Goal: Task Accomplishment & Management: Use online tool/utility

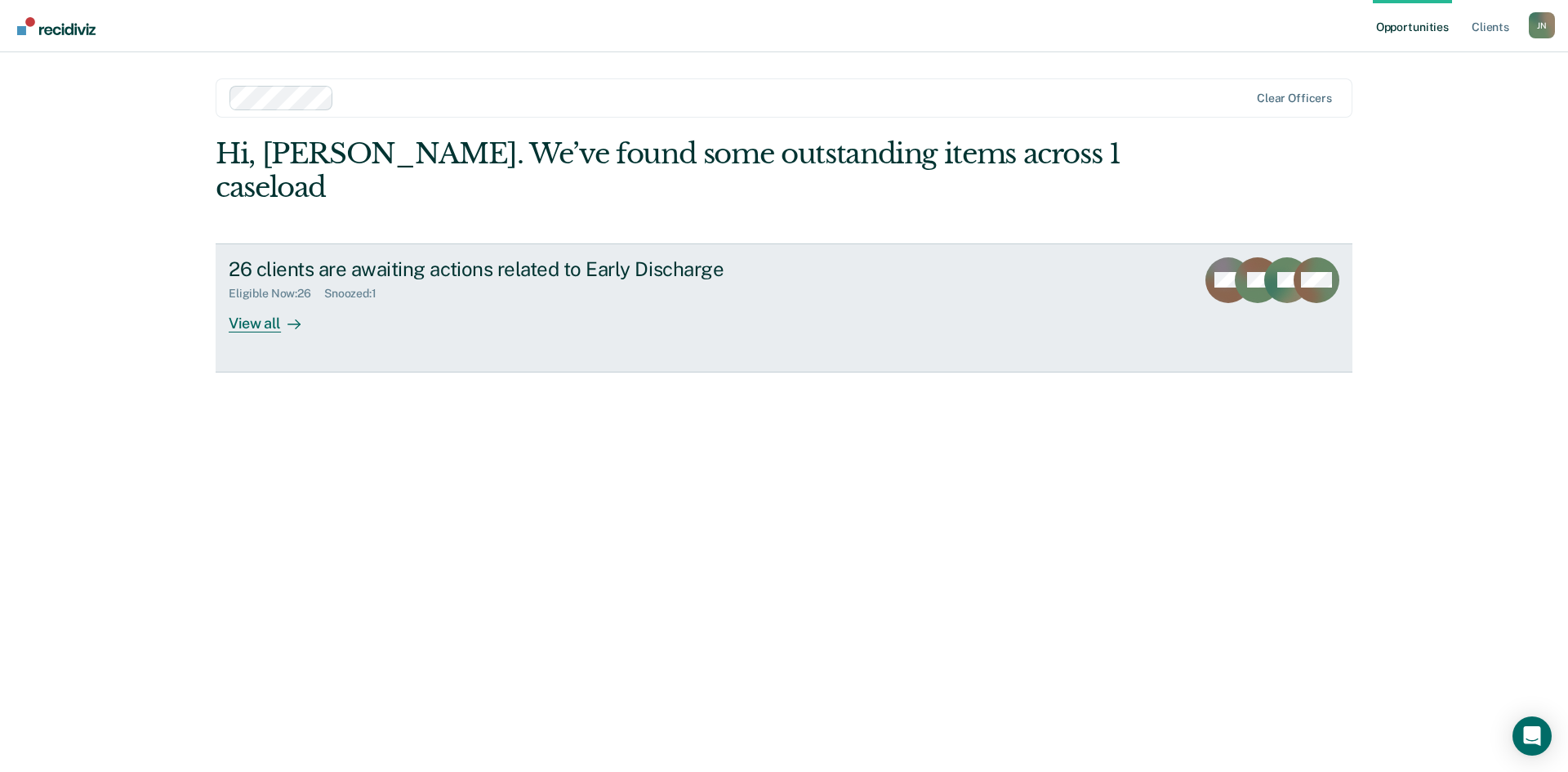
click at [258, 301] on div "View all" at bounding box center [275, 316] width 92 height 32
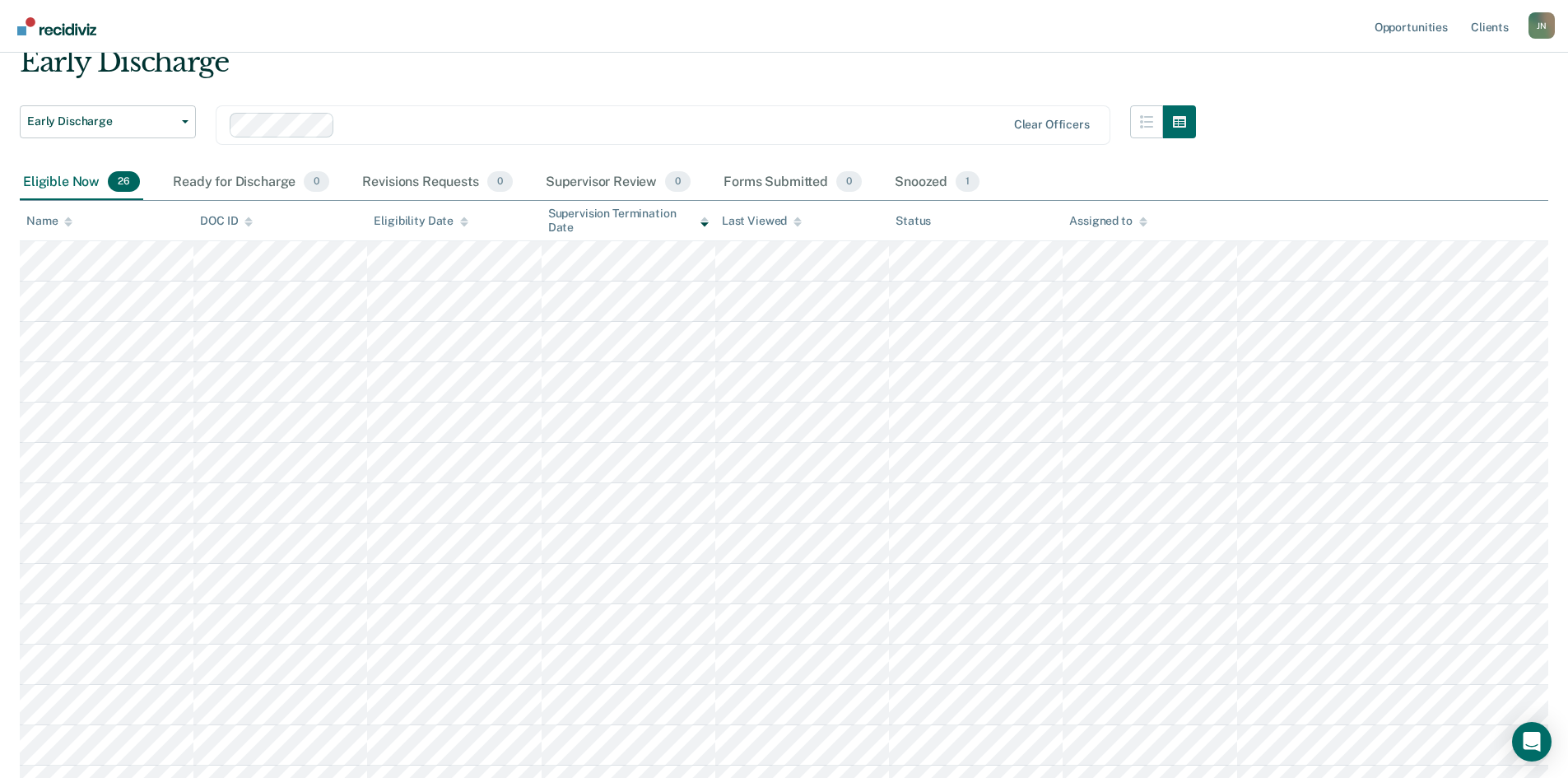
scroll to position [165, 0]
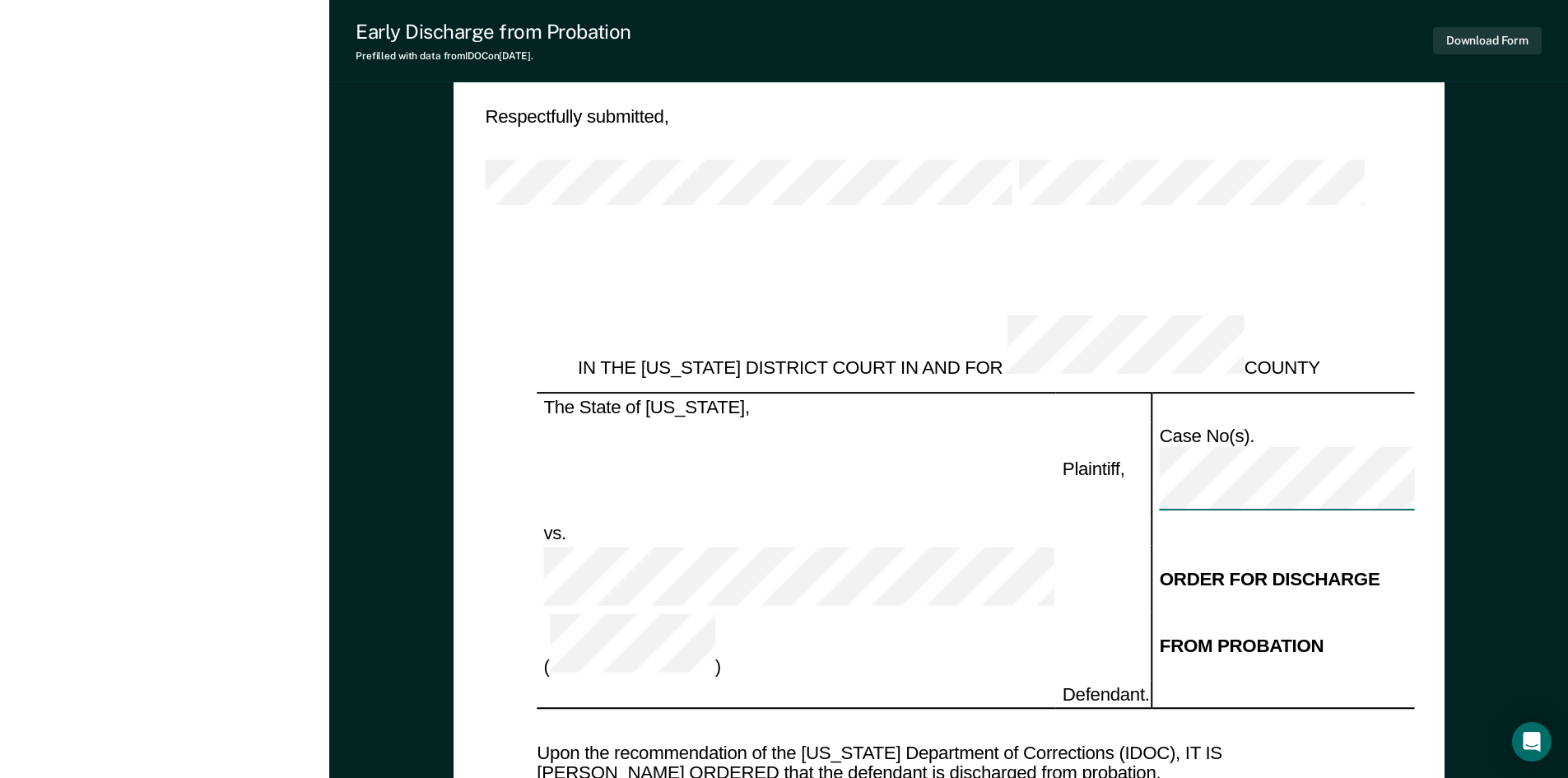
scroll to position [1724, 0]
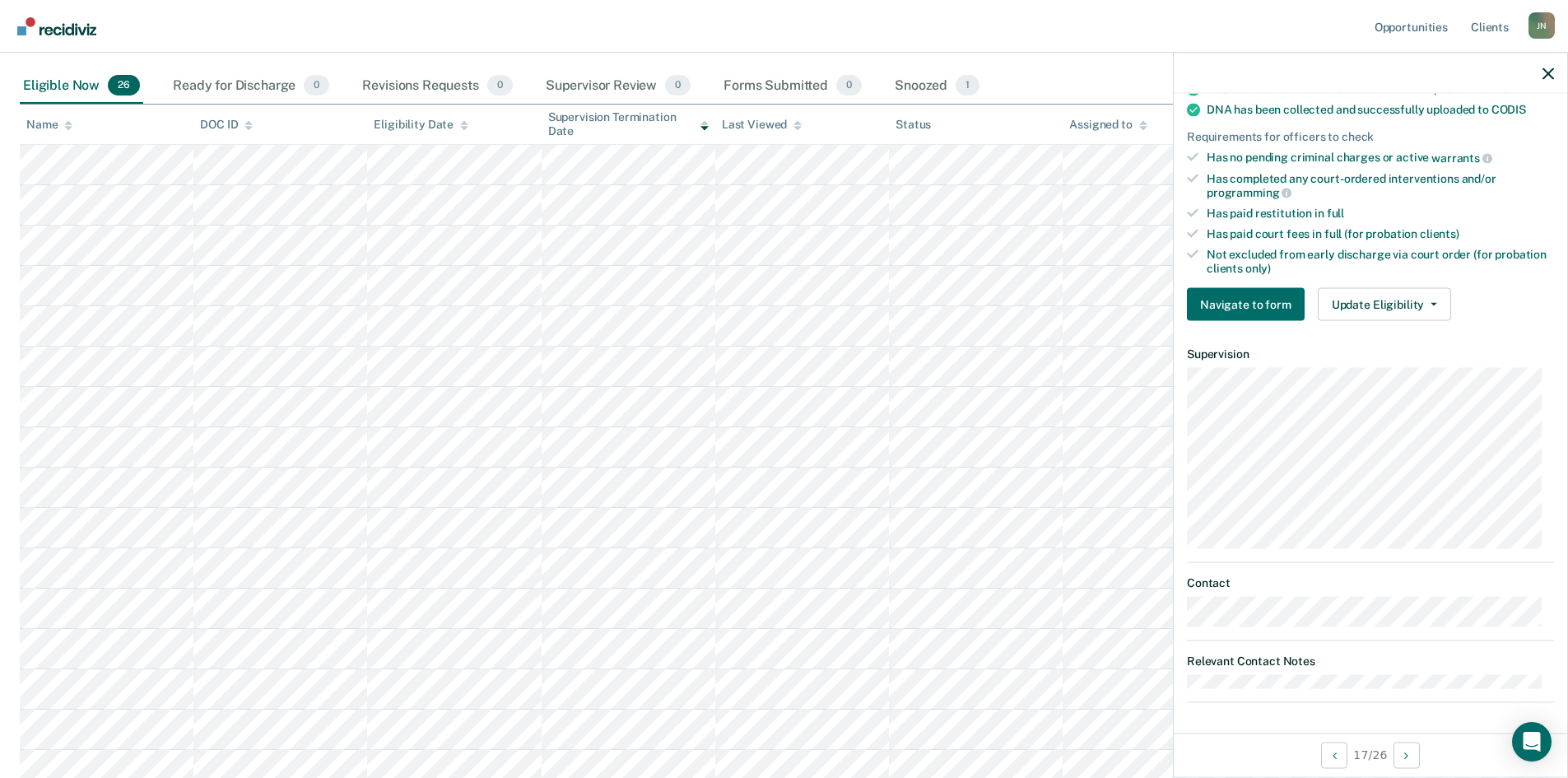
scroll to position [362, 0]
click at [1544, 67] on icon "button" at bounding box center [1547, 72] width 11 height 11
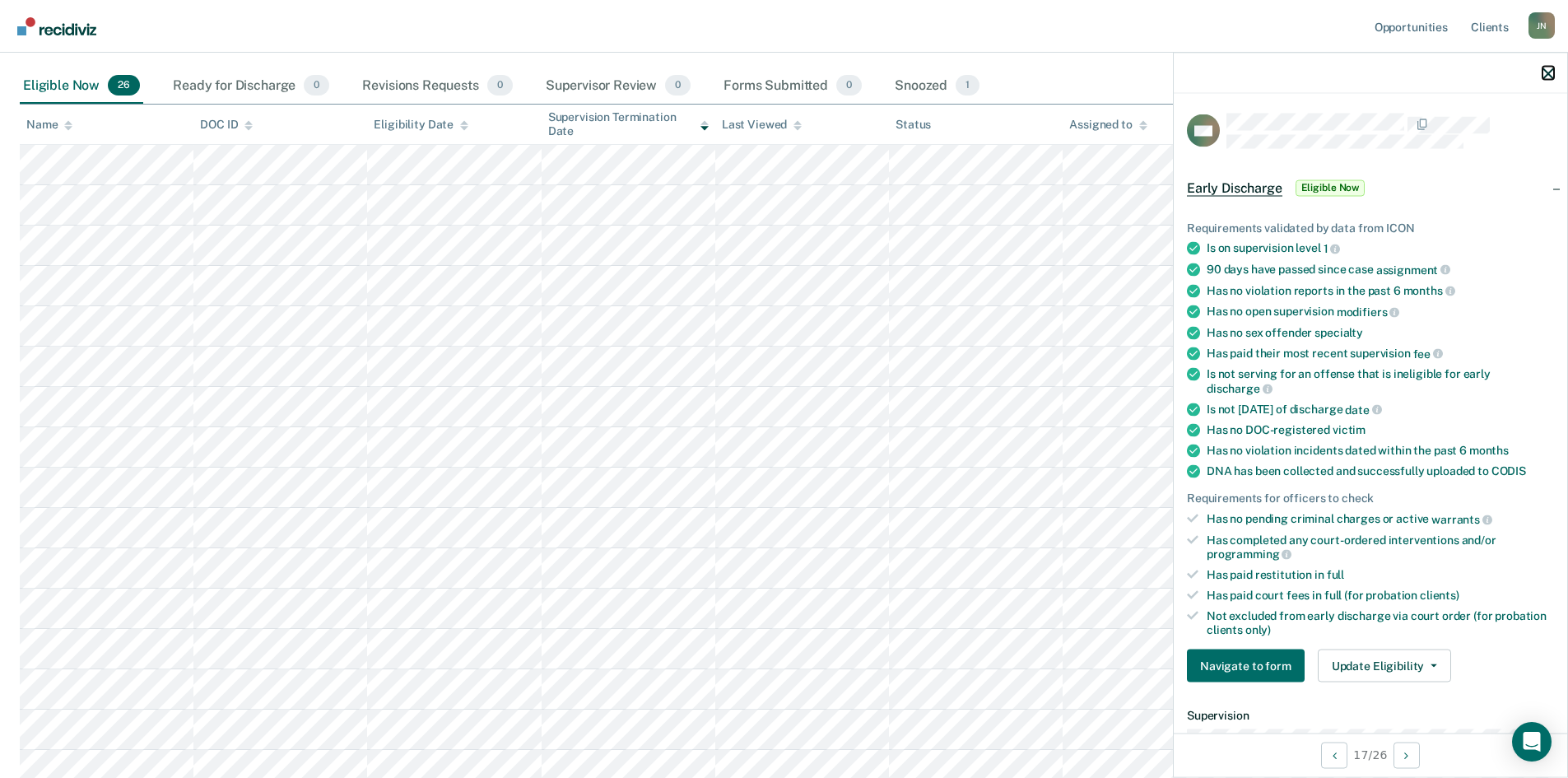
click at [1546, 73] on icon "button" at bounding box center [1547, 72] width 11 height 11
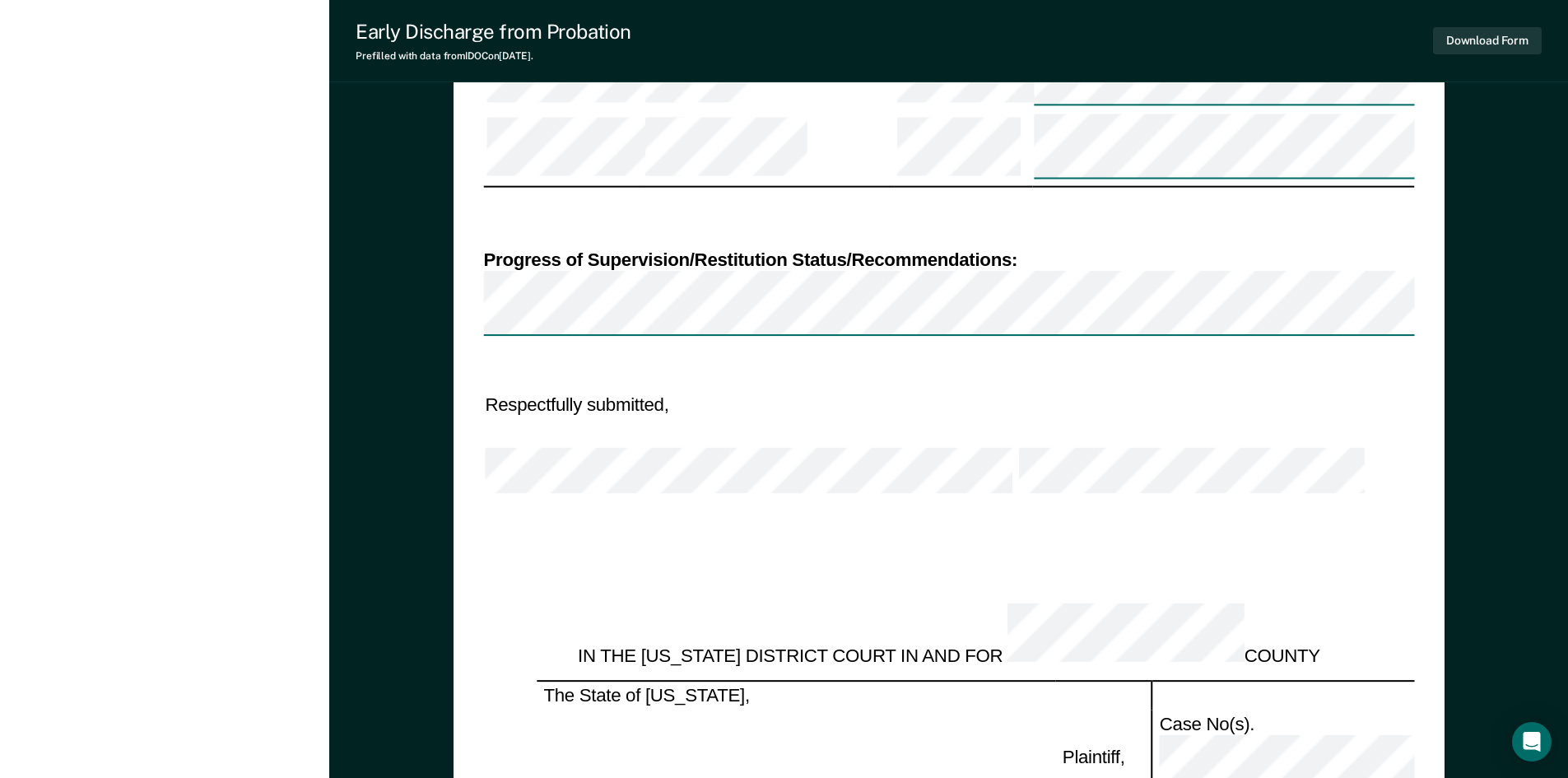
scroll to position [1646, 0]
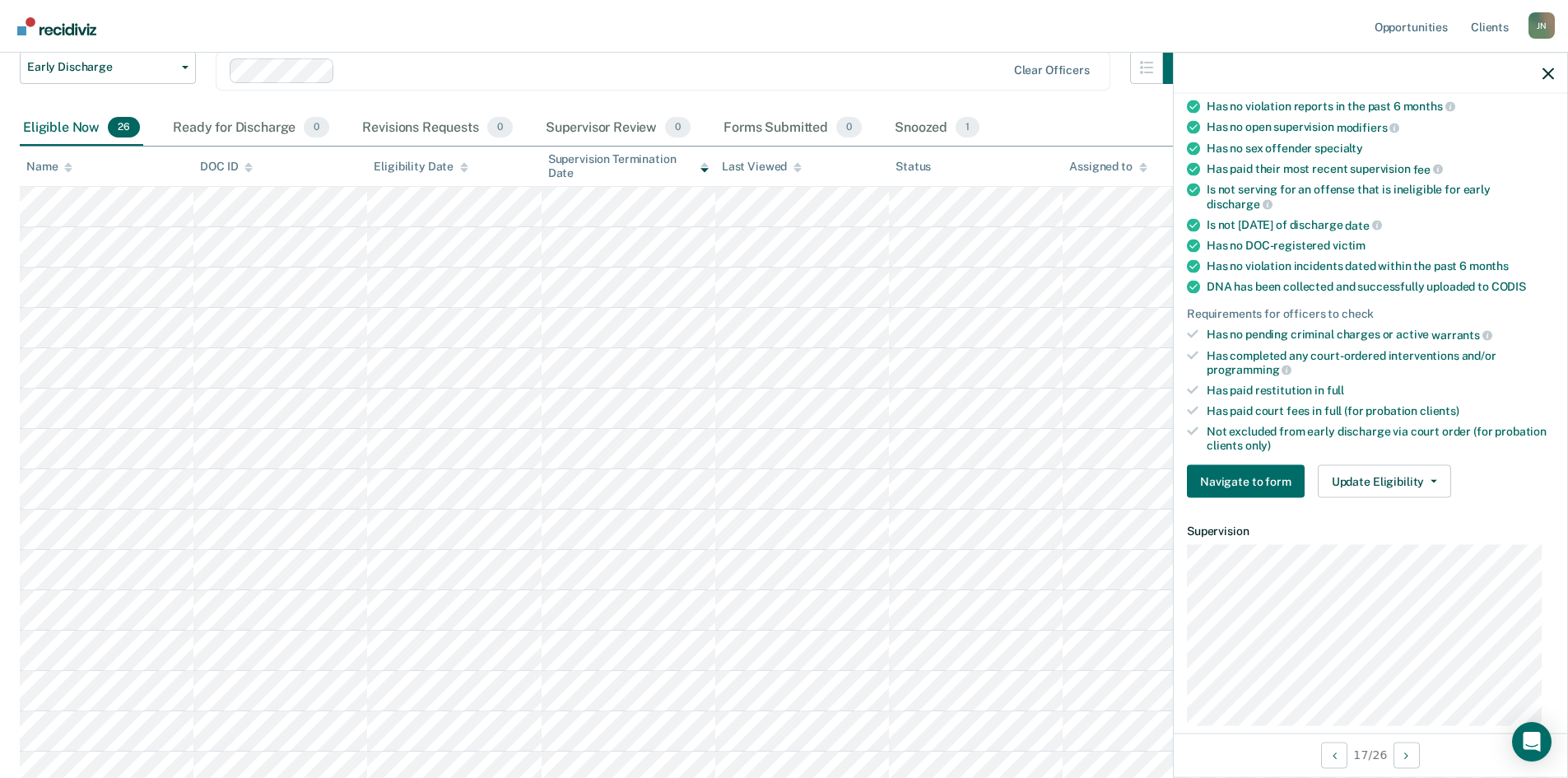
scroll to position [247, 0]
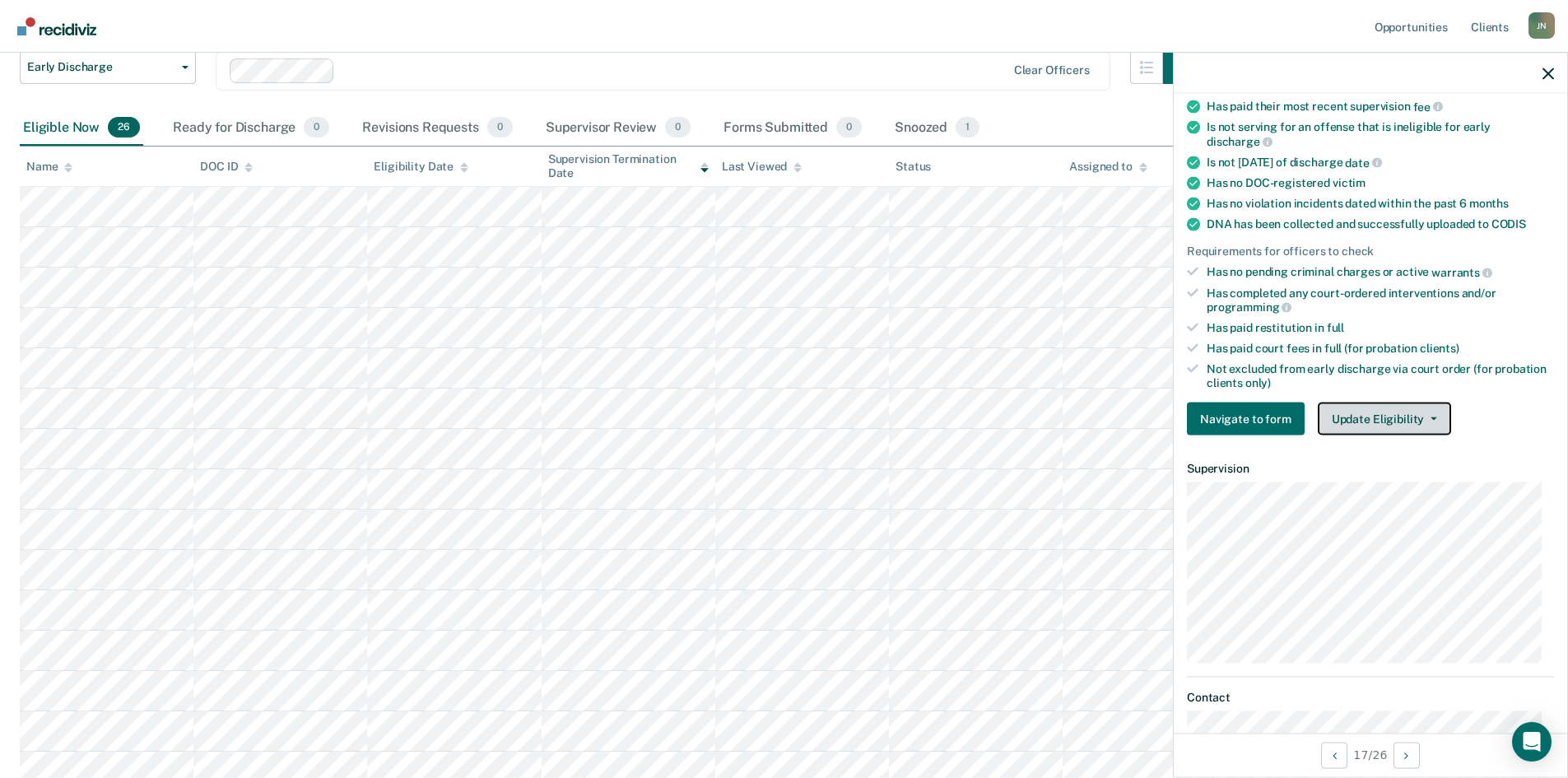
click at [1435, 417] on button "Update Eligibility" at bounding box center [1384, 419] width 133 height 33
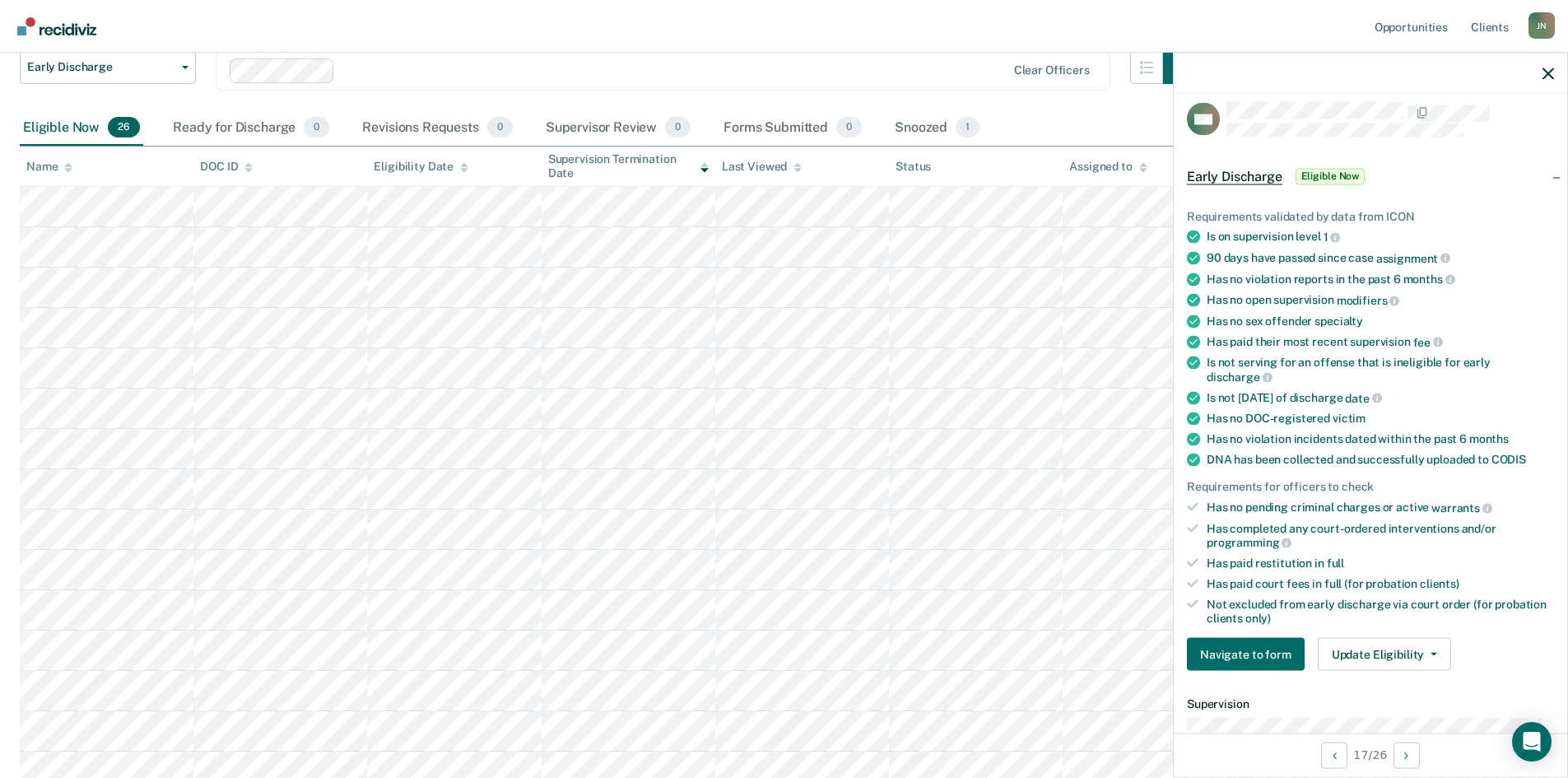
scroll to position [0, 0]
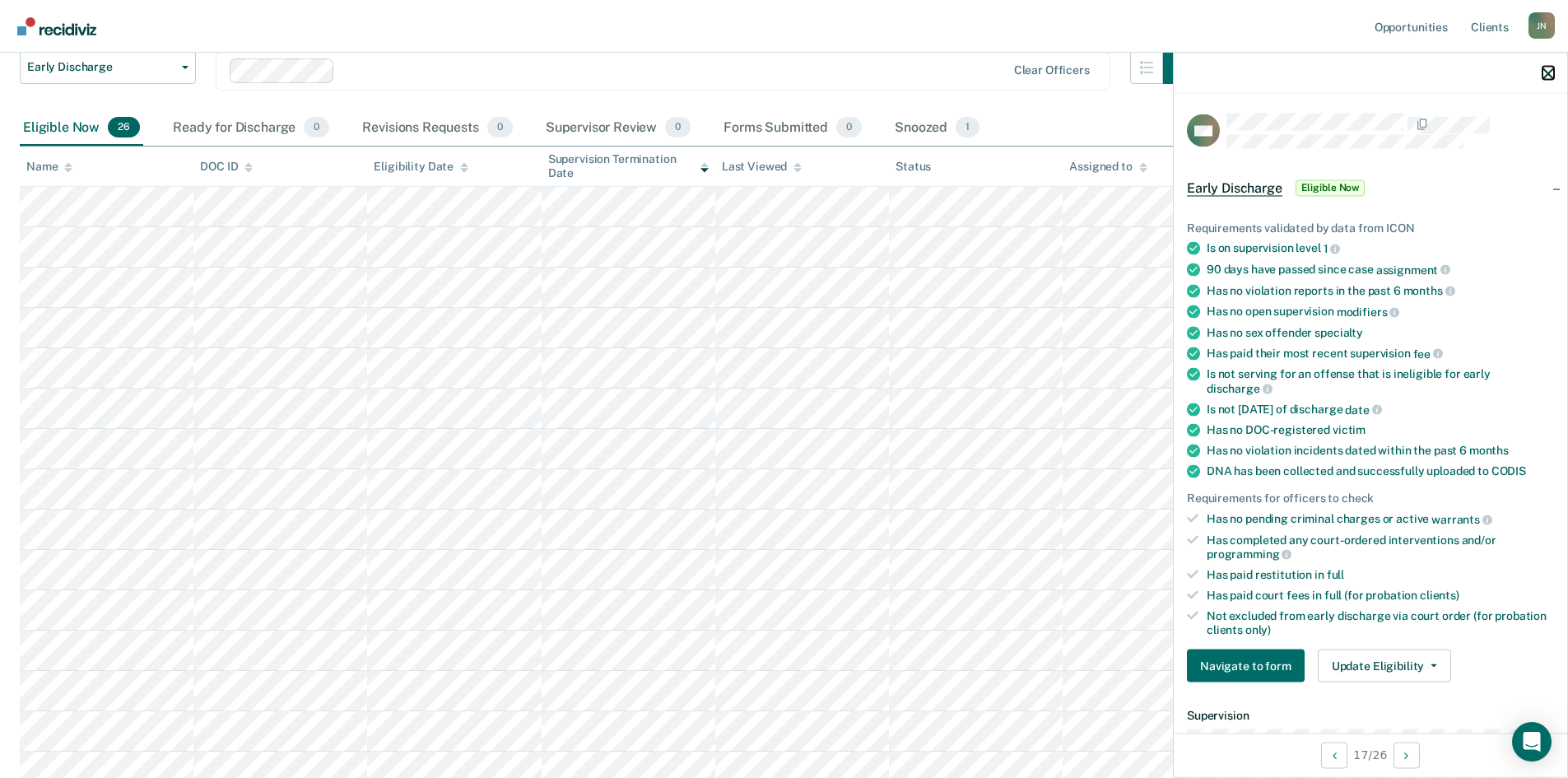
click at [1546, 77] on icon "button" at bounding box center [1547, 72] width 11 height 11
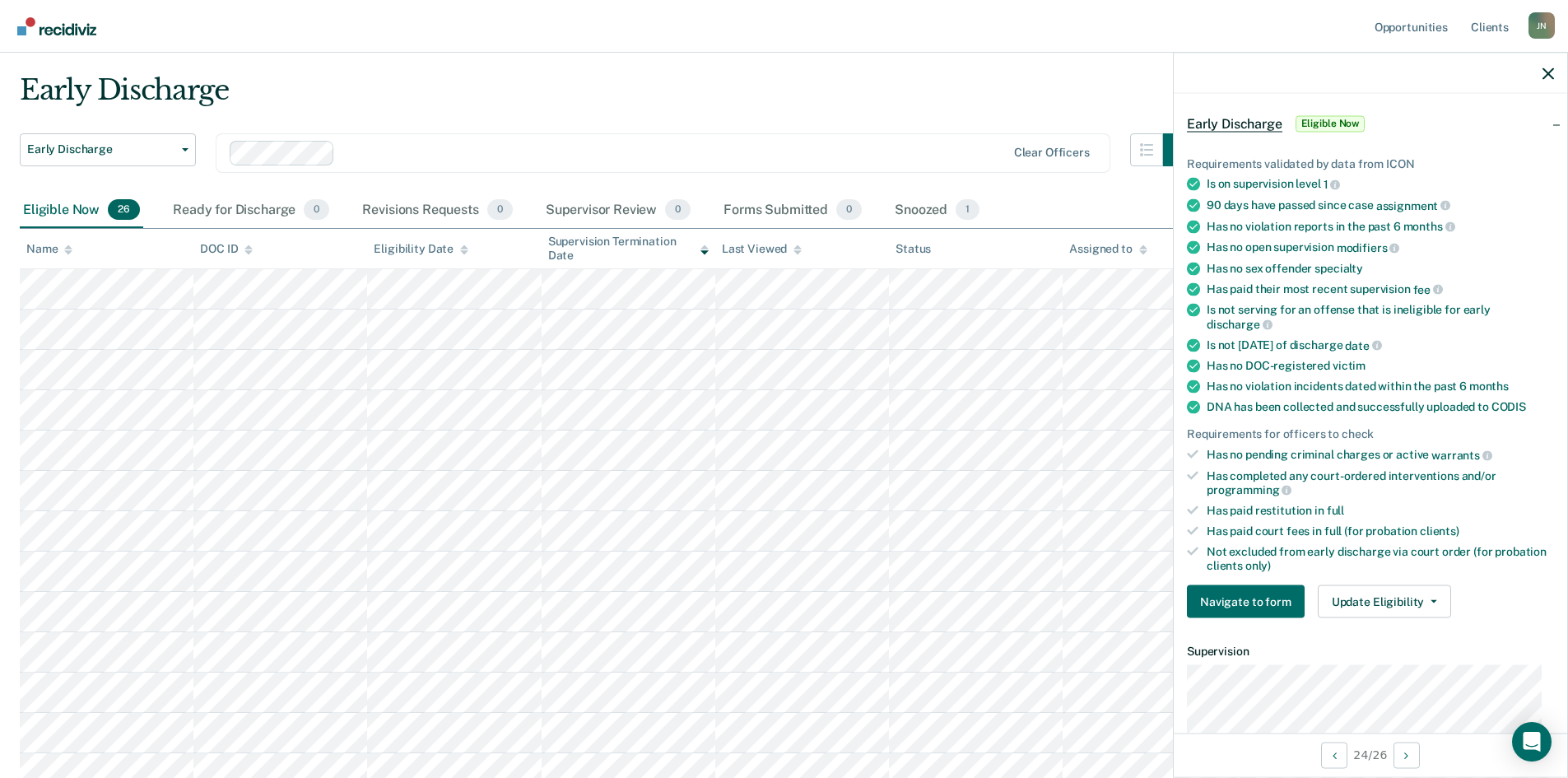
scroll to position [165, 0]
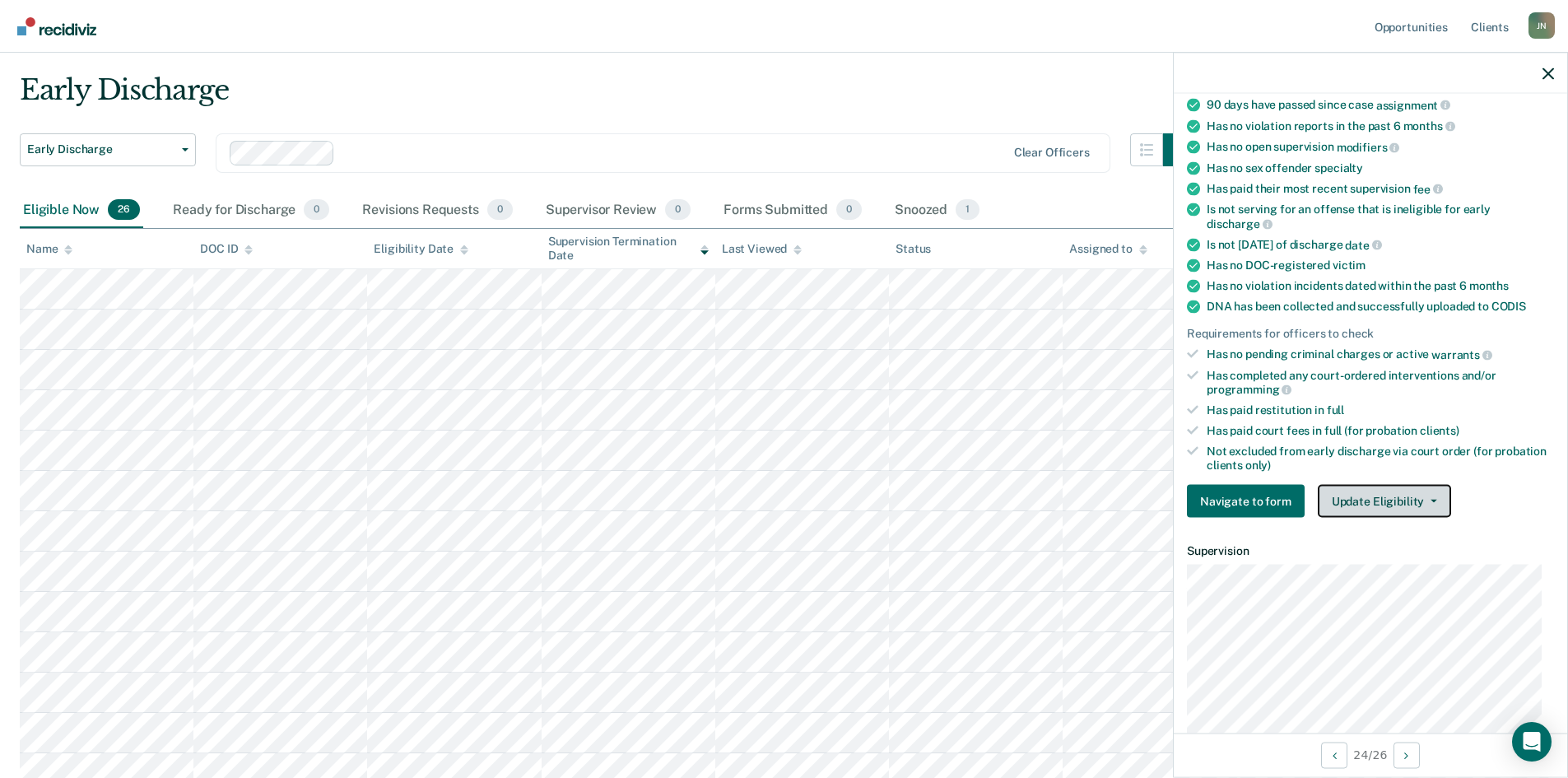
click at [1411, 497] on button "Update Eligibility" at bounding box center [1384, 501] width 133 height 33
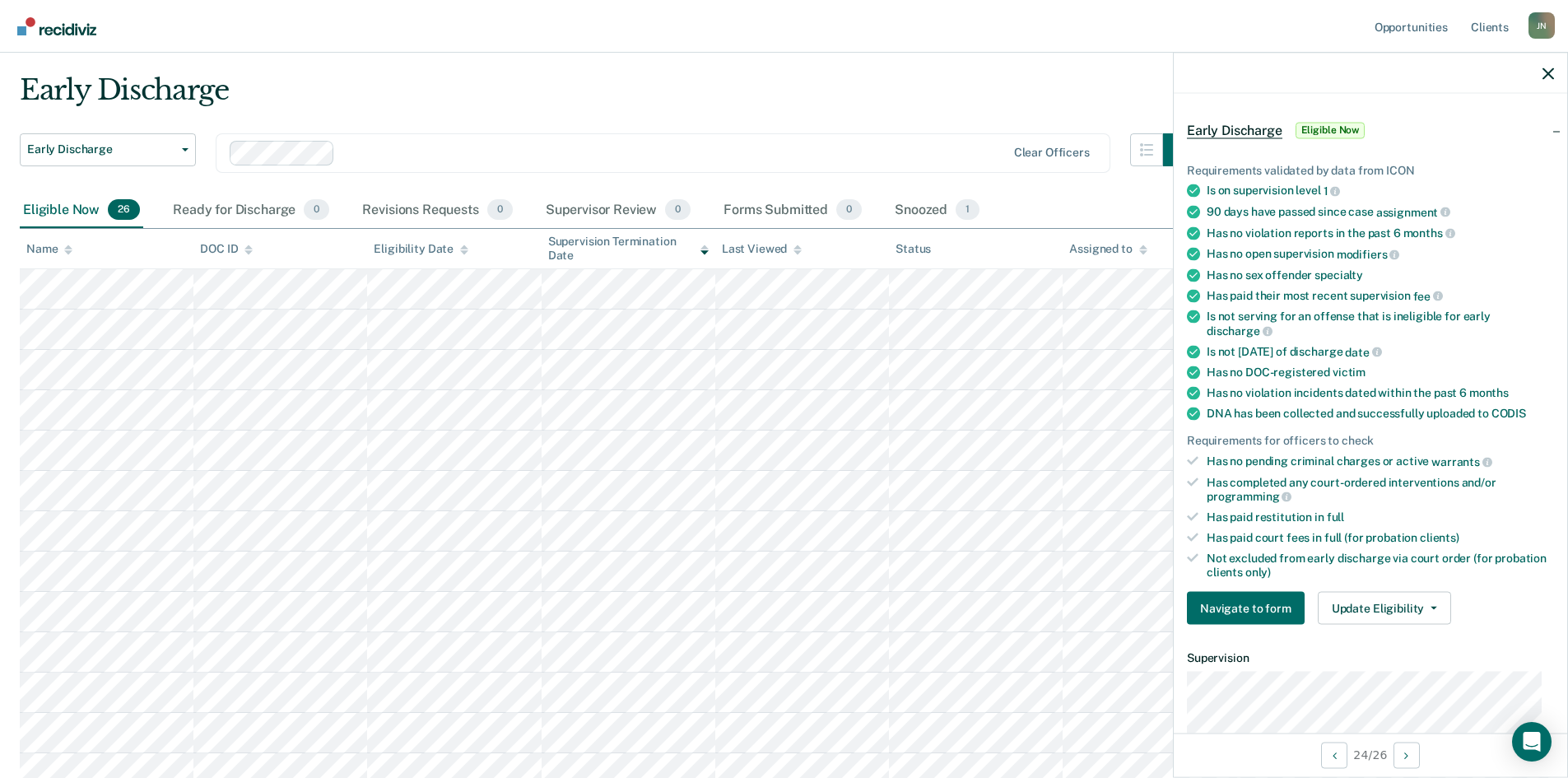
scroll to position [0, 0]
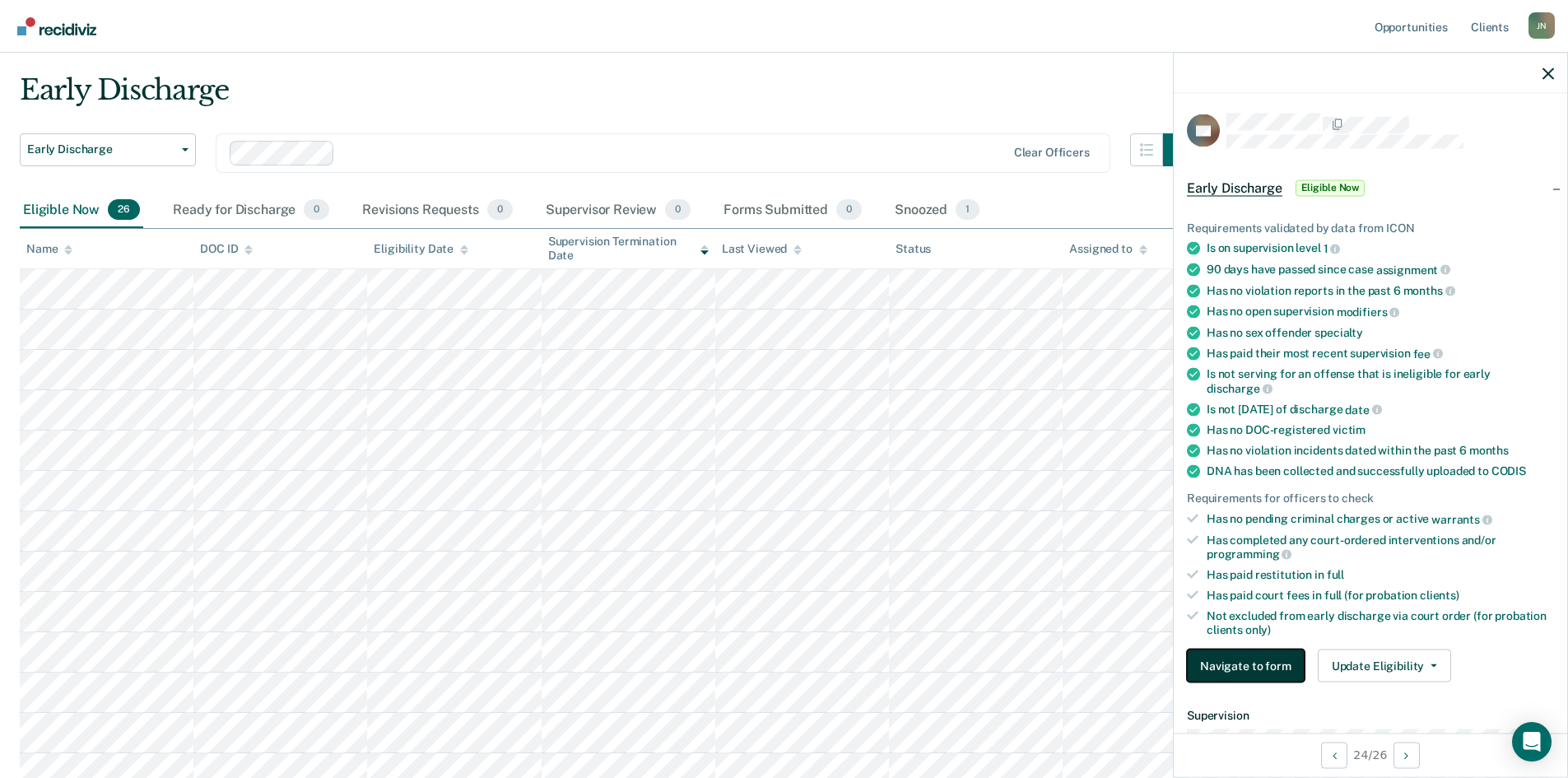
click at [1211, 666] on button "Navigate to form" at bounding box center [1245, 666] width 118 height 33
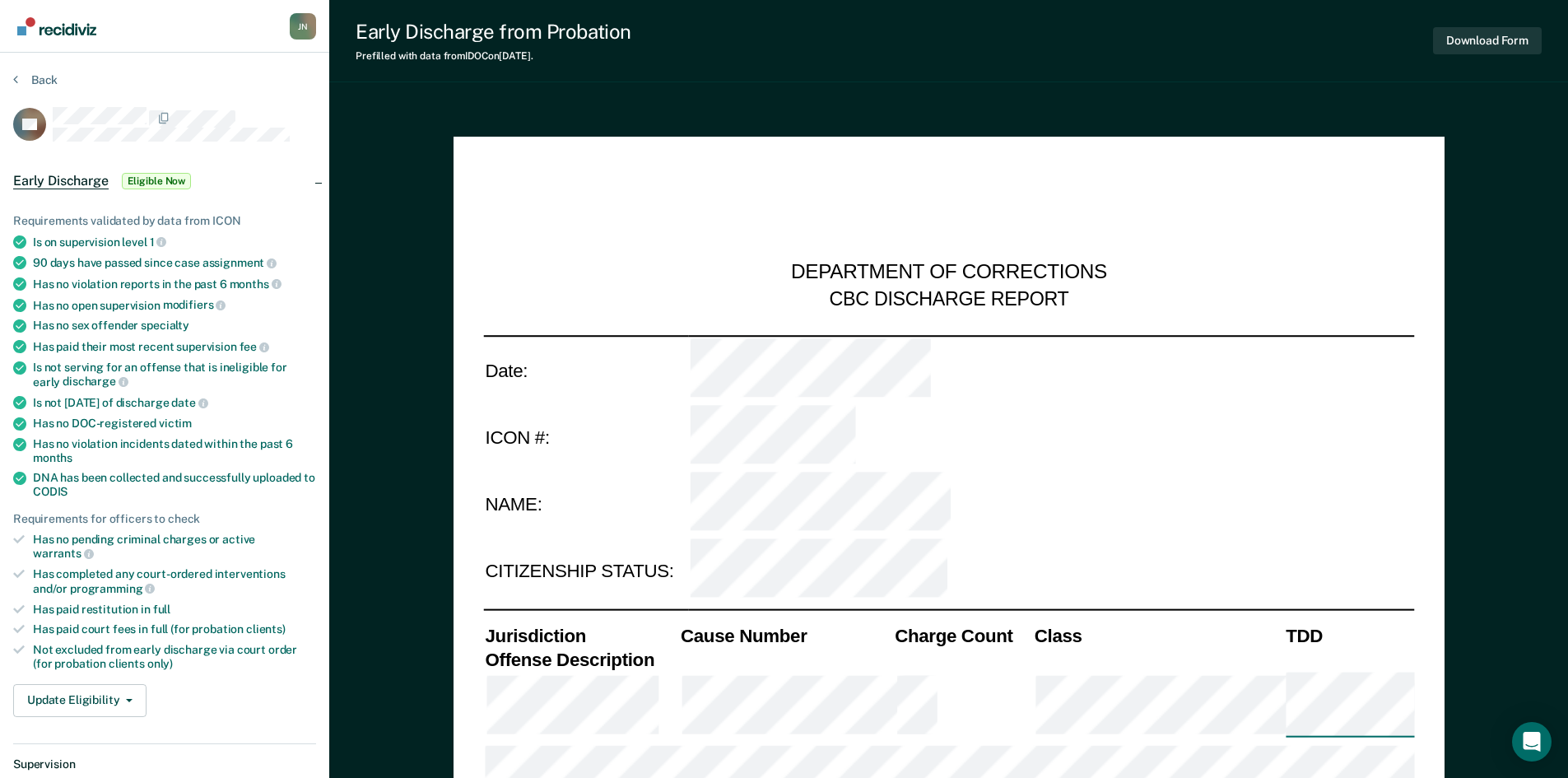
click at [308, 55] on section "Back RE Early Discharge Eligible Now Requirements validated by data from ICON I…" at bounding box center [165, 599] width 329 height 1093
click at [11, 75] on section "Back RE Early Discharge Eligible Now Requirements validated by data from ICON I…" at bounding box center [165, 599] width 329 height 1093
click at [18, 74] on button "Back" at bounding box center [35, 79] width 44 height 15
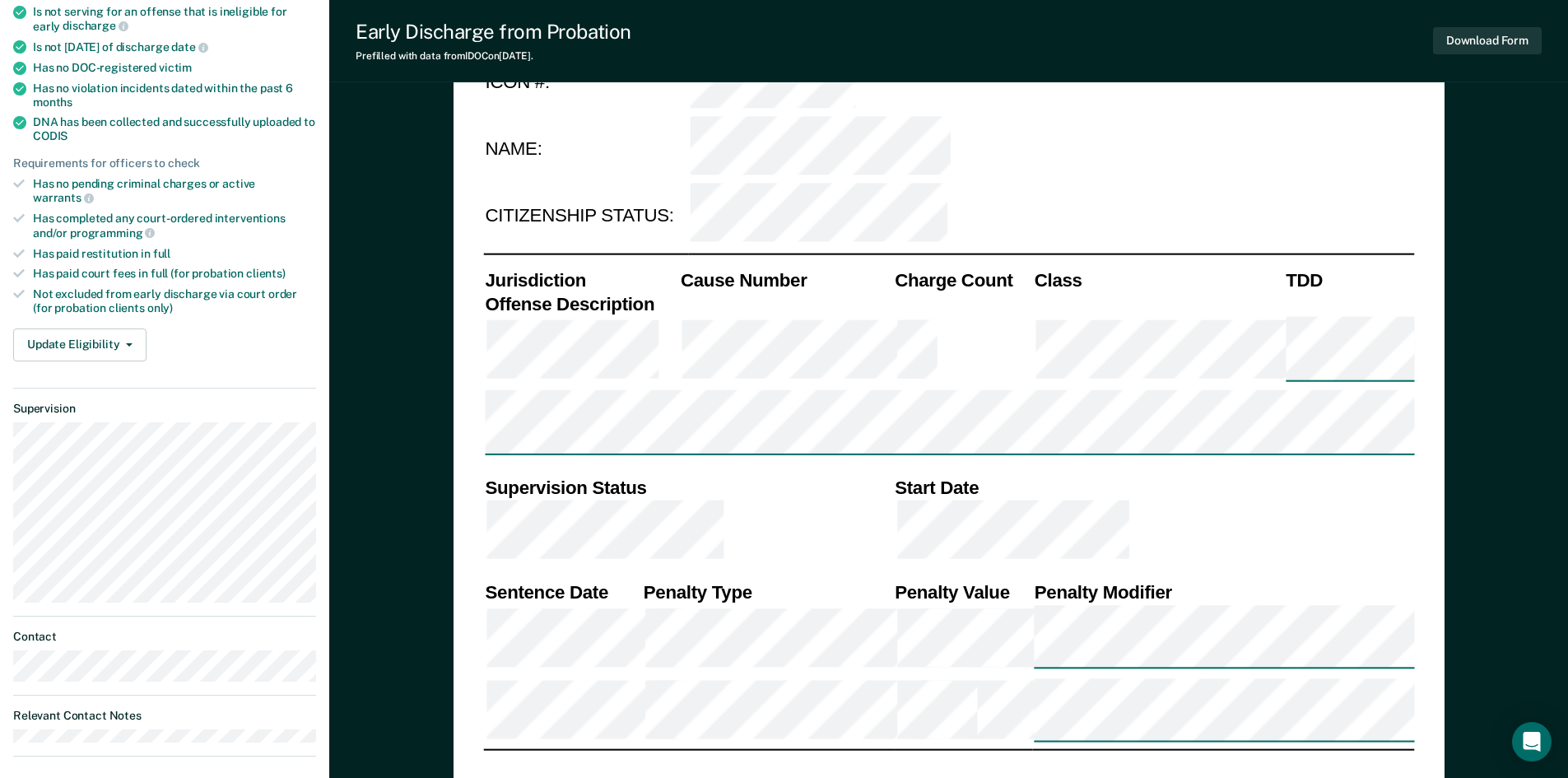
scroll to position [329, 0]
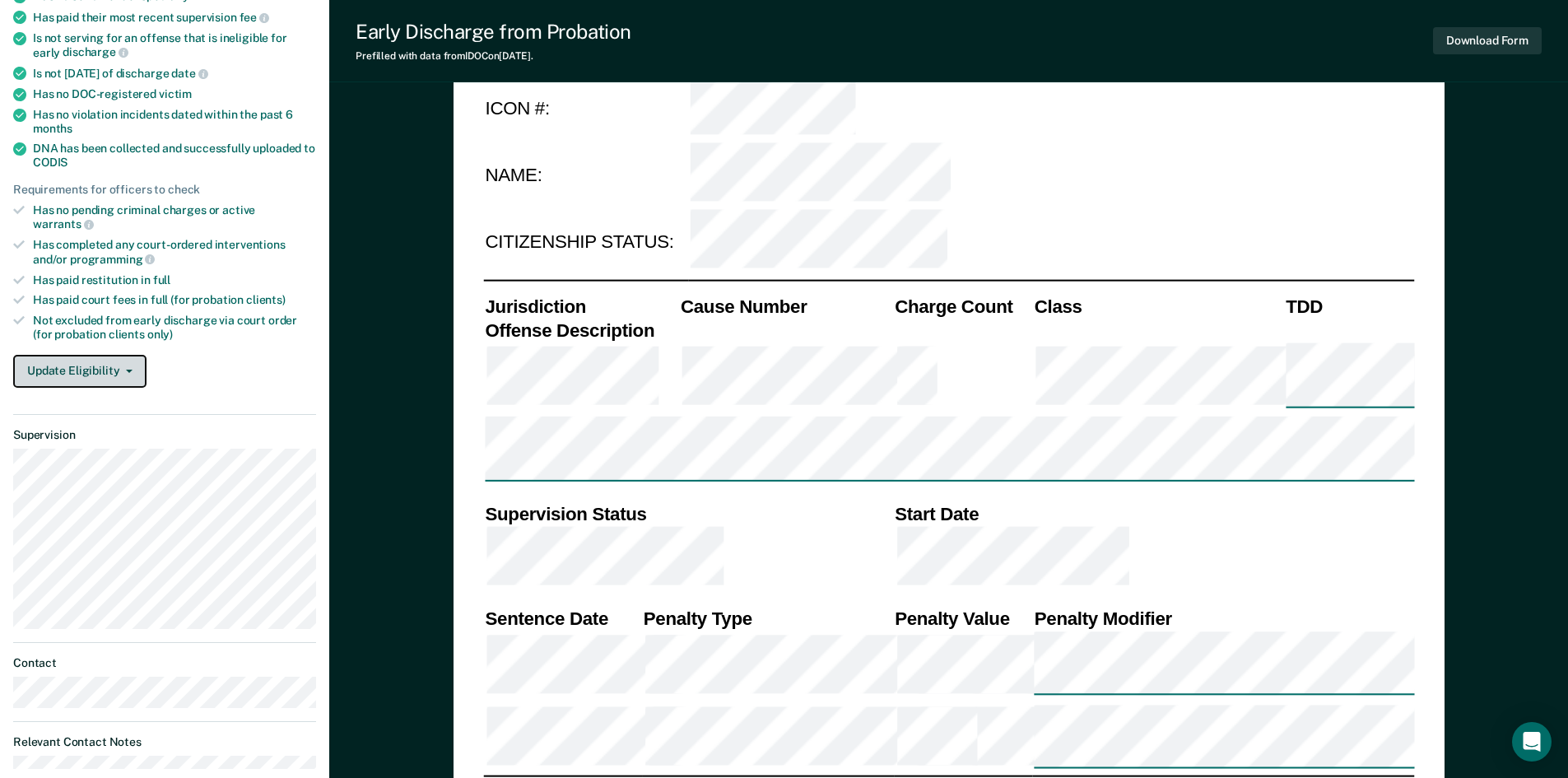
click at [135, 358] on button "Update Eligibility" at bounding box center [79, 371] width 133 height 33
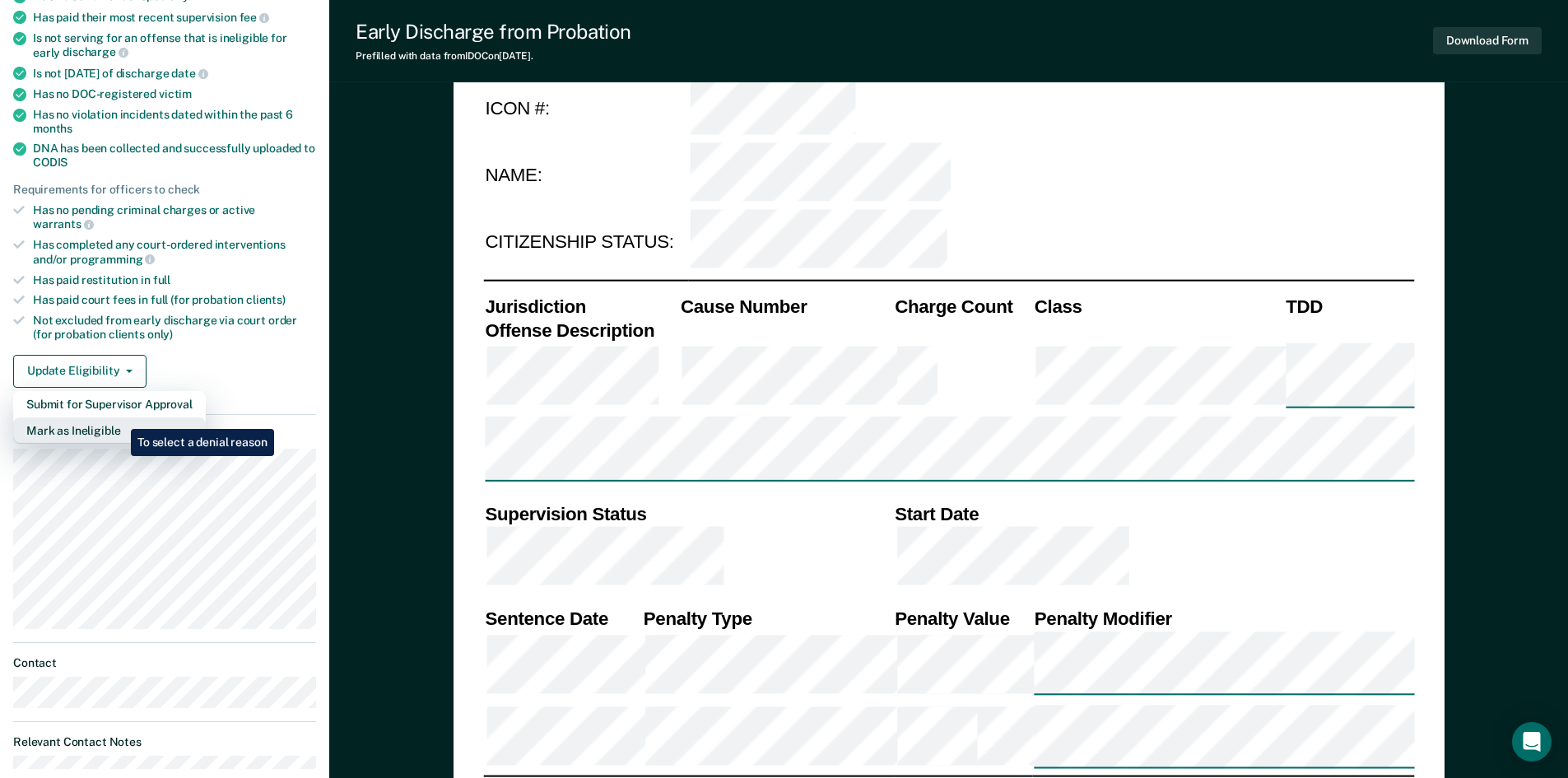
click at [118, 417] on button "Mark as Ineligible" at bounding box center [109, 430] width 193 height 26
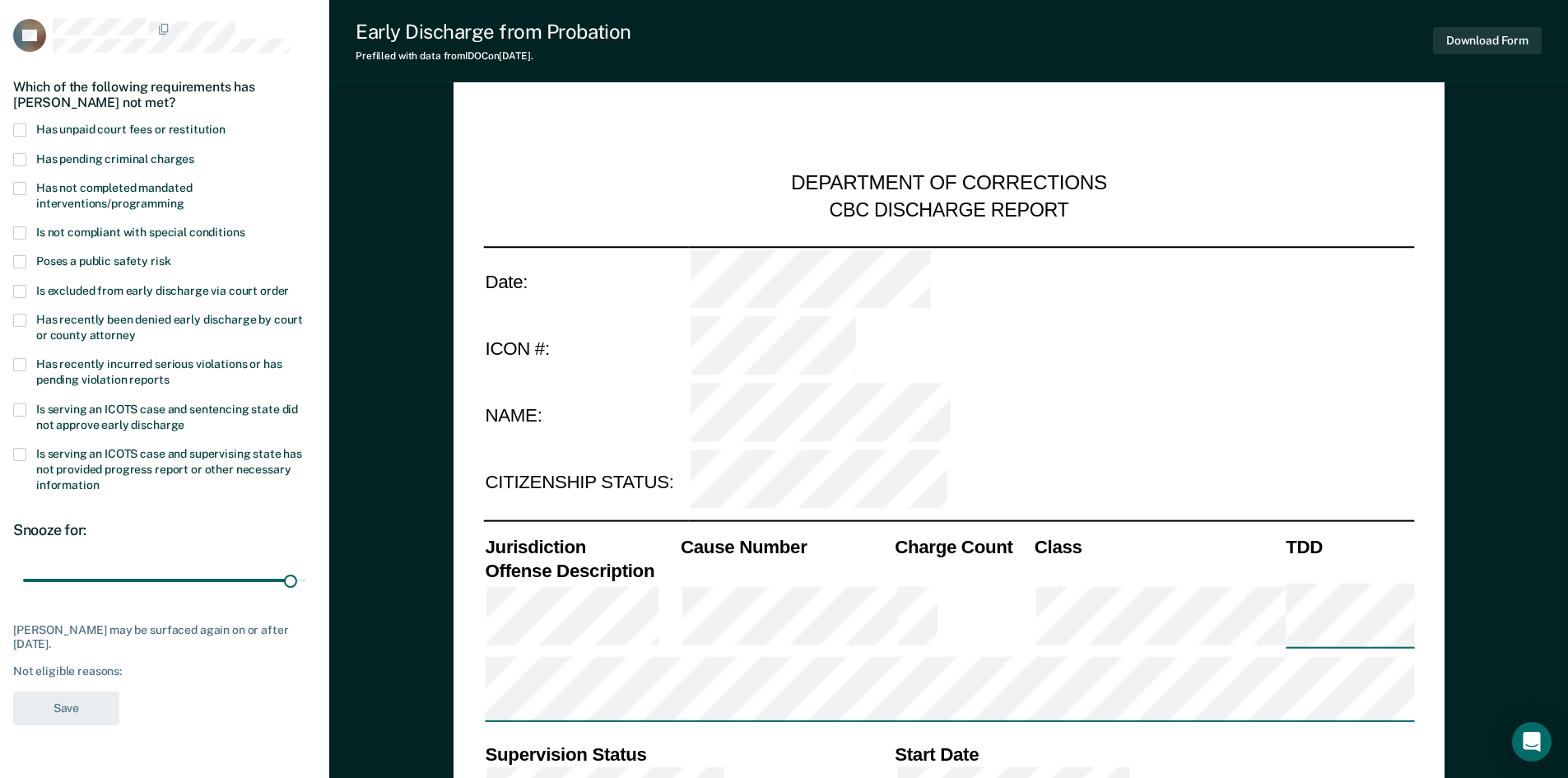
scroll to position [82, 0]
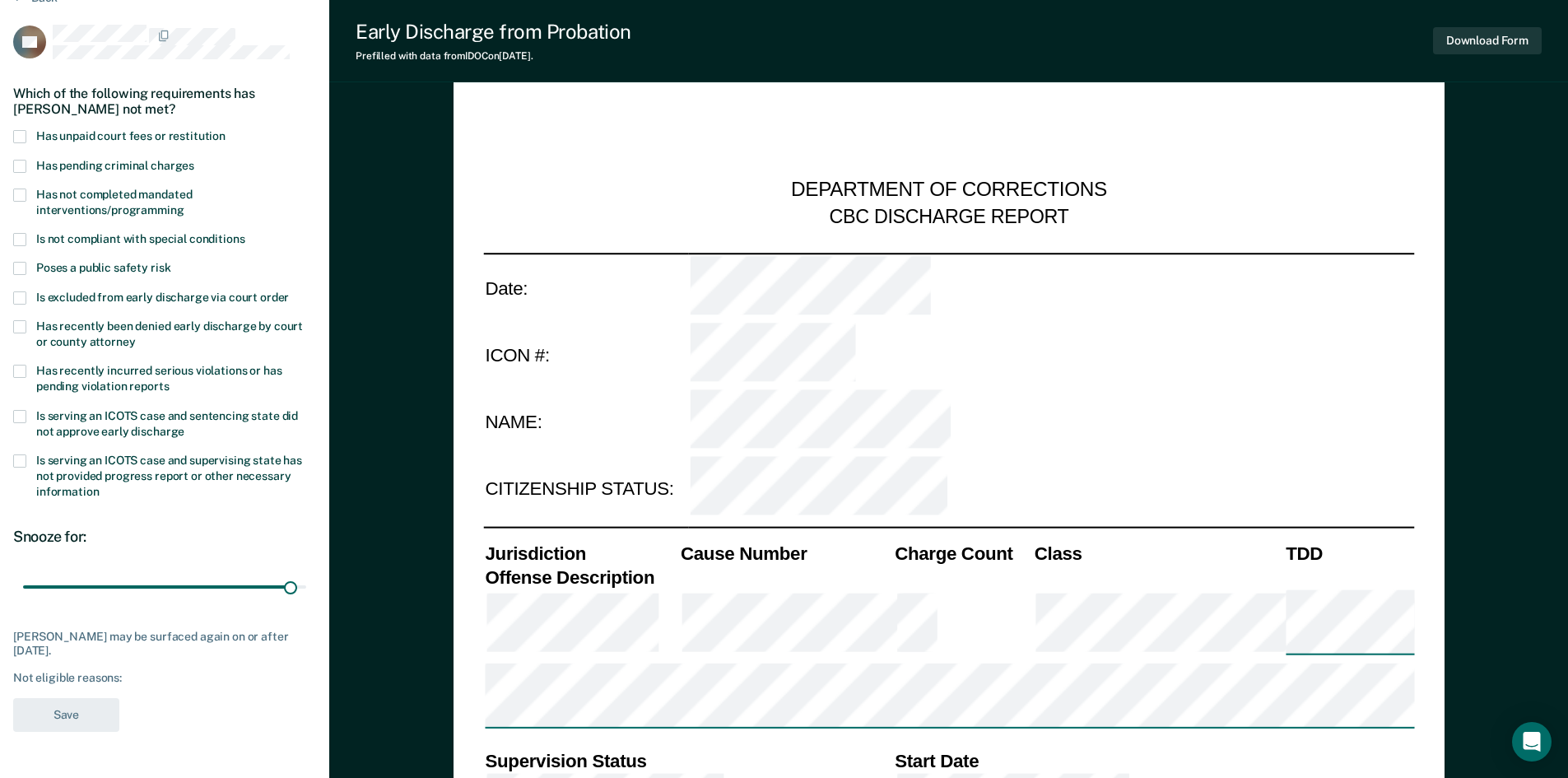
click at [24, 412] on span at bounding box center [19, 416] width 13 height 13
click at [185, 425] on input "Is serving an ICOTS case and sentencing state did not approve early discharge" at bounding box center [185, 425] width 0 height 0
click at [75, 694] on div "RE Which of the following requirements has [PERSON_NAME] not met? Has unpaid co…" at bounding box center [165, 382] width 303 height 717
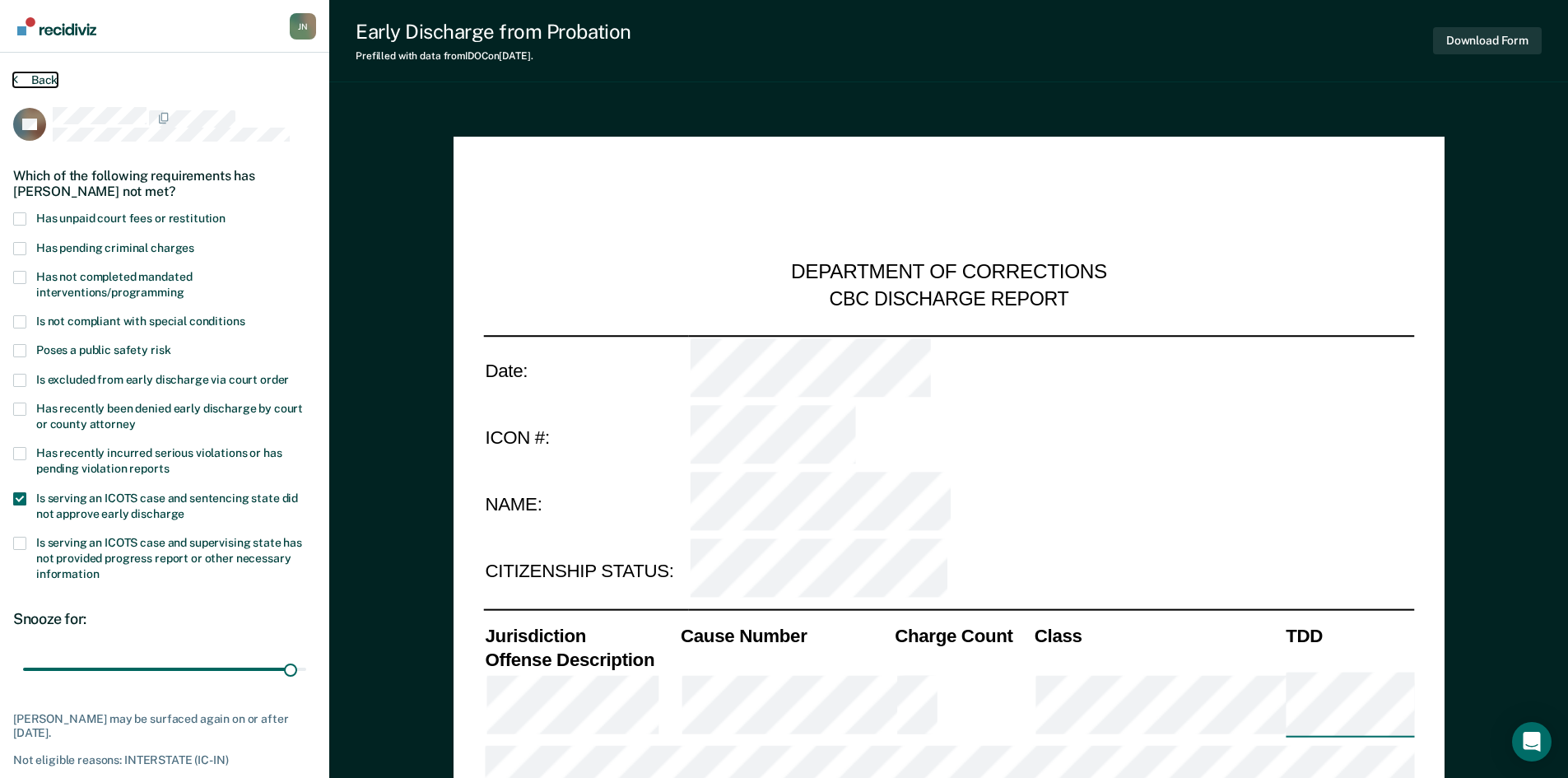
click at [42, 73] on button "Back" at bounding box center [35, 79] width 44 height 15
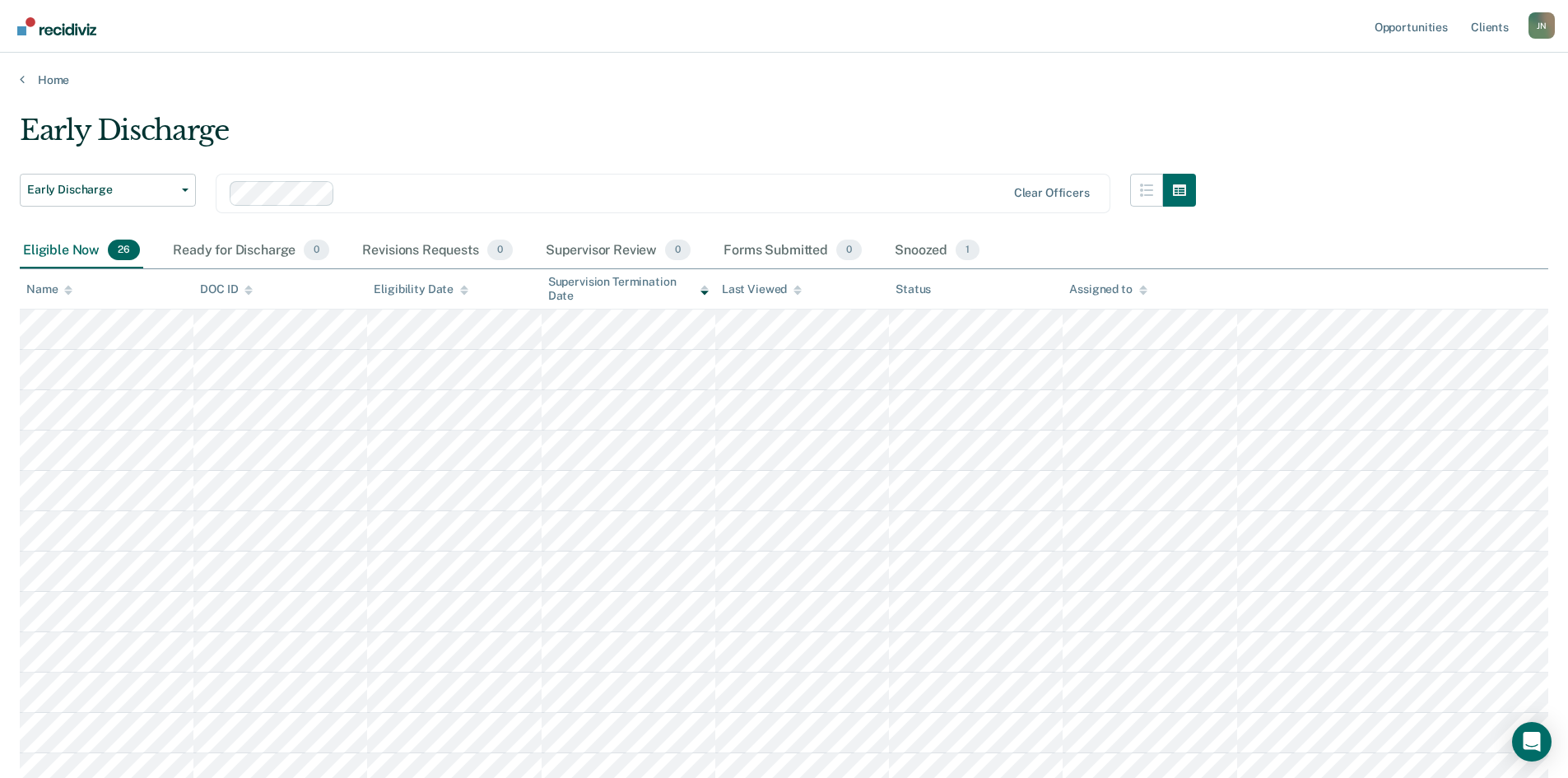
scroll to position [40, 0]
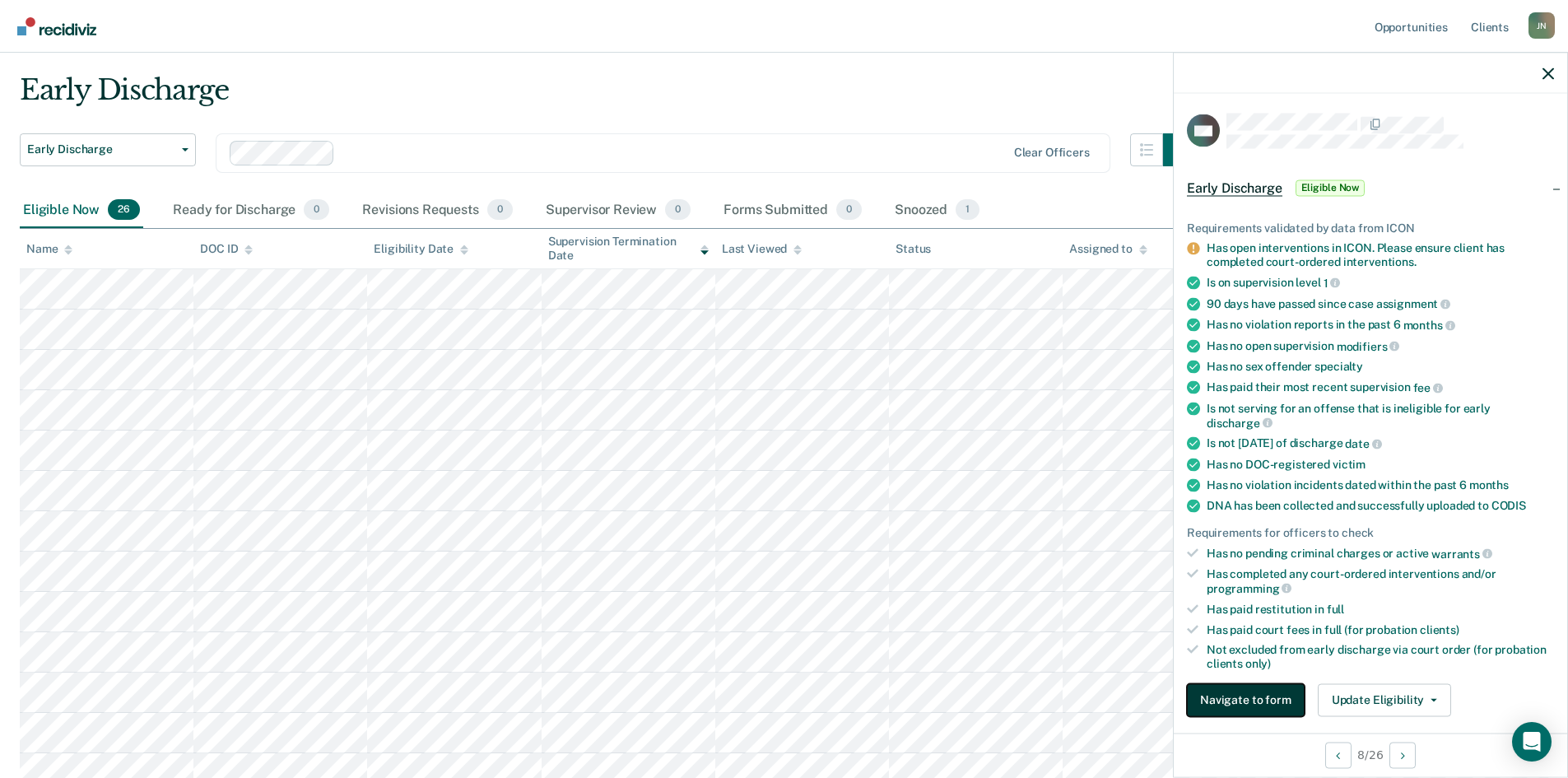
click at [1261, 697] on button "Navigate to form" at bounding box center [1245, 700] width 118 height 33
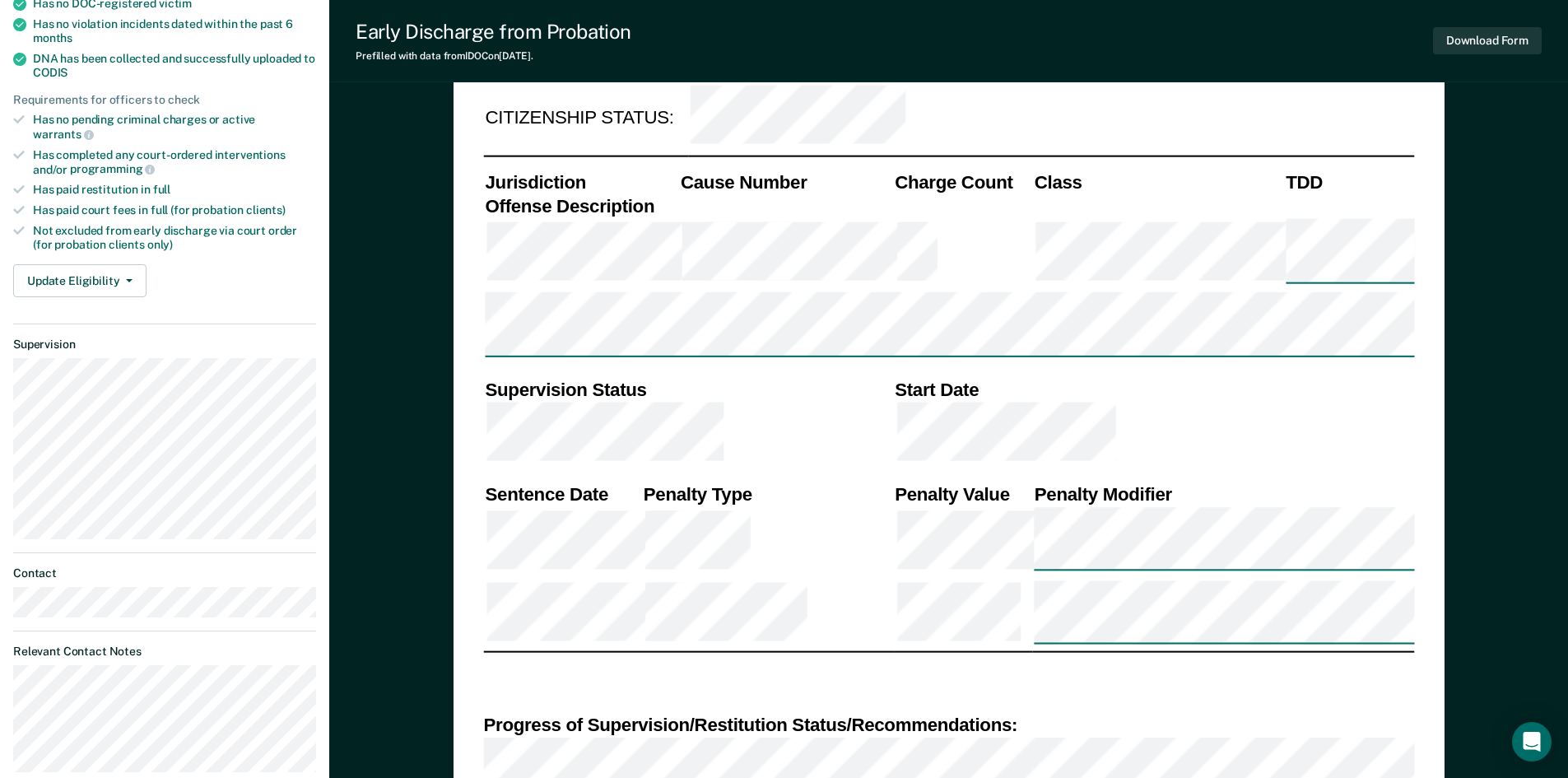
scroll to position [494, 0]
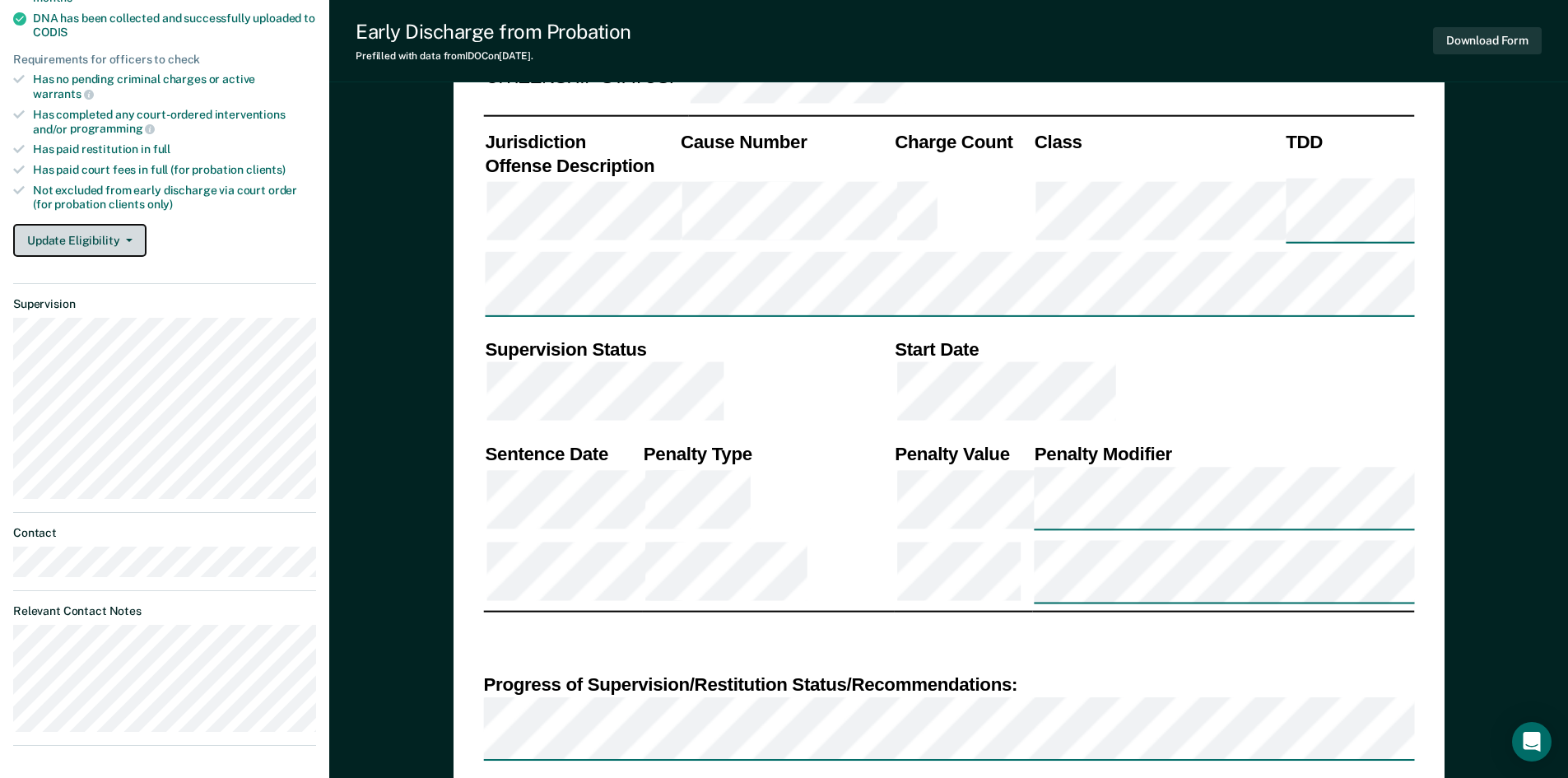
click at [106, 225] on button "Update Eligibility" at bounding box center [79, 240] width 133 height 33
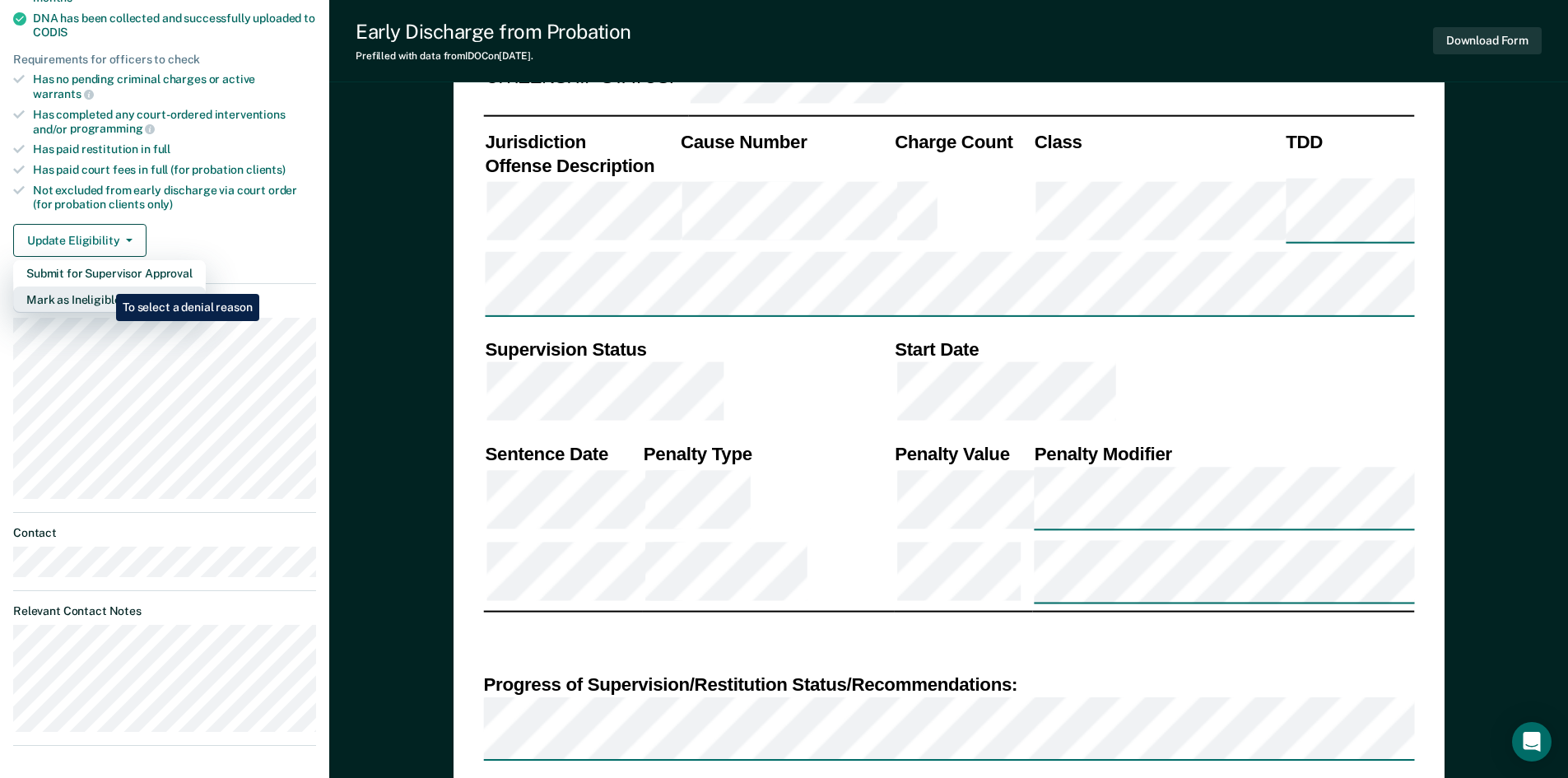
click at [104, 287] on button "Mark as Ineligible" at bounding box center [109, 300] width 193 height 26
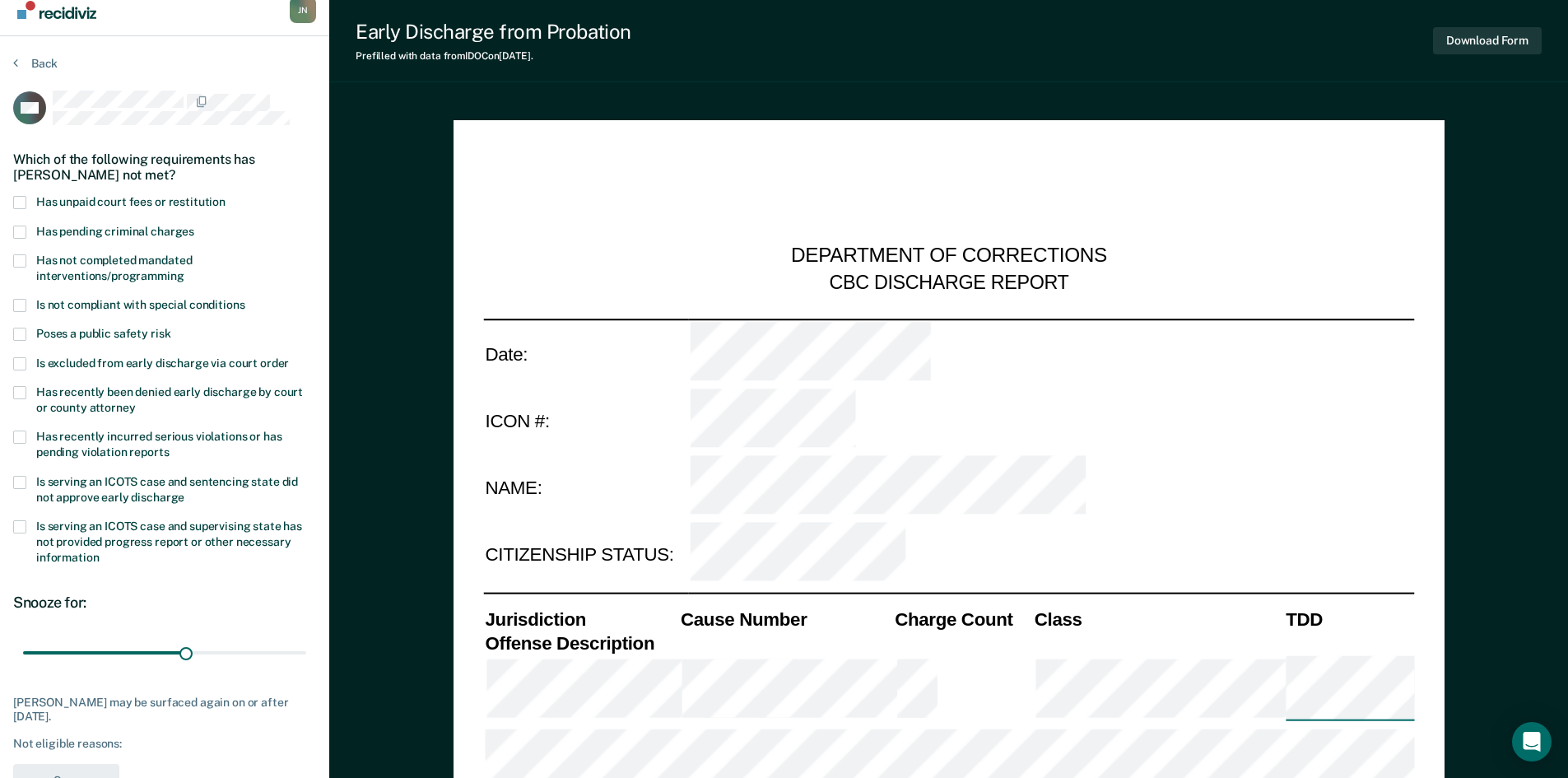
scroll to position [0, 0]
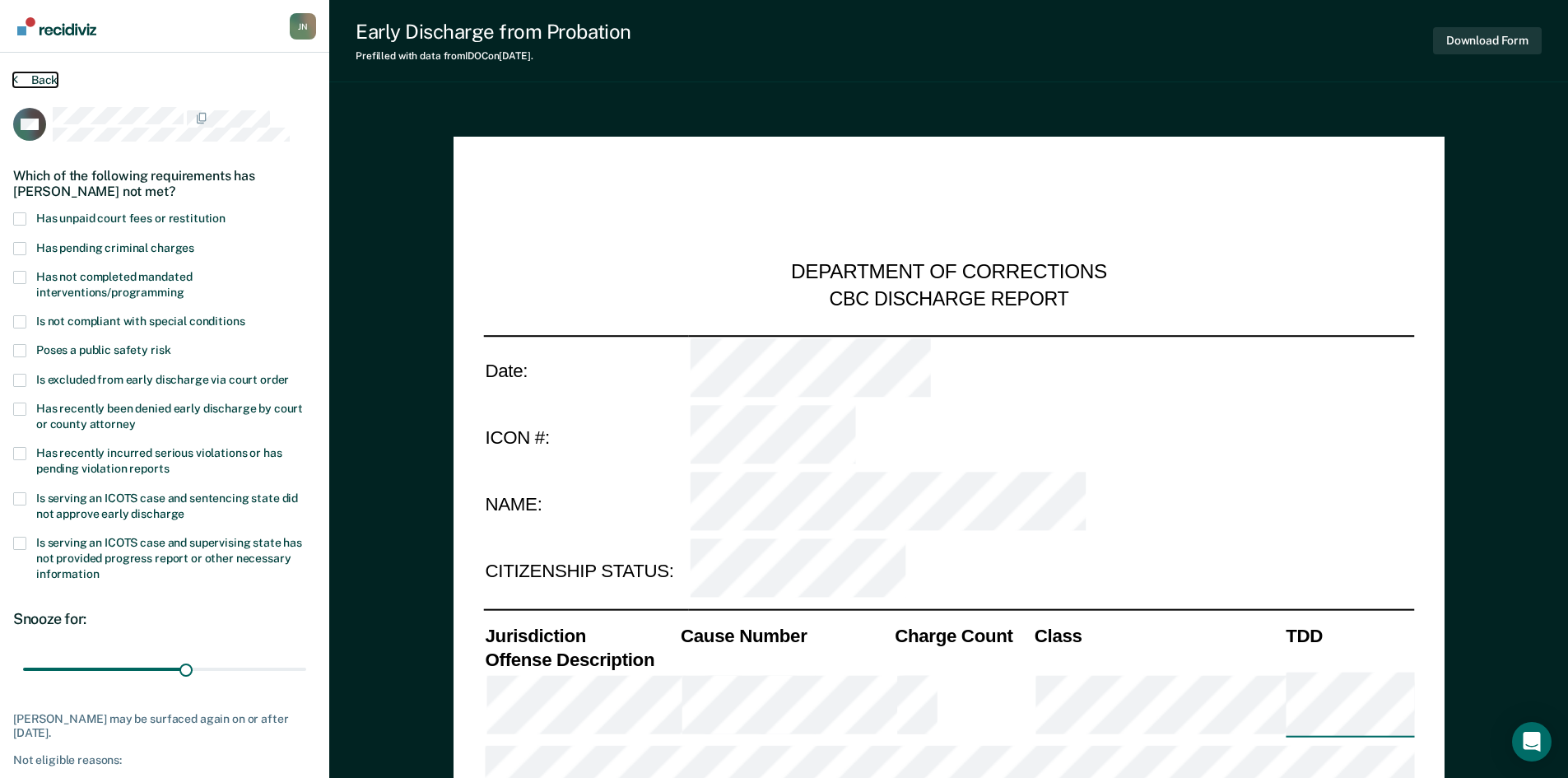
click at [39, 82] on button "Back" at bounding box center [35, 79] width 44 height 15
type textarea "x"
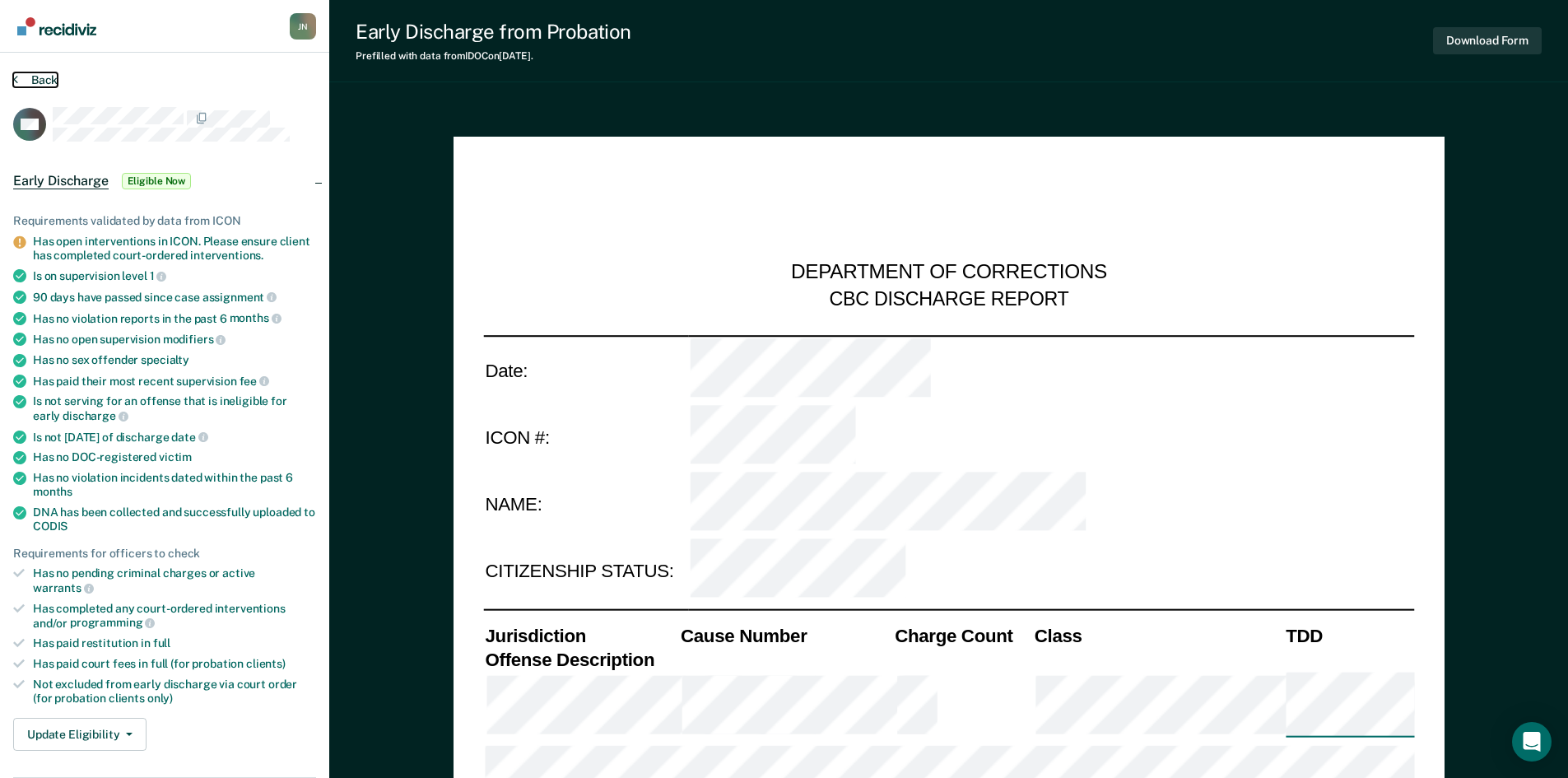
click at [39, 82] on button "Back" at bounding box center [35, 79] width 44 height 15
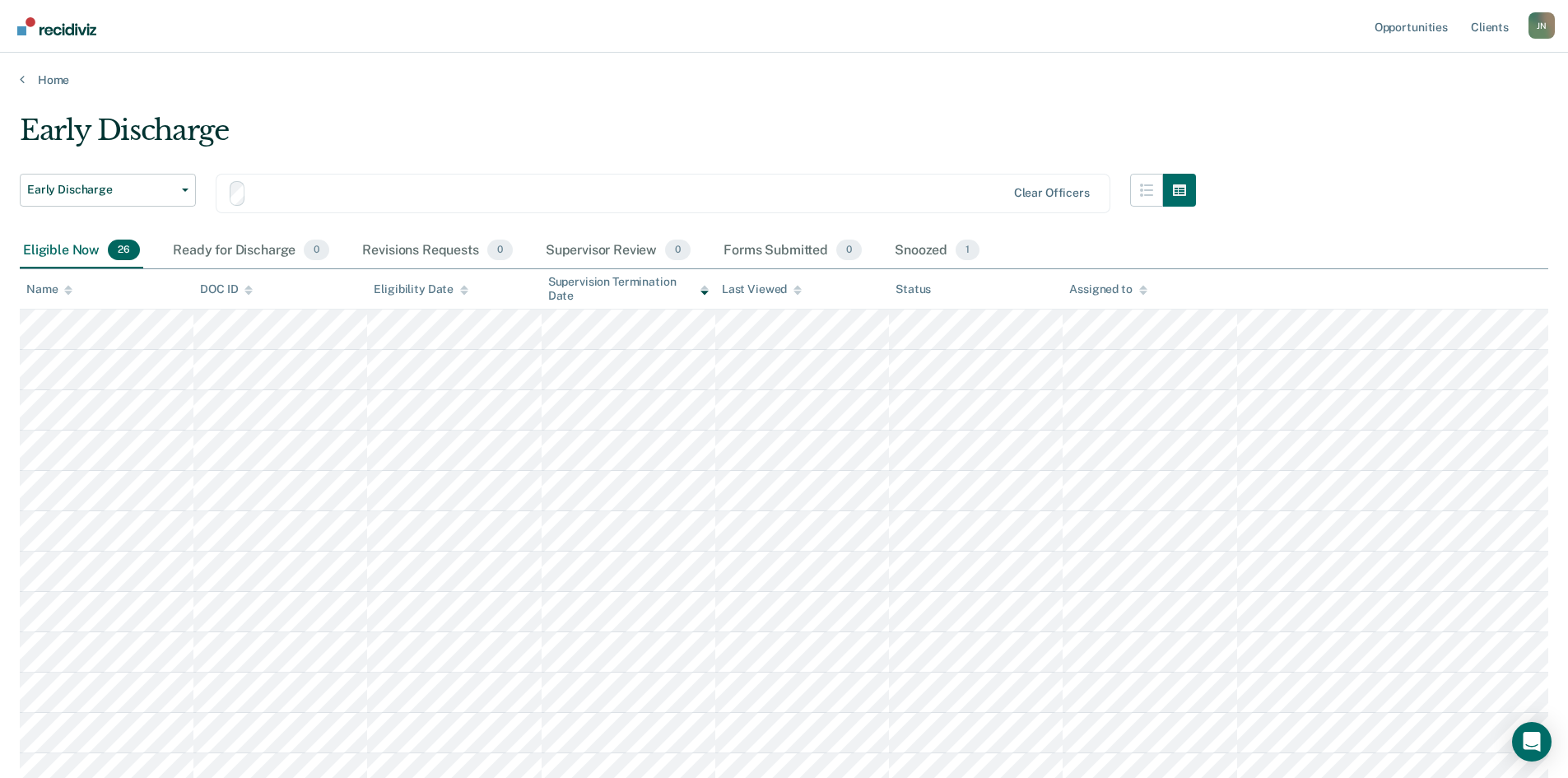
scroll to position [40, 0]
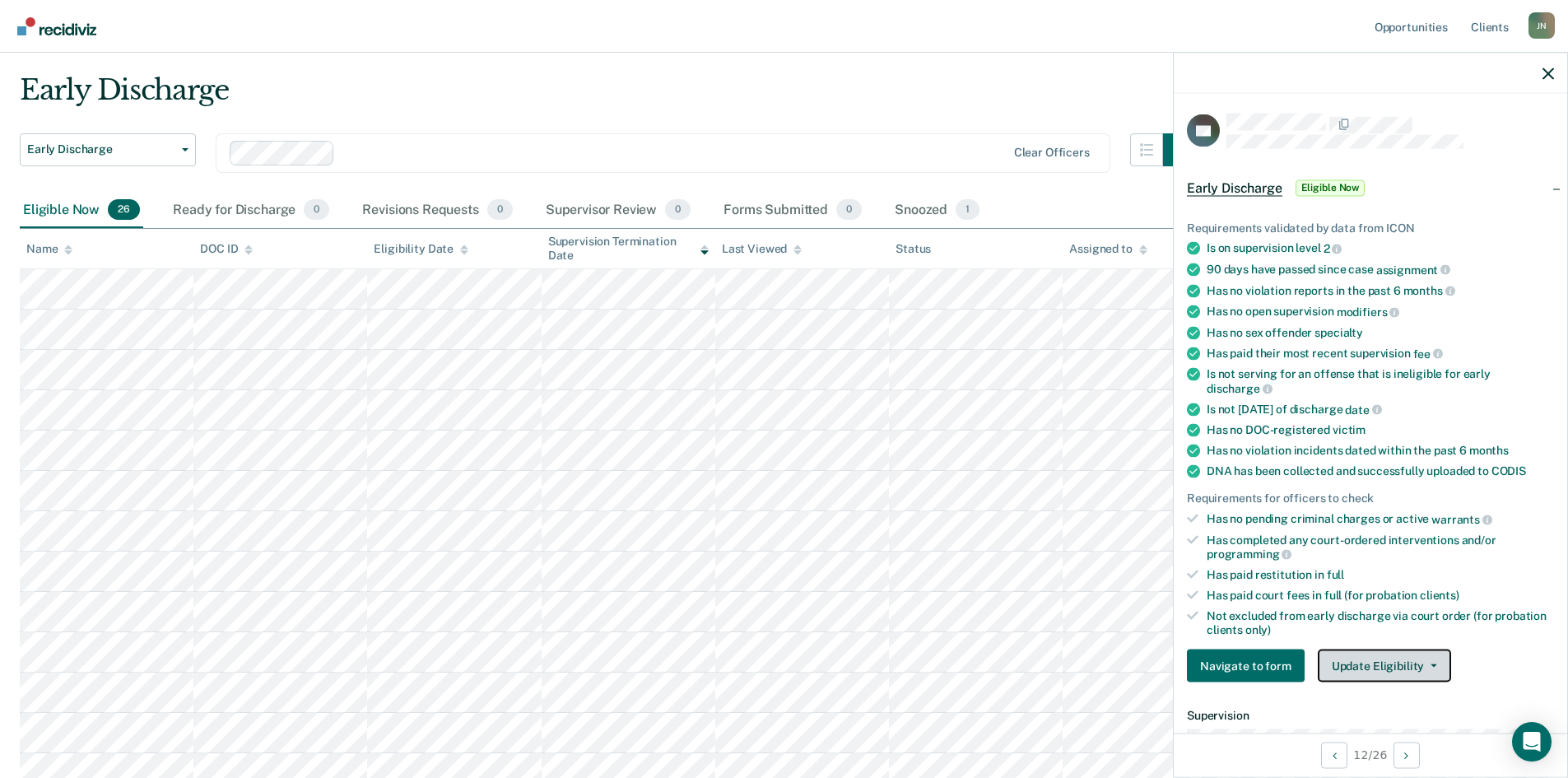
click at [1430, 664] on icon "button" at bounding box center [1434, 666] width 7 height 3
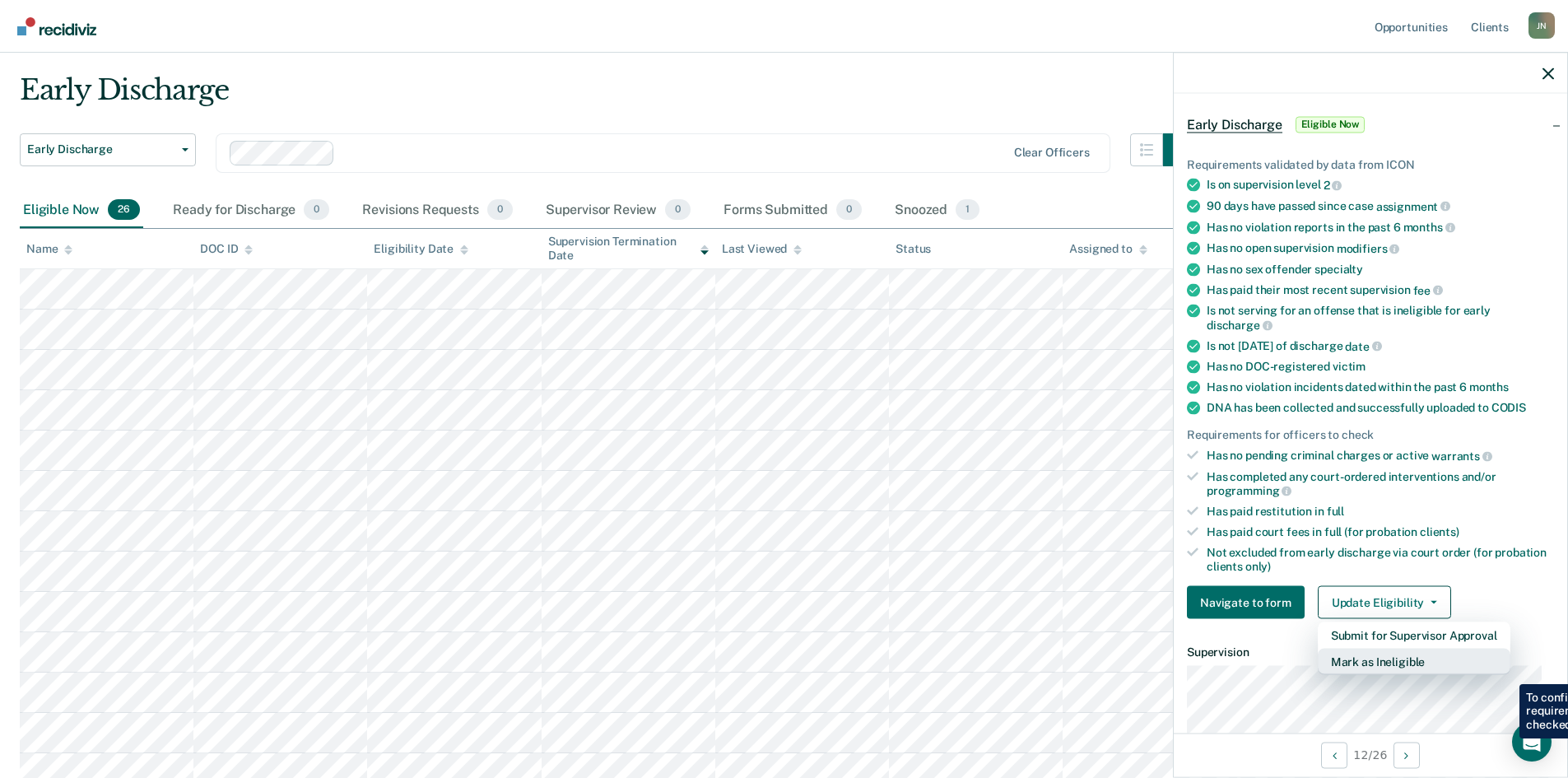
scroll to position [165, 0]
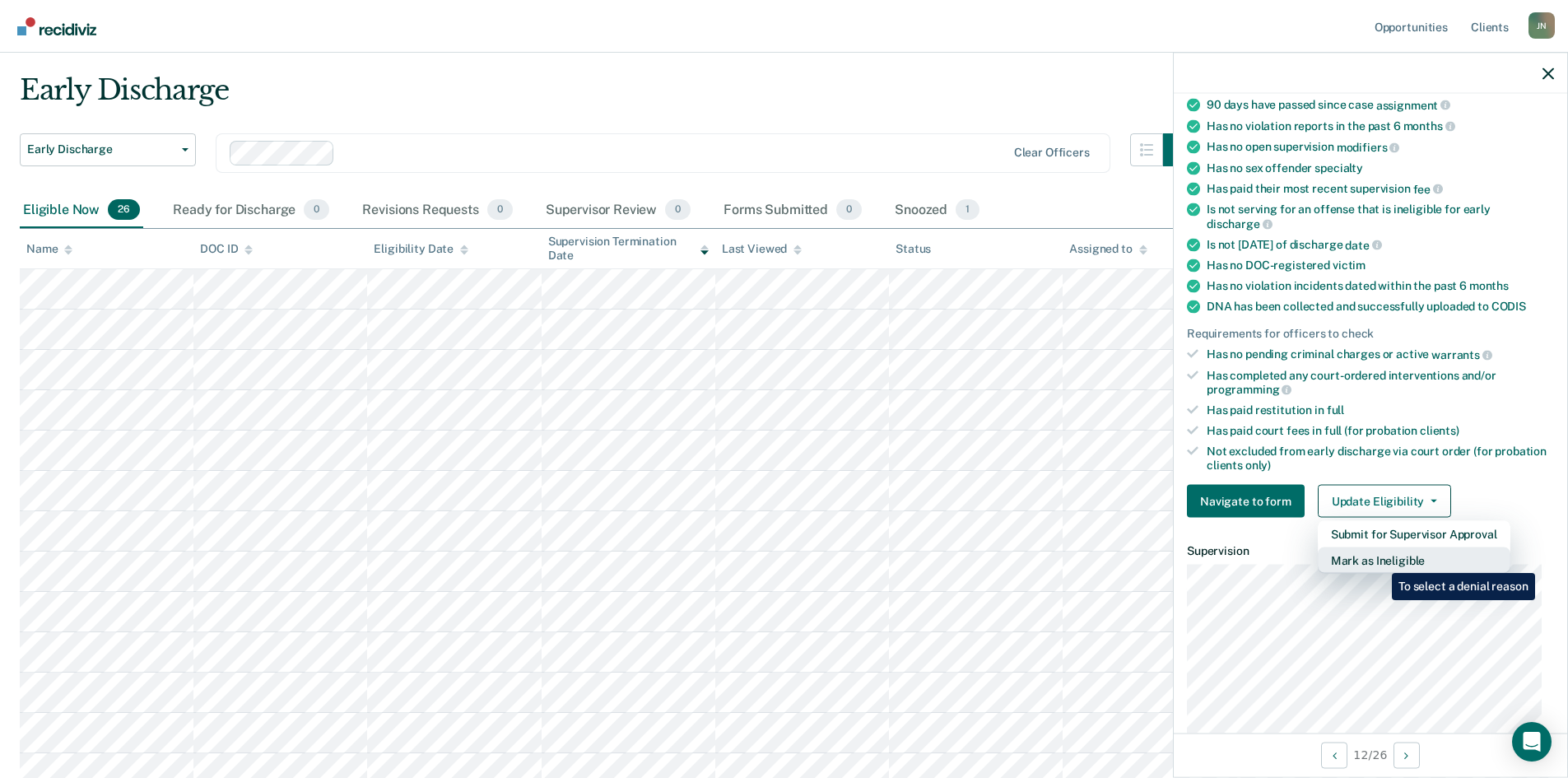
click at [1379, 560] on button "Mark as Ineligible" at bounding box center [1414, 560] width 193 height 26
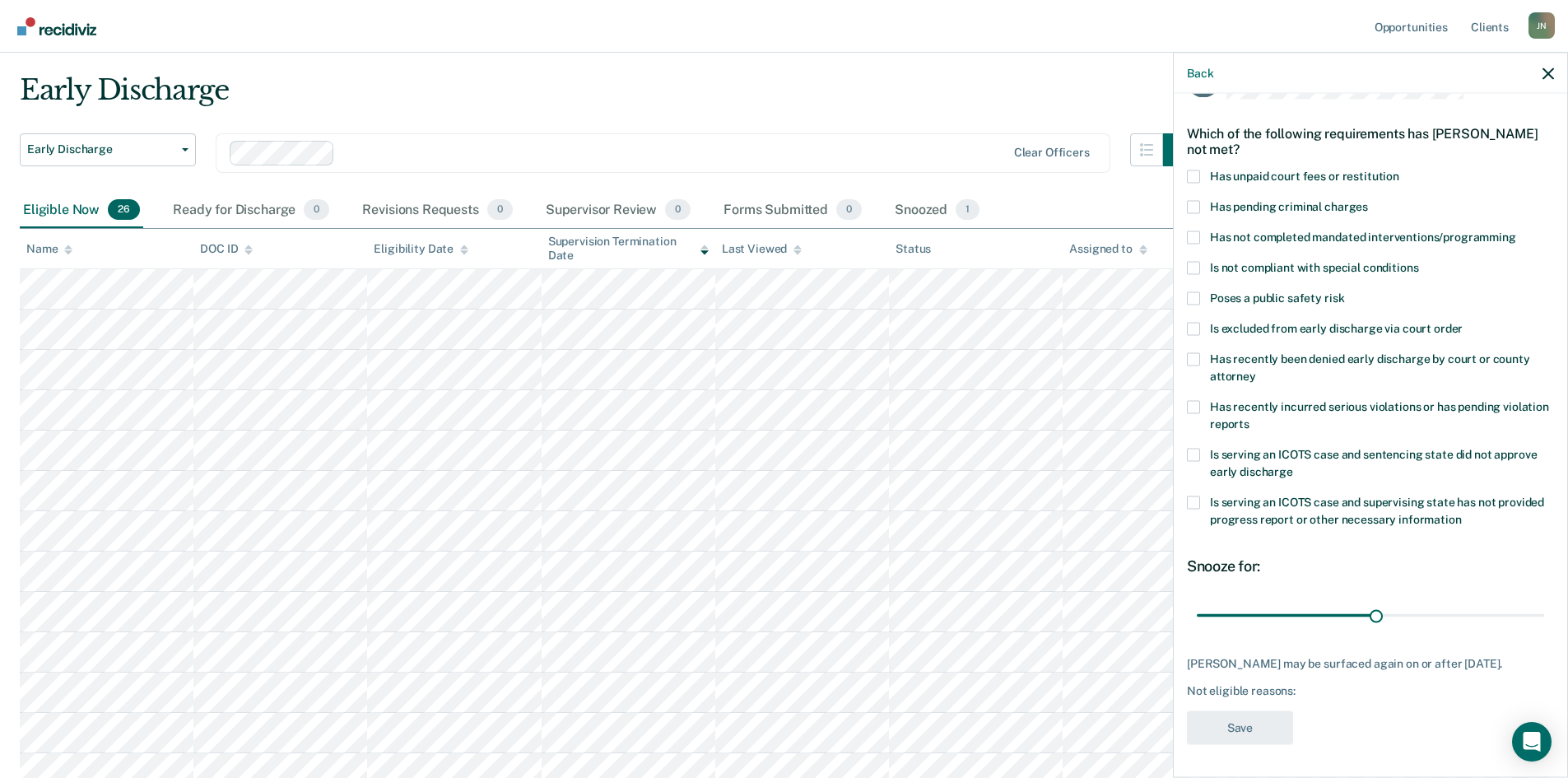
click at [1191, 170] on span at bounding box center [1193, 176] width 13 height 13
click at [1399, 170] on input "Has unpaid court fees or restitution" at bounding box center [1399, 170] width 0 height 0
drag, startPoint x: 1370, startPoint y: 603, endPoint x: 1495, endPoint y: 599, distance: 125.1
click at [1495, 601] on input "range" at bounding box center [1370, 615] width 348 height 29
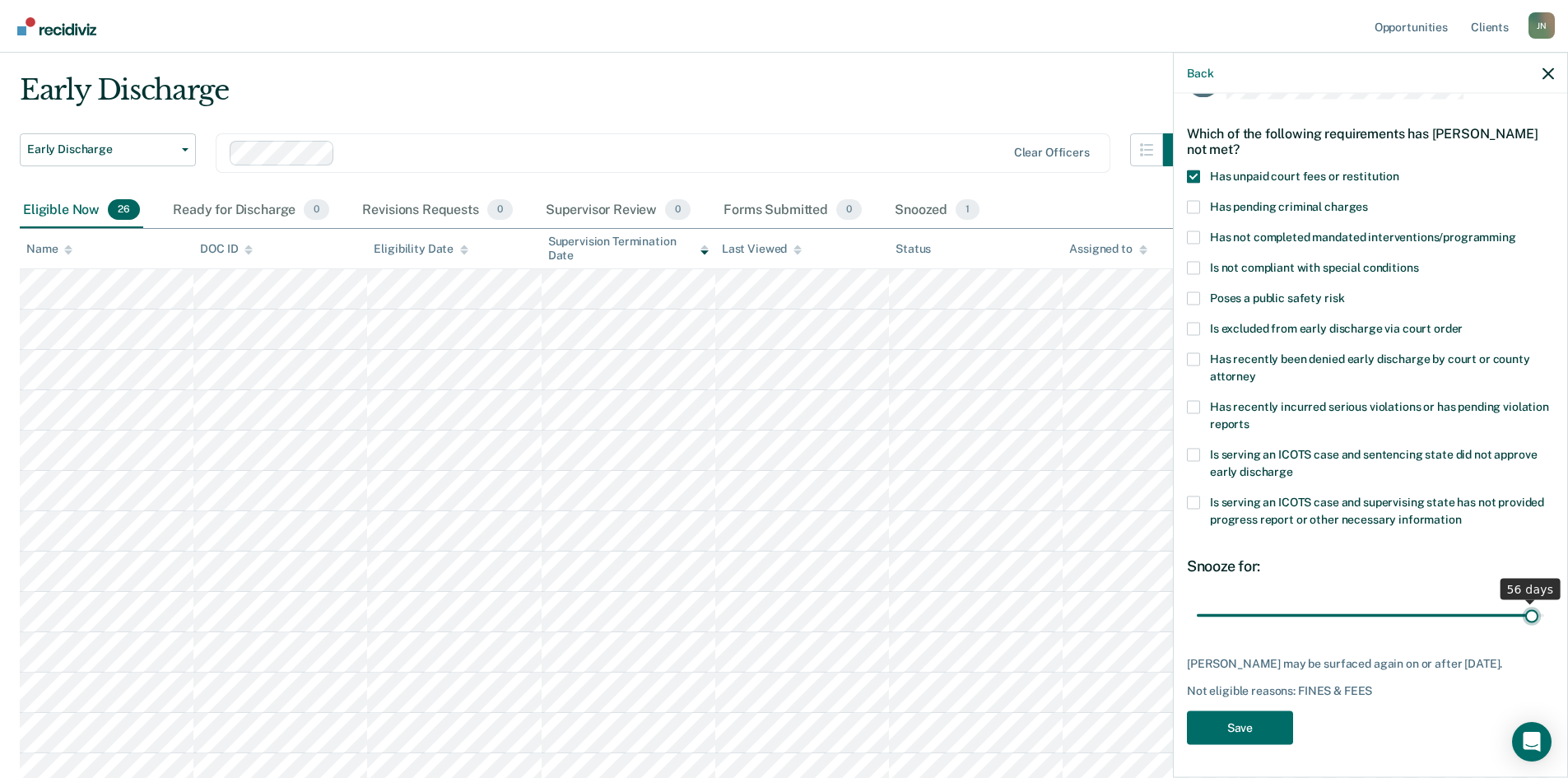
drag, startPoint x: 1494, startPoint y: 603, endPoint x: 1517, endPoint y: 602, distance: 23.0
type input "56"
click at [1517, 602] on input "range" at bounding box center [1370, 615] width 348 height 29
click at [1248, 722] on button "Save" at bounding box center [1240, 727] width 106 height 34
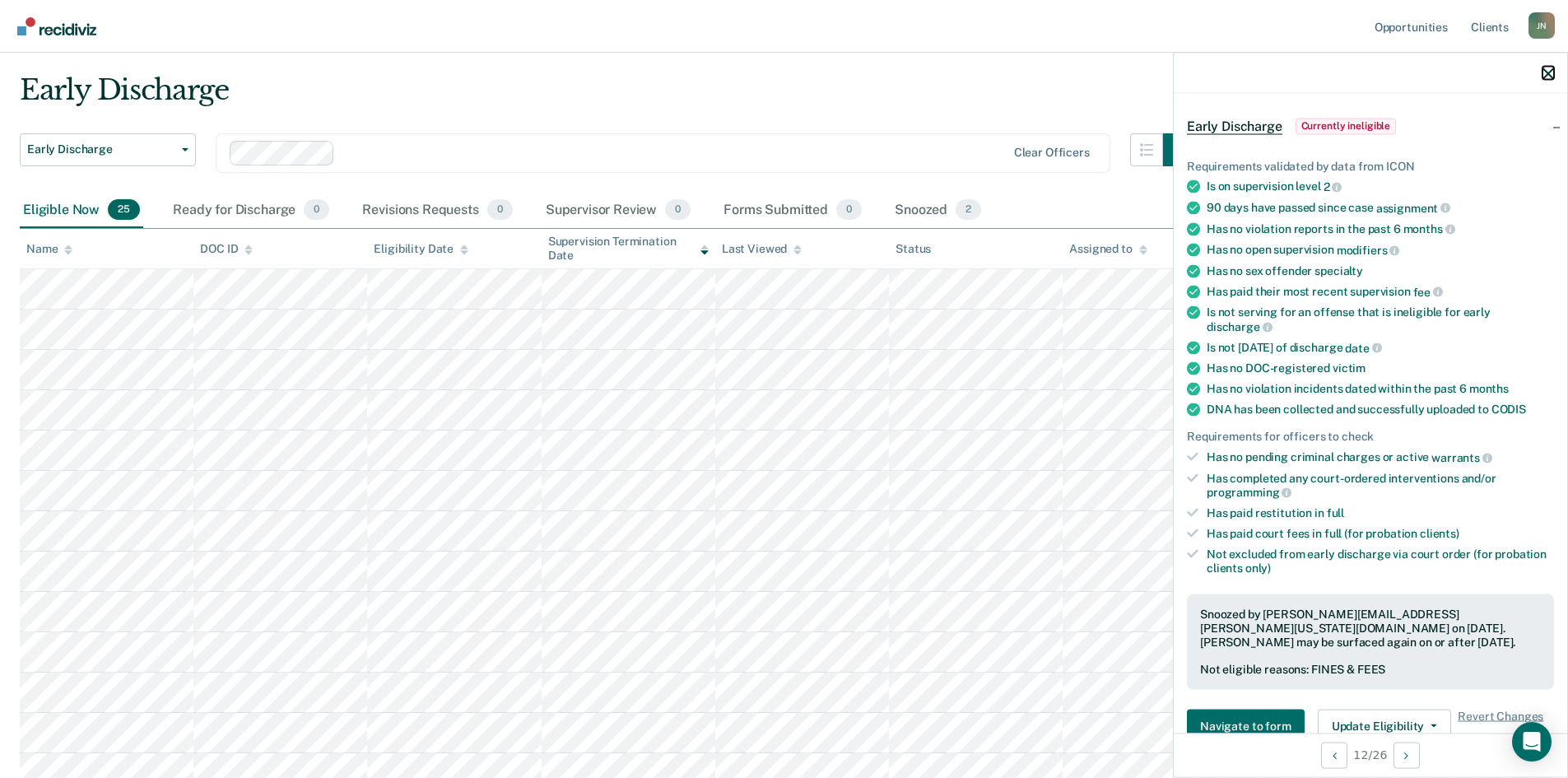
click at [1551, 73] on icon "button" at bounding box center [1547, 72] width 11 height 11
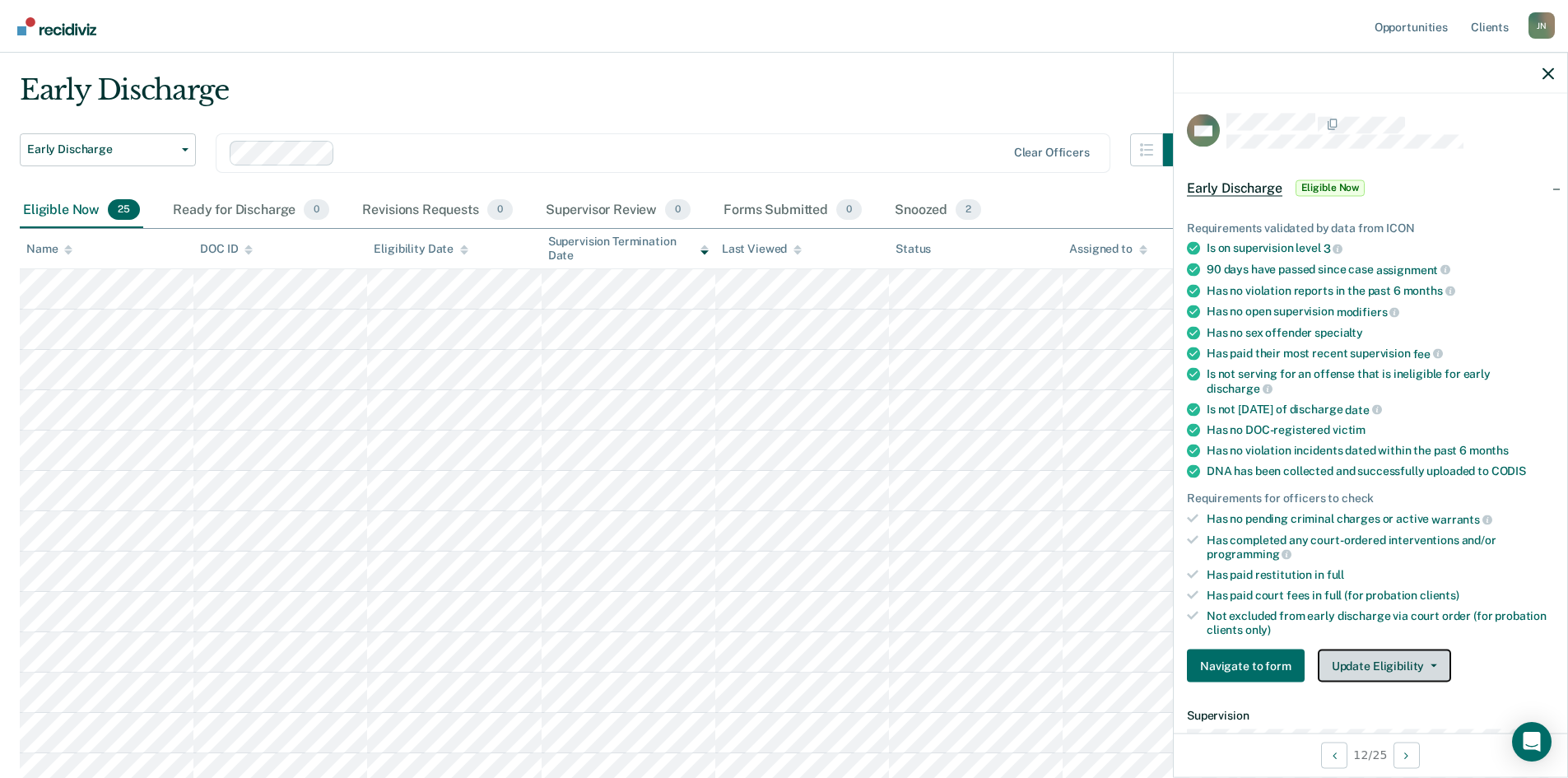
click at [1404, 663] on button "Update Eligibility" at bounding box center [1384, 666] width 133 height 33
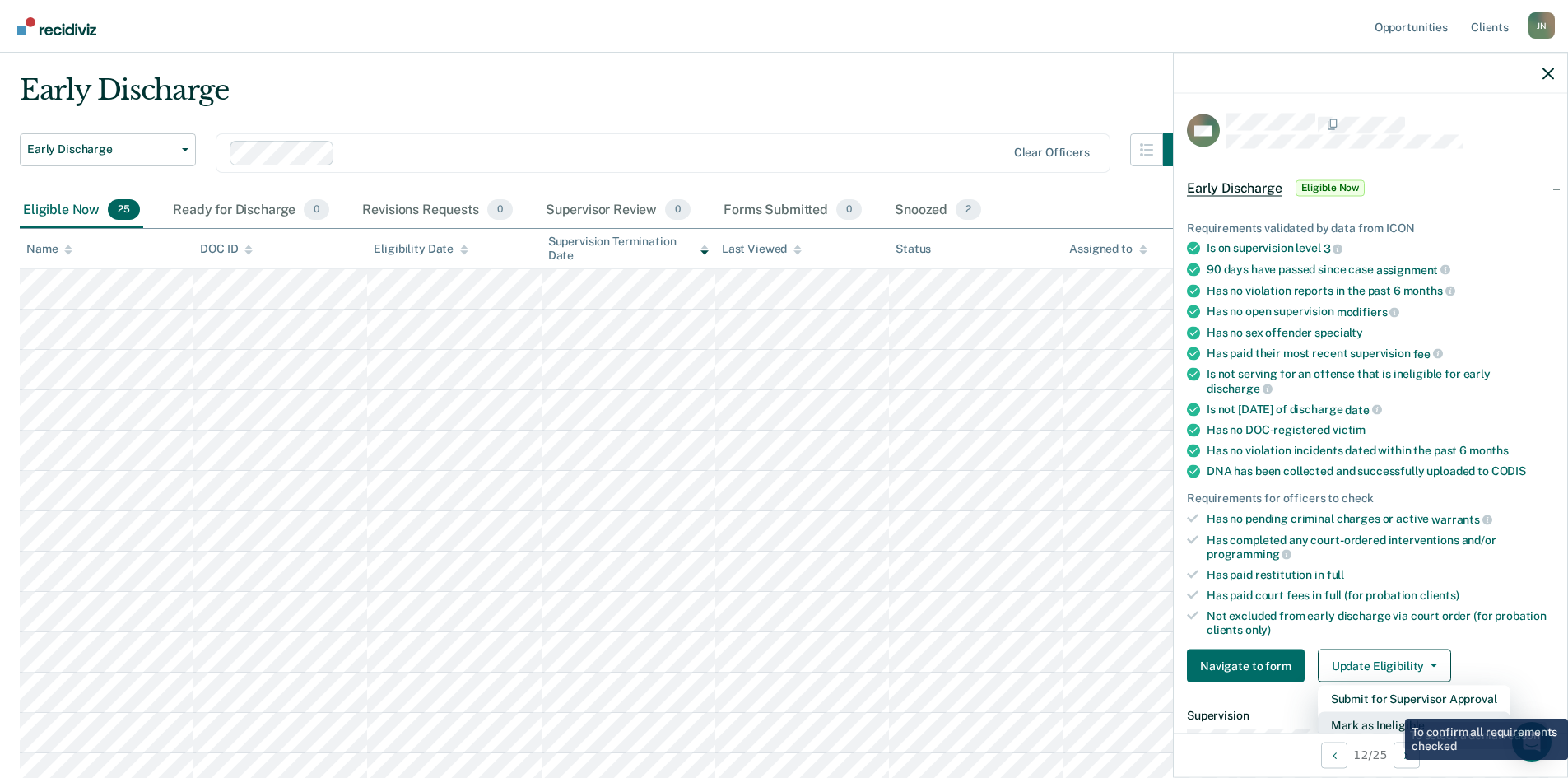
scroll to position [4, 0]
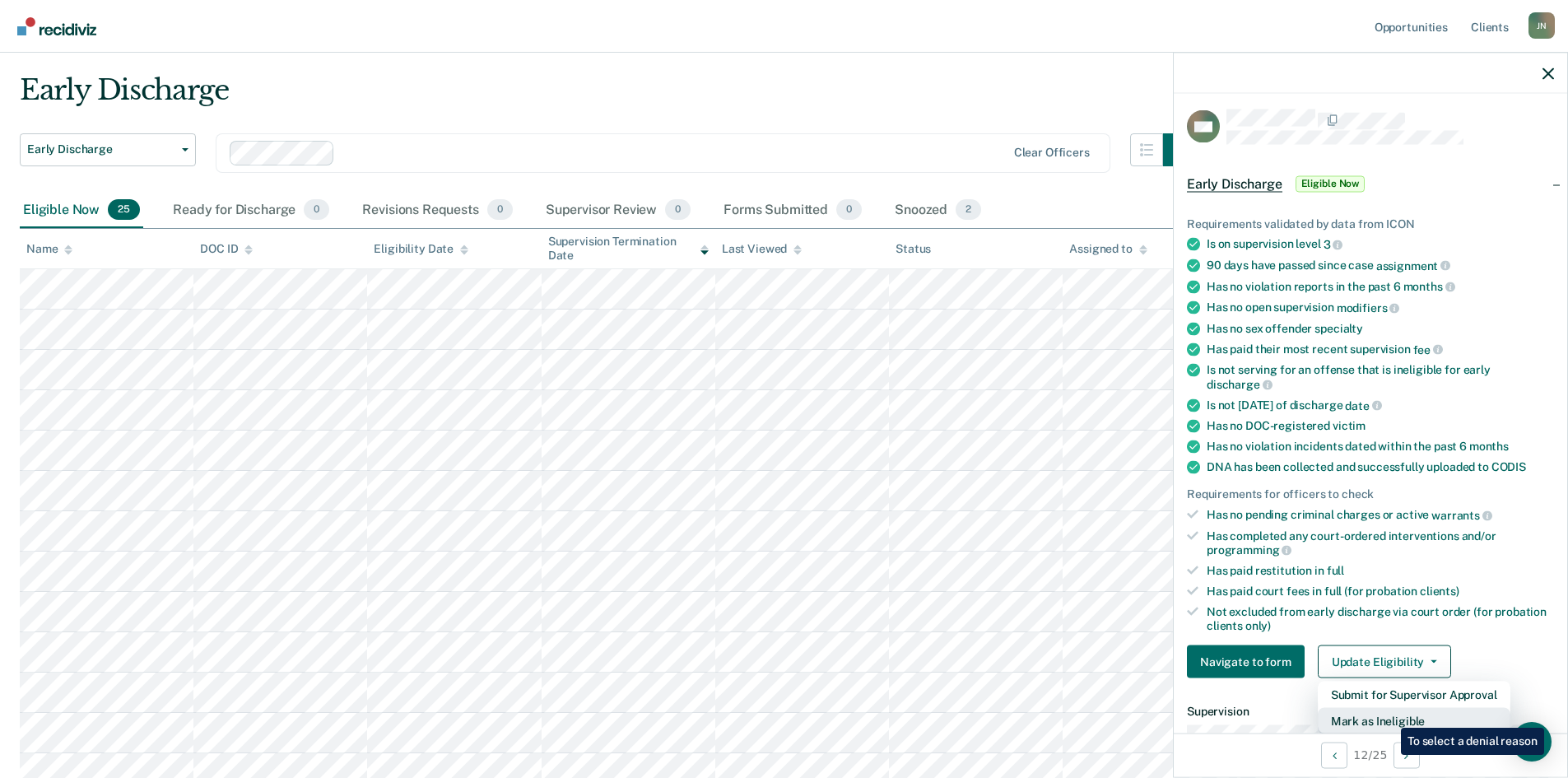
click at [1389, 715] on button "Mark as Ineligible" at bounding box center [1414, 720] width 193 height 26
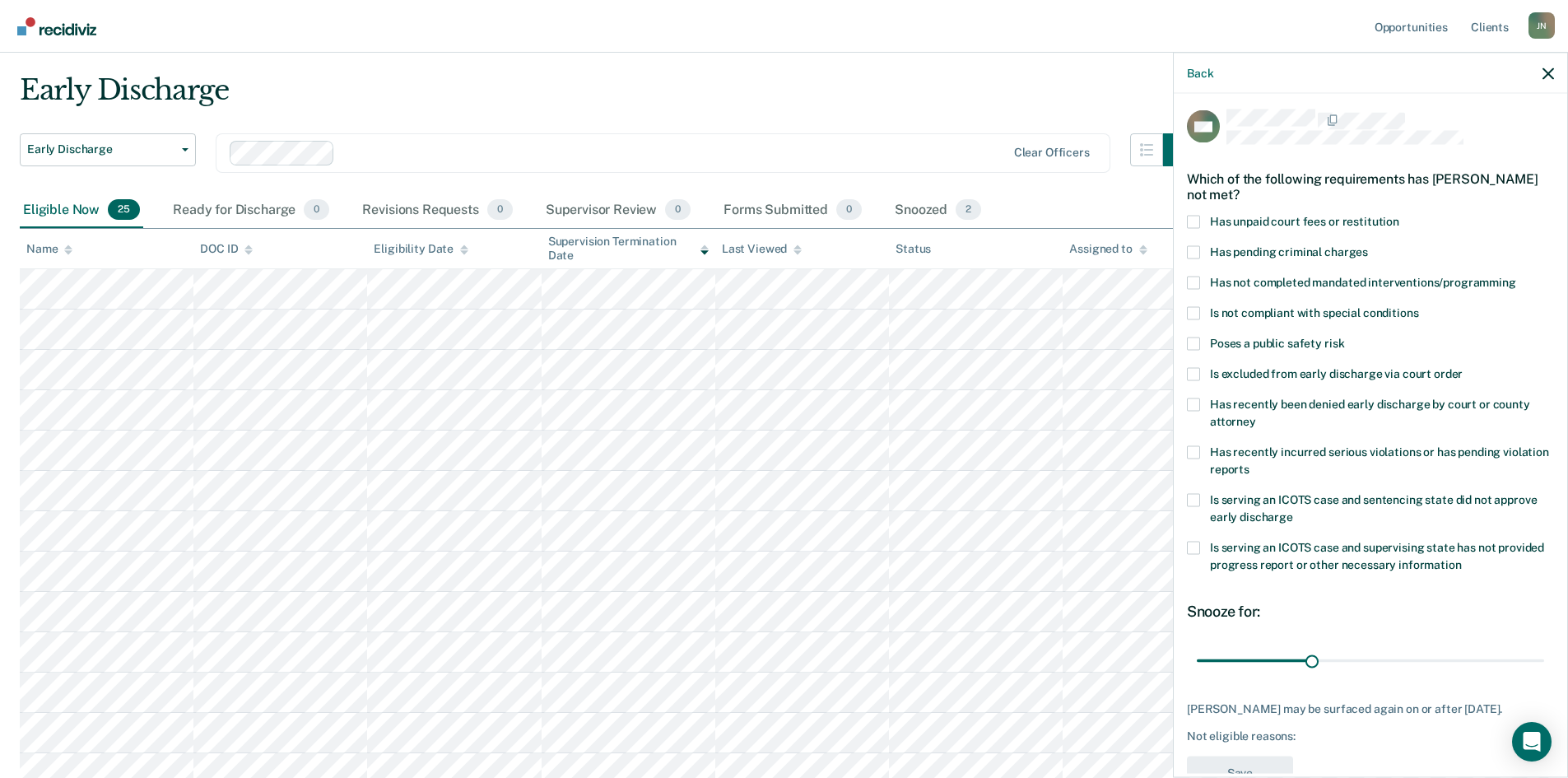
click at [1200, 312] on label "Is not compliant with special conditions" at bounding box center [1369, 315] width 367 height 17
click at [1418, 306] on input "Is not compliant with special conditions" at bounding box center [1418, 306] width 0 height 0
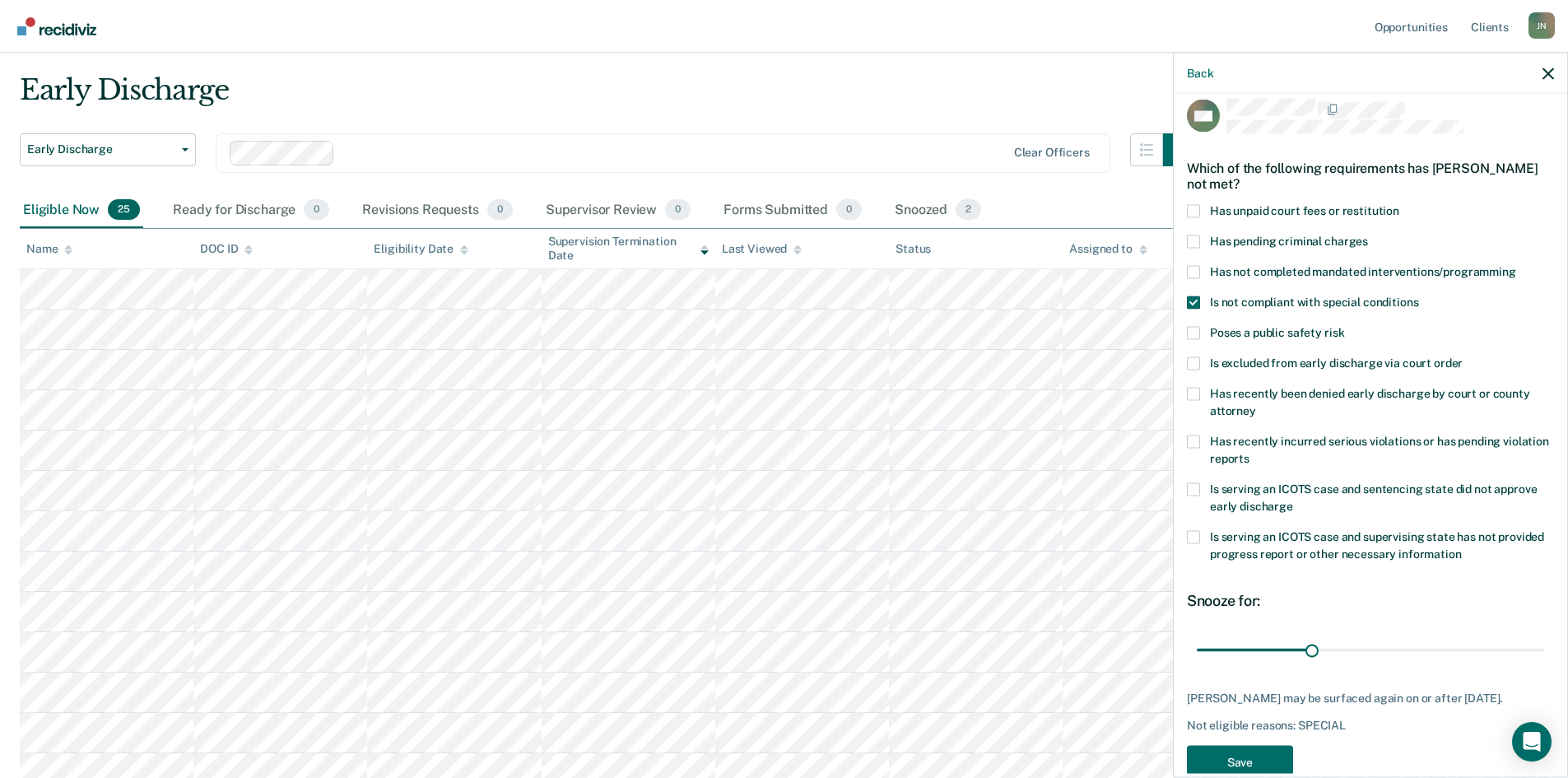
scroll to position [48, 0]
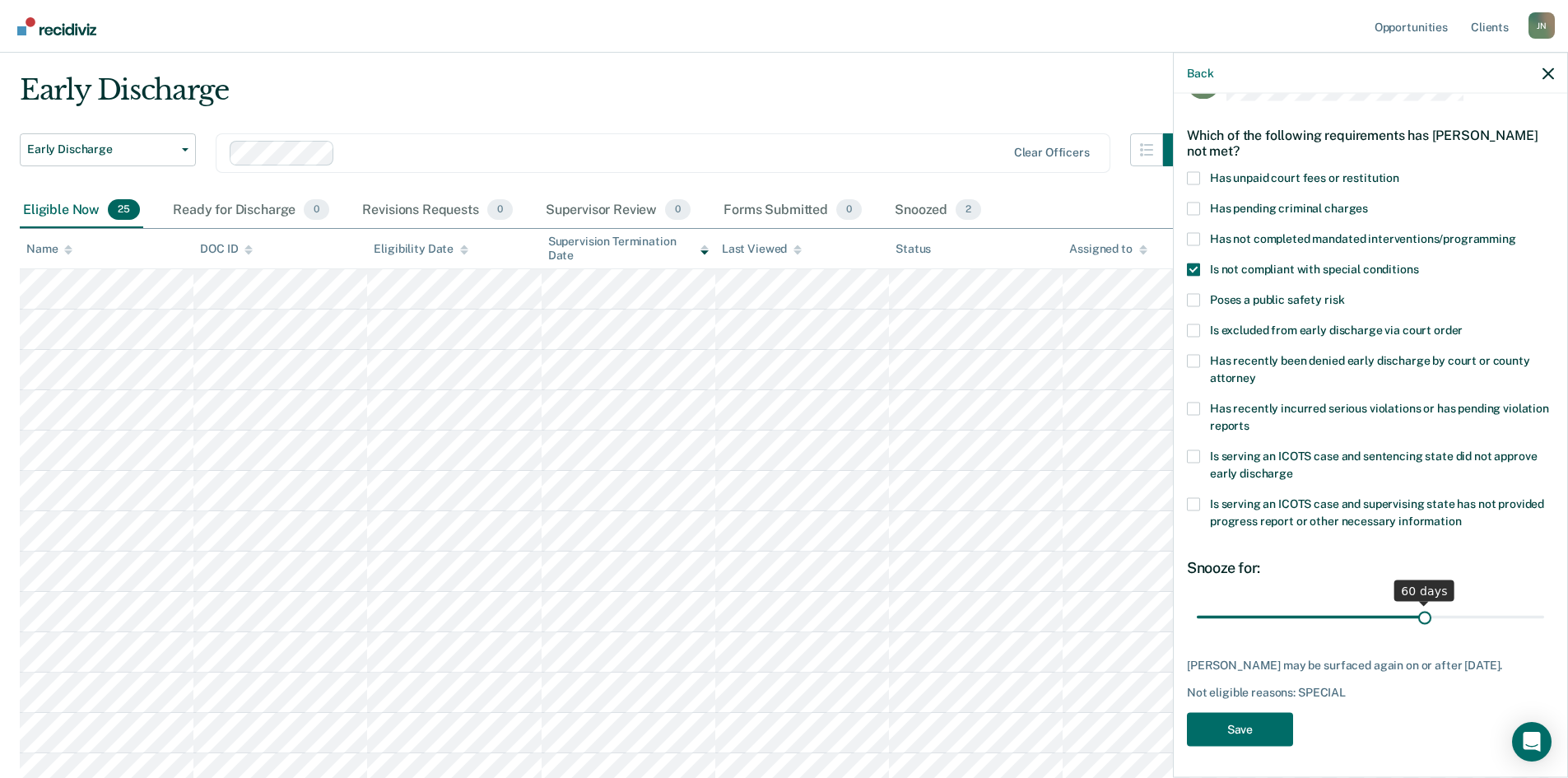
drag, startPoint x: 1305, startPoint y: 615, endPoint x: 1416, endPoint y: 605, distance: 111.4
type input "60"
click at [1416, 605] on input "range" at bounding box center [1370, 617] width 348 height 29
click at [1249, 741] on button "Save" at bounding box center [1240, 728] width 106 height 34
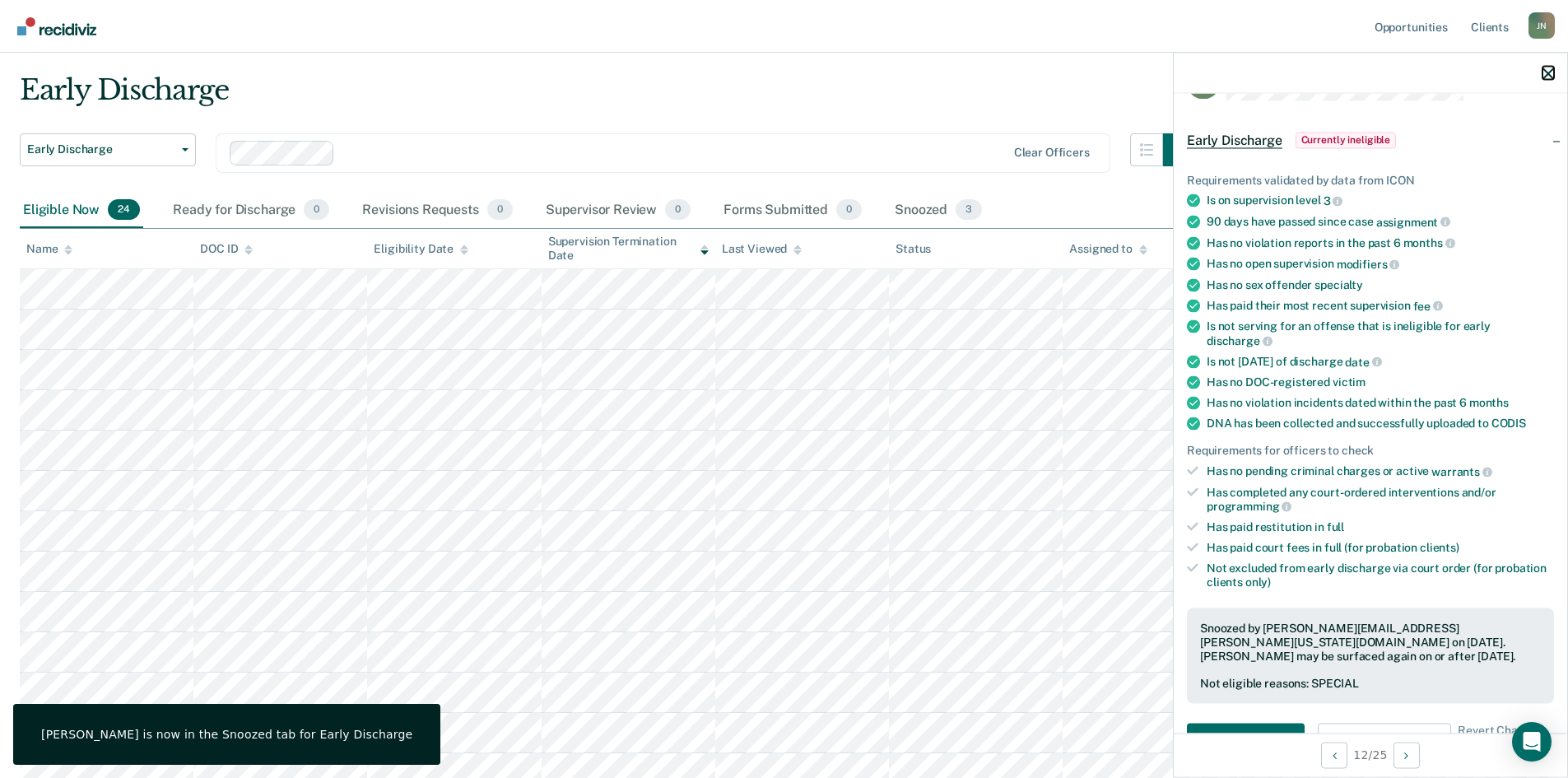
click at [1550, 71] on icon "button" at bounding box center [1547, 72] width 11 height 11
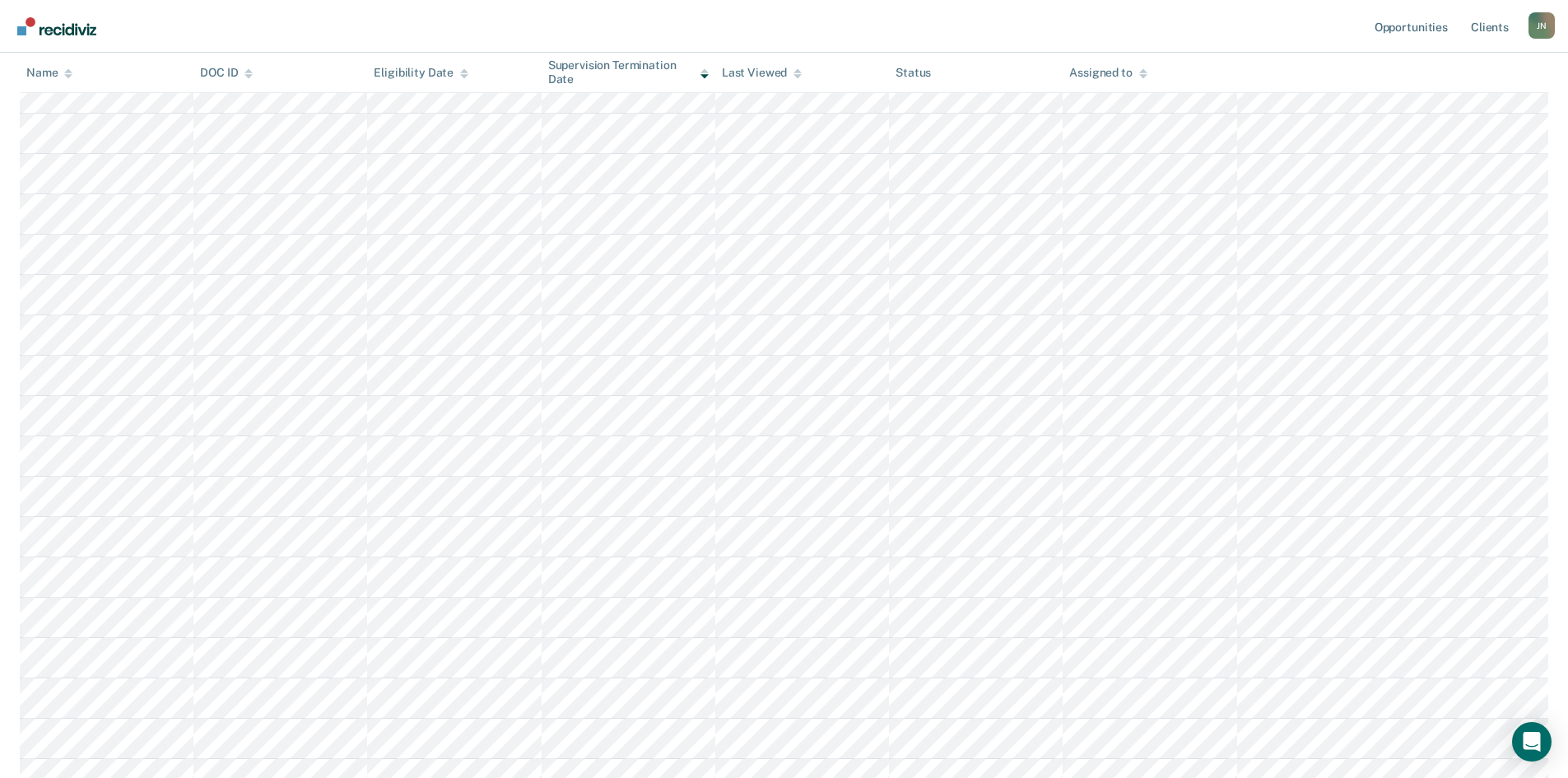
scroll to position [369, 0]
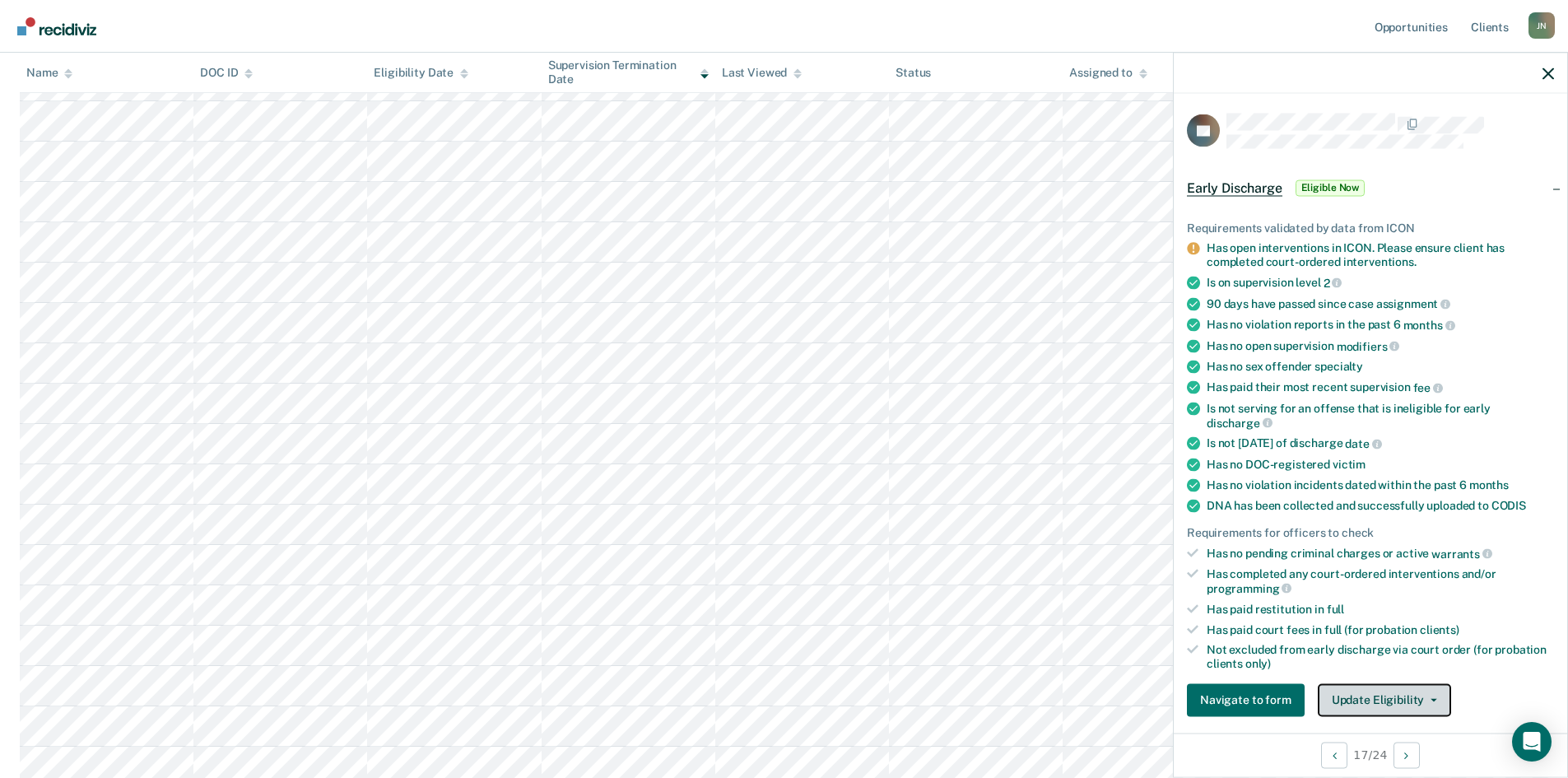
click at [1391, 692] on button "Update Eligibility" at bounding box center [1384, 700] width 133 height 33
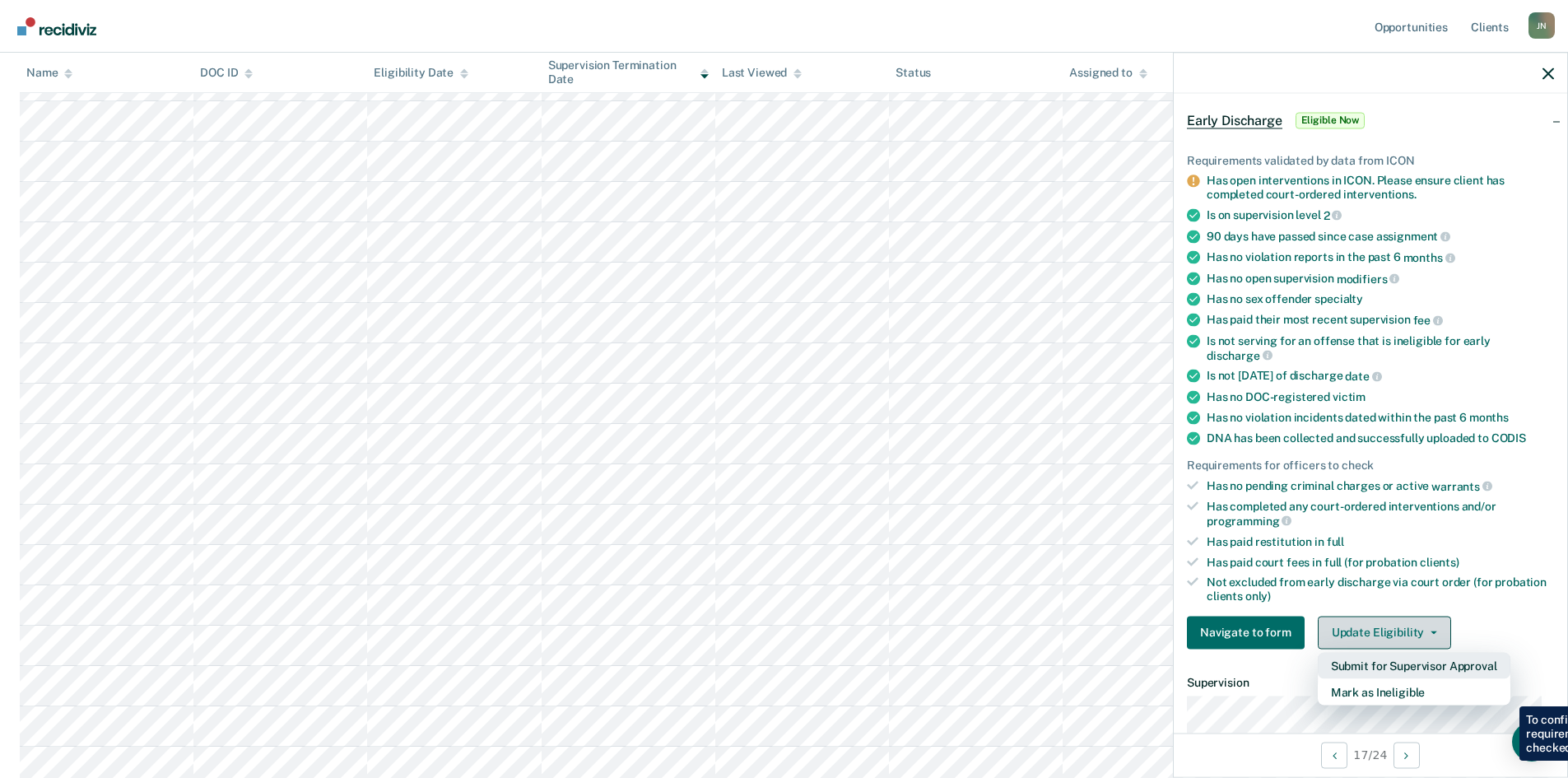
scroll to position [94, 0]
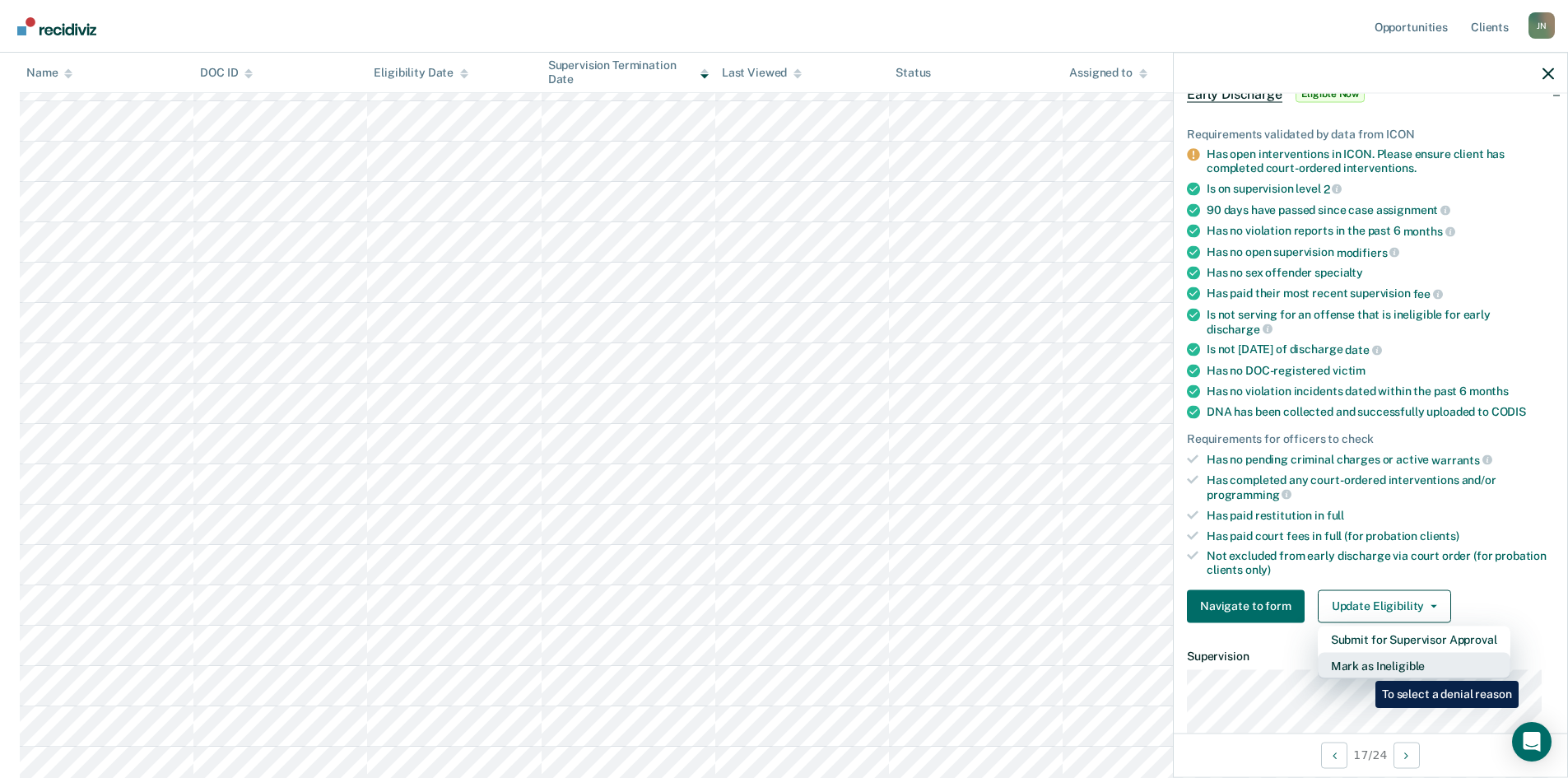
click at [1362, 666] on button "Mark as Ineligible" at bounding box center [1414, 665] width 193 height 26
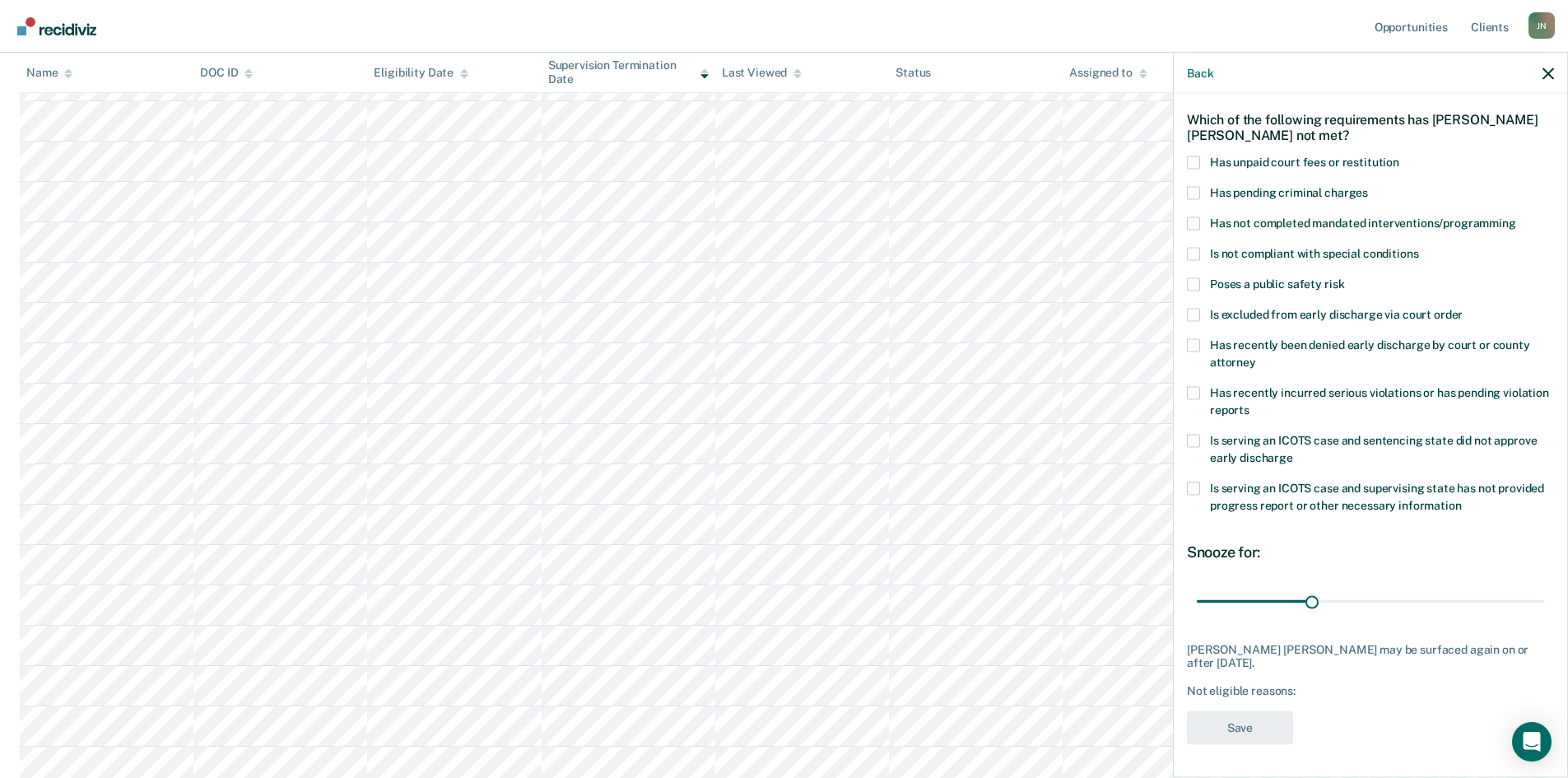
scroll to position [62, 0]
click at [1199, 159] on span at bounding box center [1193, 163] width 13 height 13
click at [1399, 157] on input "Has unpaid court fees or restitution" at bounding box center [1399, 157] width 0 height 0
drag, startPoint x: 1267, startPoint y: 599, endPoint x: 1326, endPoint y: 599, distance: 59.0
type input "60"
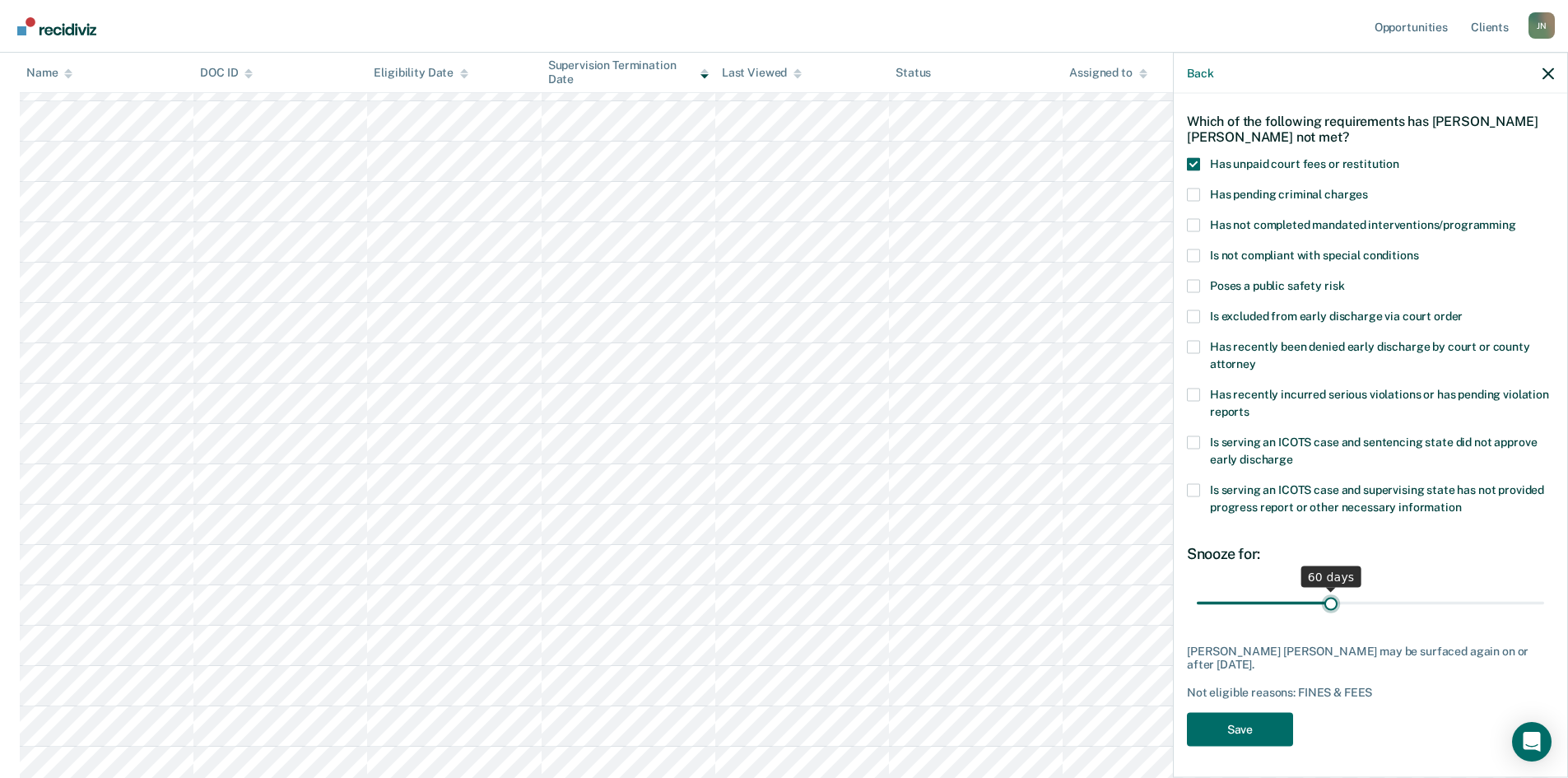
click at [1326, 599] on input "range" at bounding box center [1370, 602] width 348 height 29
click at [1255, 730] on button "Save" at bounding box center [1240, 728] width 106 height 34
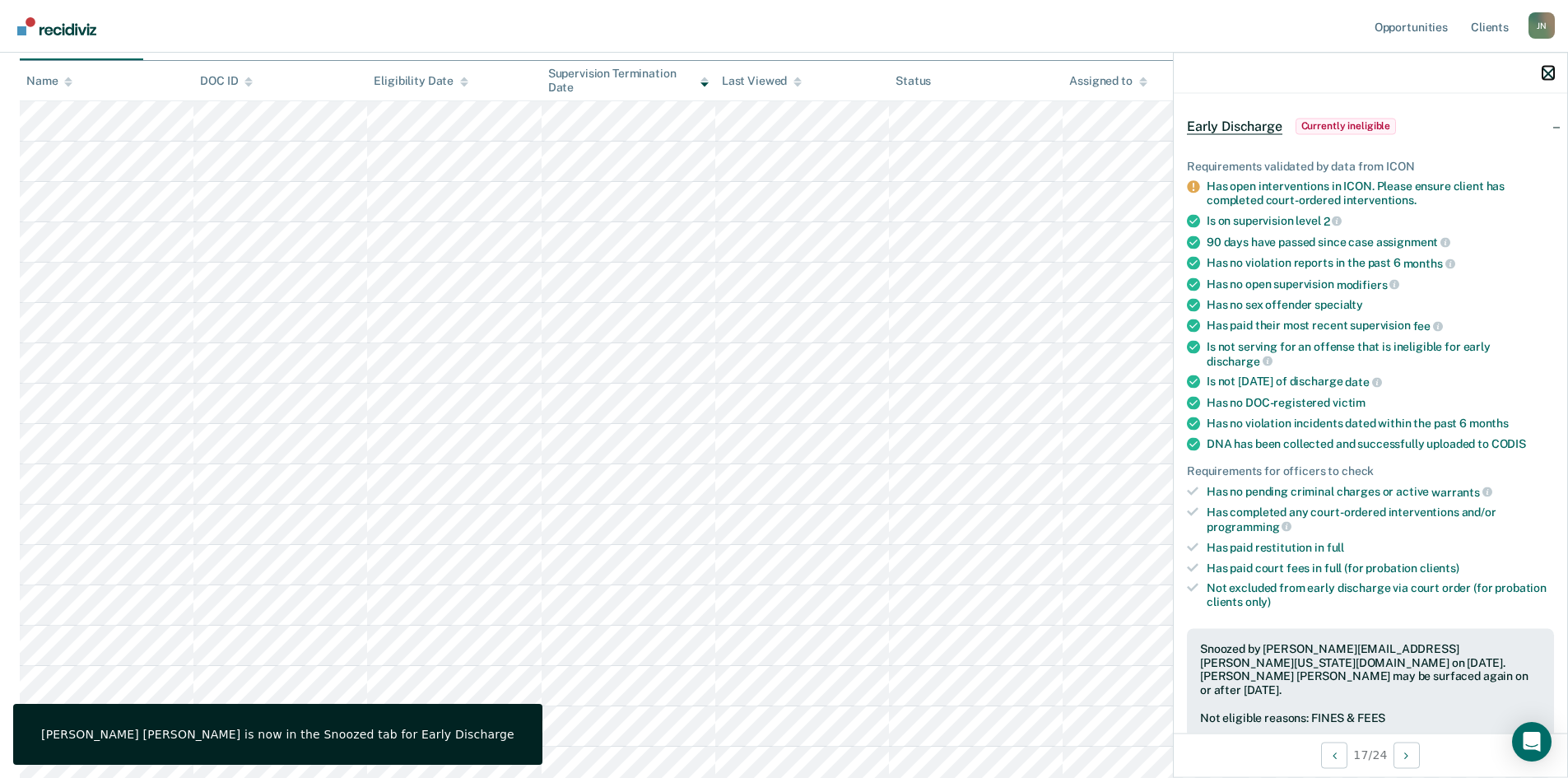
click at [1550, 73] on icon "button" at bounding box center [1547, 72] width 11 height 11
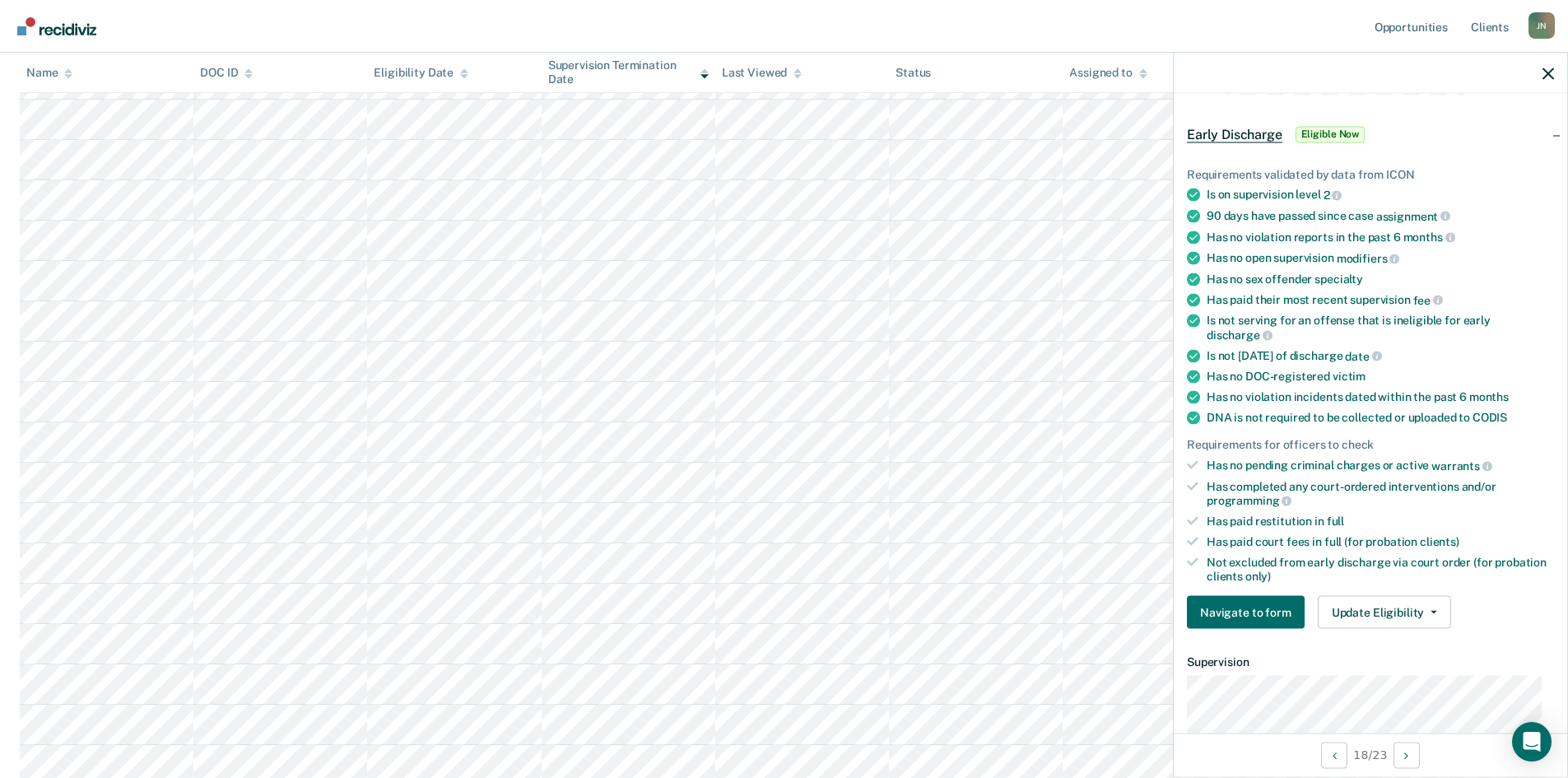
scroll to position [82, 0]
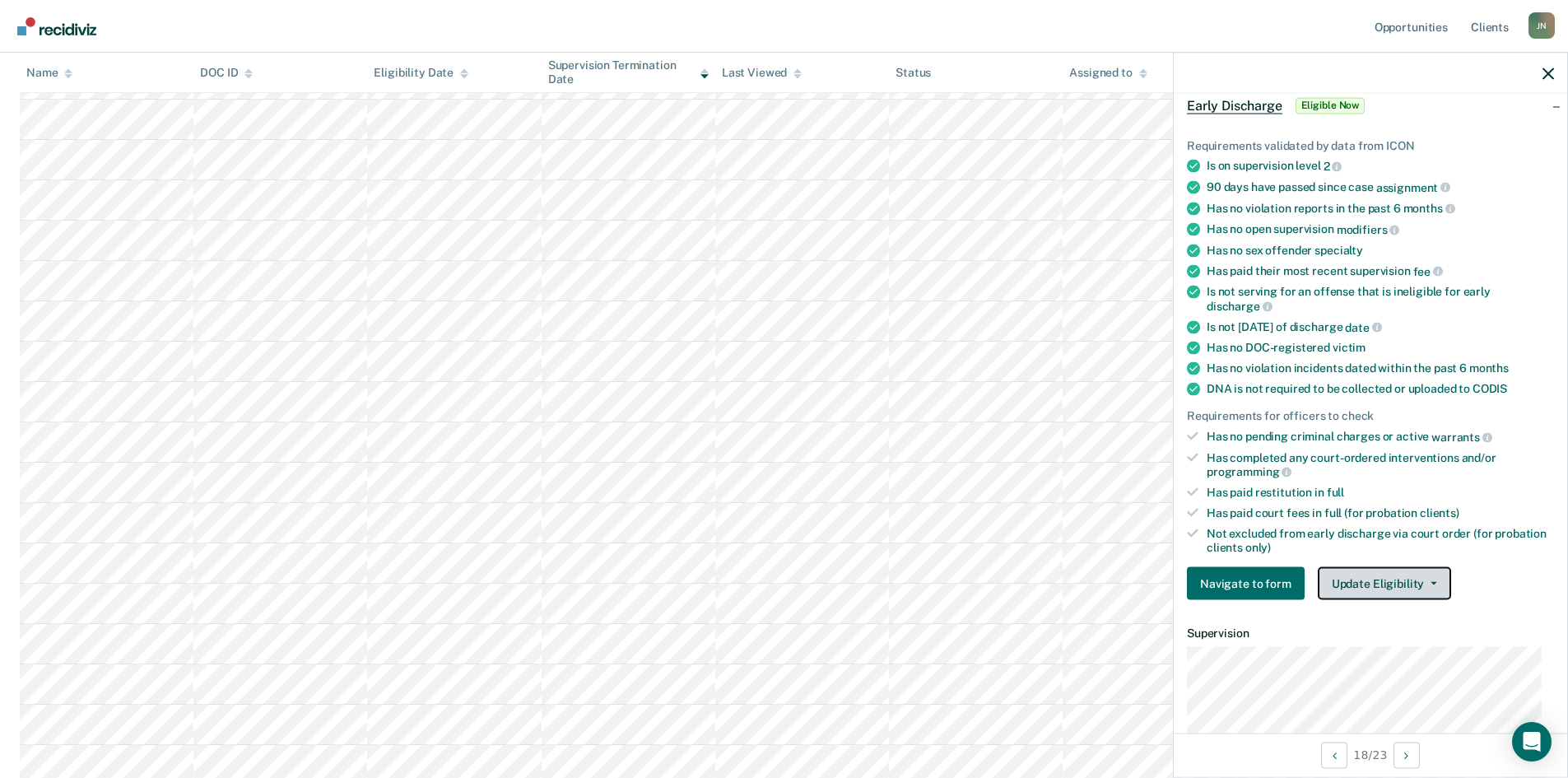
click at [1417, 570] on button "Update Eligibility" at bounding box center [1384, 584] width 133 height 33
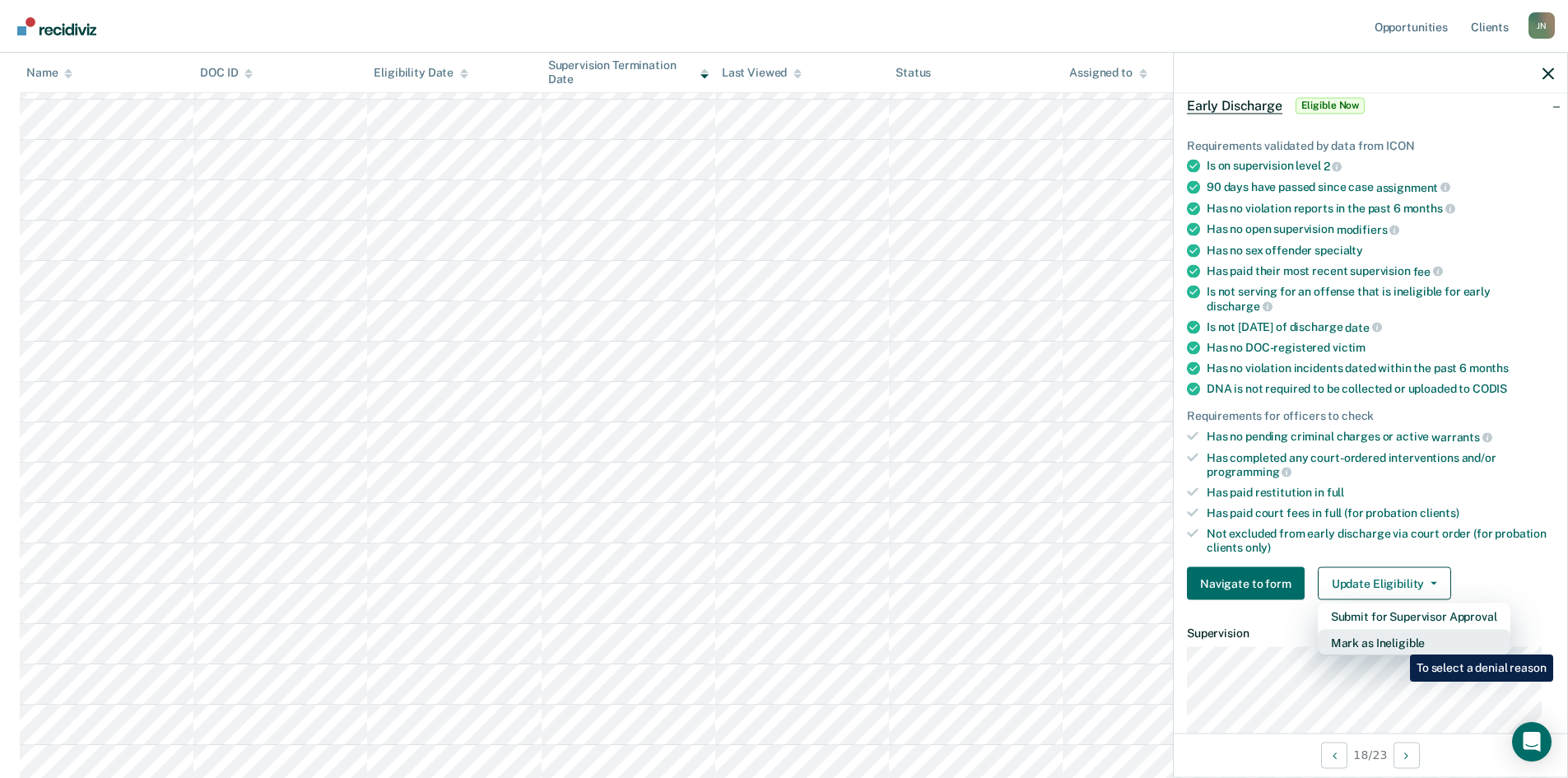
click at [1396, 642] on button "Mark as Ineligible" at bounding box center [1414, 643] width 193 height 26
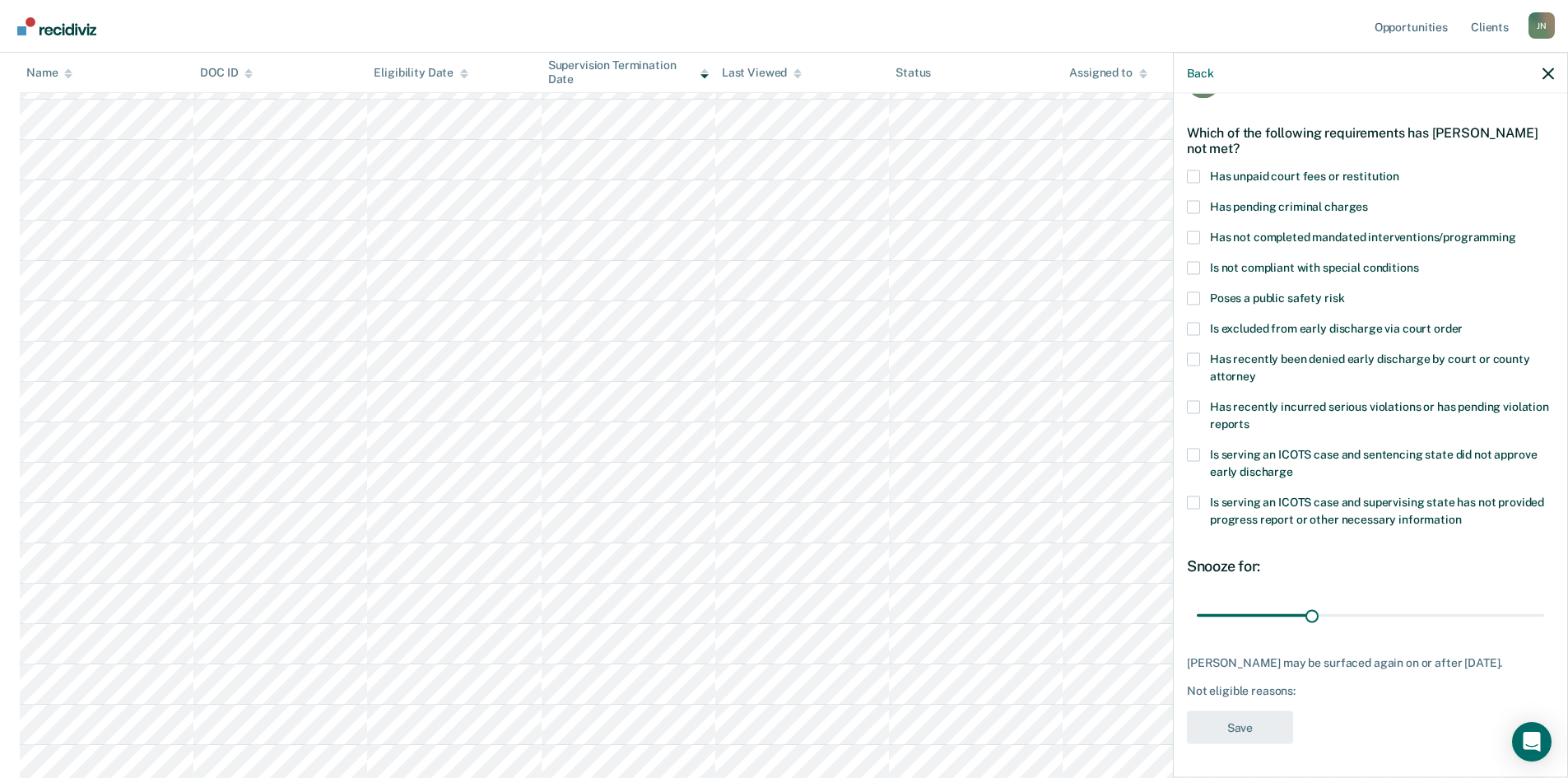
scroll to position [48, 0]
click at [1194, 206] on span at bounding box center [1193, 207] width 13 height 13
click at [1368, 201] on input "Has pending criminal charges" at bounding box center [1368, 201] width 0 height 0
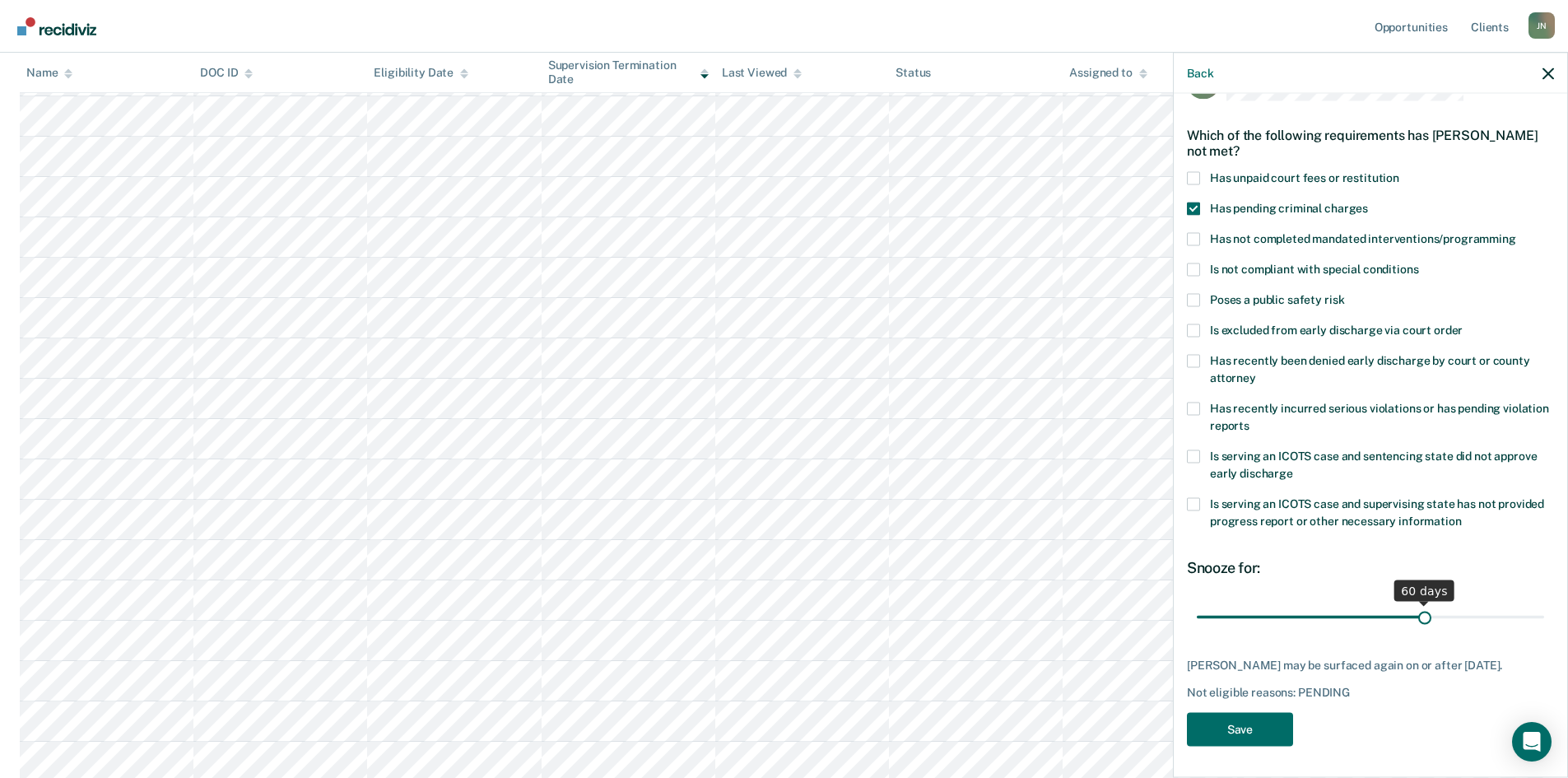
drag, startPoint x: 1312, startPoint y: 618, endPoint x: 1417, endPoint y: 612, distance: 105.2
type input "60"
click at [1417, 612] on input "range" at bounding box center [1370, 617] width 348 height 29
click at [1230, 733] on button "Save" at bounding box center [1240, 728] width 106 height 34
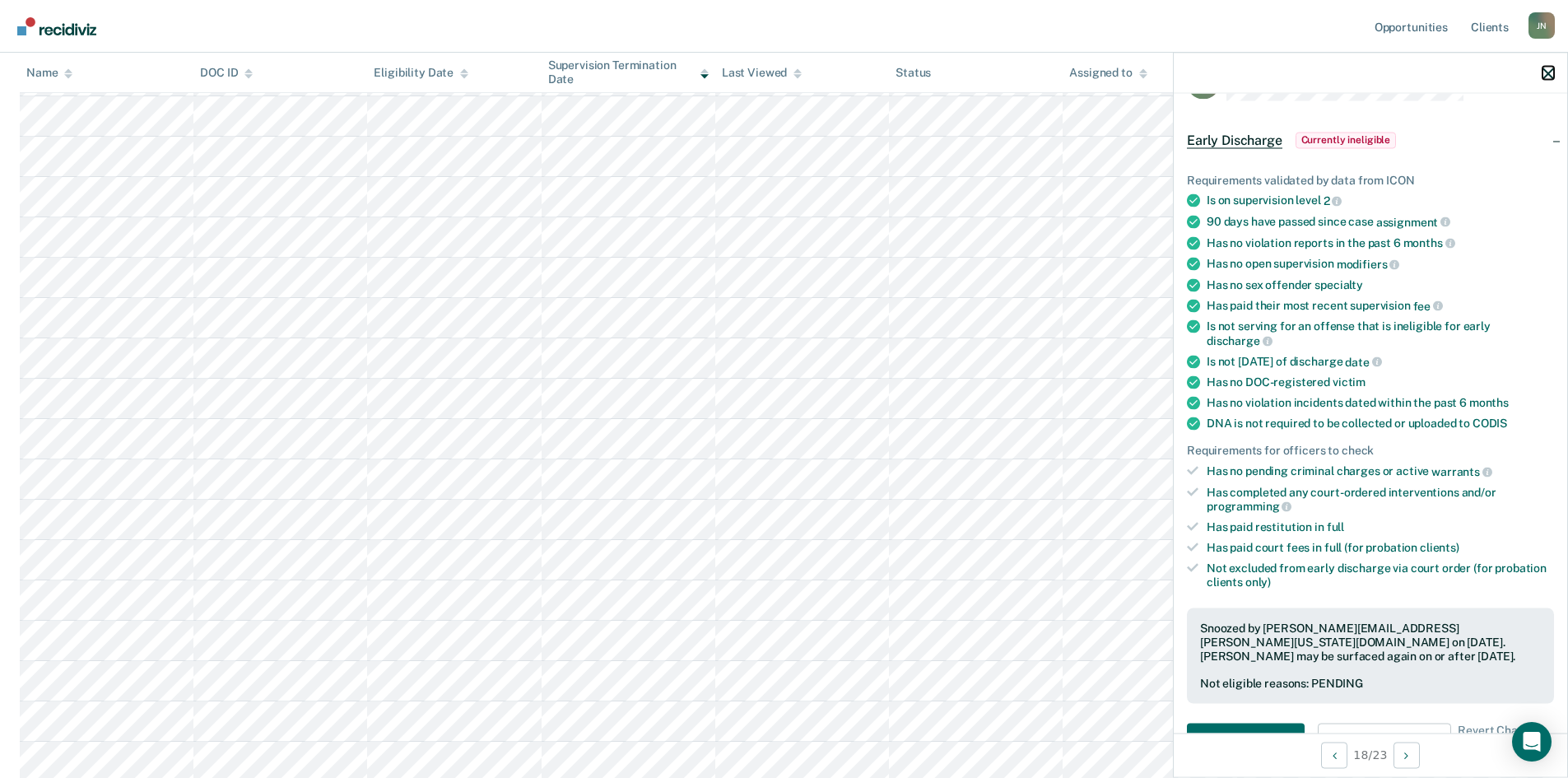
click at [1543, 68] on icon "button" at bounding box center [1547, 72] width 11 height 11
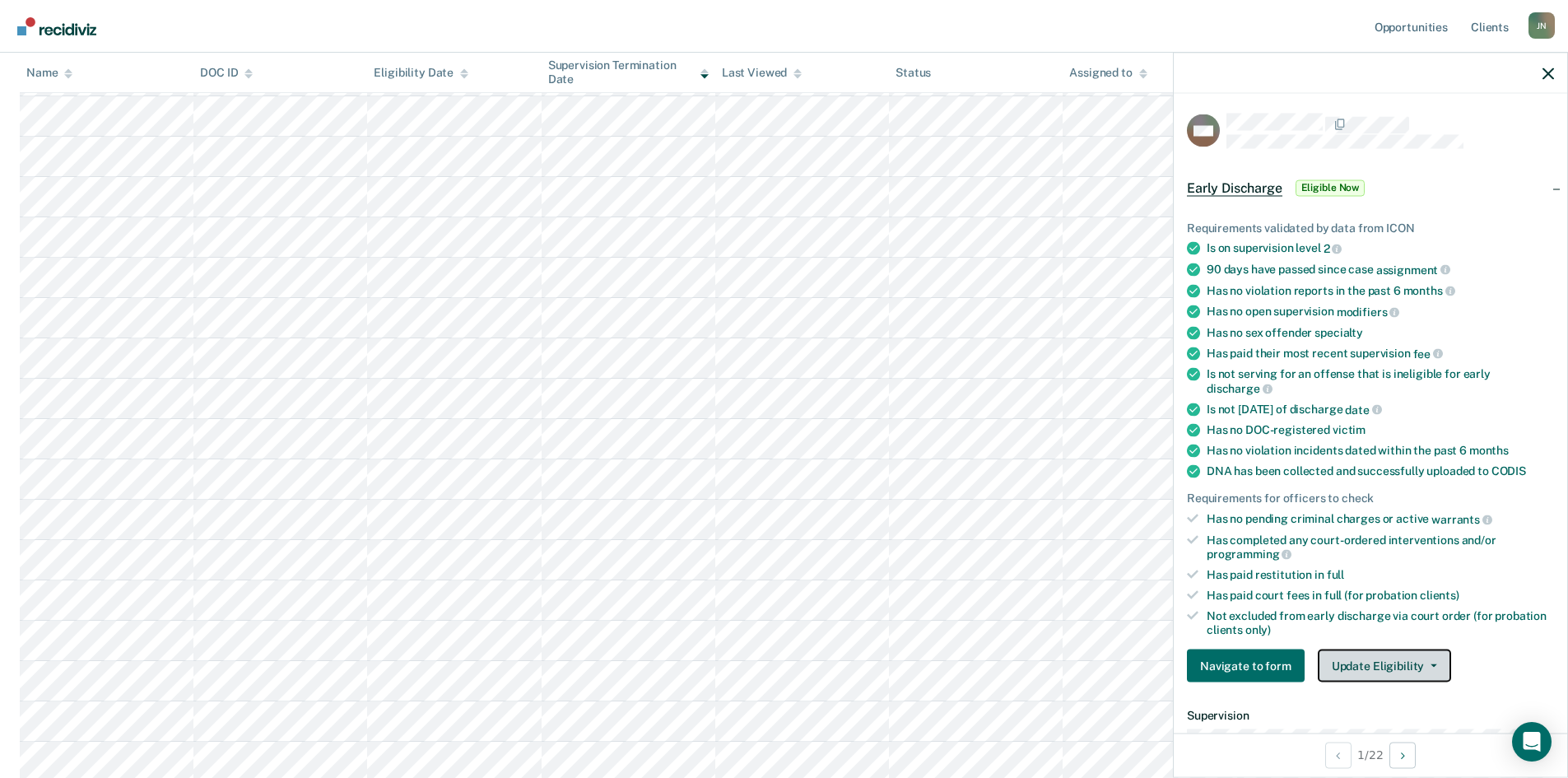
click at [1359, 674] on button "Update Eligibility" at bounding box center [1384, 666] width 133 height 33
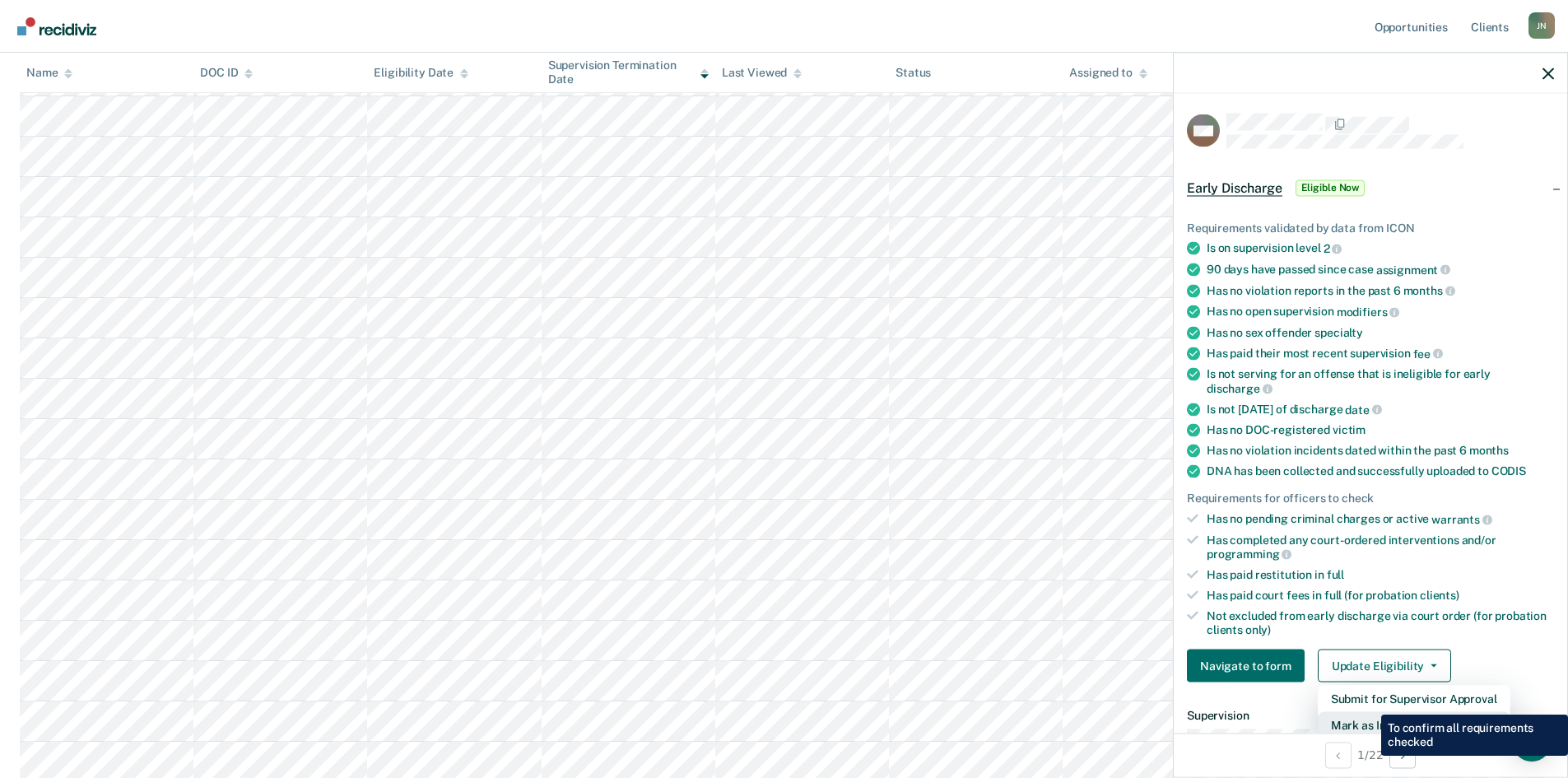
scroll to position [4, 0]
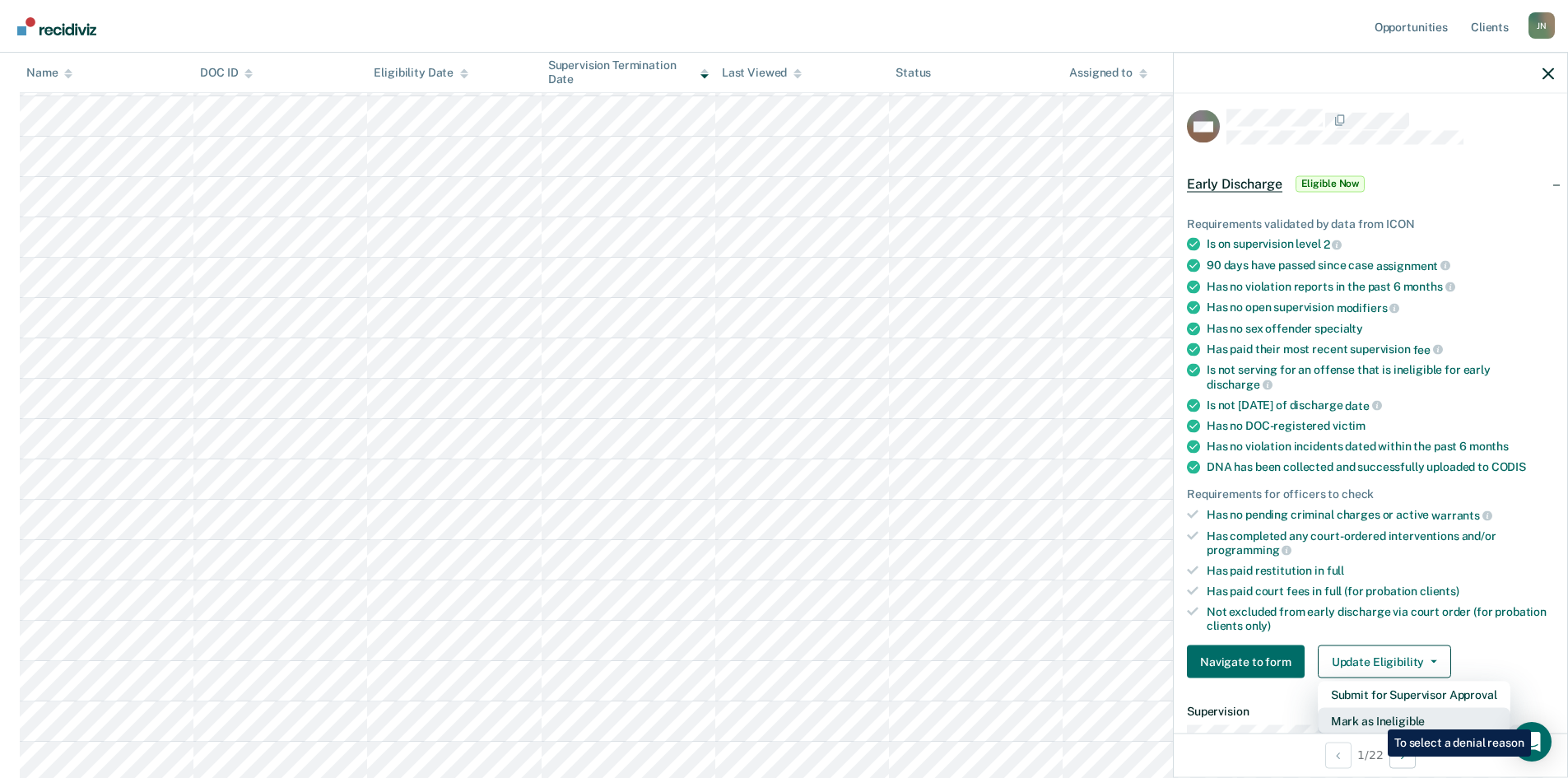
click at [1375, 717] on button "Mark as Ineligible" at bounding box center [1414, 720] width 193 height 26
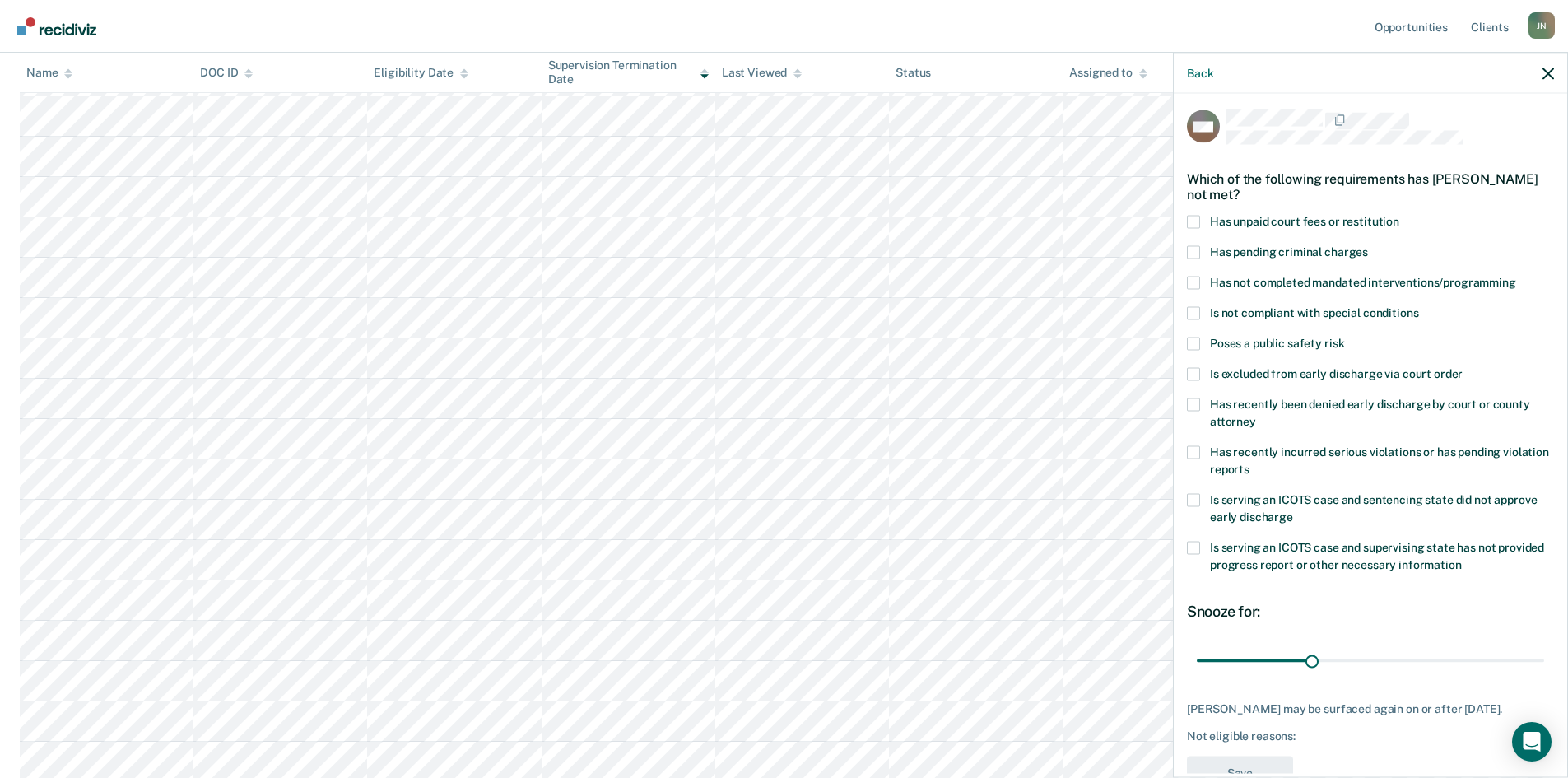
click at [1200, 222] on label "Has unpaid court fees or restitution" at bounding box center [1369, 224] width 367 height 17
click at [1399, 215] on input "Has unpaid court fees or restitution" at bounding box center [1399, 215] width 0 height 0
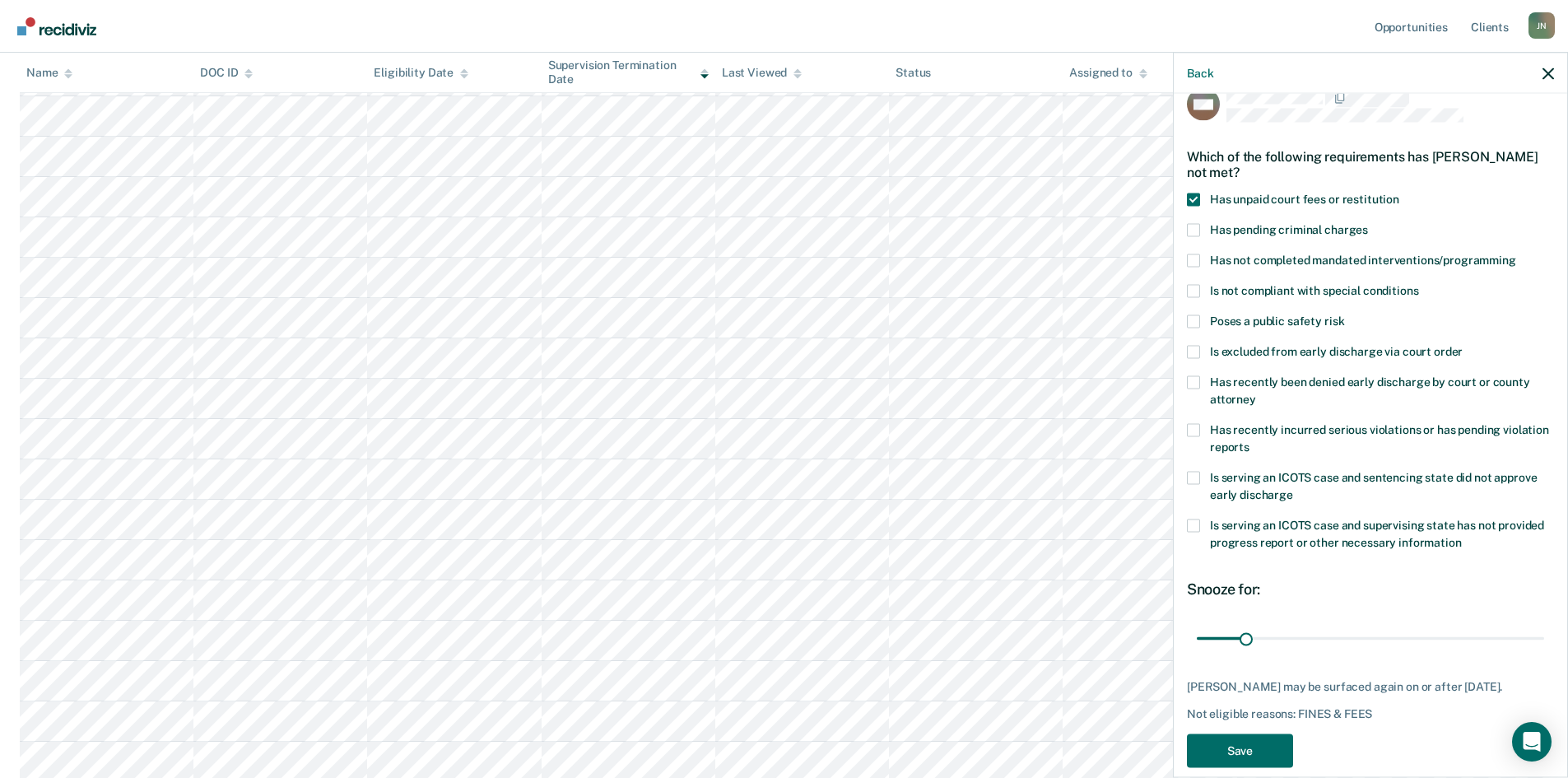
scroll to position [48, 0]
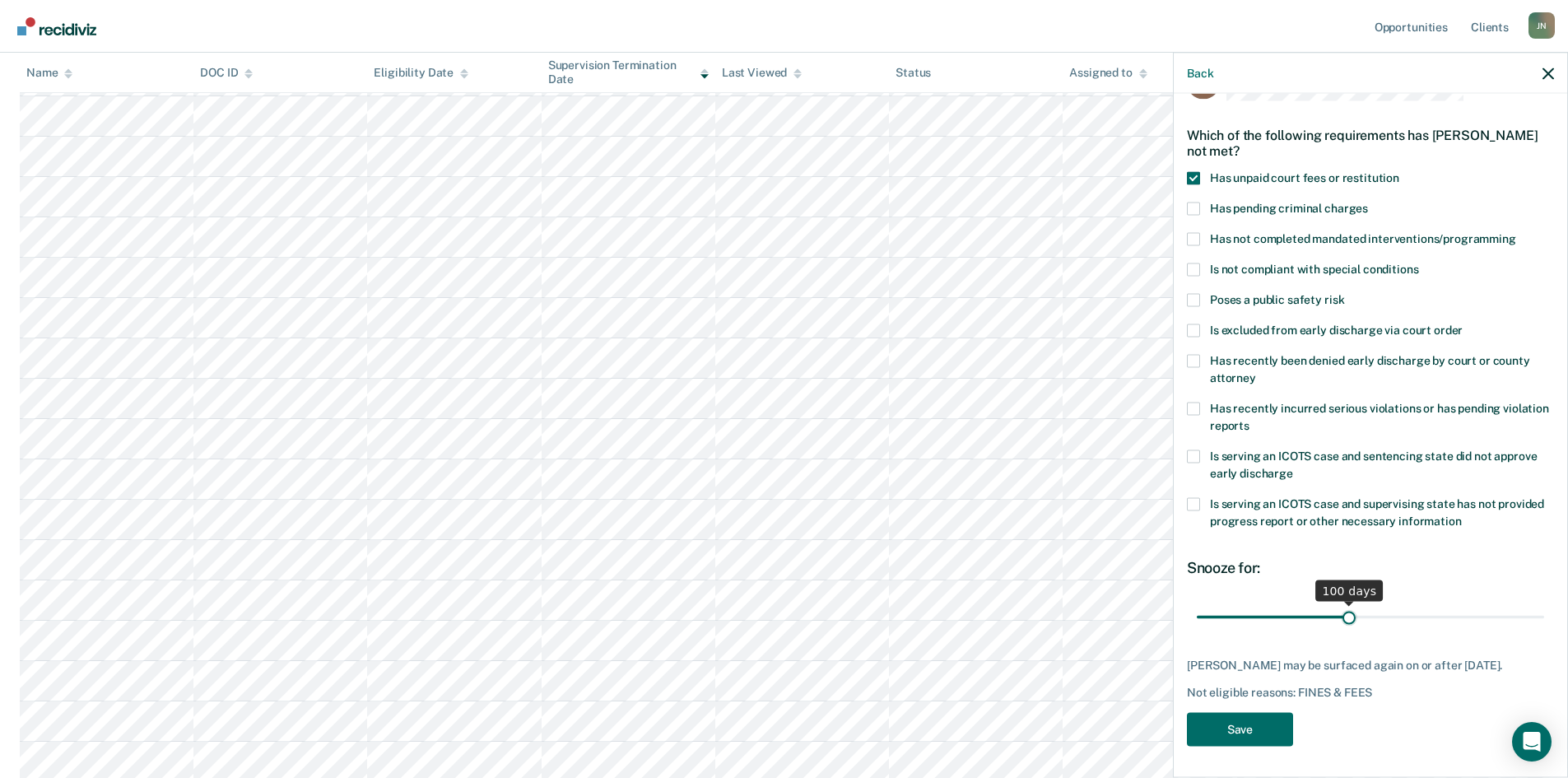
drag, startPoint x: 1247, startPoint y: 613, endPoint x: 1343, endPoint y: 607, distance: 96.2
type input "100"
click at [1343, 607] on input "range" at bounding box center [1370, 617] width 348 height 29
click at [1256, 726] on button "Save" at bounding box center [1240, 728] width 106 height 34
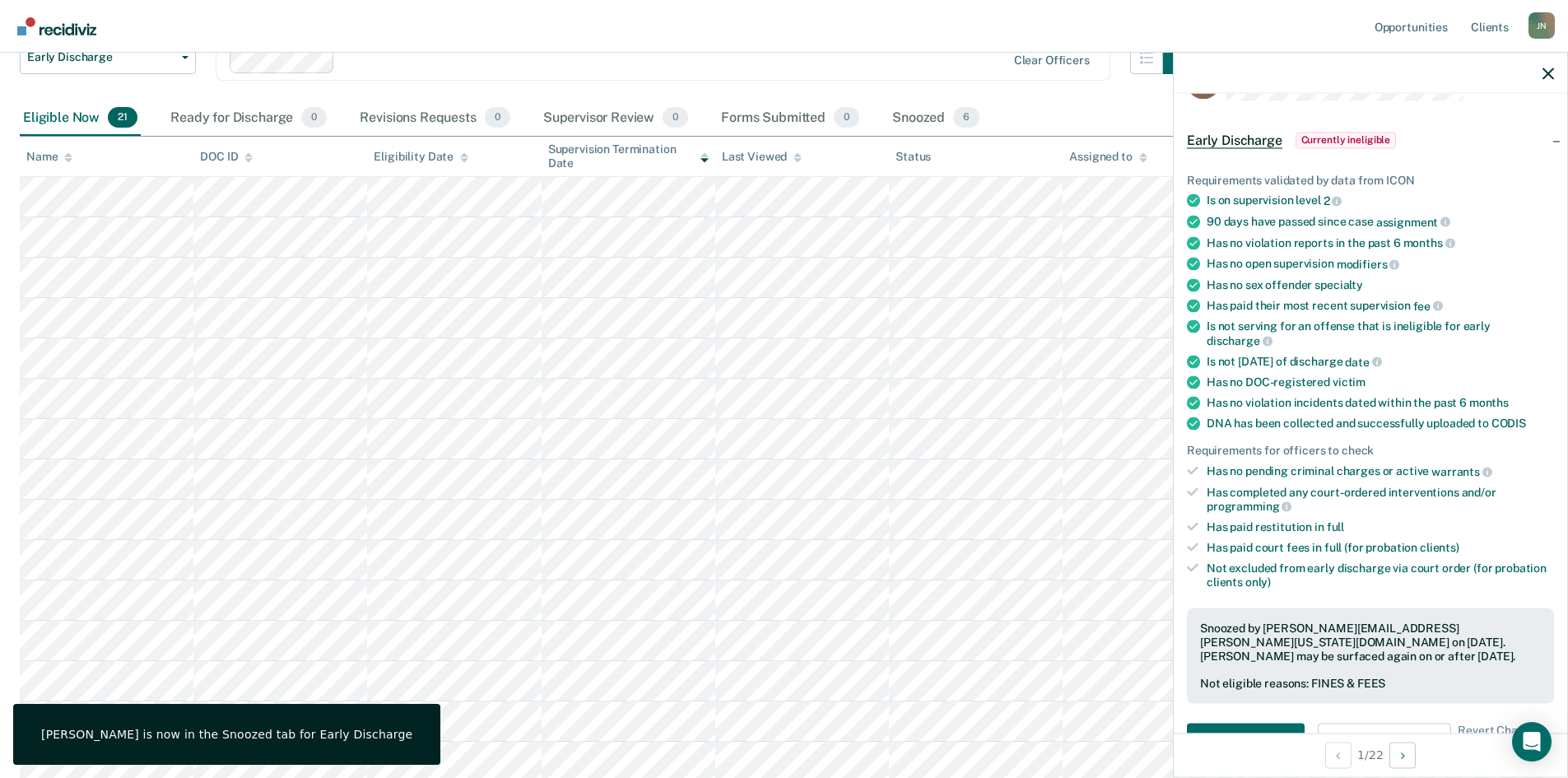
click at [1554, 68] on div at bounding box center [1370, 72] width 394 height 41
click at [1547, 74] on icon "button" at bounding box center [1547, 72] width 11 height 11
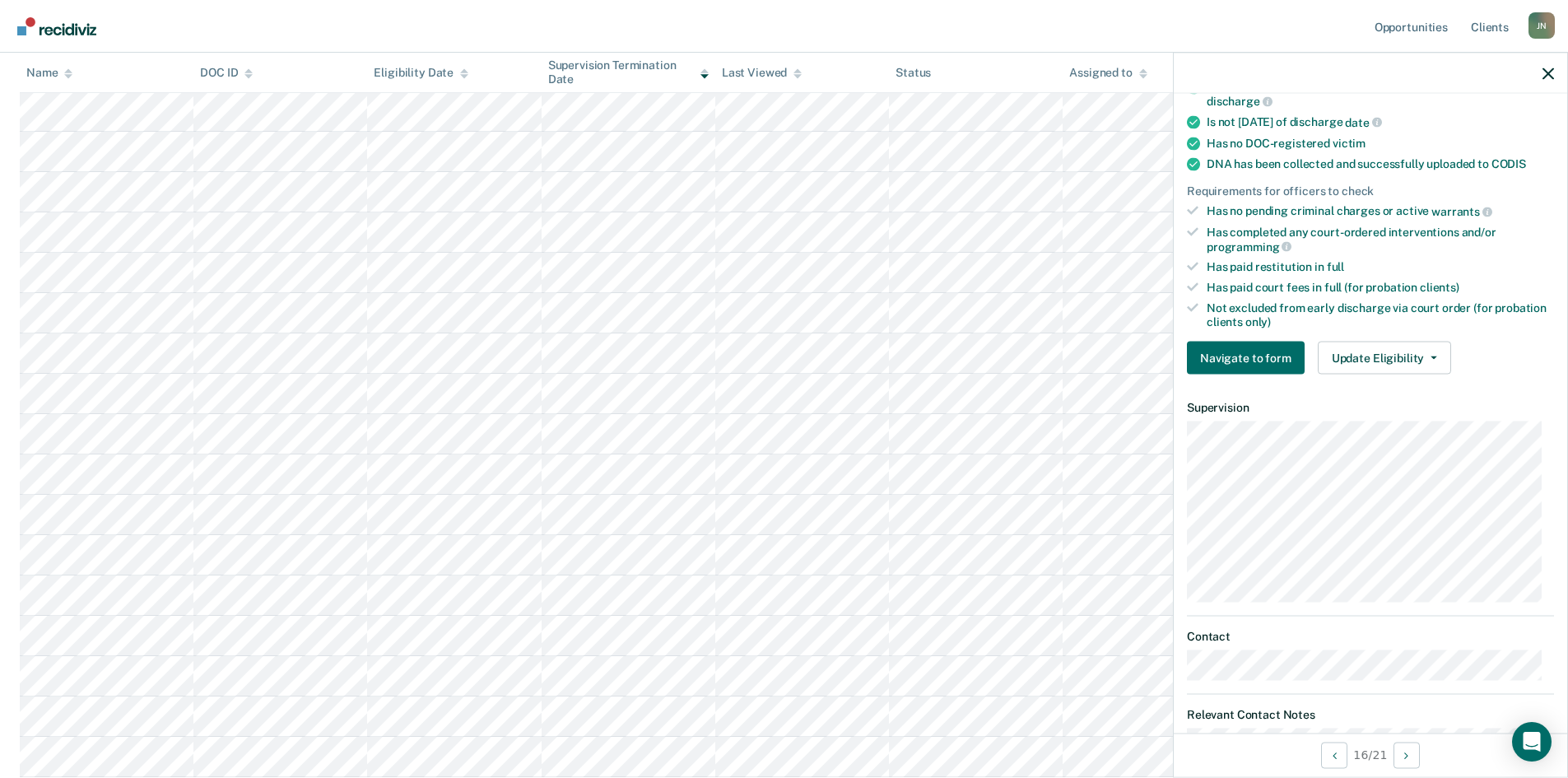
scroll to position [411, 0]
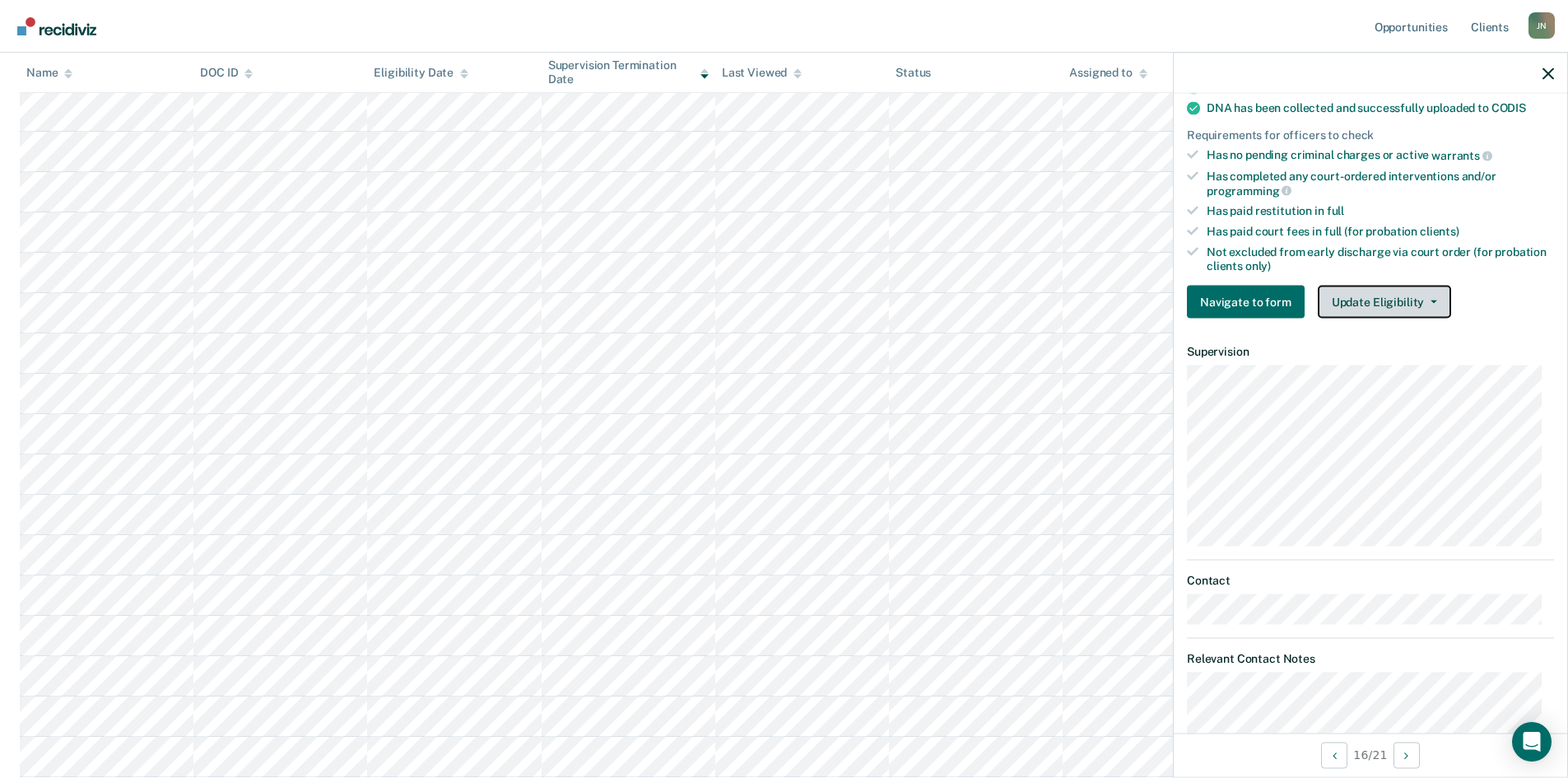
click at [1409, 301] on button "Update Eligibility" at bounding box center [1384, 302] width 133 height 33
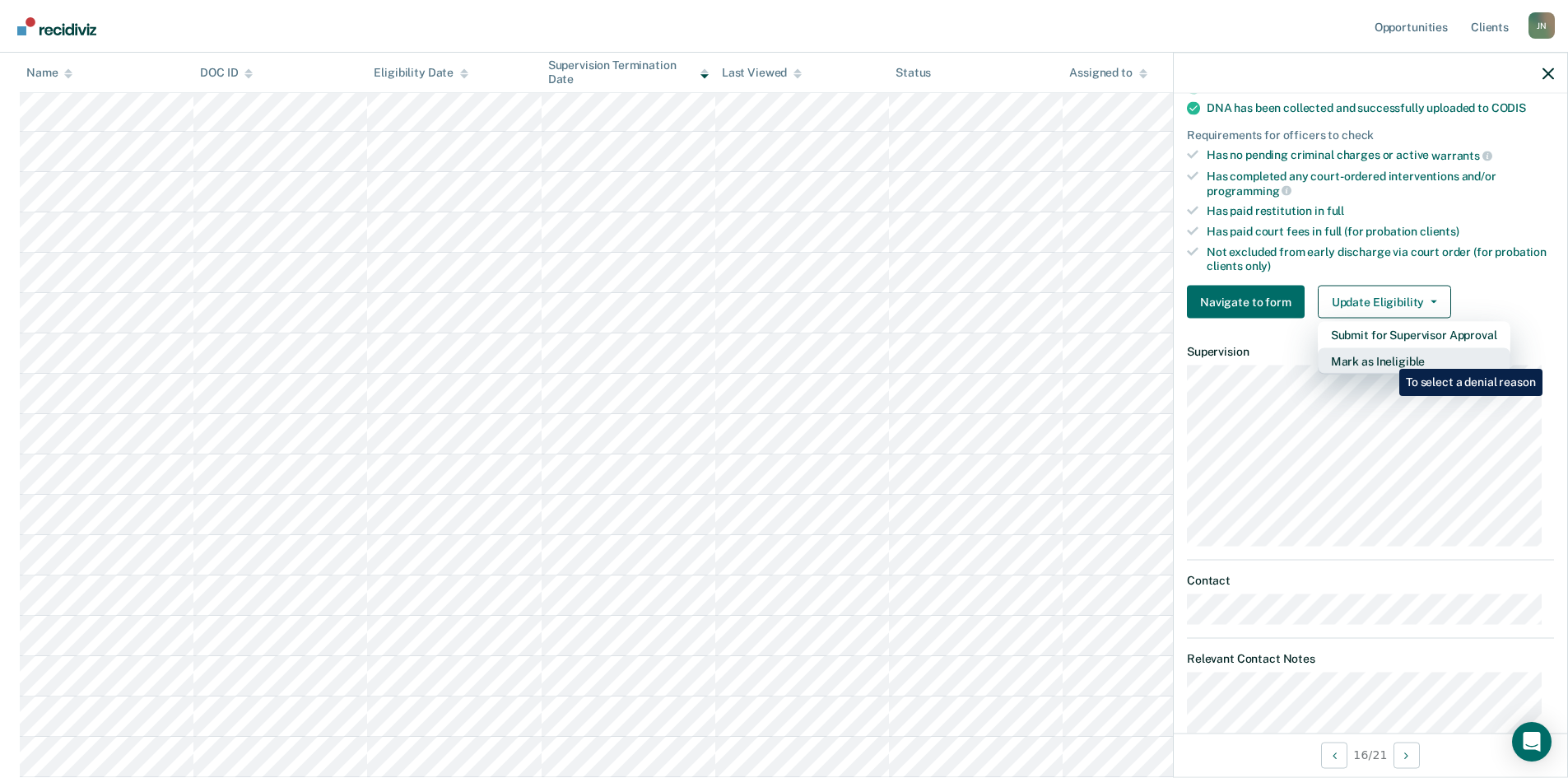
click at [1387, 356] on button "Mark as Ineligible" at bounding box center [1414, 362] width 193 height 26
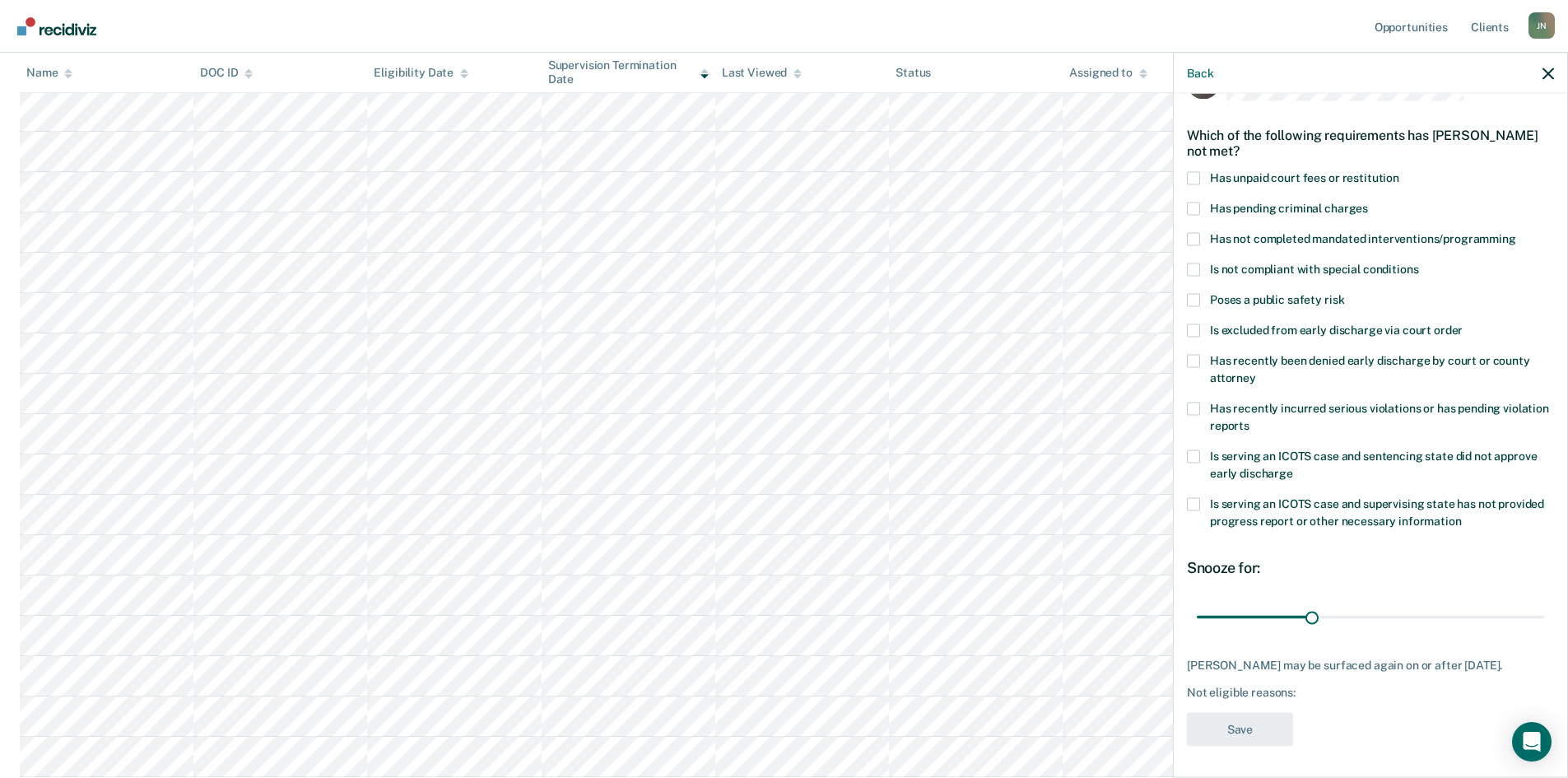
click at [1193, 240] on span at bounding box center [1193, 238] width 13 height 13
click at [1516, 232] on input "Has not completed mandated interventions/programming" at bounding box center [1516, 232] width 0 height 0
click at [1264, 724] on button "Save" at bounding box center [1240, 728] width 106 height 34
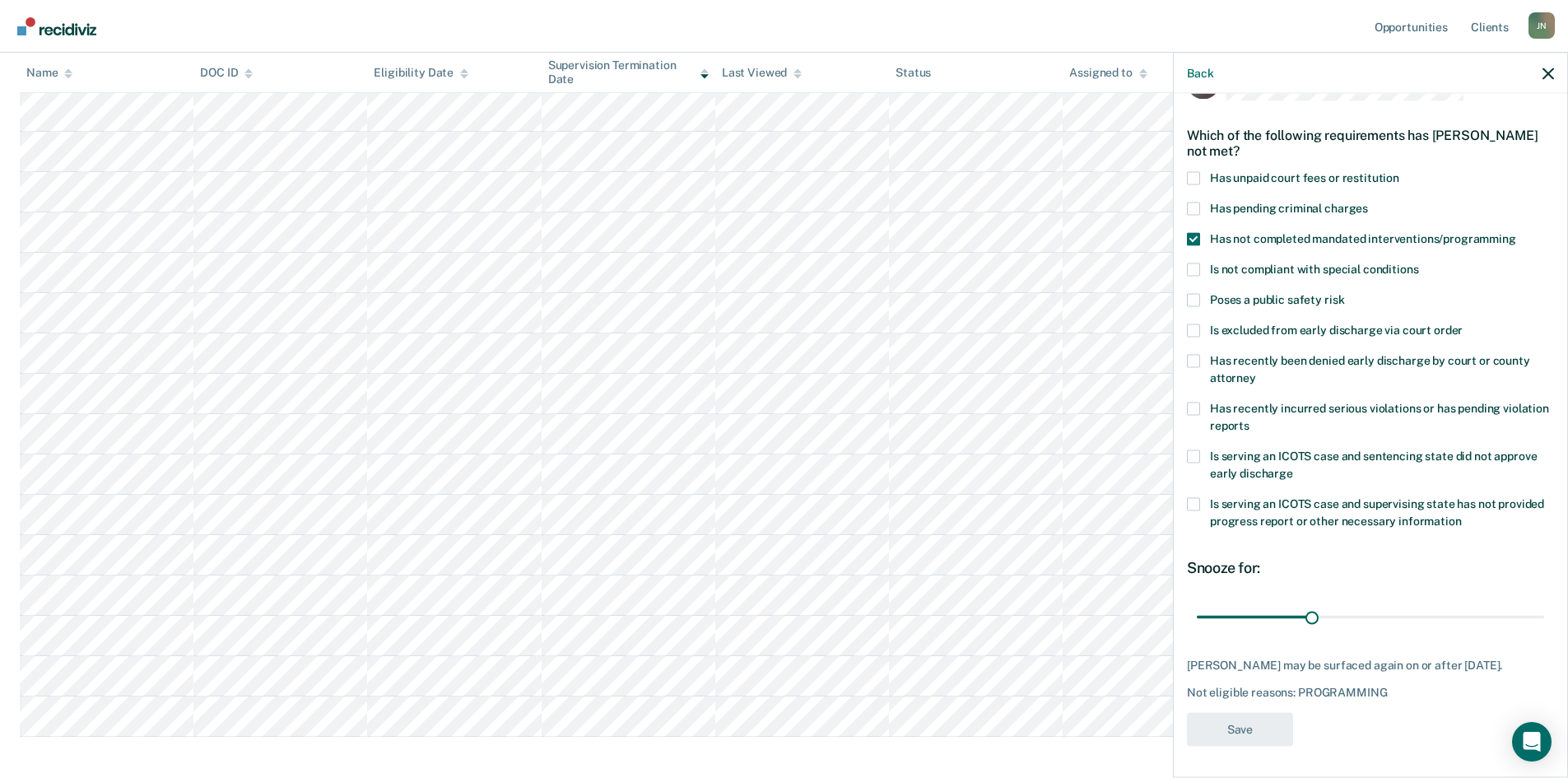
scroll to position [218, 0]
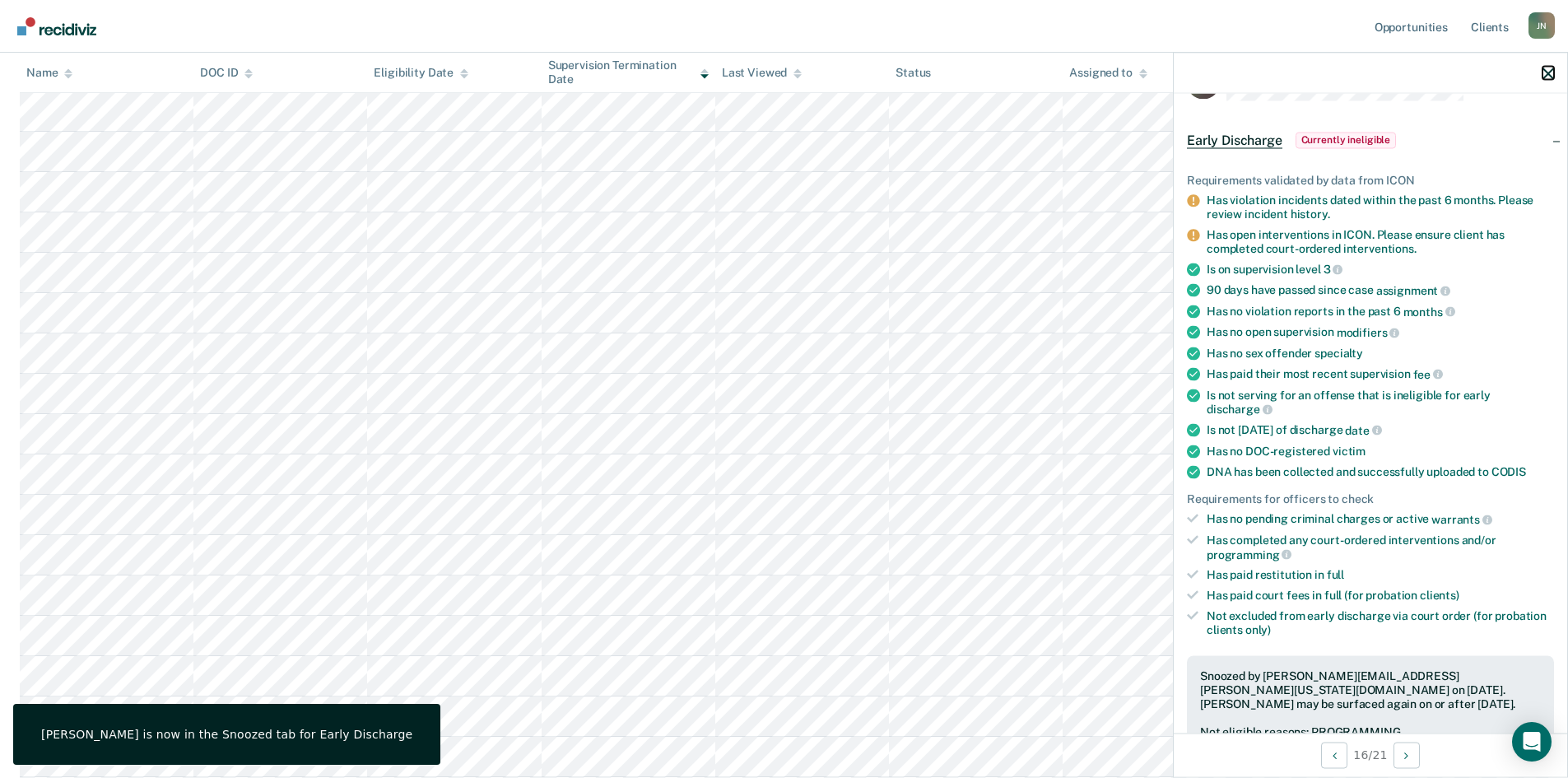
click at [1544, 67] on icon "button" at bounding box center [1547, 72] width 11 height 11
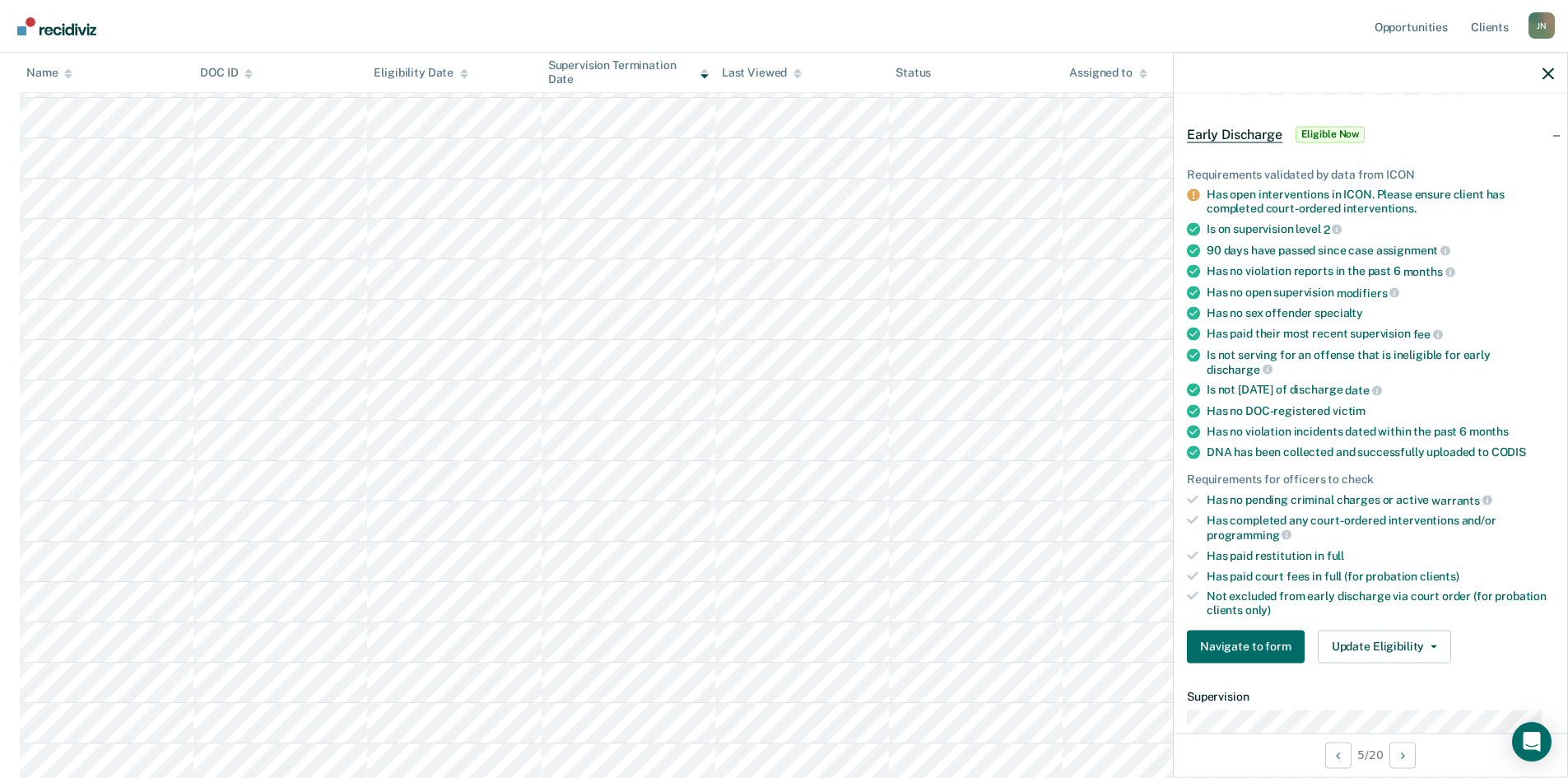
scroll to position [82, 0]
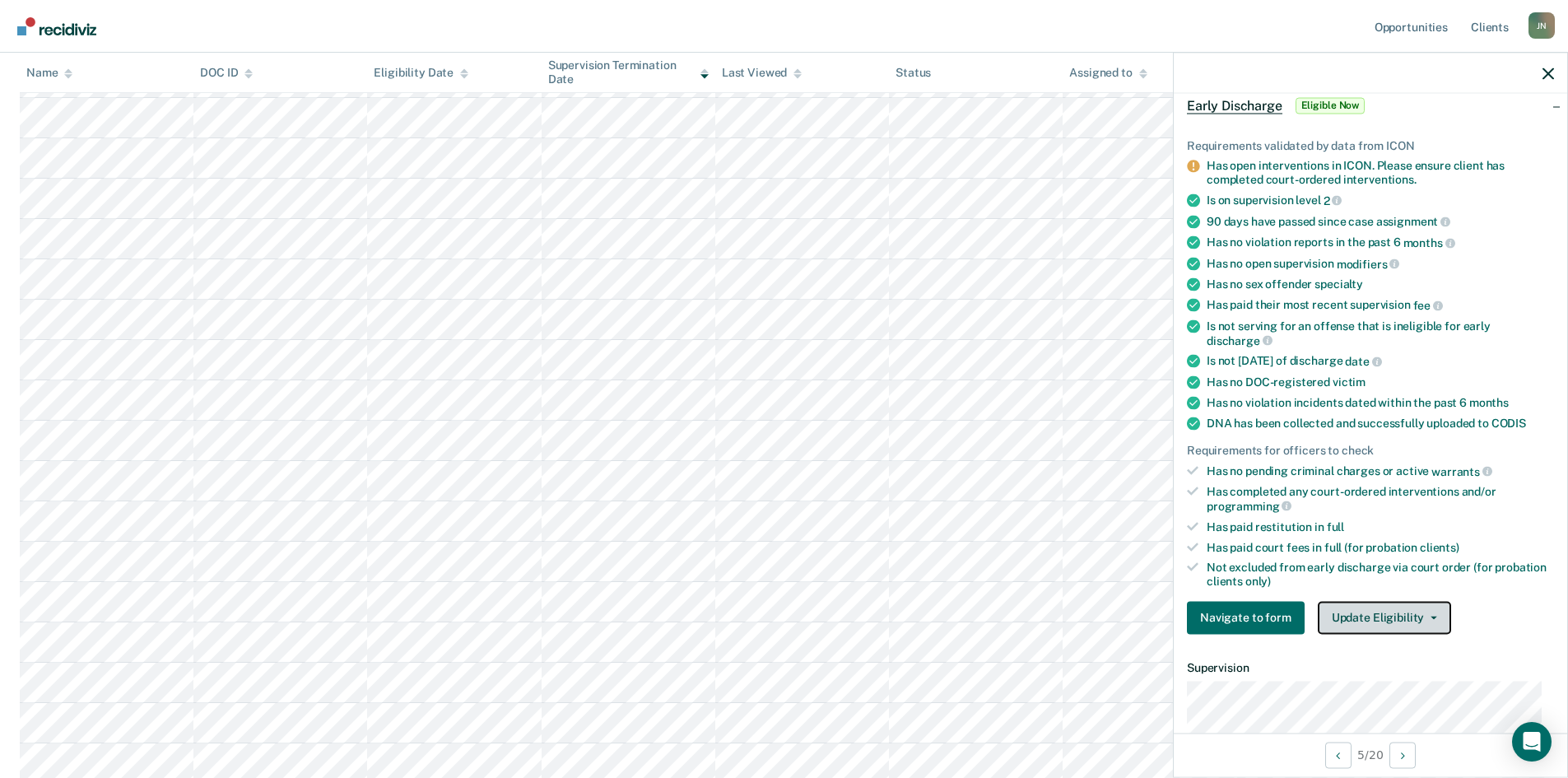
click at [1430, 616] on icon "button" at bounding box center [1434, 618] width 7 height 3
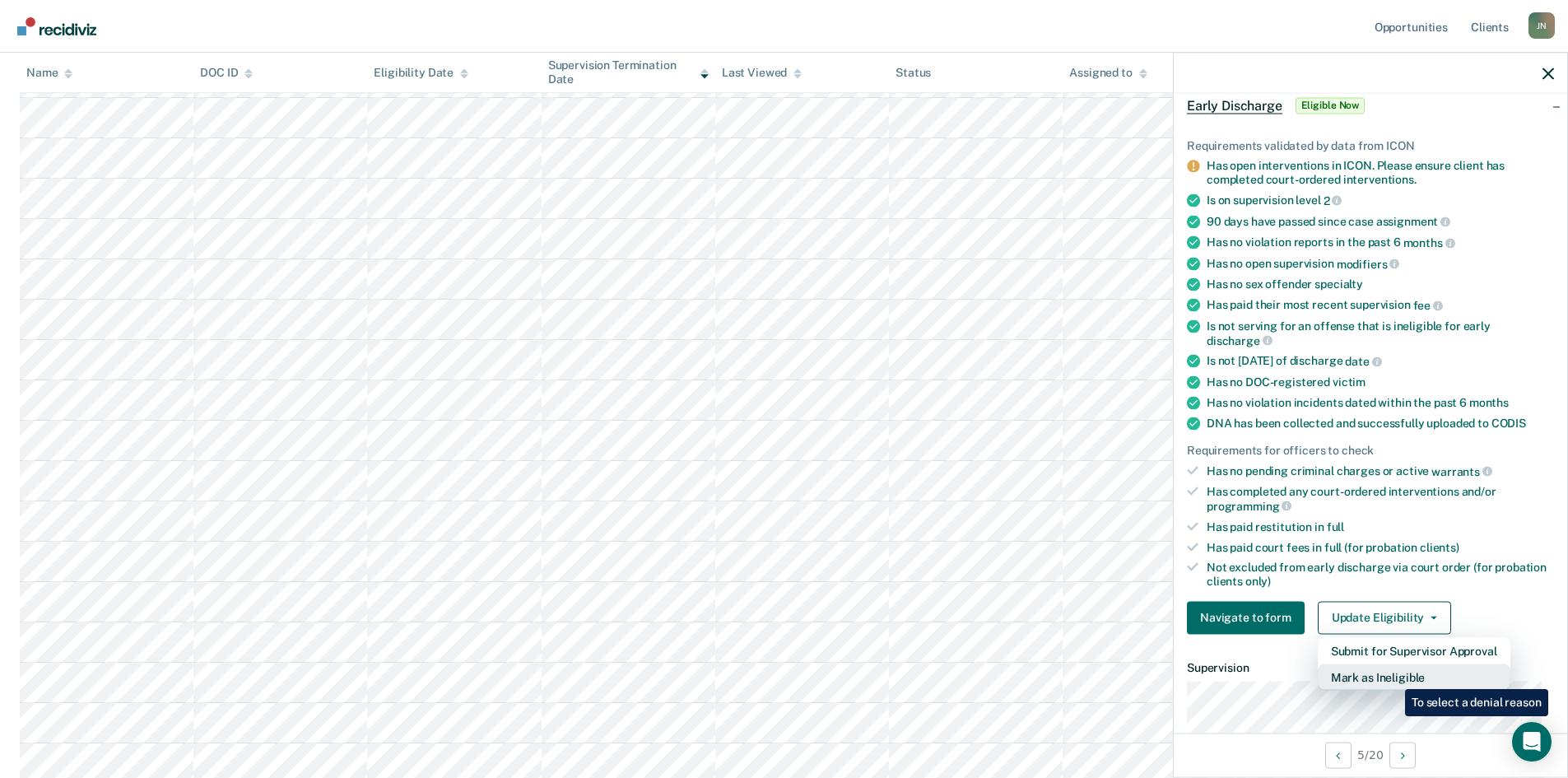
click at [1392, 677] on button "Mark as Ineligible" at bounding box center [1414, 676] width 193 height 26
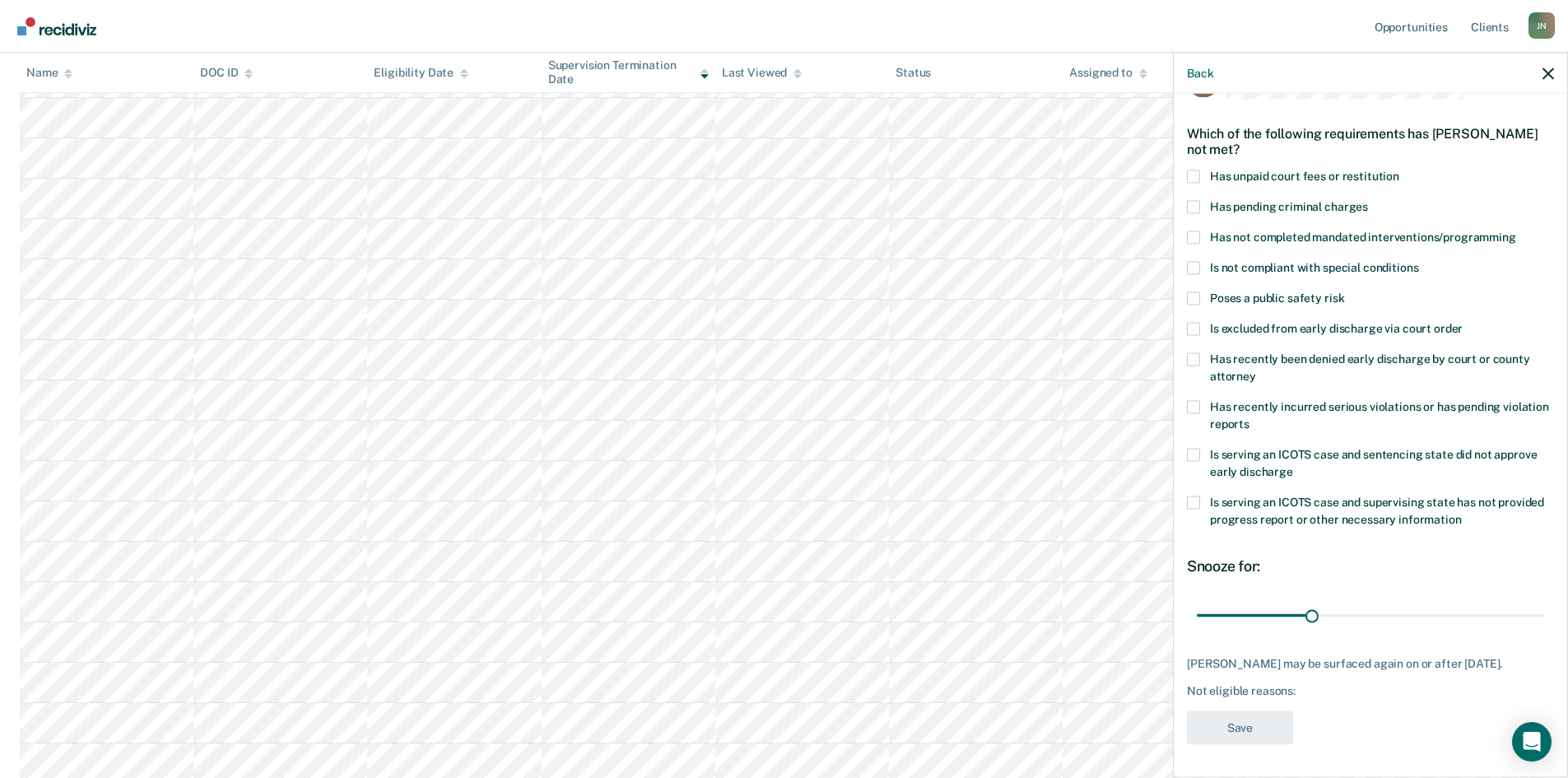
scroll to position [62, 0]
click at [1197, 352] on span at bounding box center [1193, 358] width 13 height 13
click at [1256, 369] on input "Has recently been denied early discharge by court or county attorney" at bounding box center [1256, 369] width 0 height 0
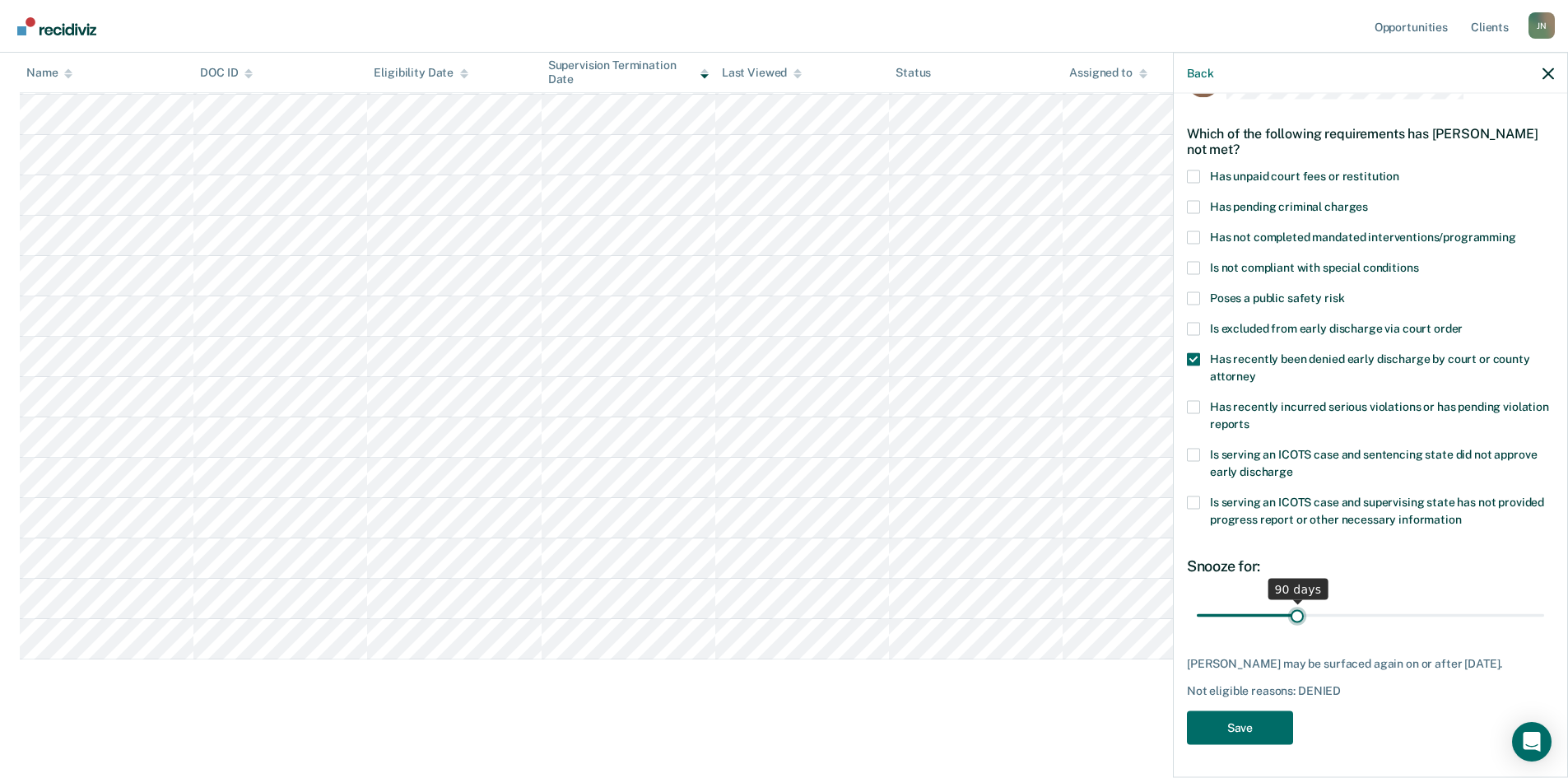
drag, startPoint x: 1234, startPoint y: 603, endPoint x: 1294, endPoint y: 603, distance: 60.0
click at [1294, 603] on input "range" at bounding box center [1370, 615] width 348 height 29
click at [1303, 601] on input "range" at bounding box center [1370, 615] width 348 height 29
drag, startPoint x: 1303, startPoint y: 601, endPoint x: 1324, endPoint y: 600, distance: 21.0
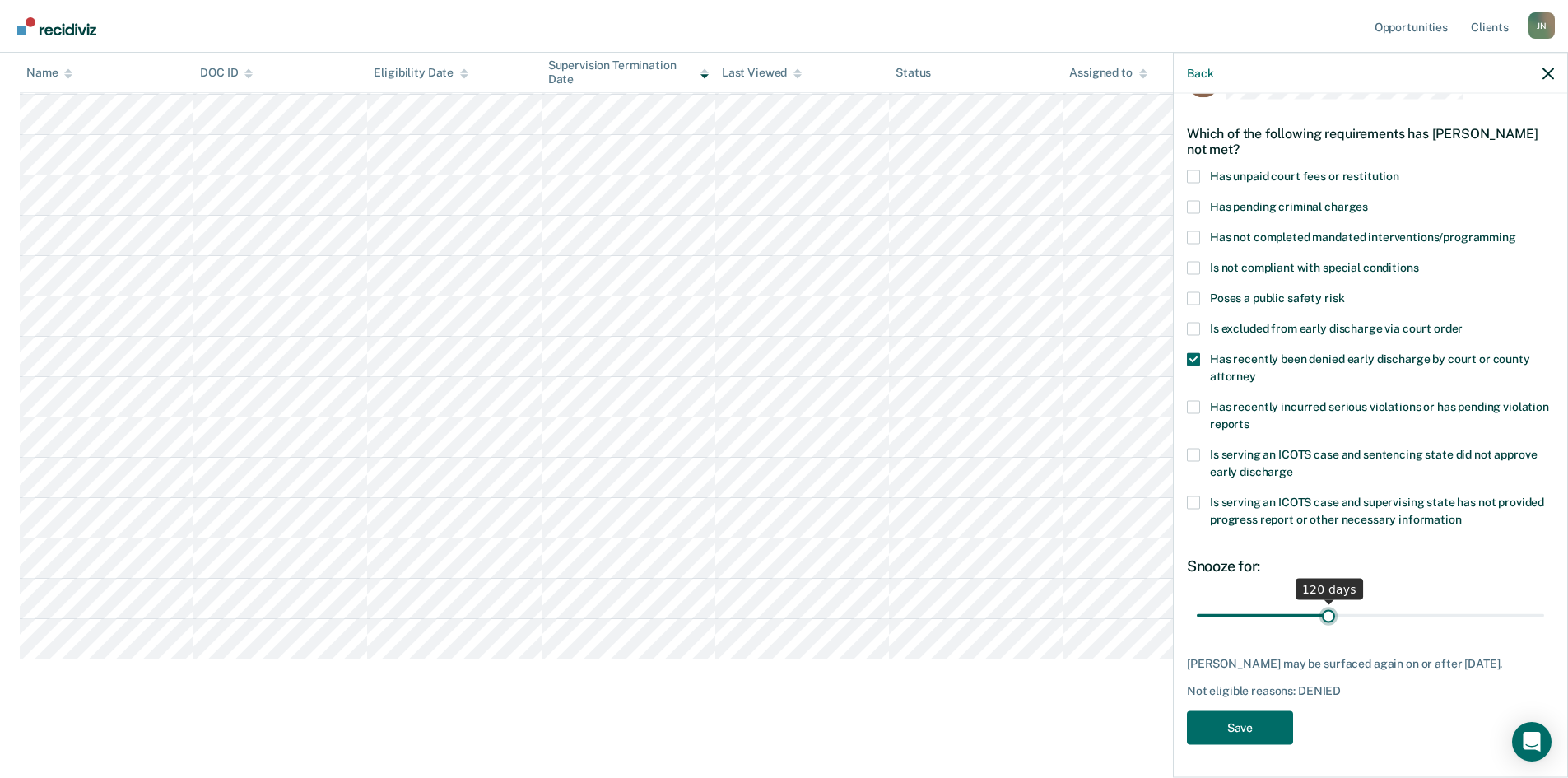
type input "120"
click at [1324, 601] on input "range" at bounding box center [1370, 615] width 348 height 29
click at [1236, 720] on button "Save" at bounding box center [1240, 727] width 106 height 34
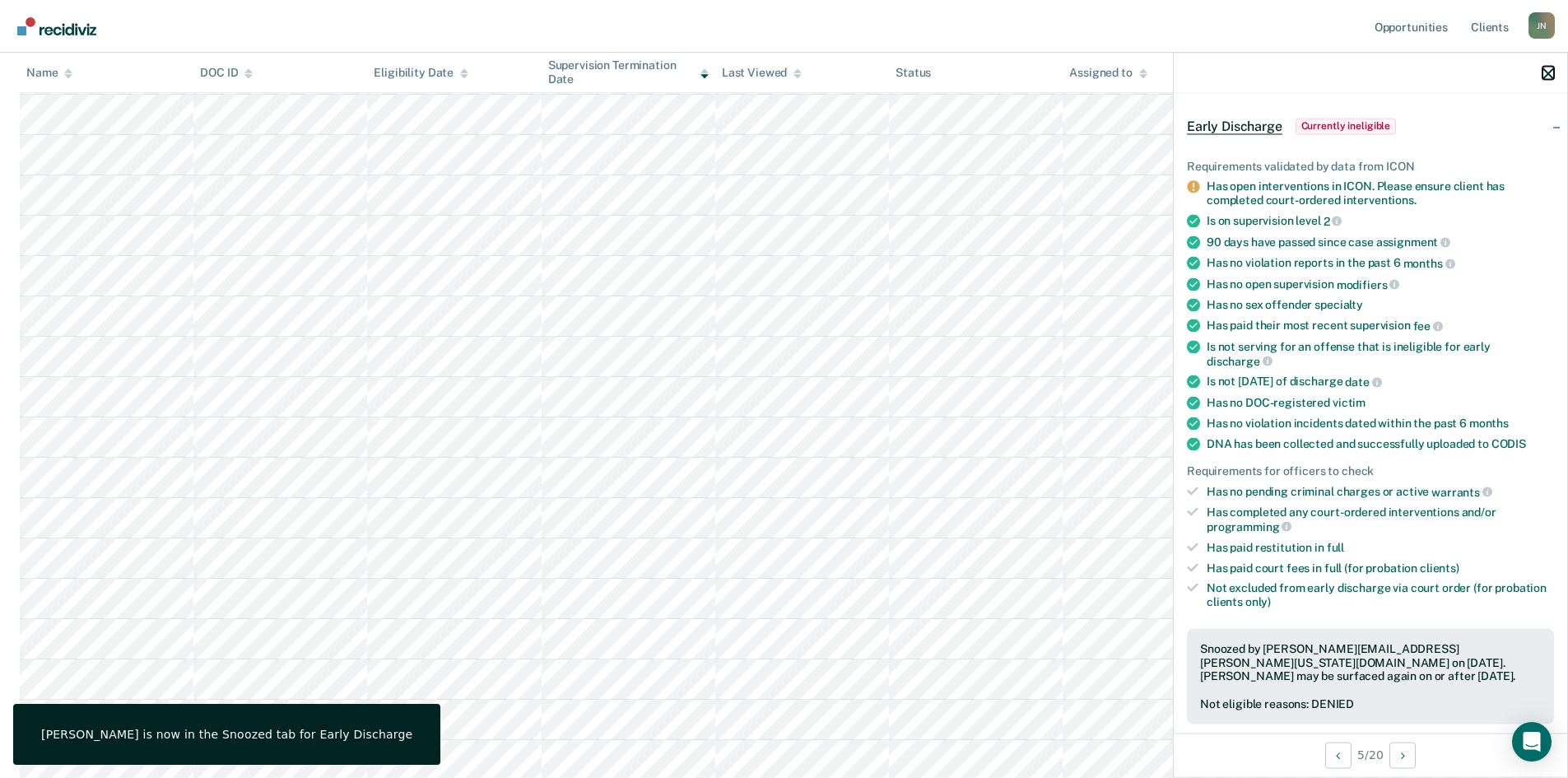
click at [1551, 68] on icon "button" at bounding box center [1547, 72] width 11 height 11
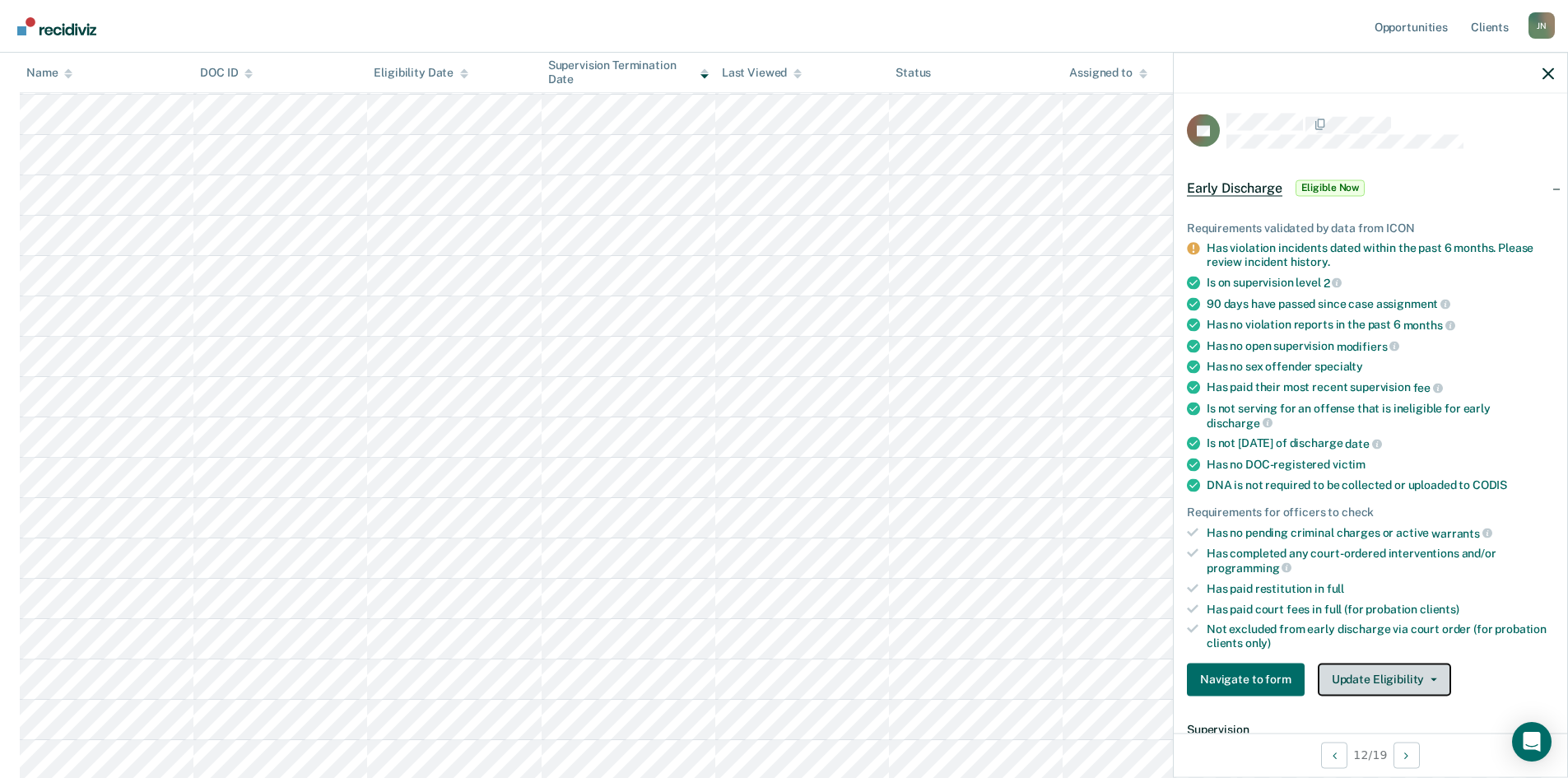
click at [1416, 669] on button "Update Eligibility" at bounding box center [1384, 680] width 133 height 33
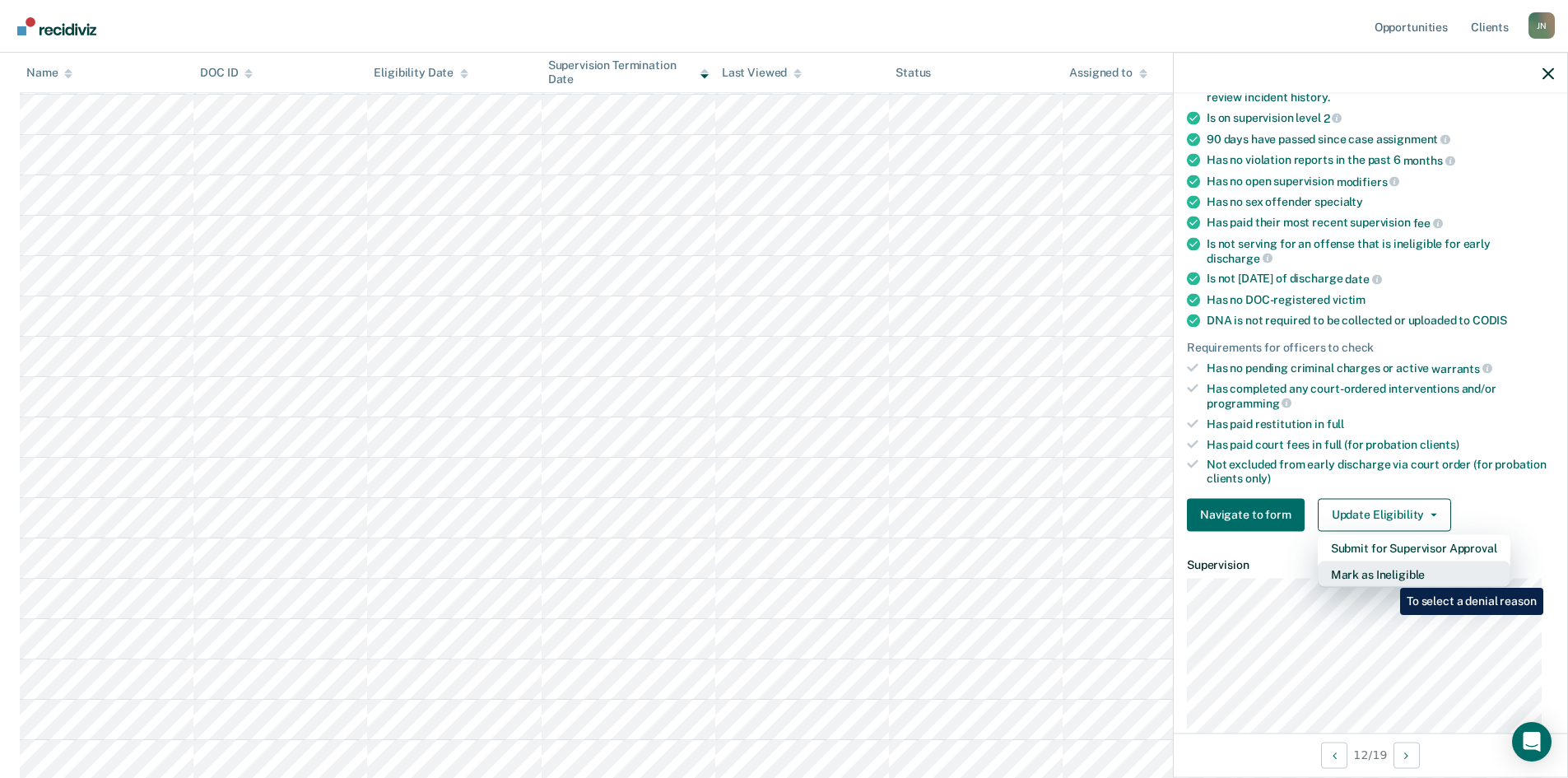
click at [1385, 573] on button "Mark as Ineligible" at bounding box center [1414, 573] width 193 height 26
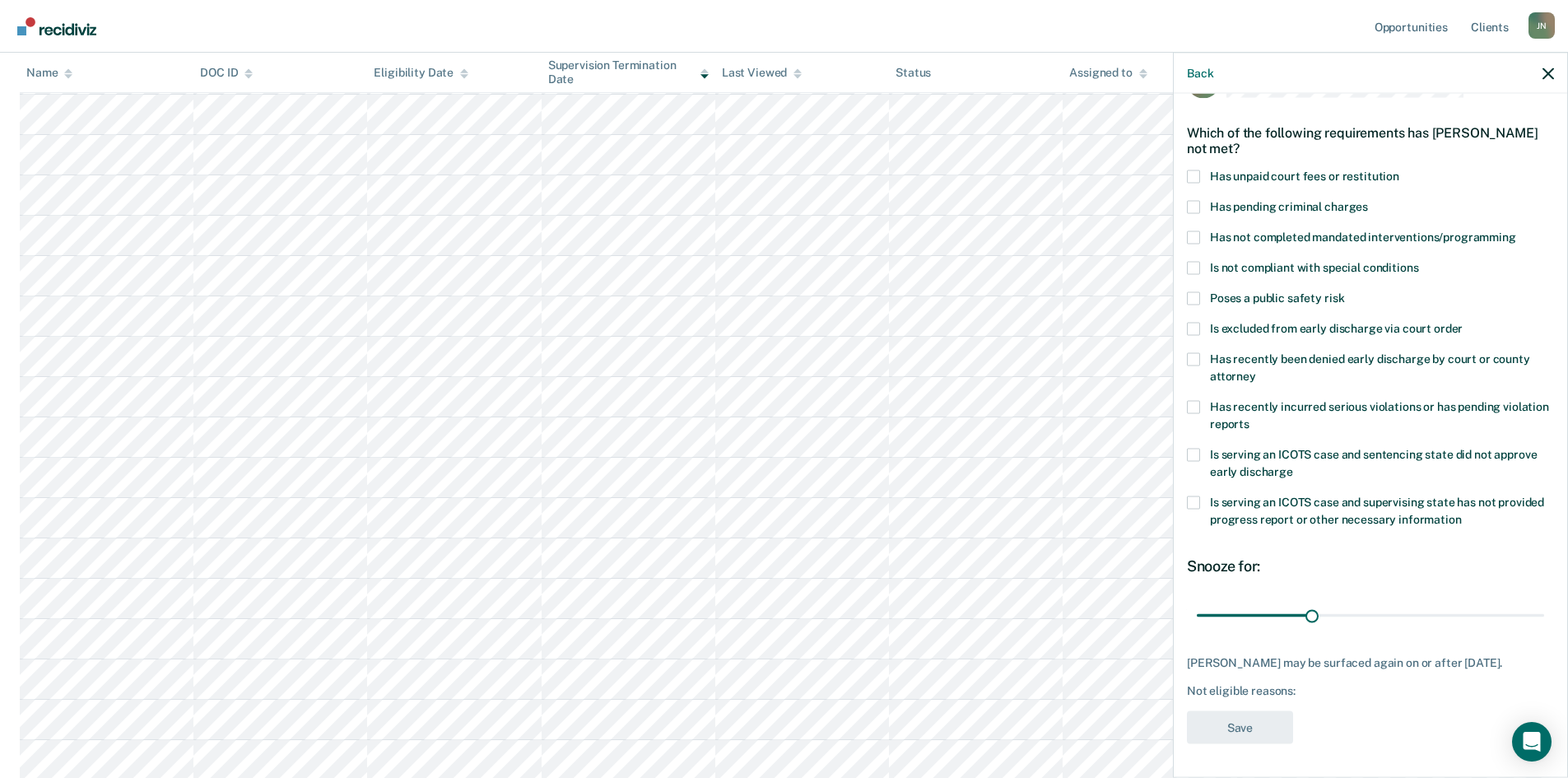
scroll to position [48, 0]
click at [1197, 177] on span at bounding box center [1193, 178] width 13 height 13
click at [1399, 172] on input "Has unpaid court fees or restitution" at bounding box center [1399, 172] width 0 height 0
drag, startPoint x: 1228, startPoint y: 611, endPoint x: 1283, endPoint y: 609, distance: 55.0
type input "90"
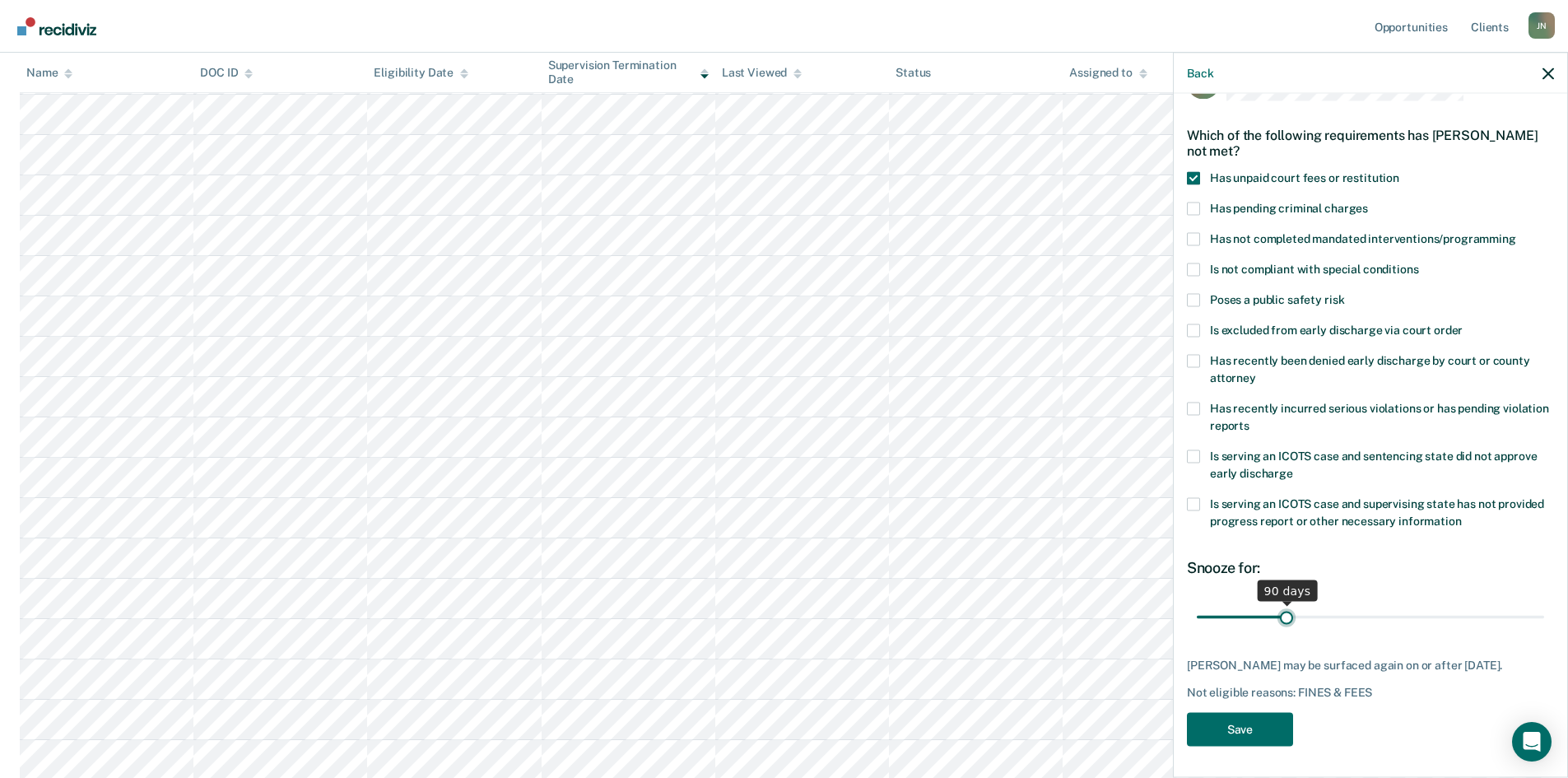
click at [1283, 609] on input "range" at bounding box center [1370, 617] width 348 height 29
click at [1256, 724] on button "Save" at bounding box center [1240, 728] width 106 height 34
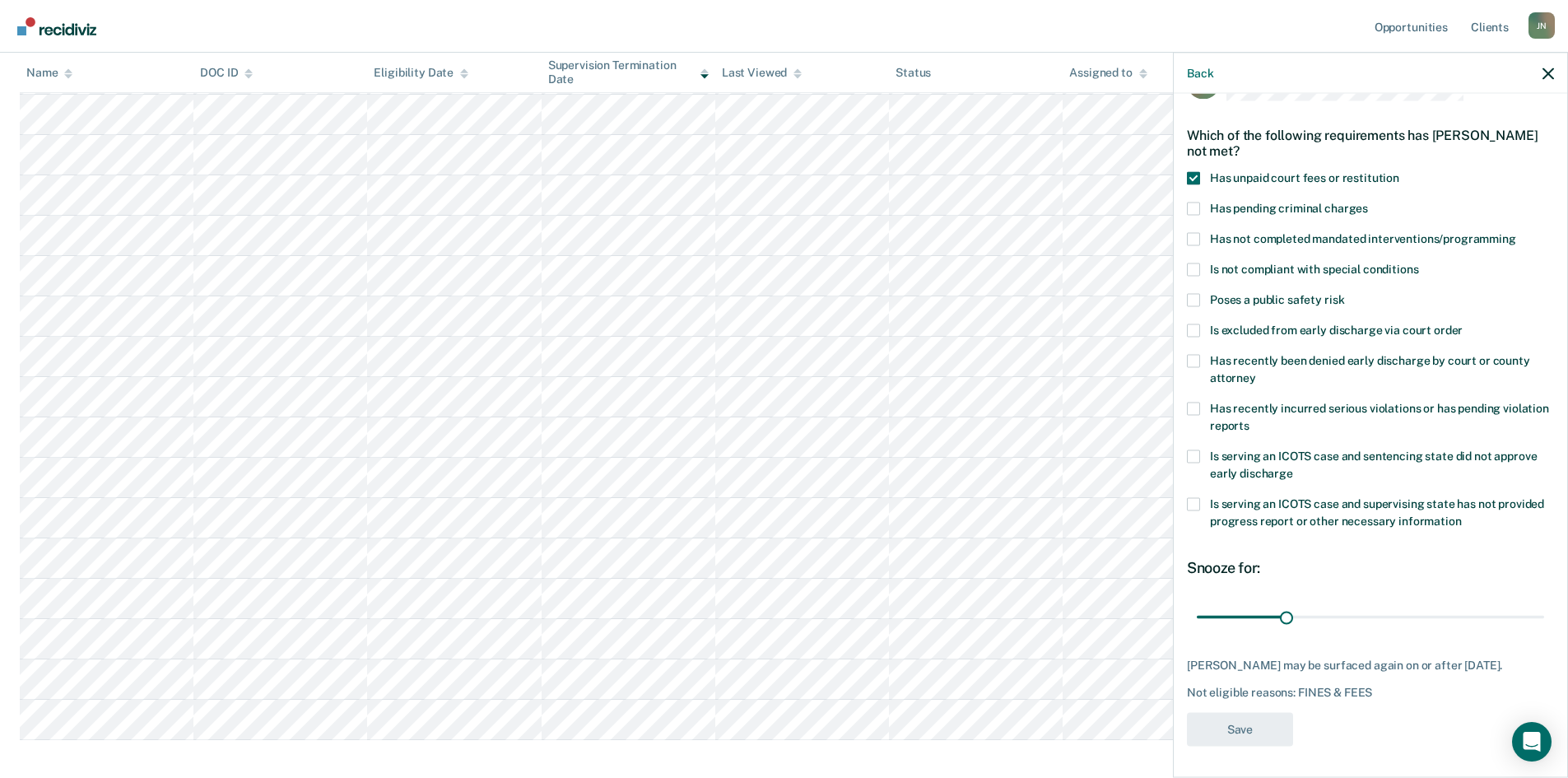
scroll to position [134, 0]
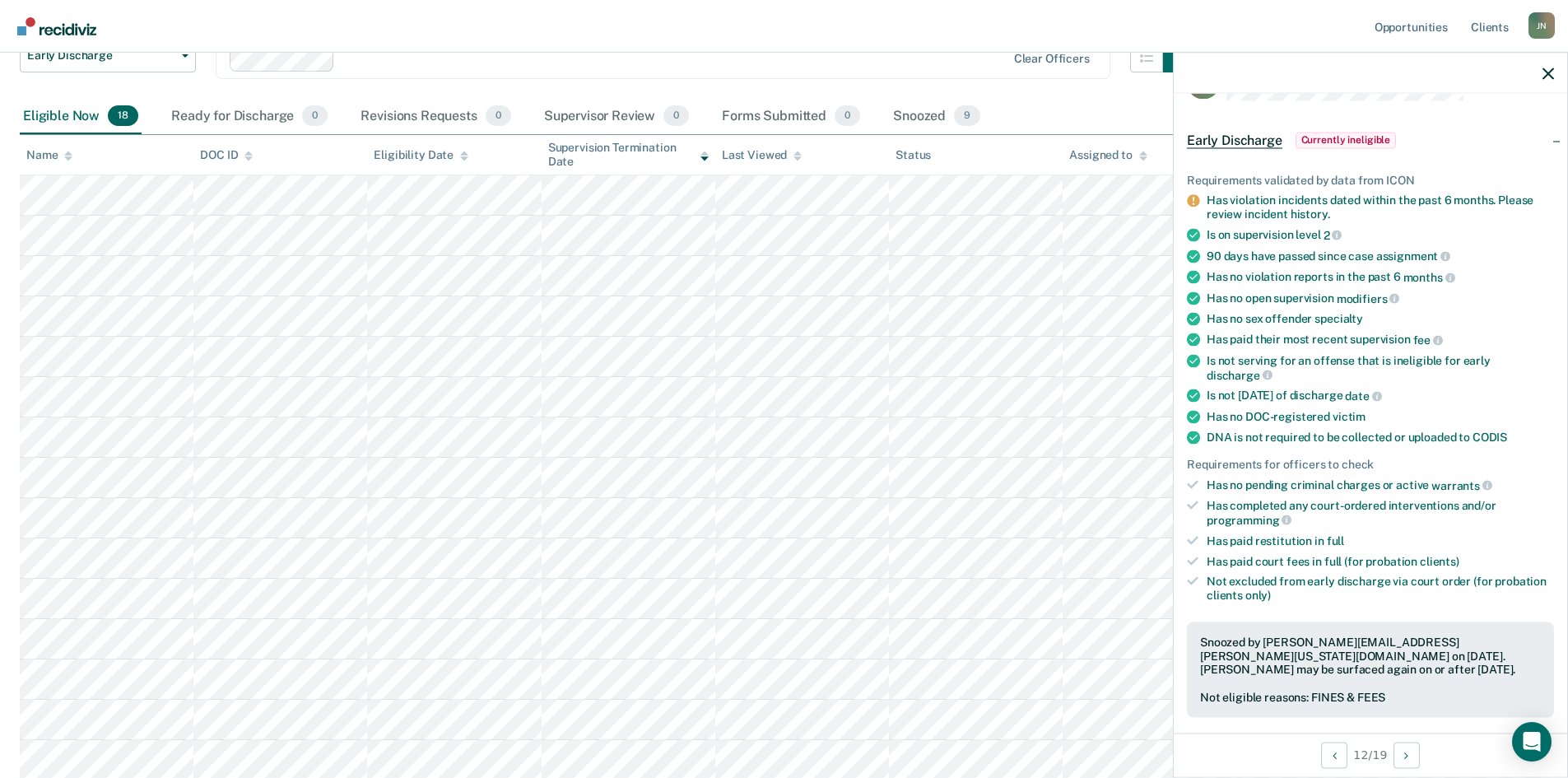
click at [1538, 67] on div at bounding box center [1370, 72] width 394 height 41
click at [1546, 67] on icon "button" at bounding box center [1547, 72] width 11 height 11
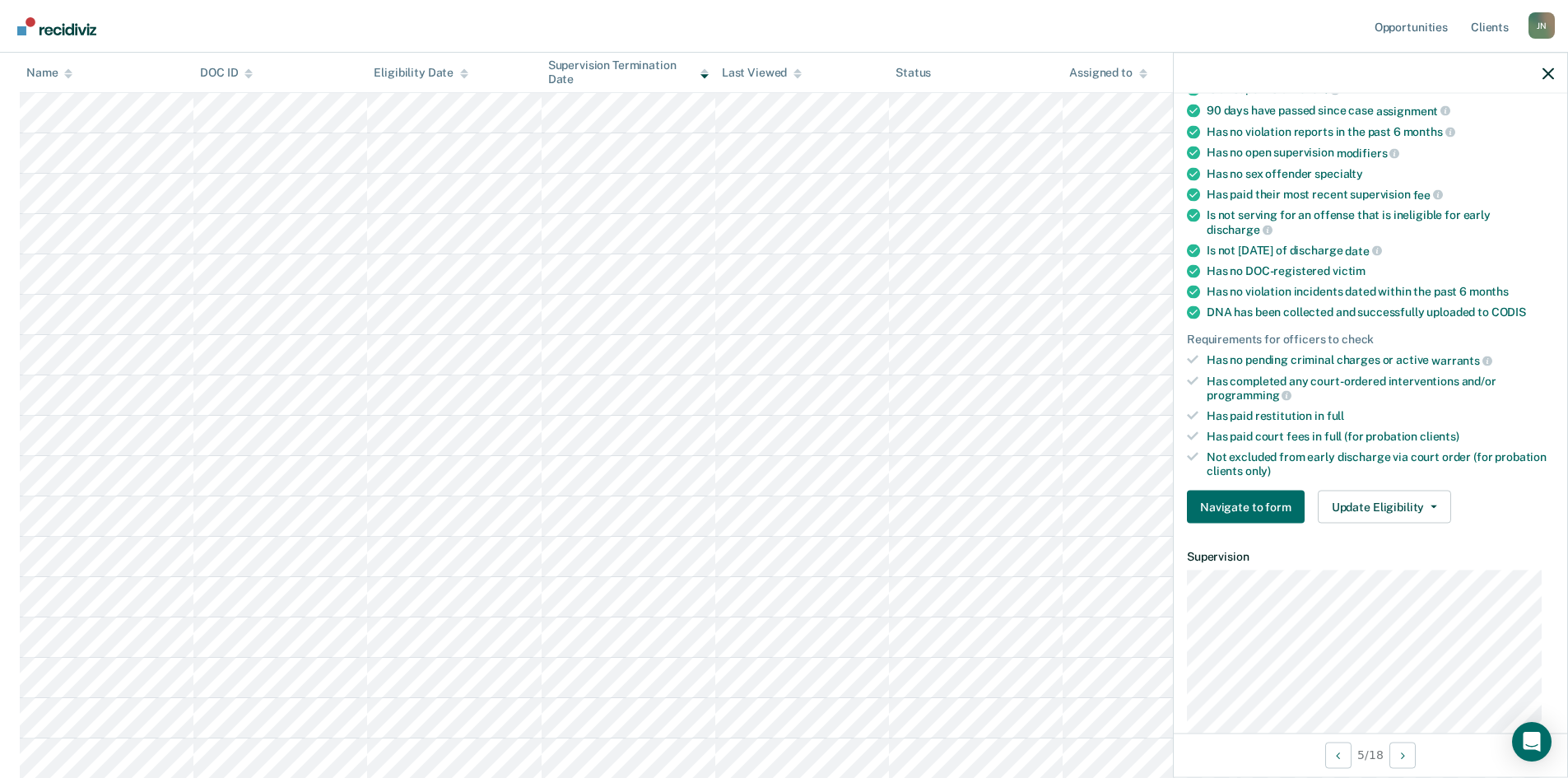
scroll to position [165, 0]
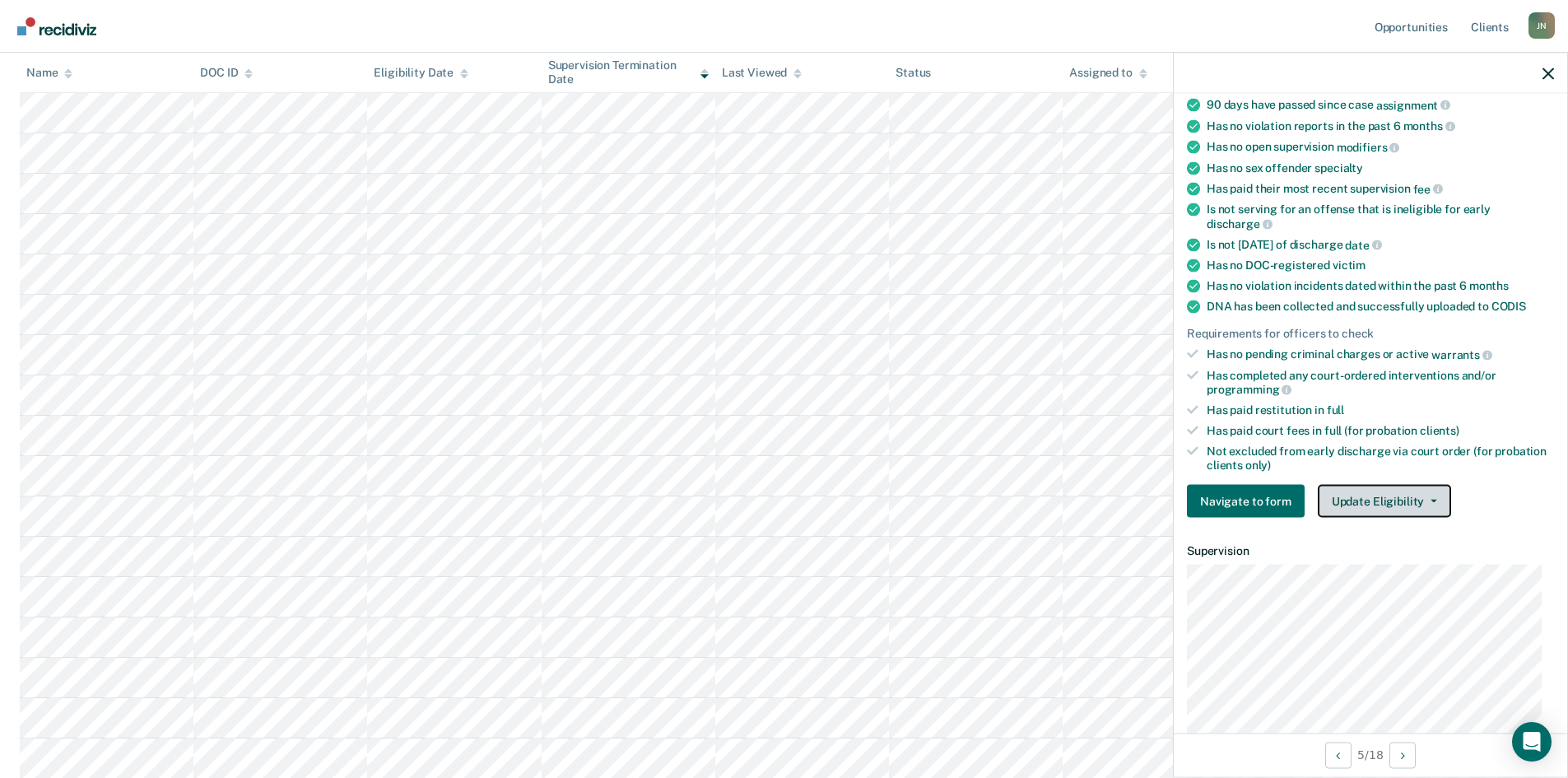
click at [1386, 495] on button "Update Eligibility" at bounding box center [1384, 501] width 133 height 33
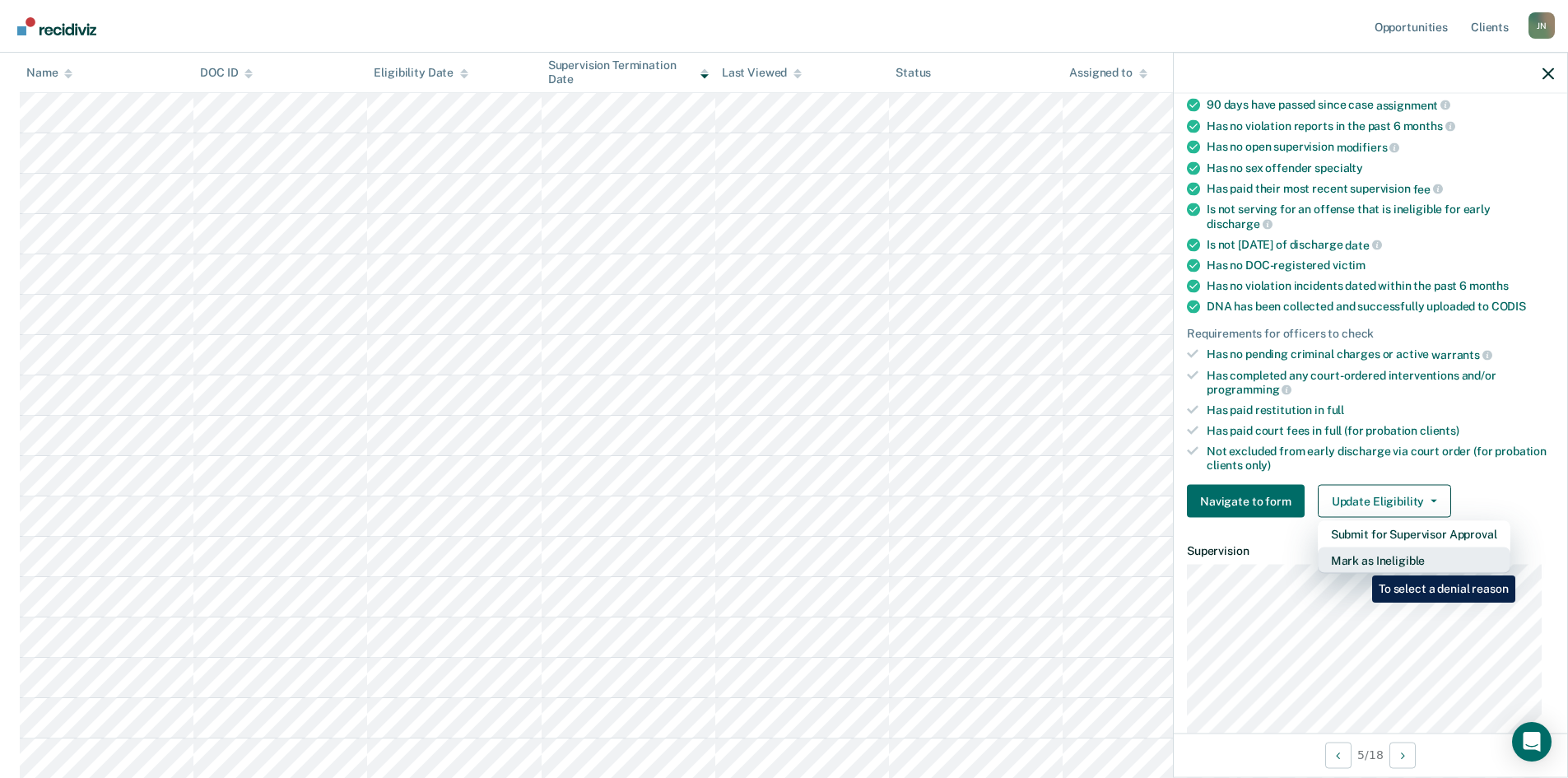
click at [1360, 563] on button "Mark as Ineligible" at bounding box center [1414, 560] width 193 height 26
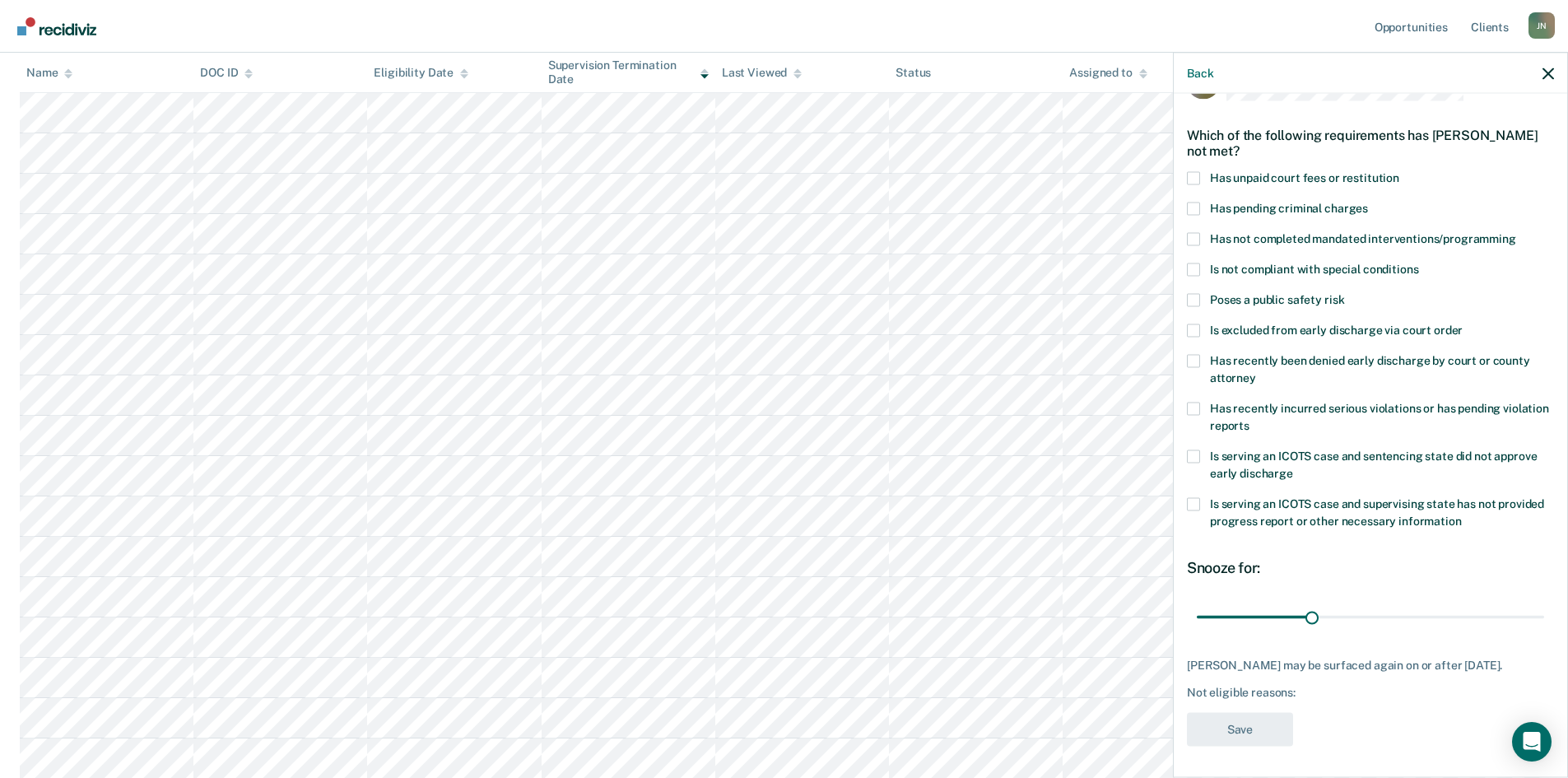
click at [1198, 359] on span at bounding box center [1193, 360] width 13 height 13
click at [1256, 371] on input "Has recently been denied early discharge by court or county attorney" at bounding box center [1256, 371] width 0 height 0
drag, startPoint x: 1228, startPoint y: 614, endPoint x: 1369, endPoint y: 619, distance: 141.1
type input "189"
click at [1369, 619] on input "range" at bounding box center [1370, 617] width 348 height 29
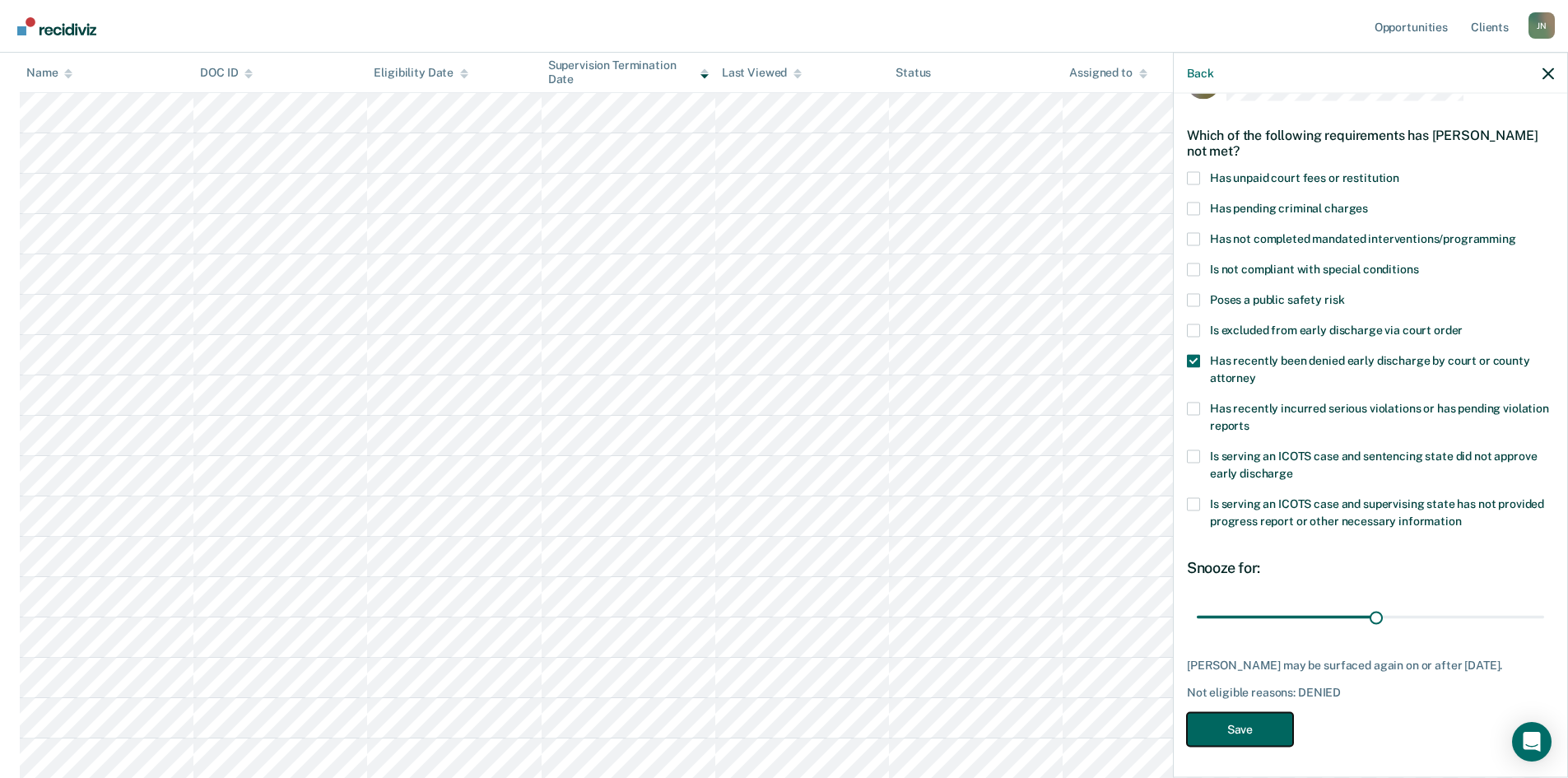
click at [1267, 734] on button "Save" at bounding box center [1240, 728] width 106 height 34
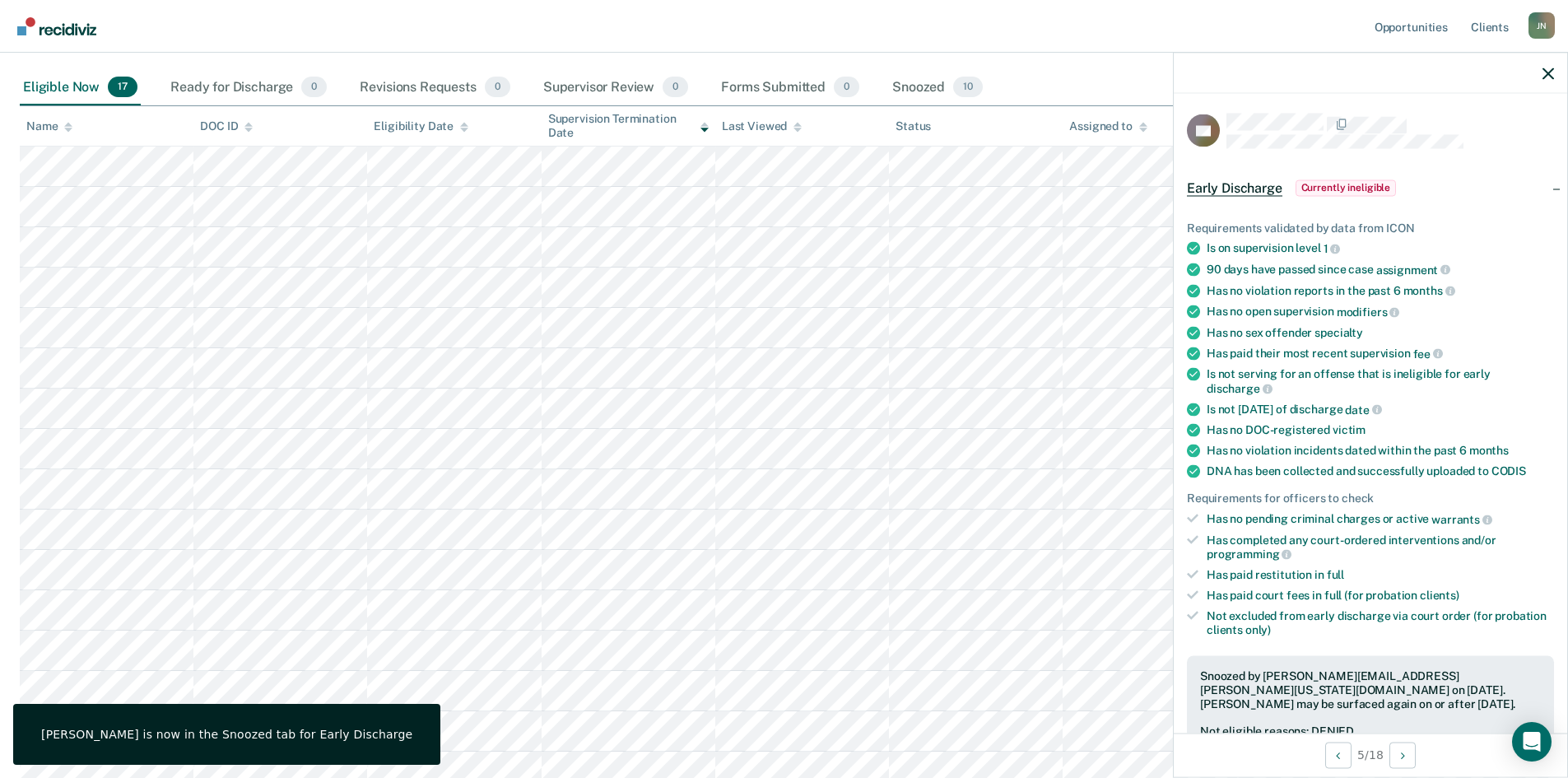
scroll to position [134, 0]
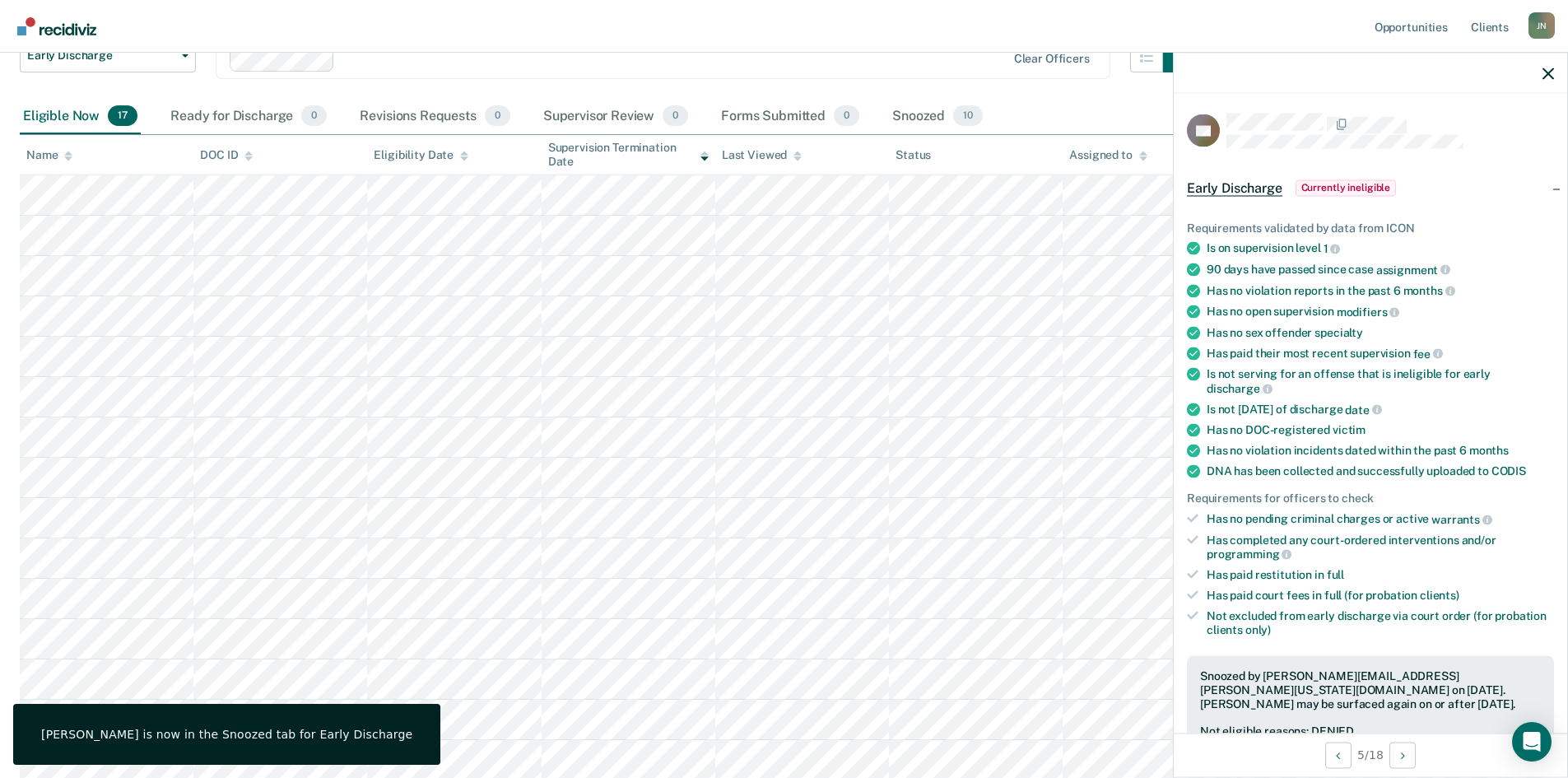
click at [1541, 71] on div at bounding box center [1370, 72] width 394 height 41
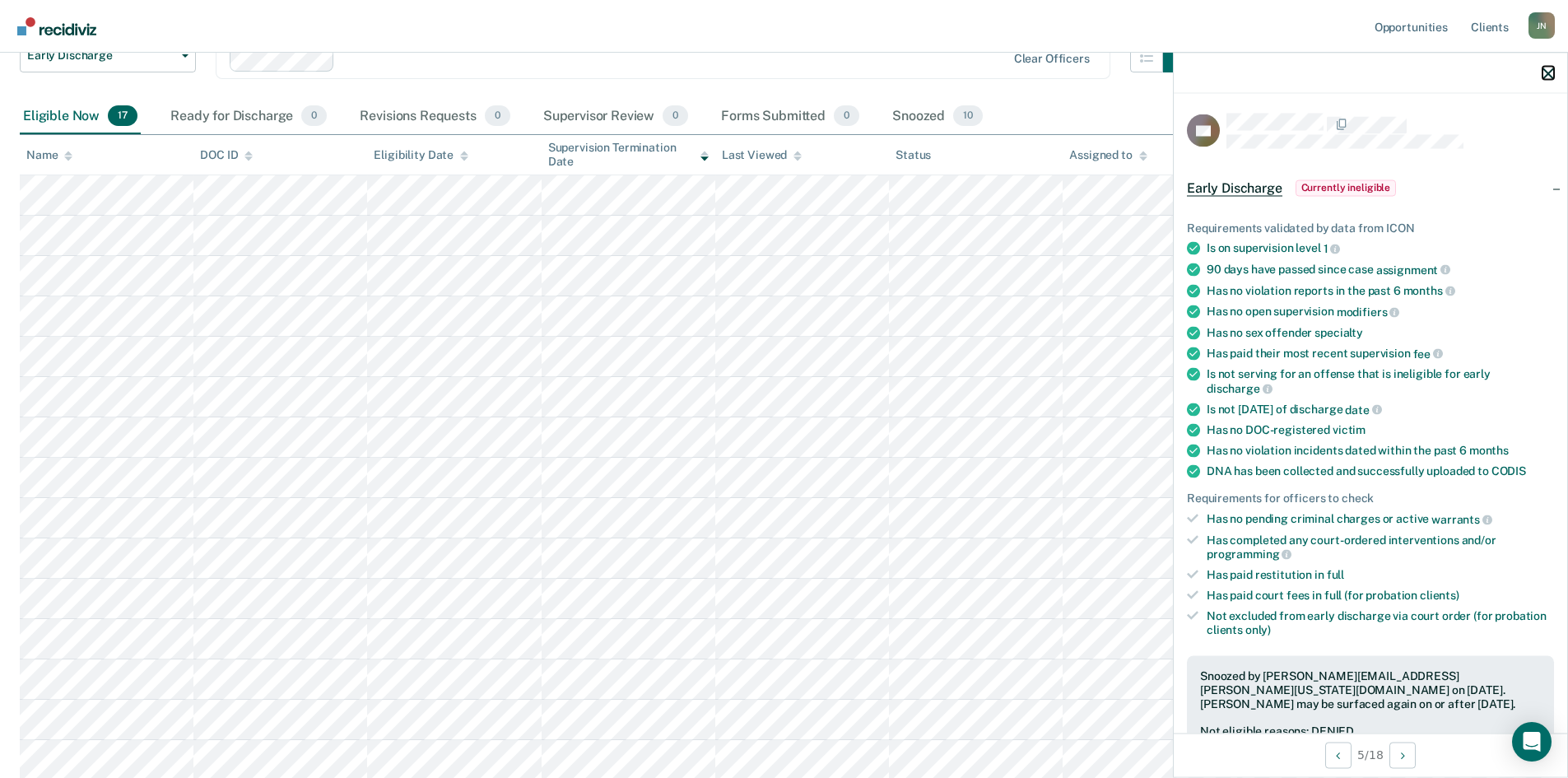
click at [1552, 72] on icon "button" at bounding box center [1547, 72] width 11 height 11
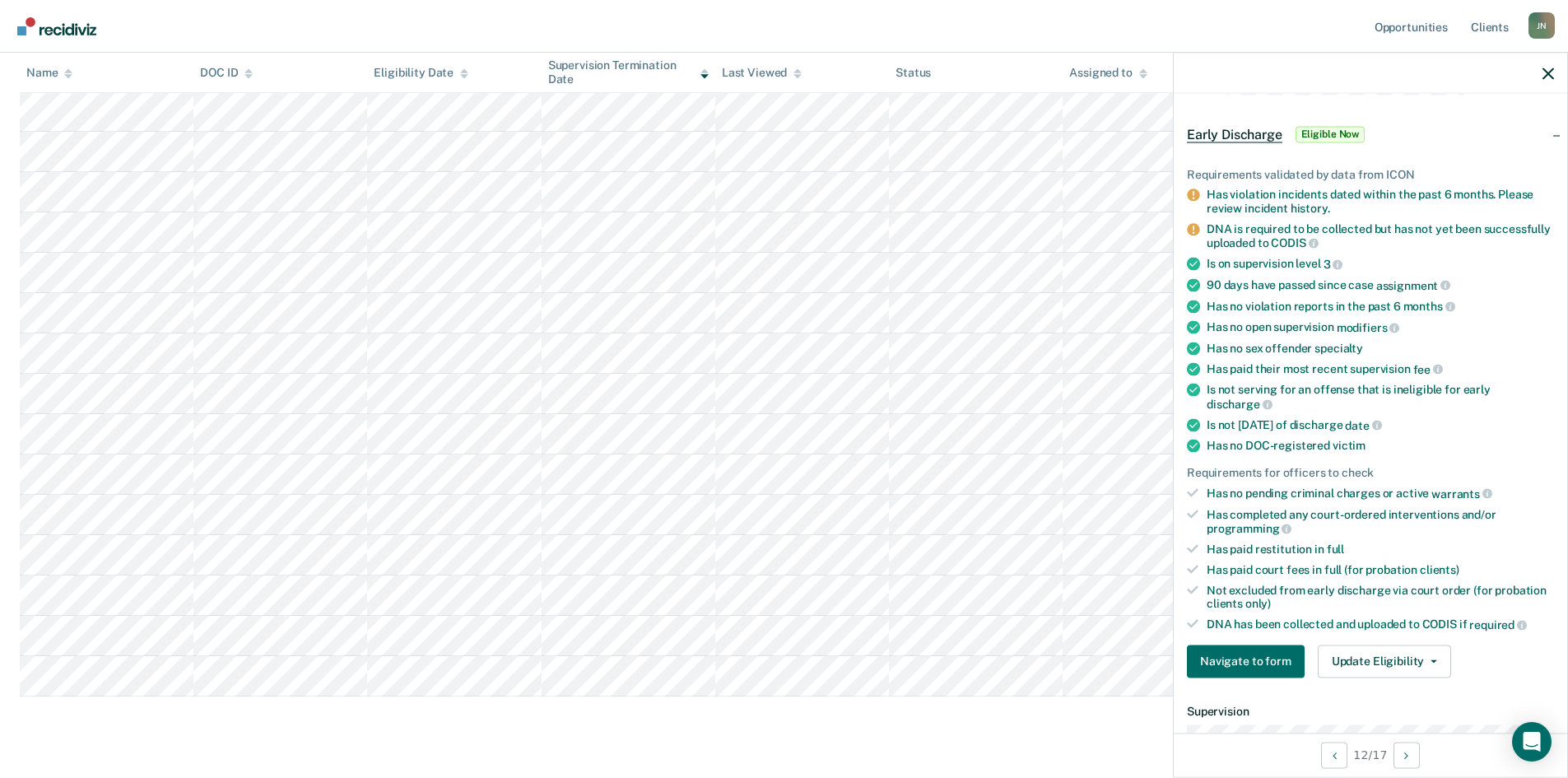
scroll to position [82, 0]
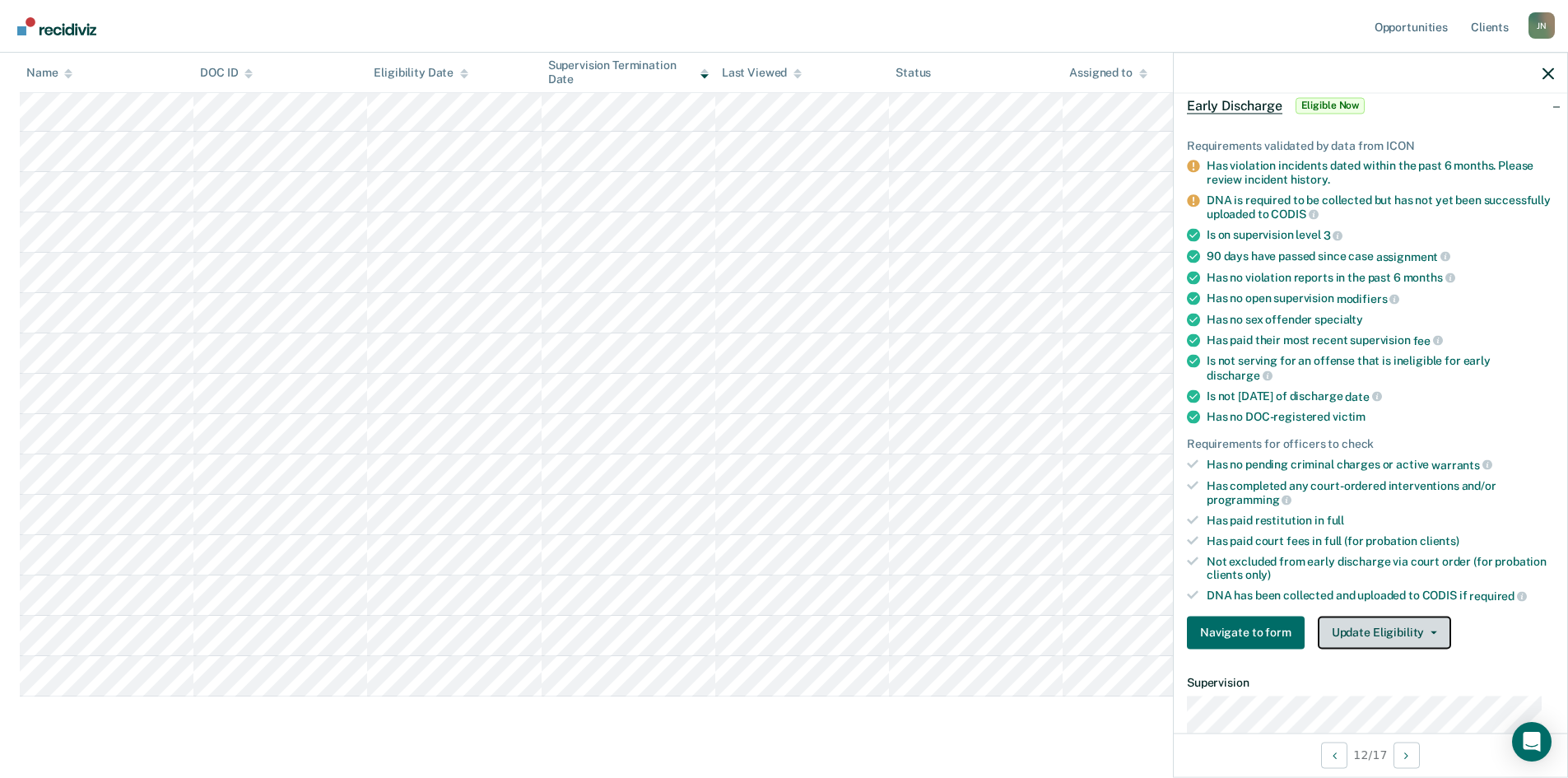
click at [1392, 638] on button "Update Eligibility" at bounding box center [1384, 633] width 133 height 33
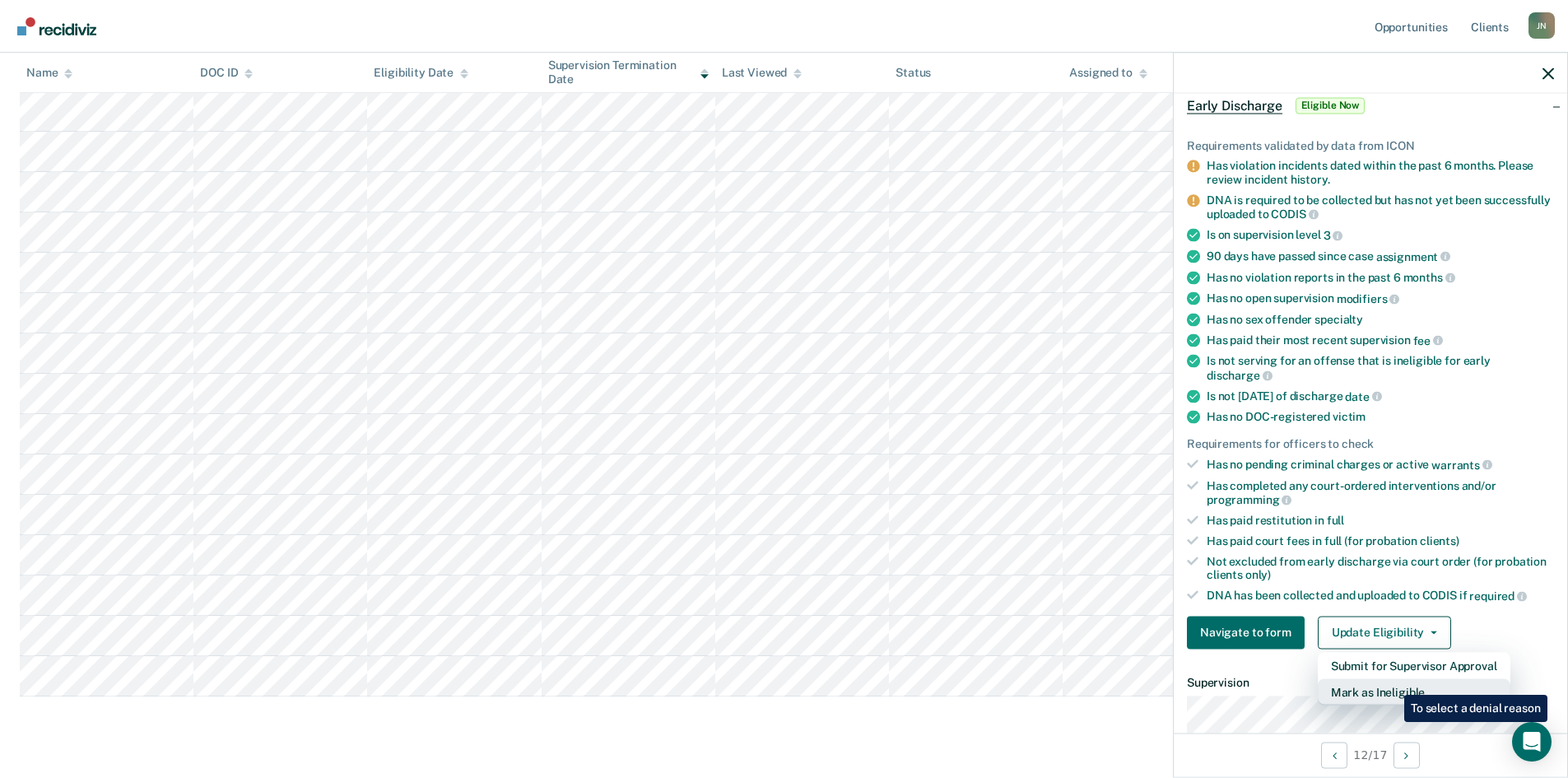
click at [1392, 682] on button "Mark as Ineligible" at bounding box center [1414, 691] width 193 height 26
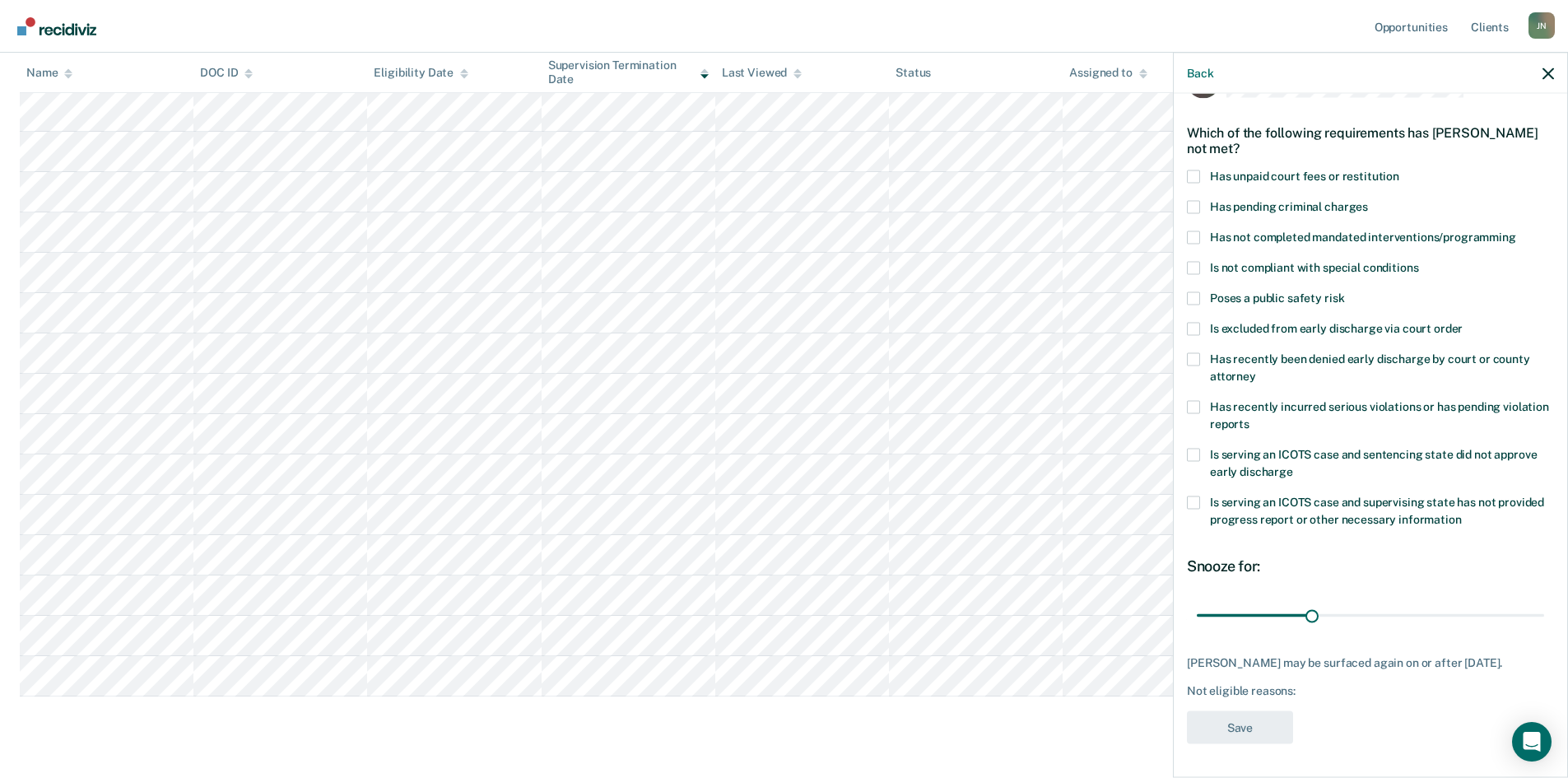
scroll to position [48, 0]
click at [1200, 176] on label "Has unpaid court fees or restitution" at bounding box center [1369, 180] width 367 height 17
click at [1399, 172] on input "Has unpaid court fees or restitution" at bounding box center [1399, 172] width 0 height 0
drag, startPoint x: 1228, startPoint y: 616, endPoint x: 1288, endPoint y: 613, distance: 60.1
type input "98"
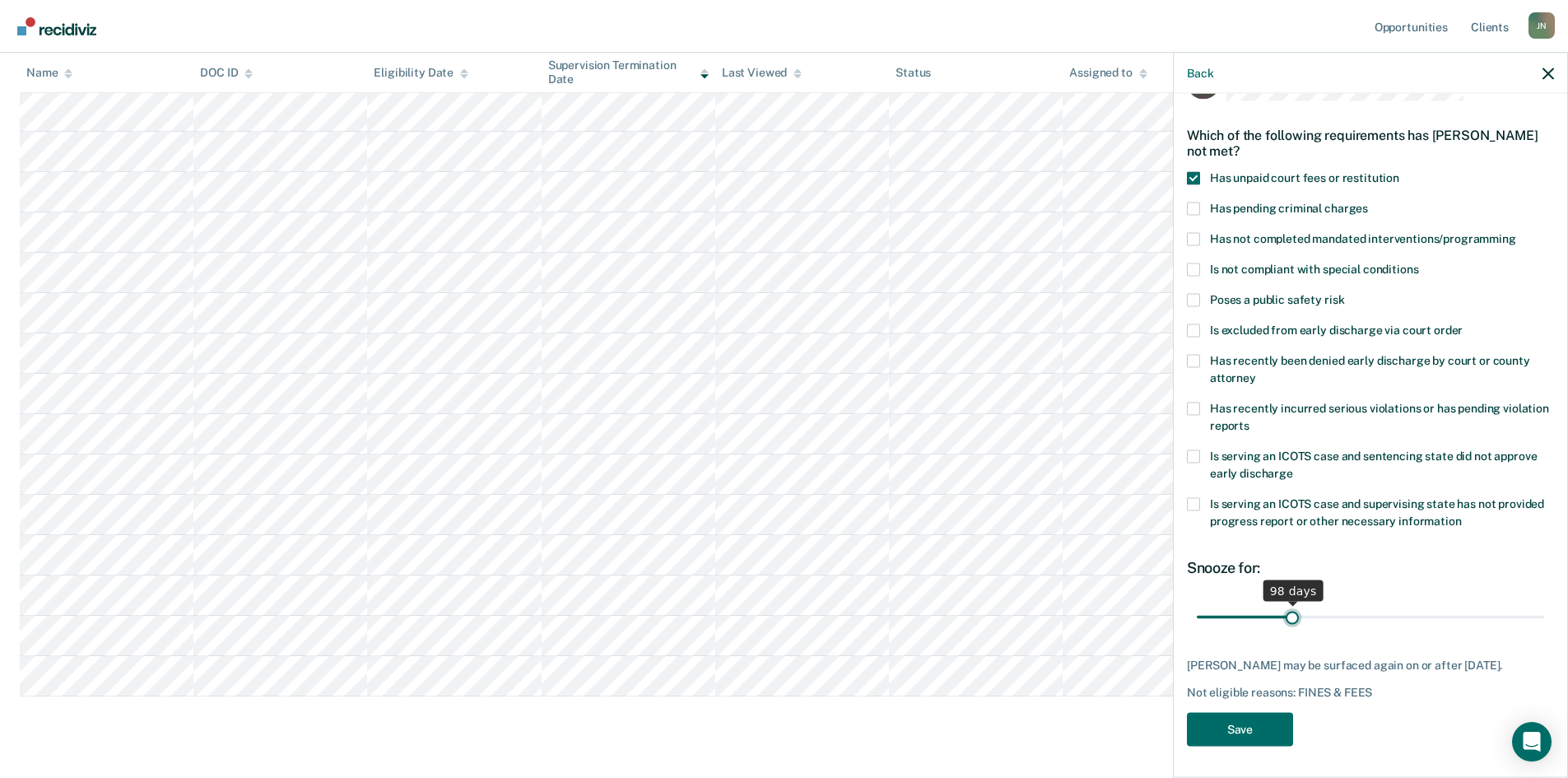
click at [1288, 613] on input "range" at bounding box center [1370, 617] width 348 height 29
click at [1231, 727] on button "Save" at bounding box center [1240, 728] width 106 height 34
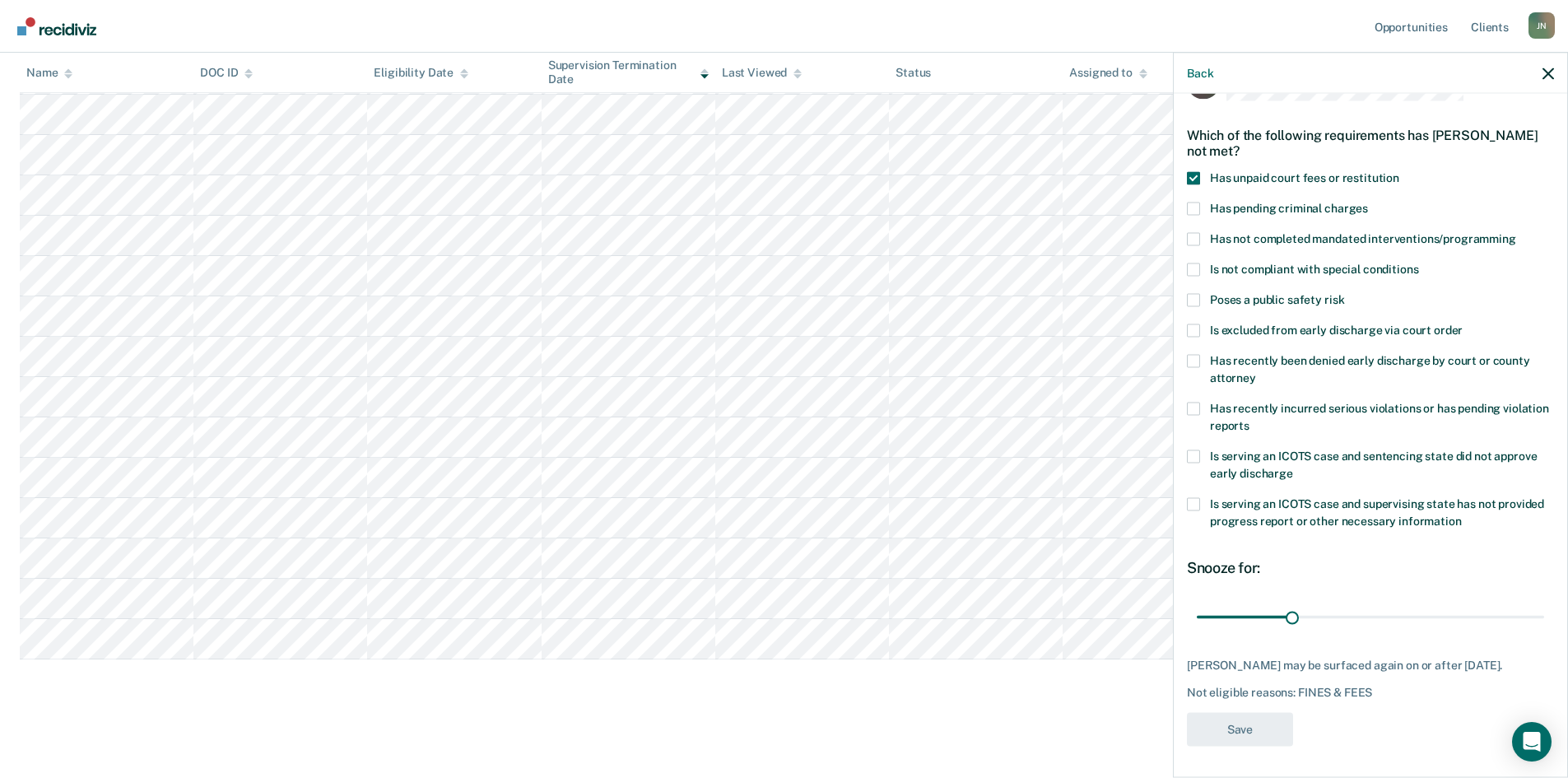
scroll to position [295, 0]
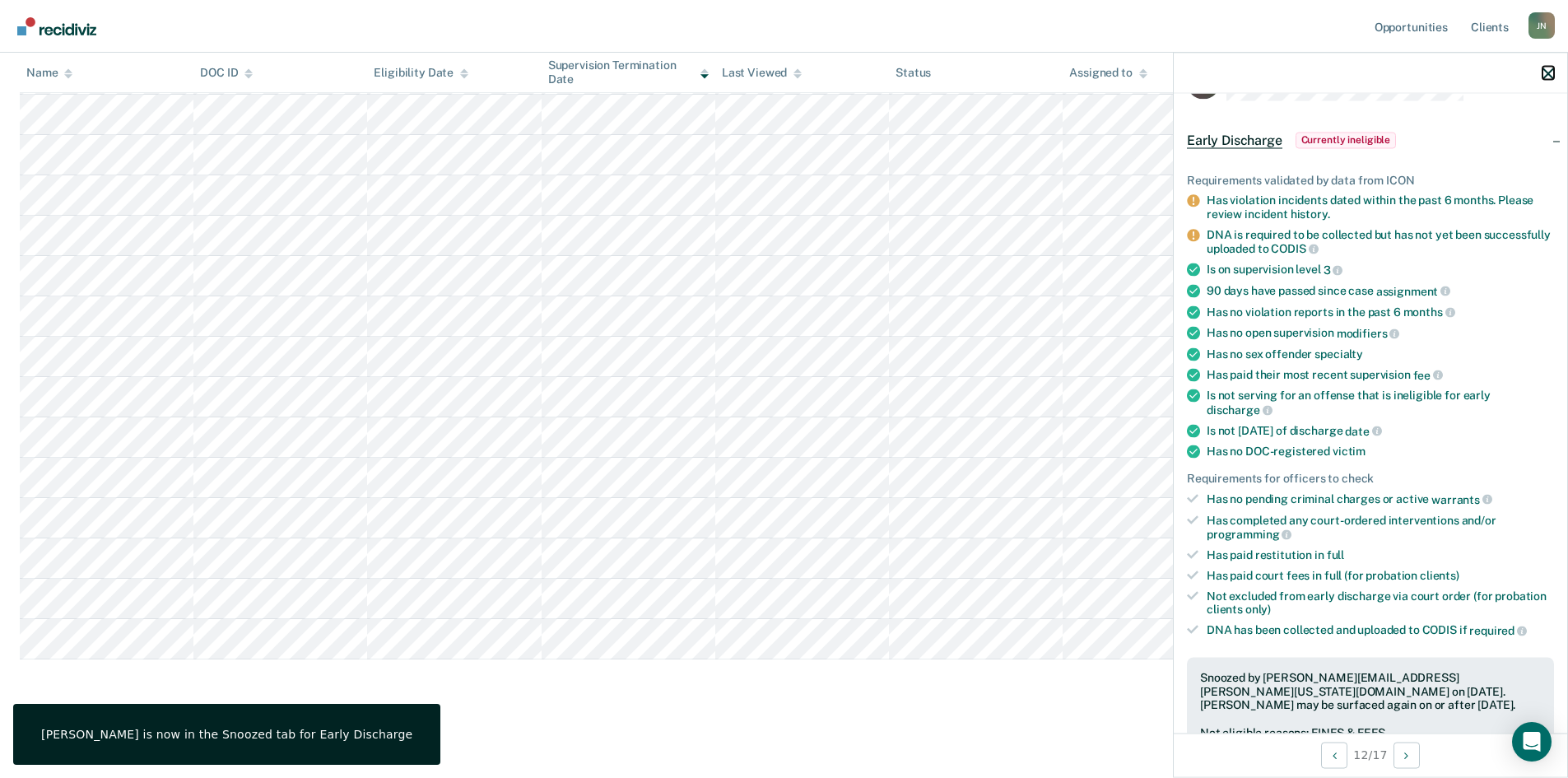
click at [1546, 68] on icon "button" at bounding box center [1547, 72] width 11 height 11
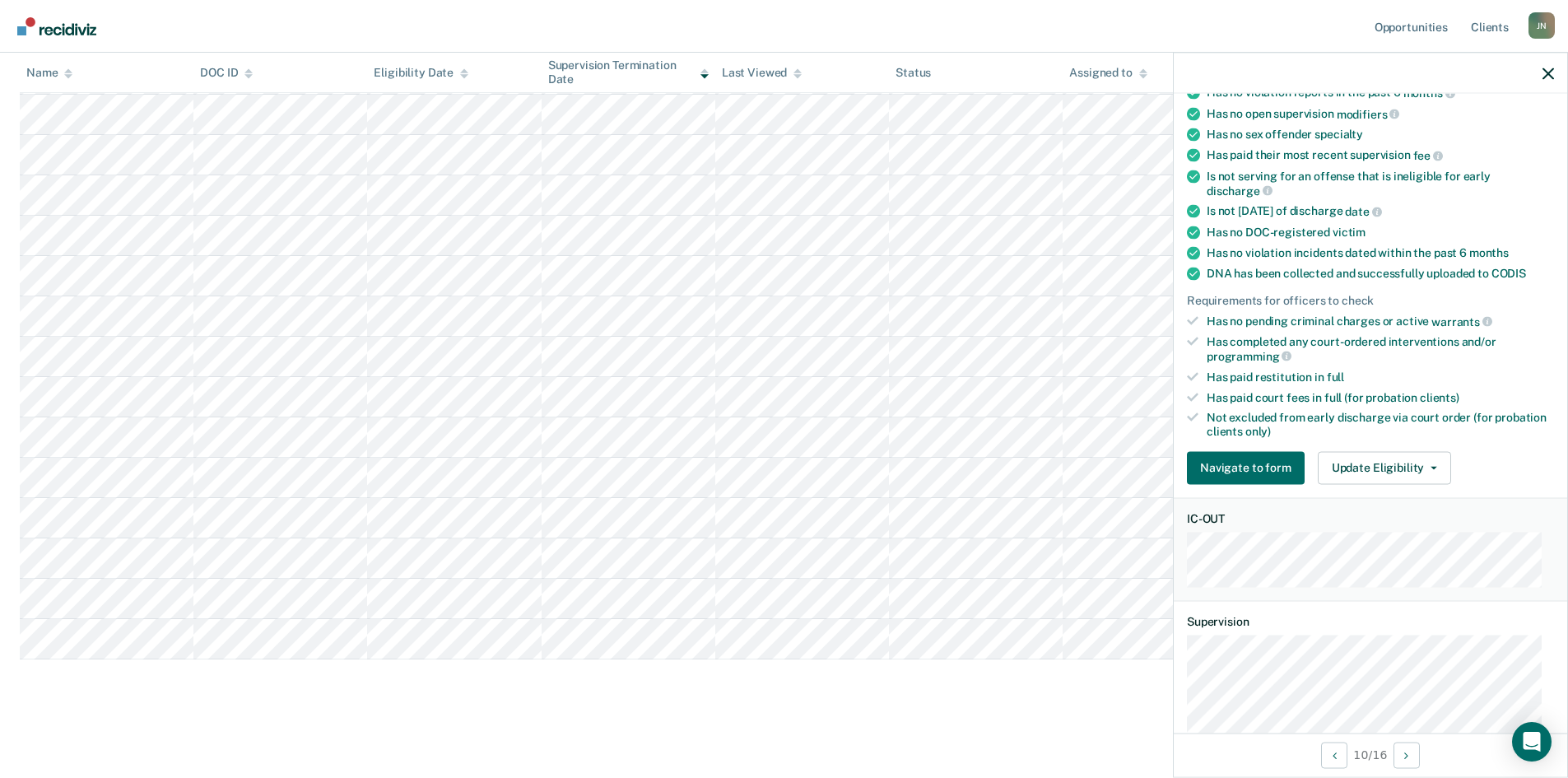
scroll to position [247, 0]
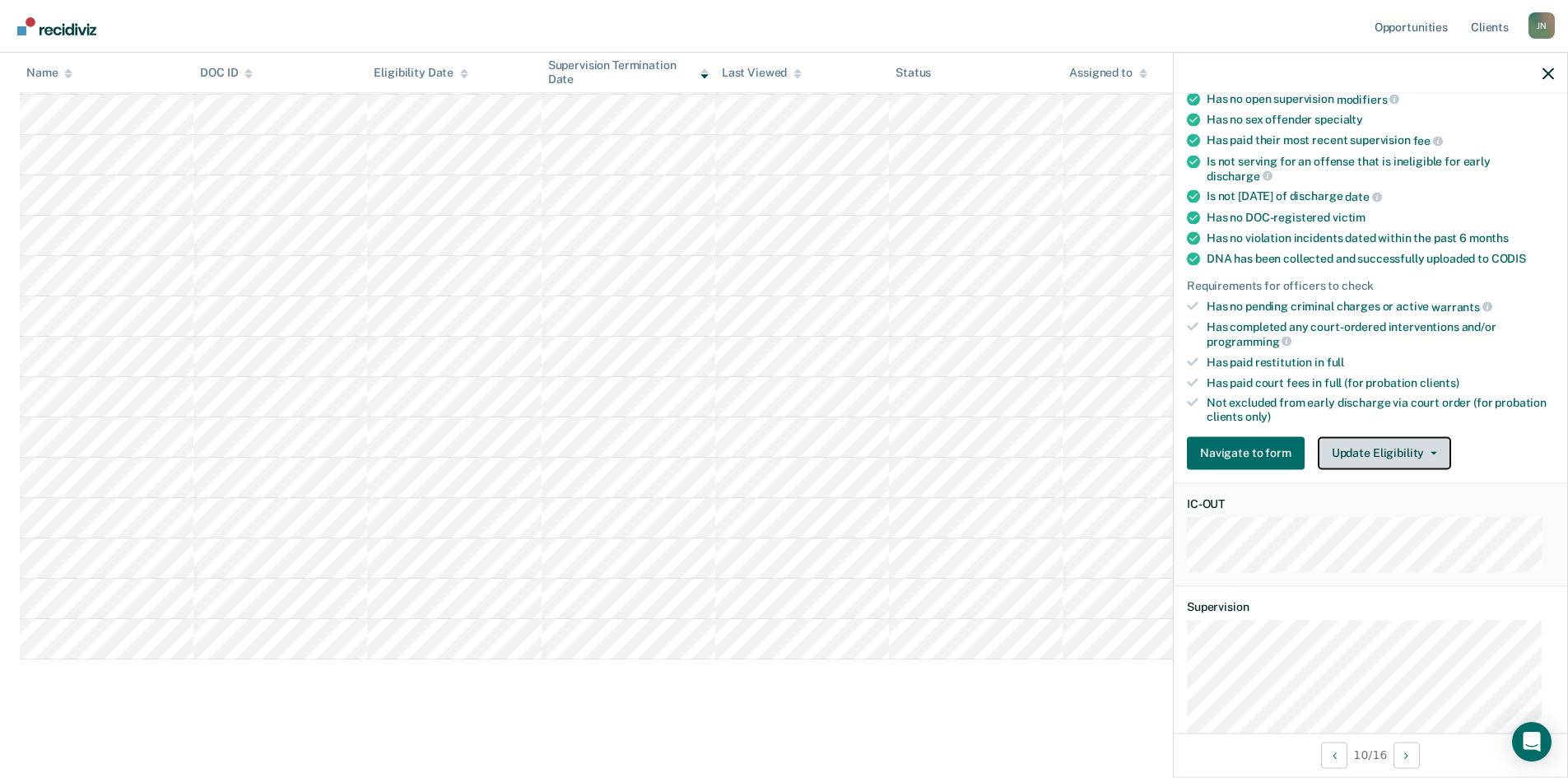
click at [1396, 441] on button "Update Eligibility" at bounding box center [1384, 453] width 133 height 33
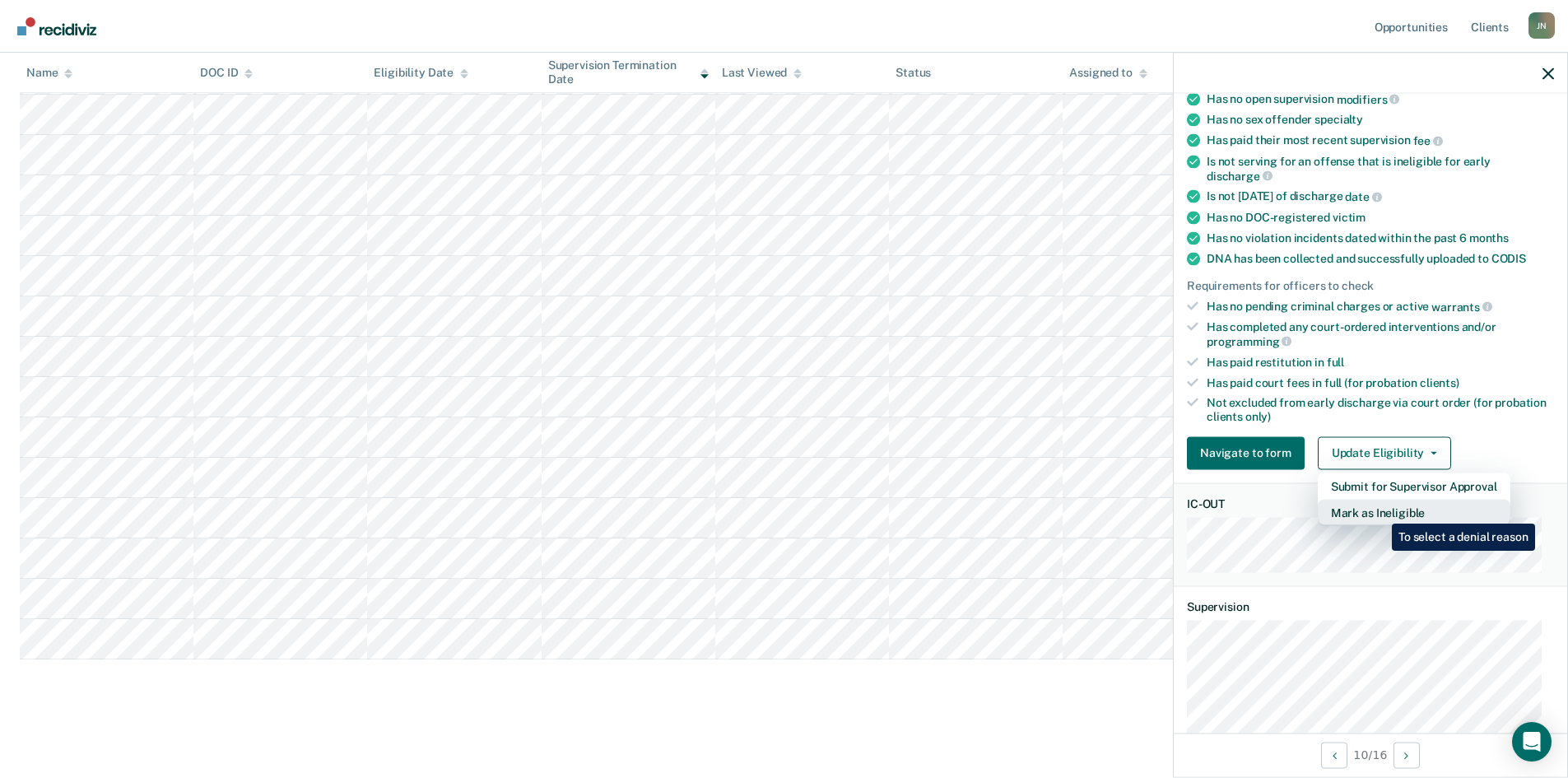
click at [1379, 511] on button "Mark as Ineligible" at bounding box center [1414, 512] width 193 height 26
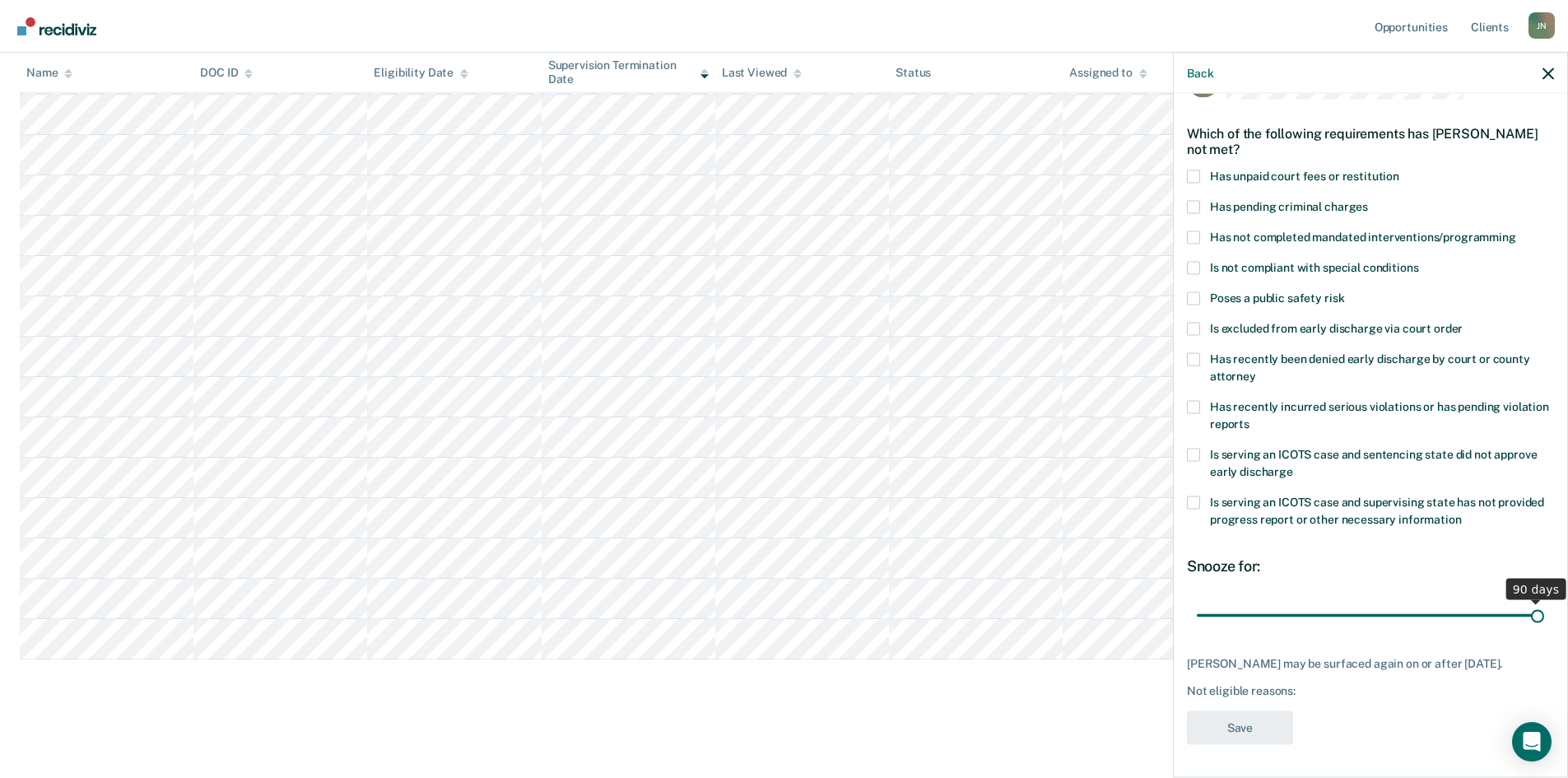
drag, startPoint x: 1310, startPoint y: 600, endPoint x: 1526, endPoint y: 599, distance: 216.0
click at [1526, 601] on input "range" at bounding box center [1370, 615] width 348 height 29
drag, startPoint x: 1524, startPoint y: 601, endPoint x: 1534, endPoint y: 599, distance: 10.2
click at [1534, 601] on input "range" at bounding box center [1370, 615] width 348 height 29
click at [1375, 557] on div "Snooze for:" at bounding box center [1369, 565] width 367 height 18
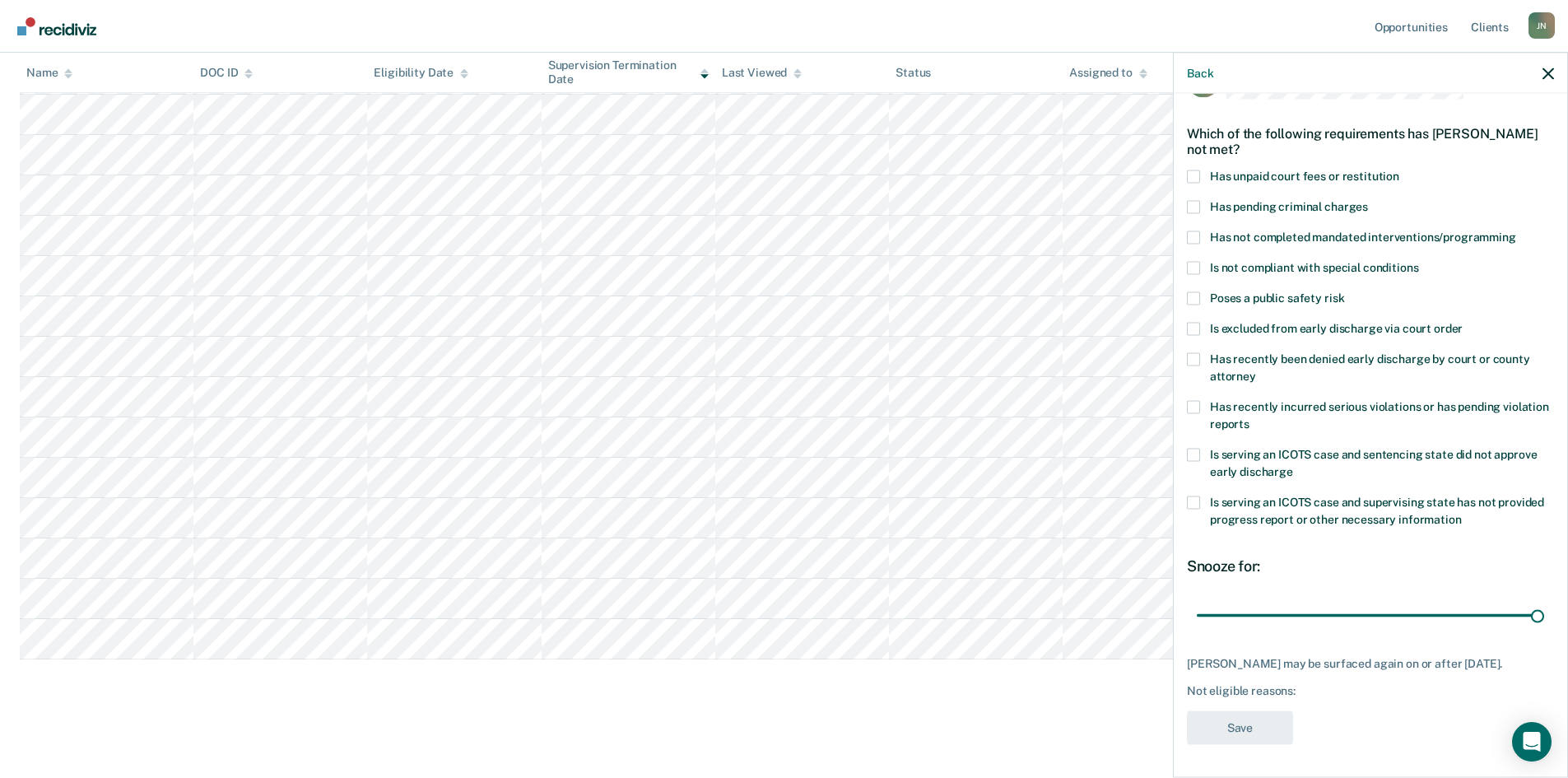
click at [1199, 170] on span at bounding box center [1193, 176] width 13 height 13
click at [1399, 170] on input "Has unpaid court fees or restitution" at bounding box center [1399, 170] width 0 height 0
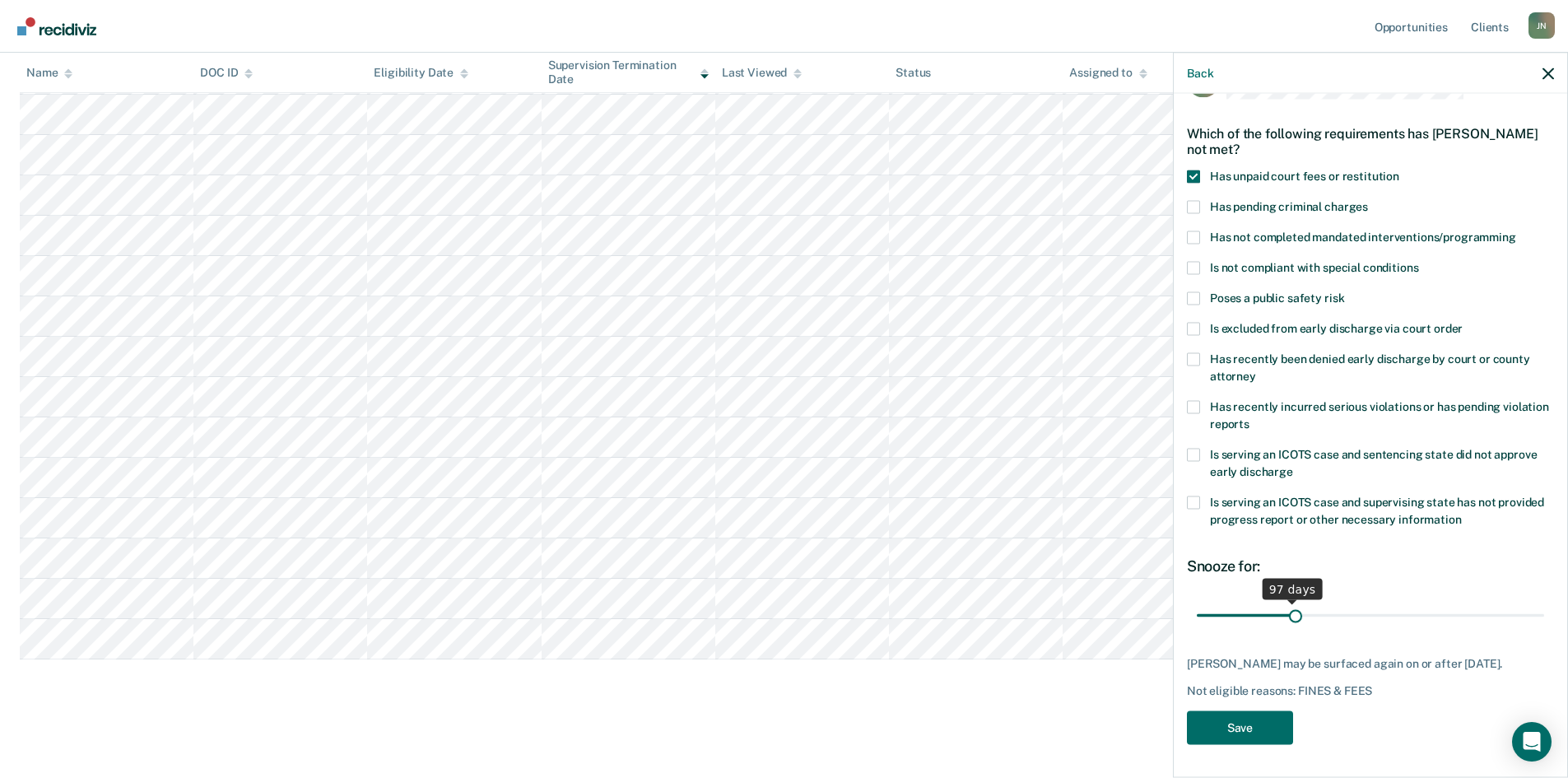
scroll to position [48, 0]
drag, startPoint x: 1283, startPoint y: 599, endPoint x: 1291, endPoint y: 605, distance: 10.0
type input "101"
click at [1291, 605] on input "range" at bounding box center [1370, 617] width 348 height 29
click at [1260, 725] on button "Save" at bounding box center [1240, 728] width 106 height 34
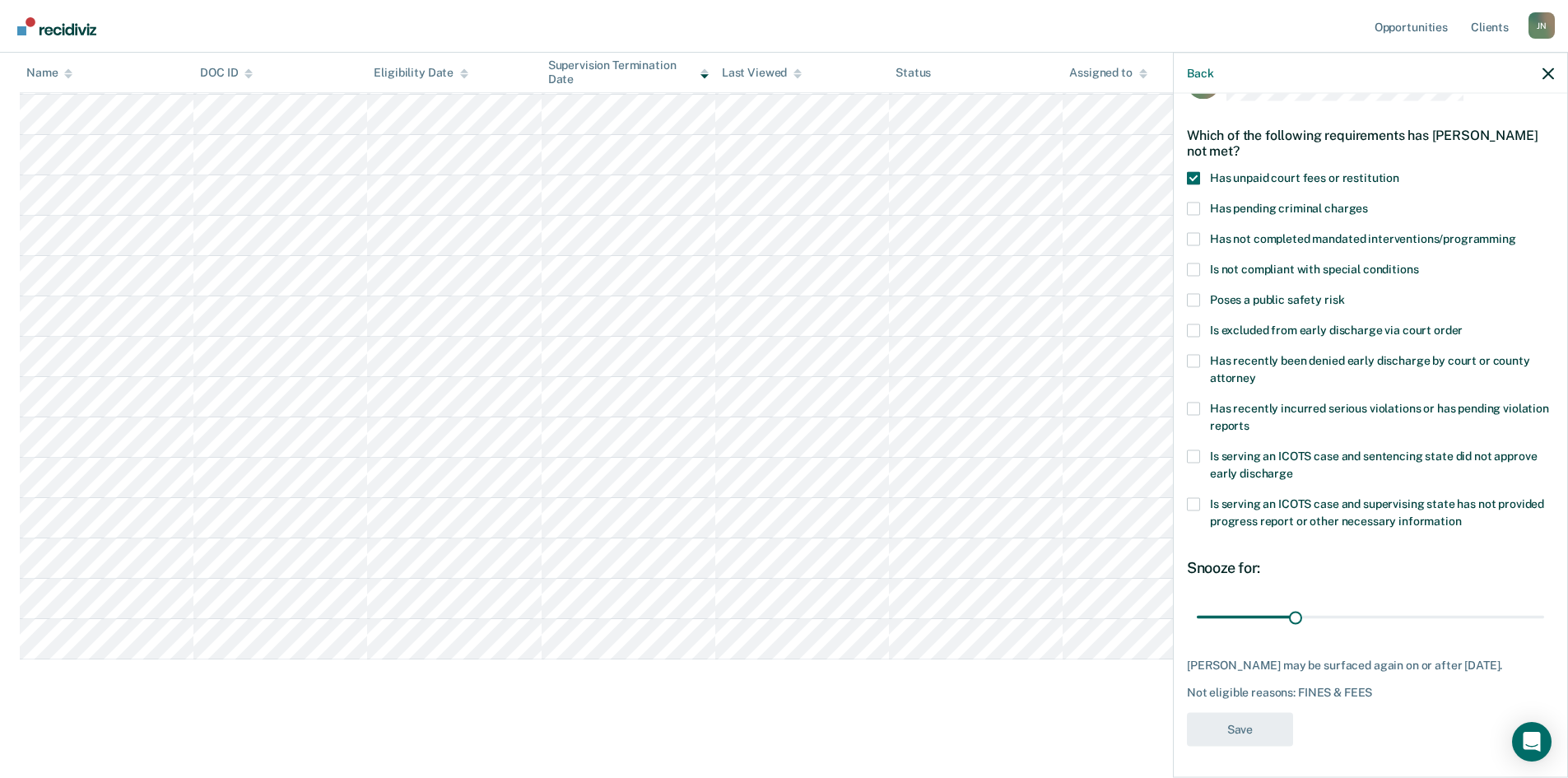
scroll to position [255, 0]
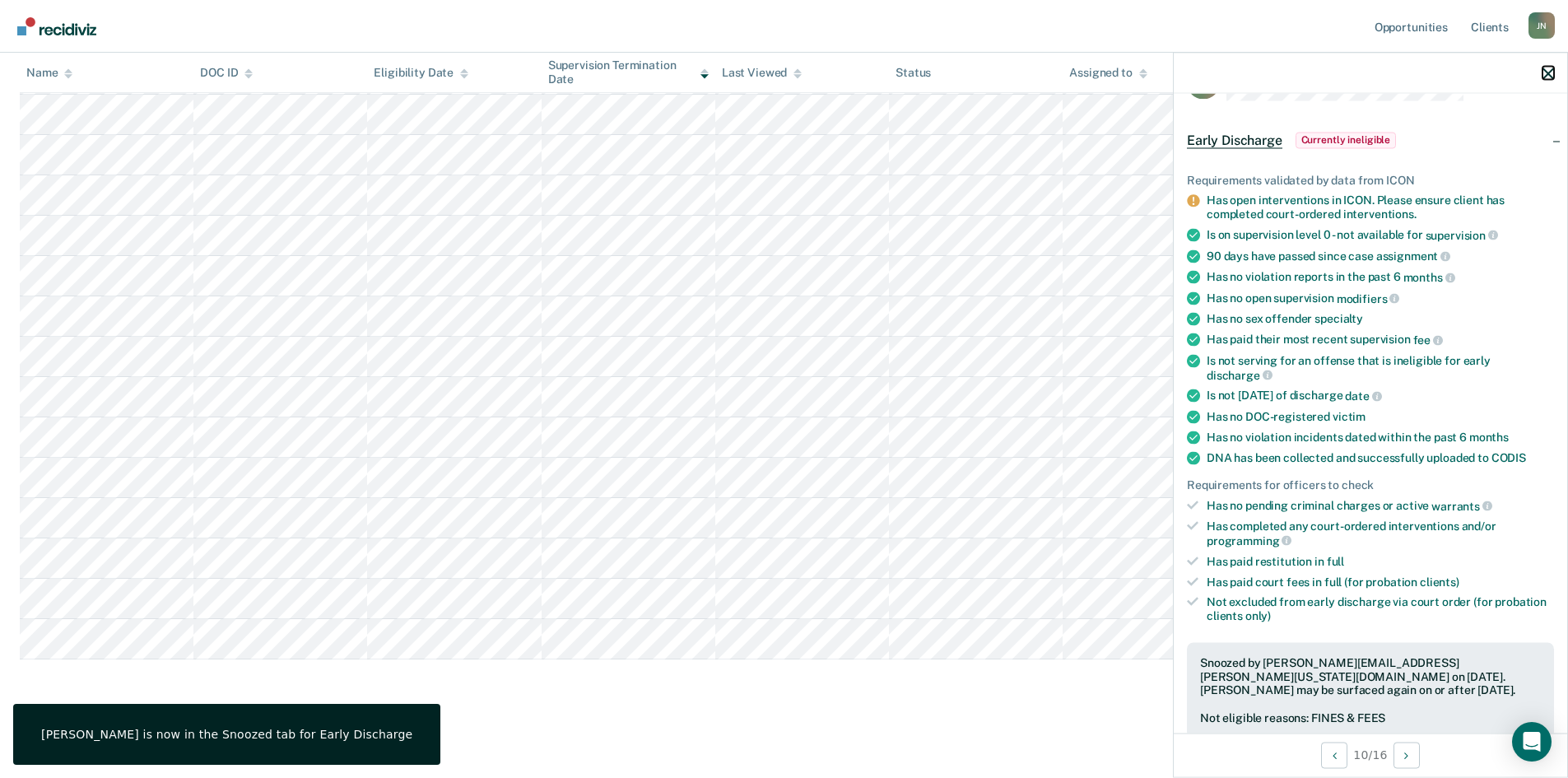
drag, startPoint x: 1551, startPoint y: 78, endPoint x: 1574, endPoint y: 78, distance: 23.0
click at [1551, 78] on icon "button" at bounding box center [1547, 72] width 11 height 11
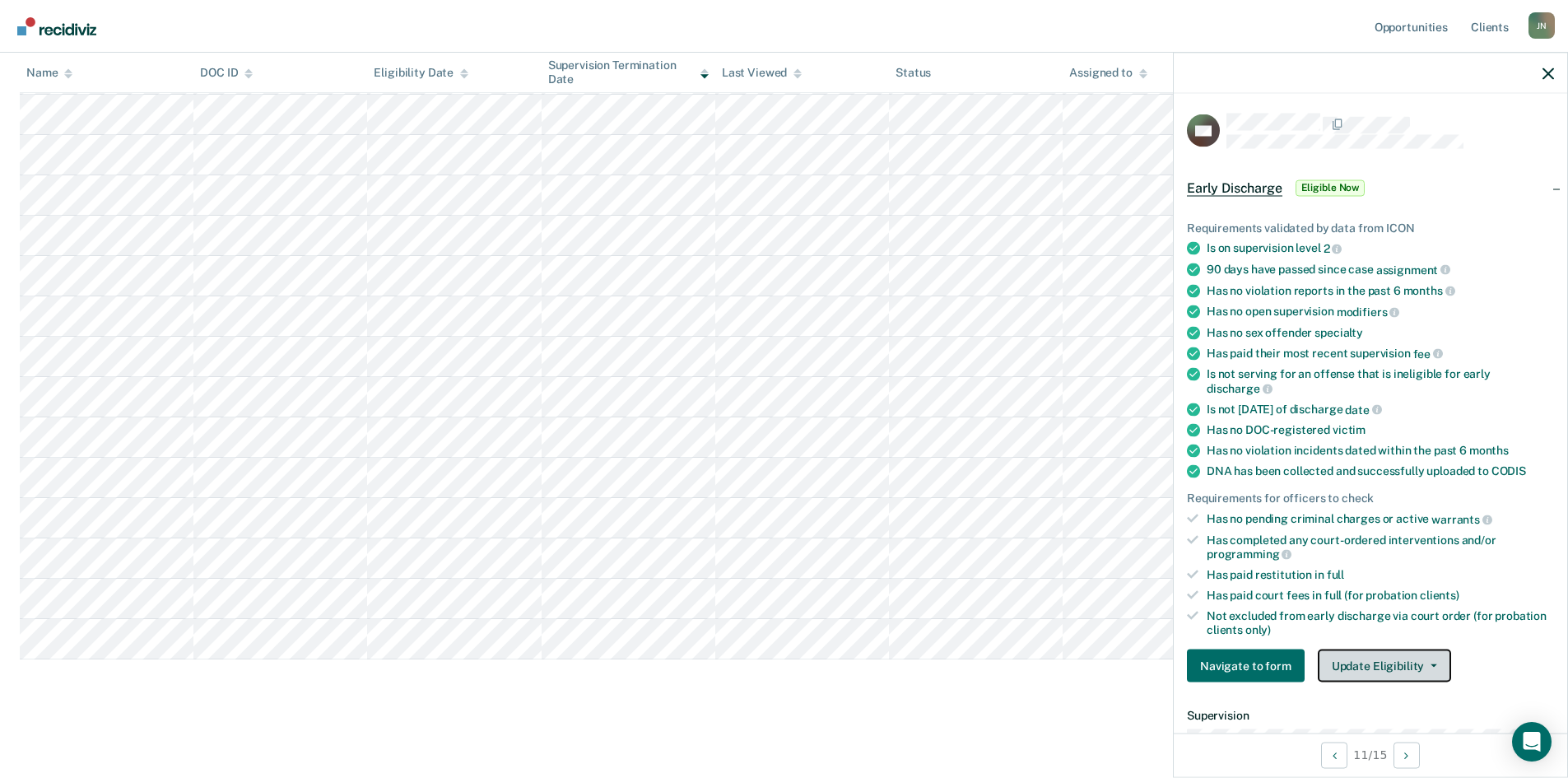
click at [1400, 660] on button "Update Eligibility" at bounding box center [1384, 666] width 133 height 33
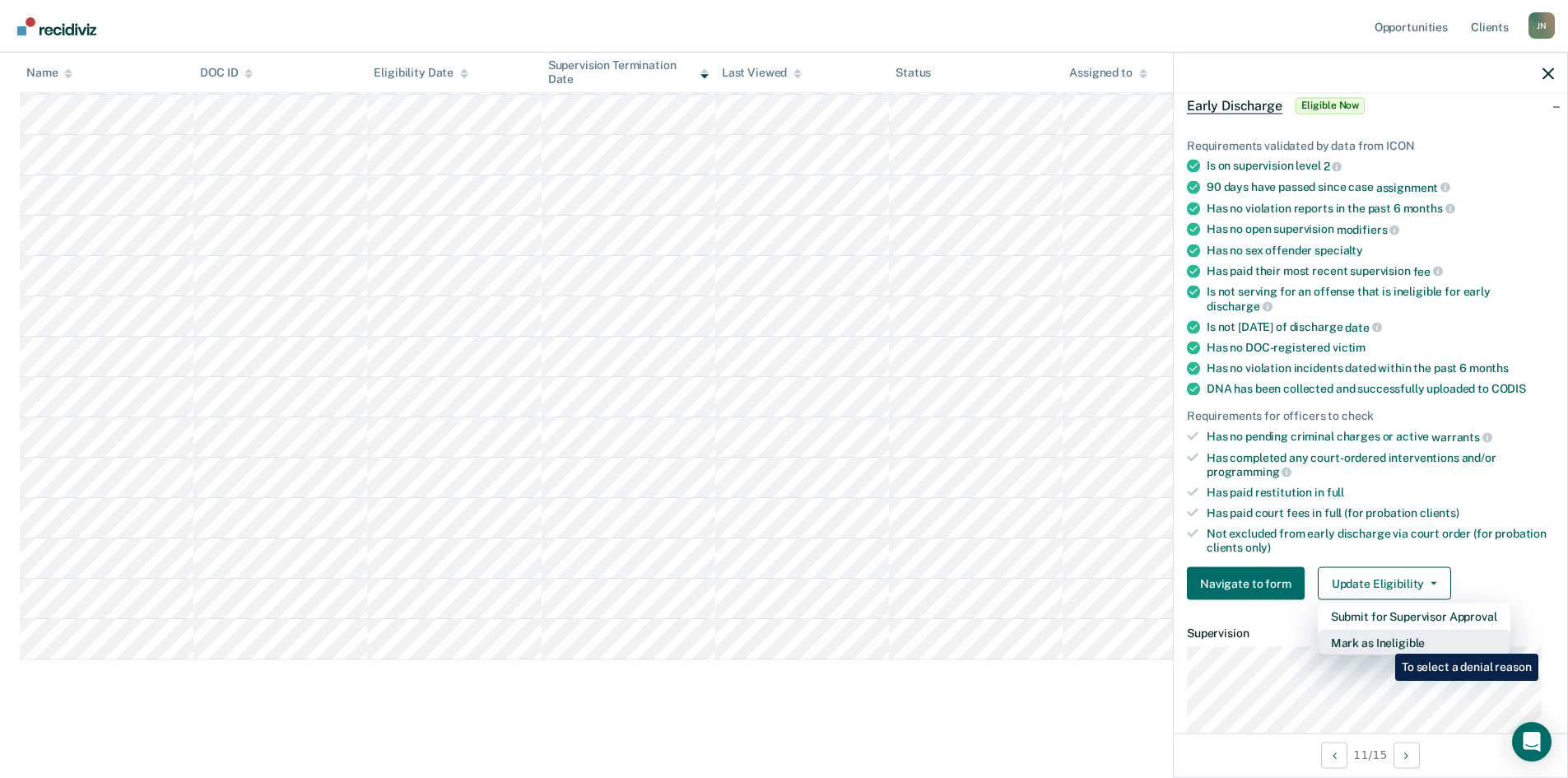
click at [1382, 641] on button "Mark as Ineligible" at bounding box center [1414, 643] width 193 height 26
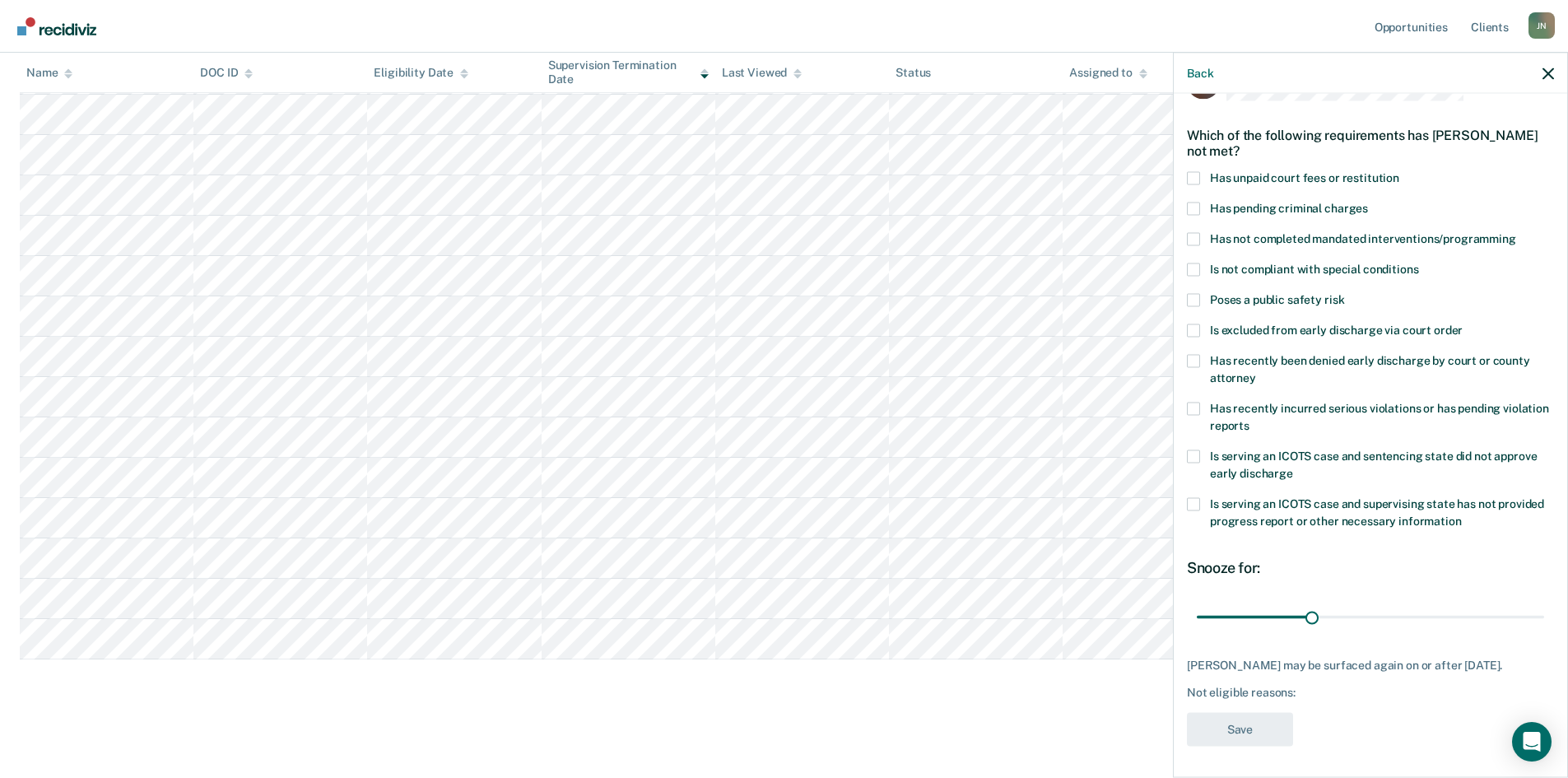
click at [1205, 274] on label "Is not compliant with special conditions" at bounding box center [1369, 271] width 367 height 17
click at [1418, 262] on input "Is not compliant with special conditions" at bounding box center [1418, 262] width 0 height 0
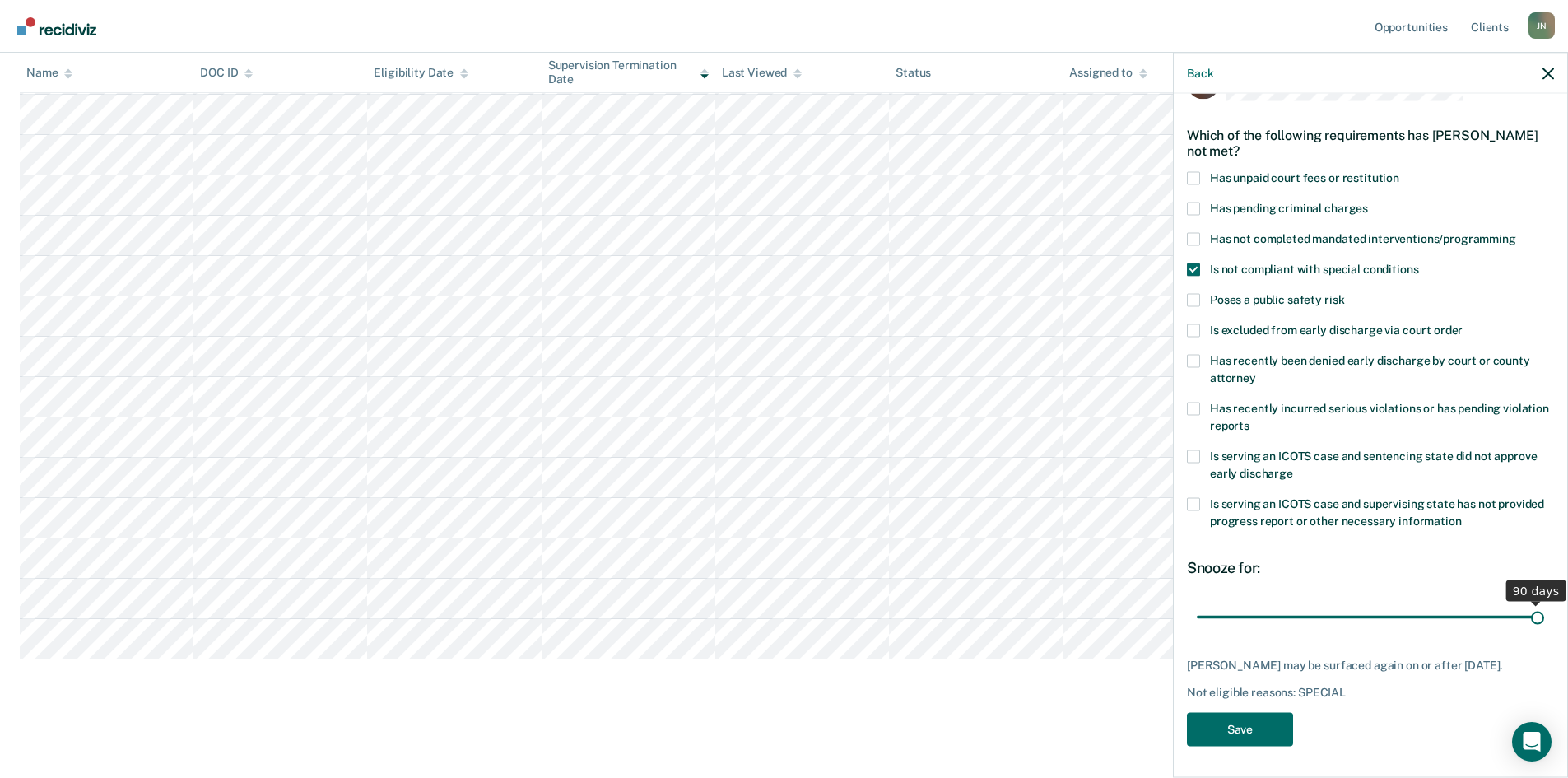
drag, startPoint x: 1308, startPoint y: 614, endPoint x: 1543, endPoint y: 609, distance: 235.1
type input "90"
click at [1543, 609] on input "range" at bounding box center [1370, 617] width 348 height 29
click at [1409, 585] on div "Snooze for: 90 days" at bounding box center [1369, 595] width 367 height 73
click at [1247, 735] on button "Save" at bounding box center [1240, 728] width 106 height 34
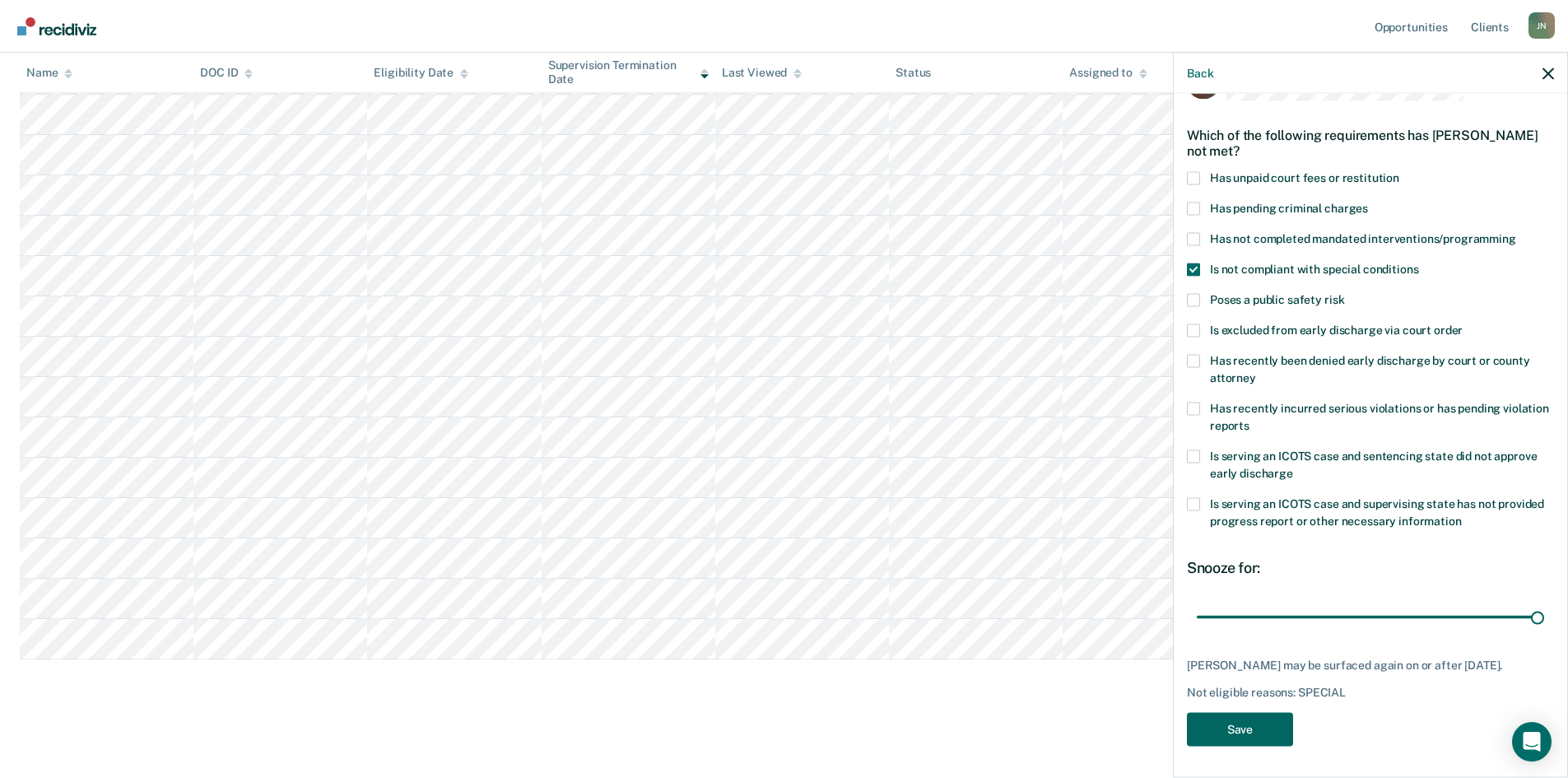
scroll to position [215, 0]
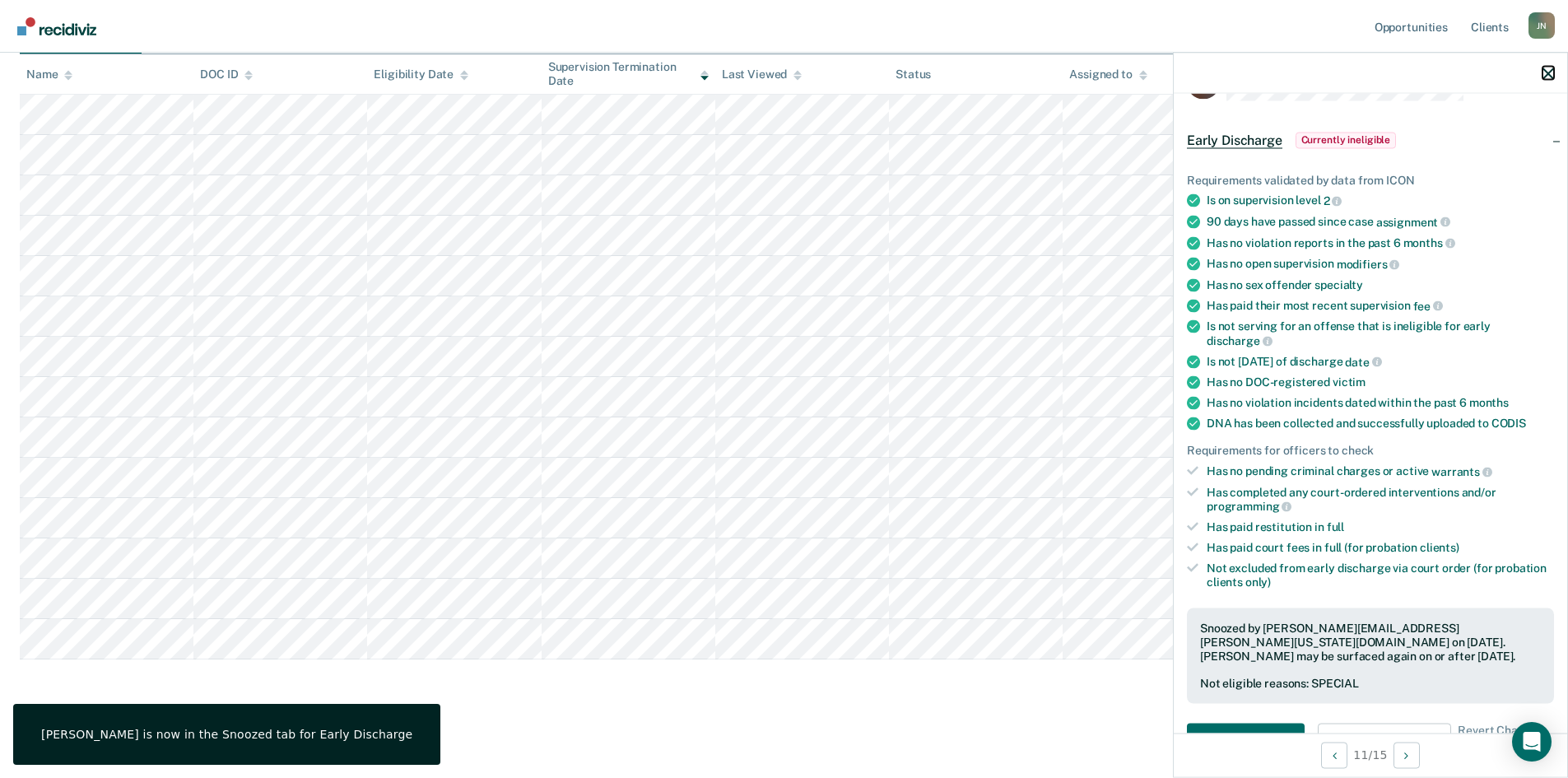
click at [1548, 73] on icon "button" at bounding box center [1547, 72] width 11 height 11
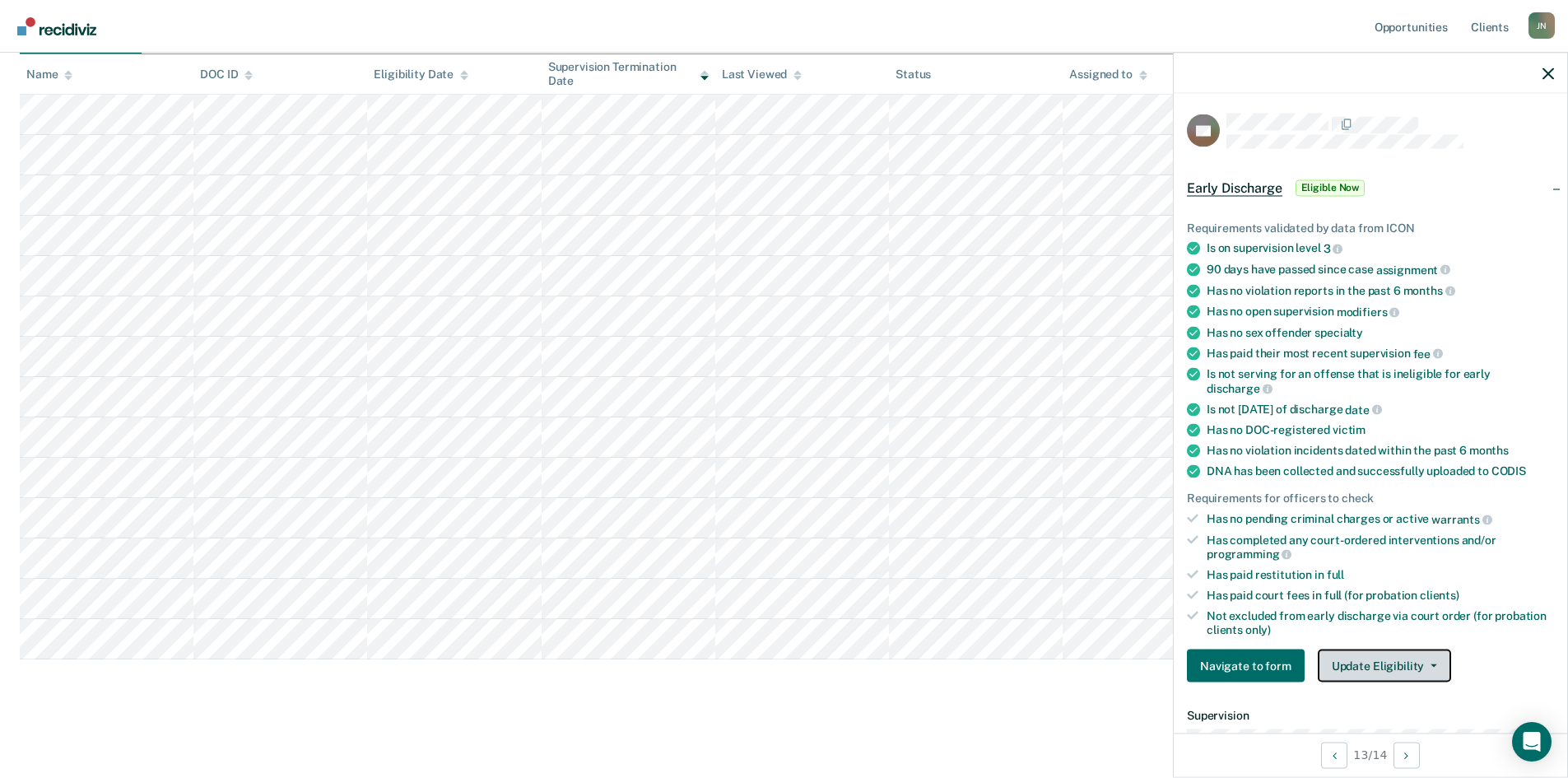
click at [1370, 666] on button "Update Eligibility" at bounding box center [1384, 666] width 133 height 33
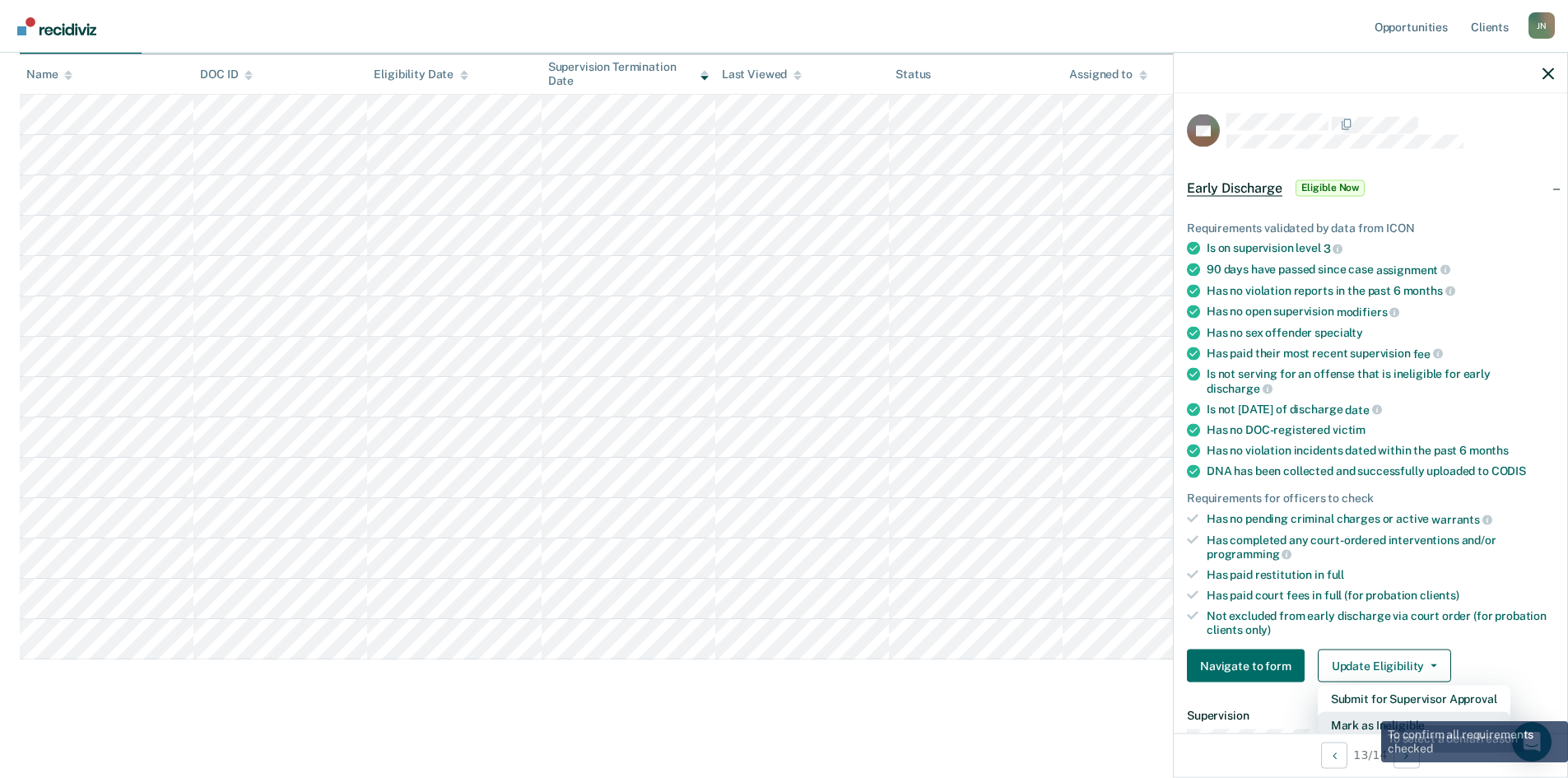
scroll to position [4, 0]
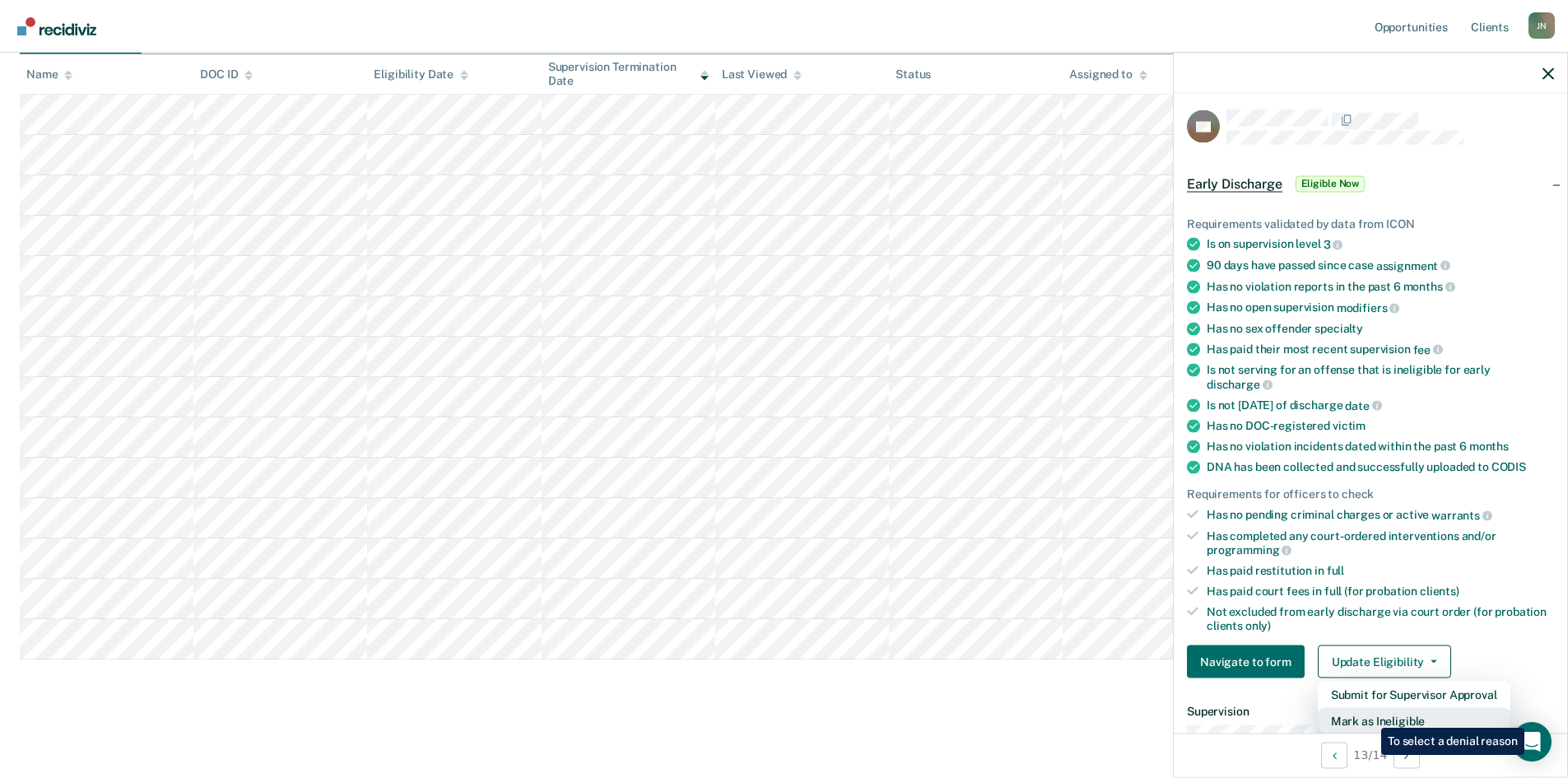
click at [1369, 715] on button "Mark as Ineligible" at bounding box center [1414, 720] width 193 height 26
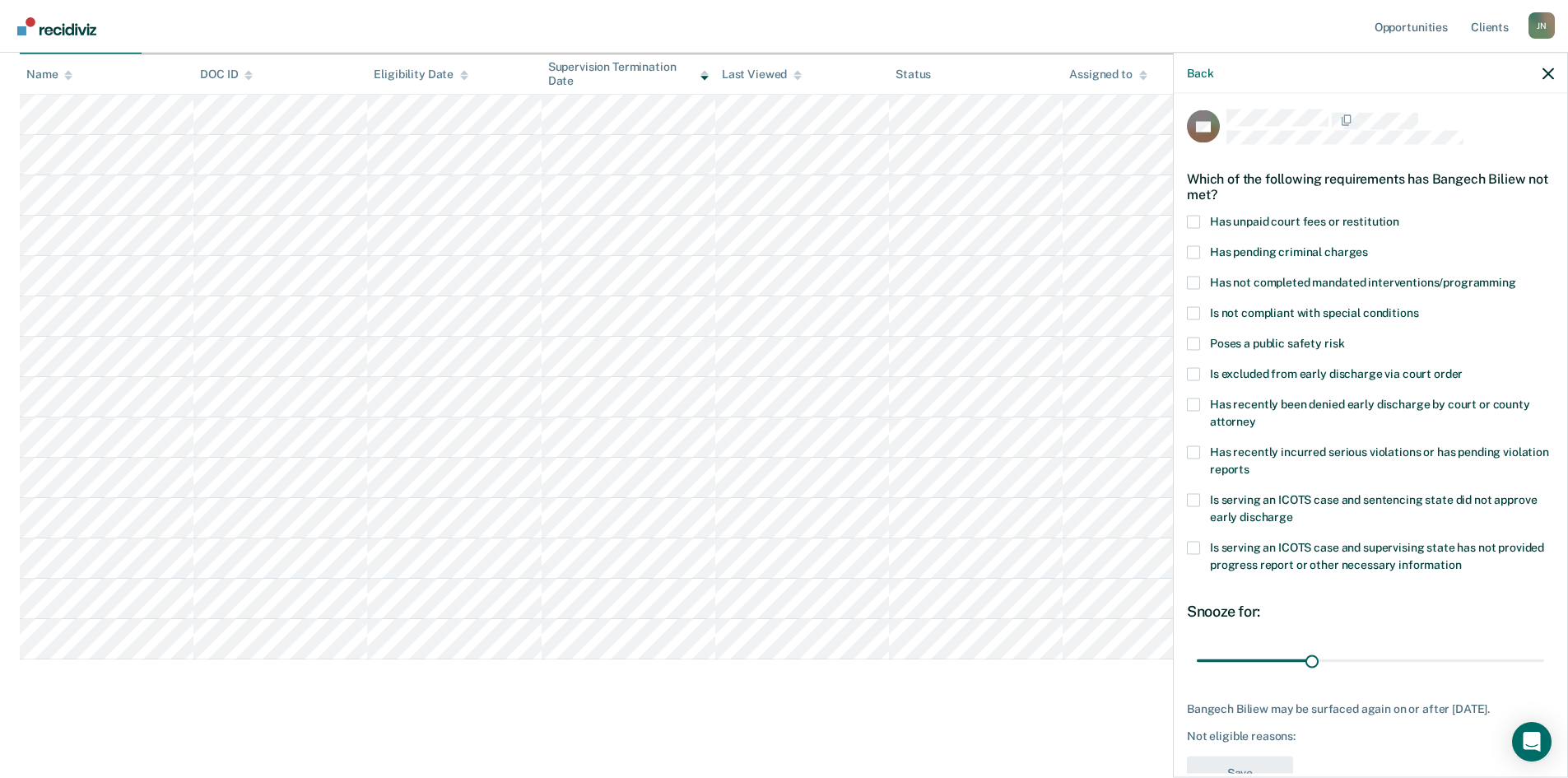
click at [1198, 220] on span at bounding box center [1193, 221] width 13 height 13
click at [1399, 215] on input "Has unpaid court fees or restitution" at bounding box center [1399, 215] width 0 height 0
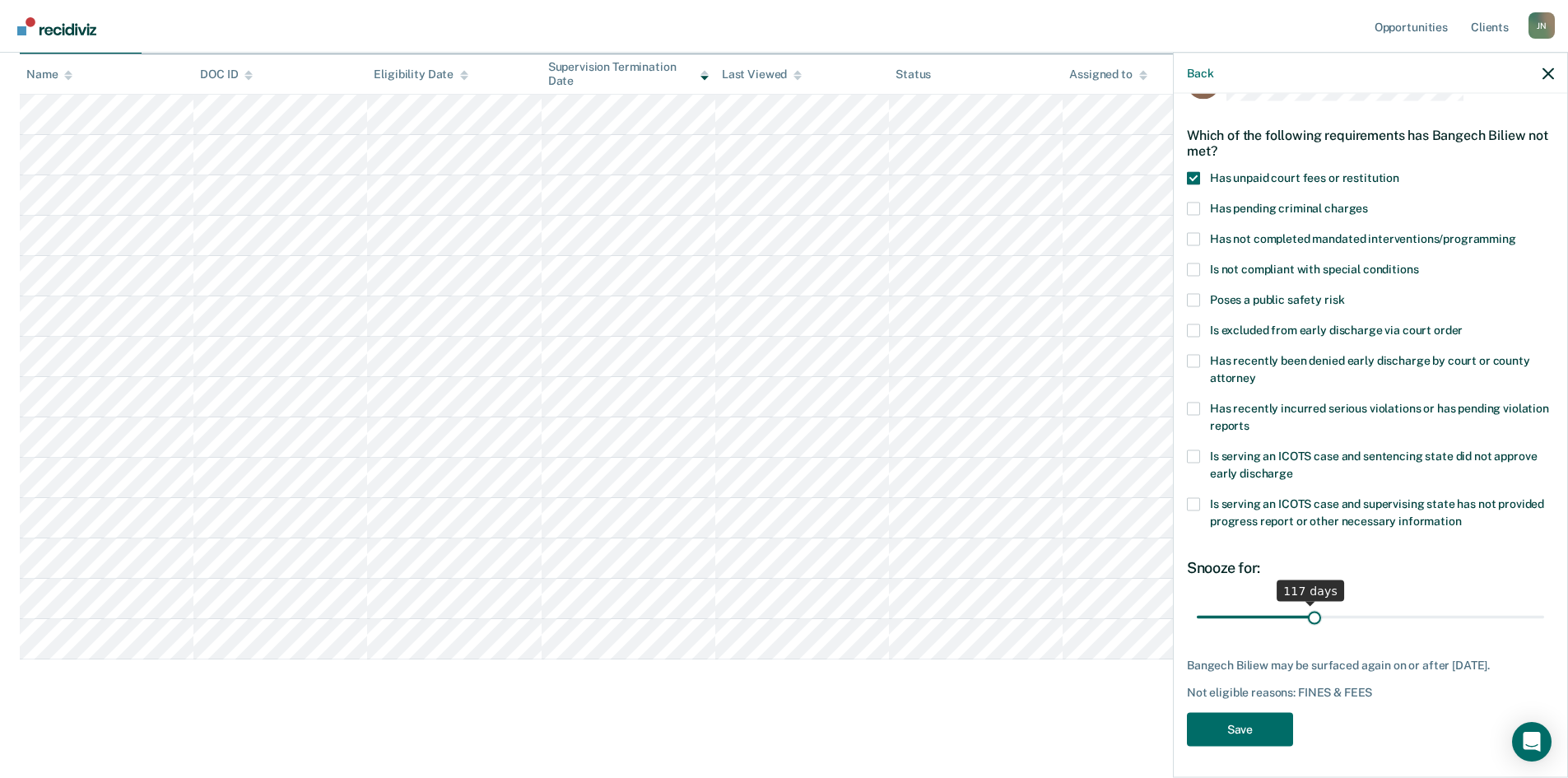
scroll to position [62, 0]
drag, startPoint x: 1228, startPoint y: 609, endPoint x: 1308, endPoint y: 606, distance: 80.1
type input "120"
click at [1308, 606] on input "range" at bounding box center [1370, 615] width 348 height 29
click at [1232, 730] on button "Save" at bounding box center [1240, 727] width 106 height 34
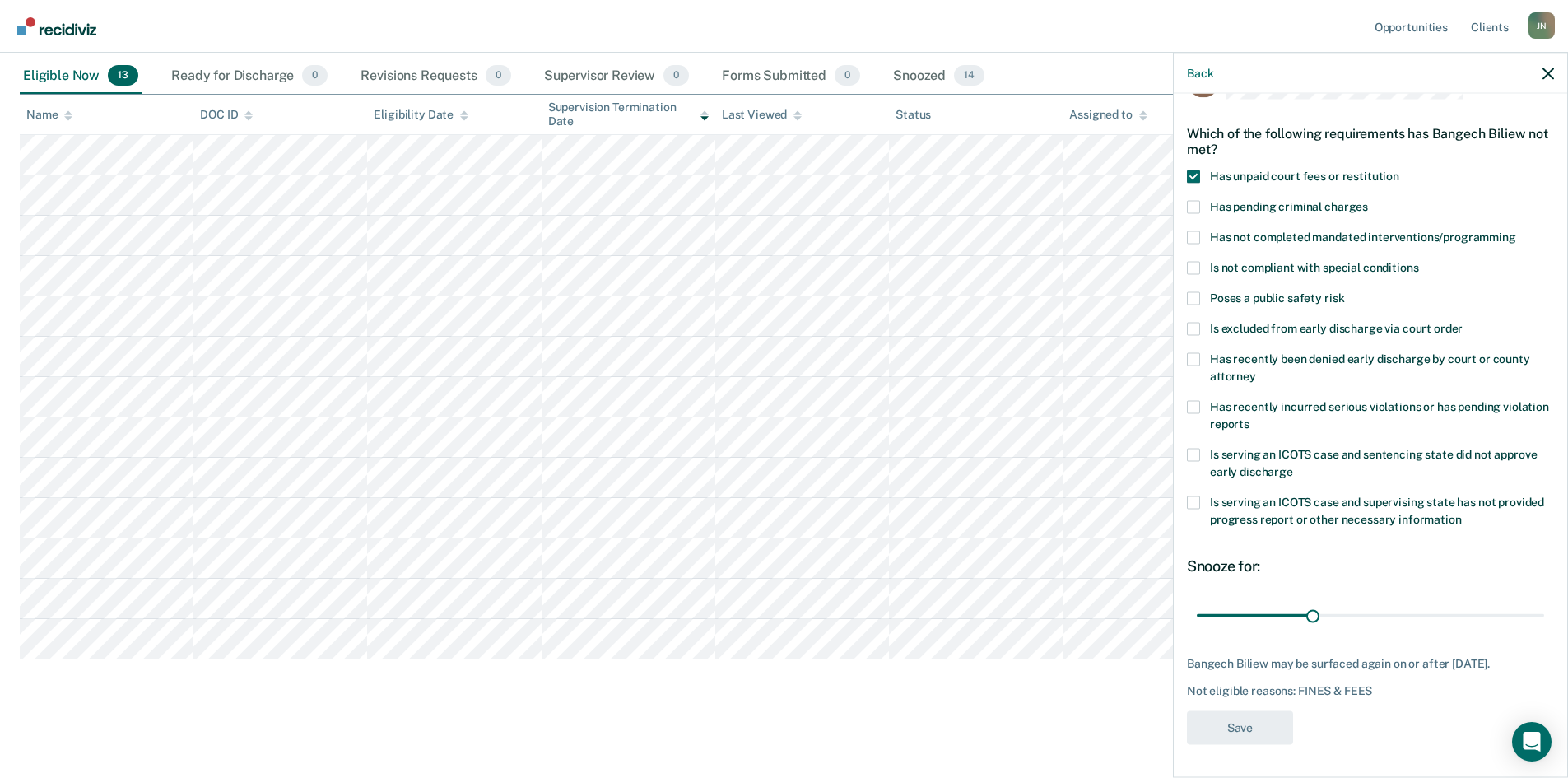
scroll to position [174, 0]
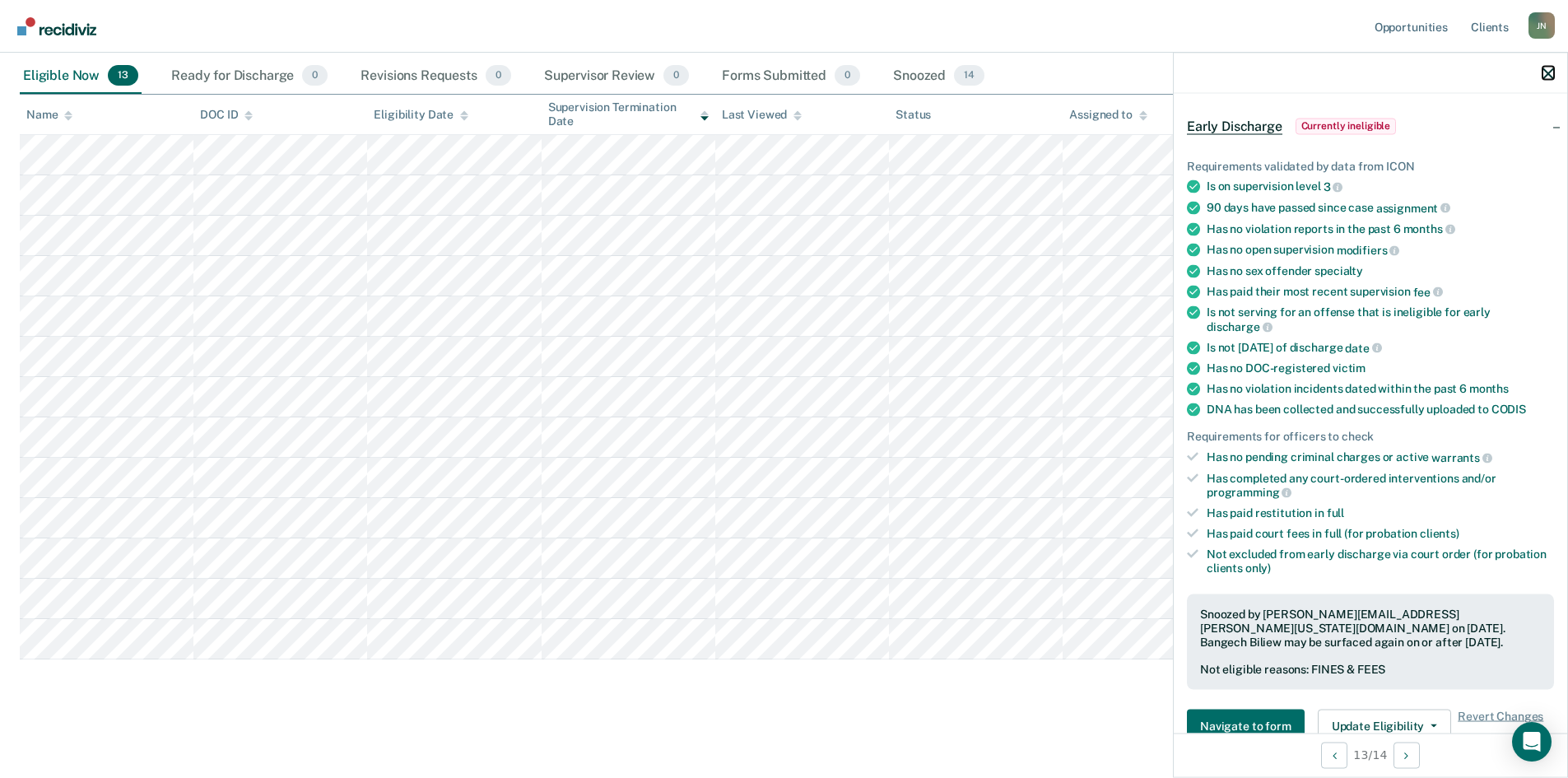
click at [1546, 66] on button "button" at bounding box center [1547, 73] width 11 height 14
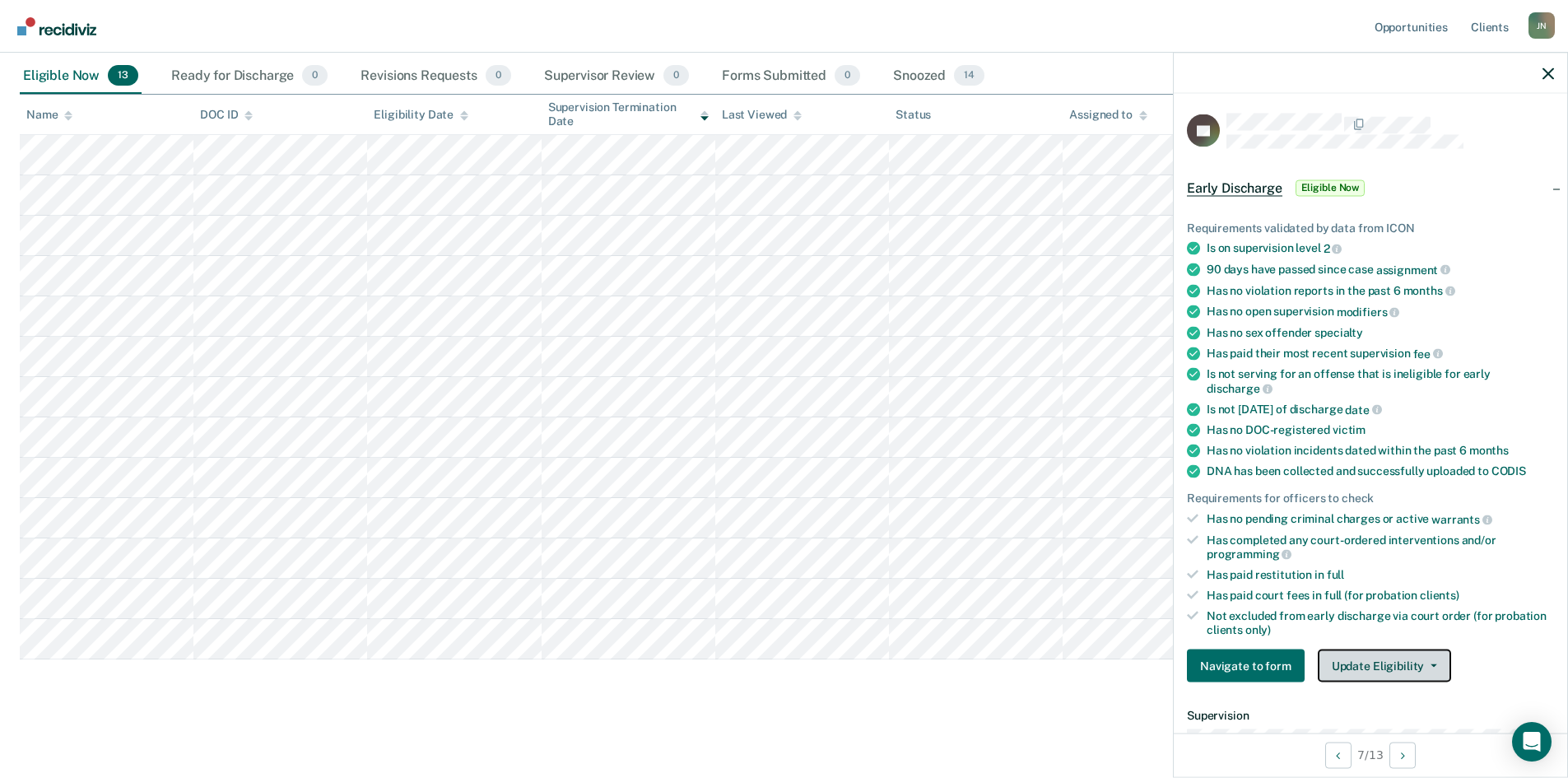
click at [1389, 661] on button "Update Eligibility" at bounding box center [1384, 666] width 133 height 33
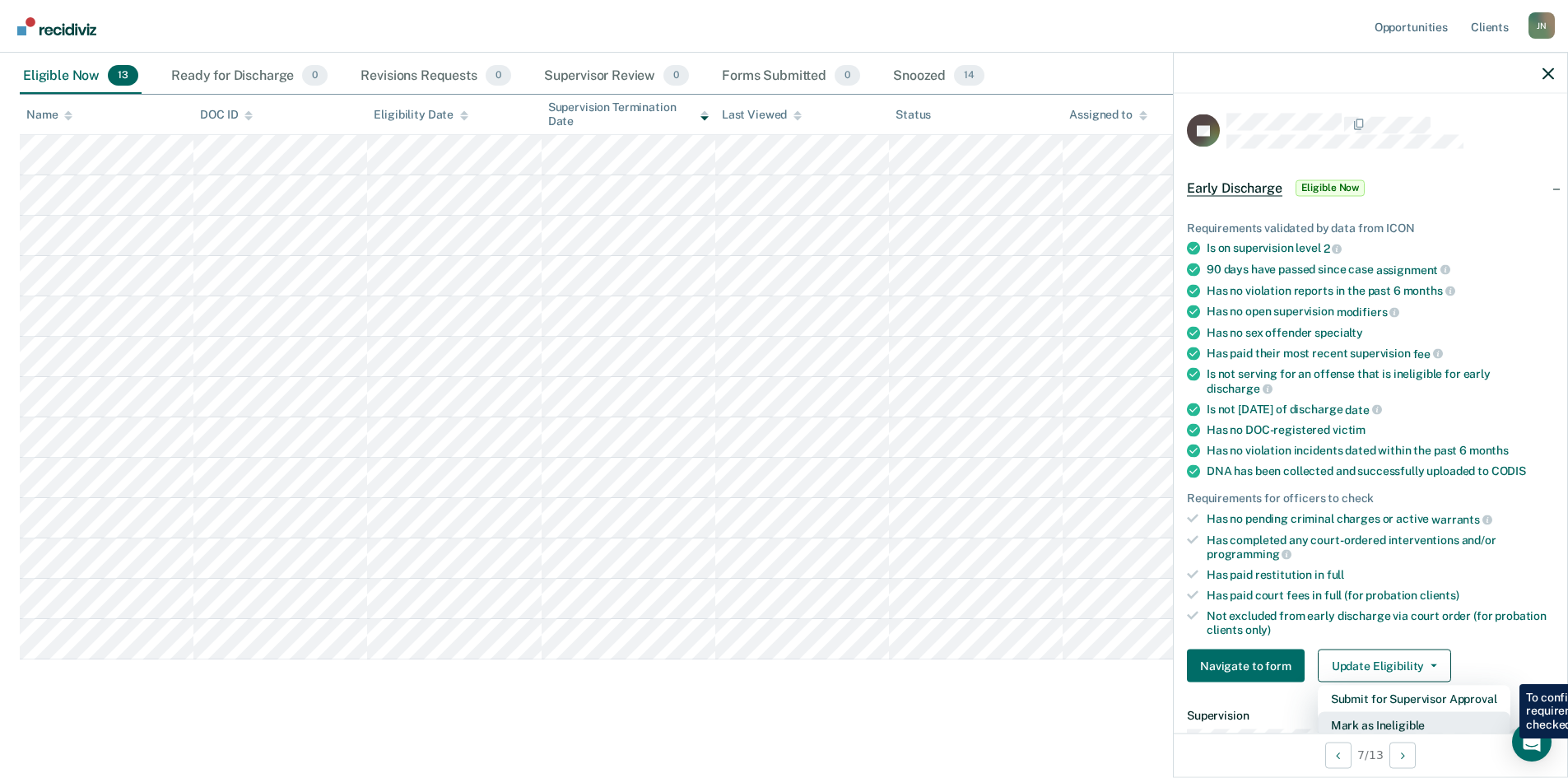
scroll to position [4, 0]
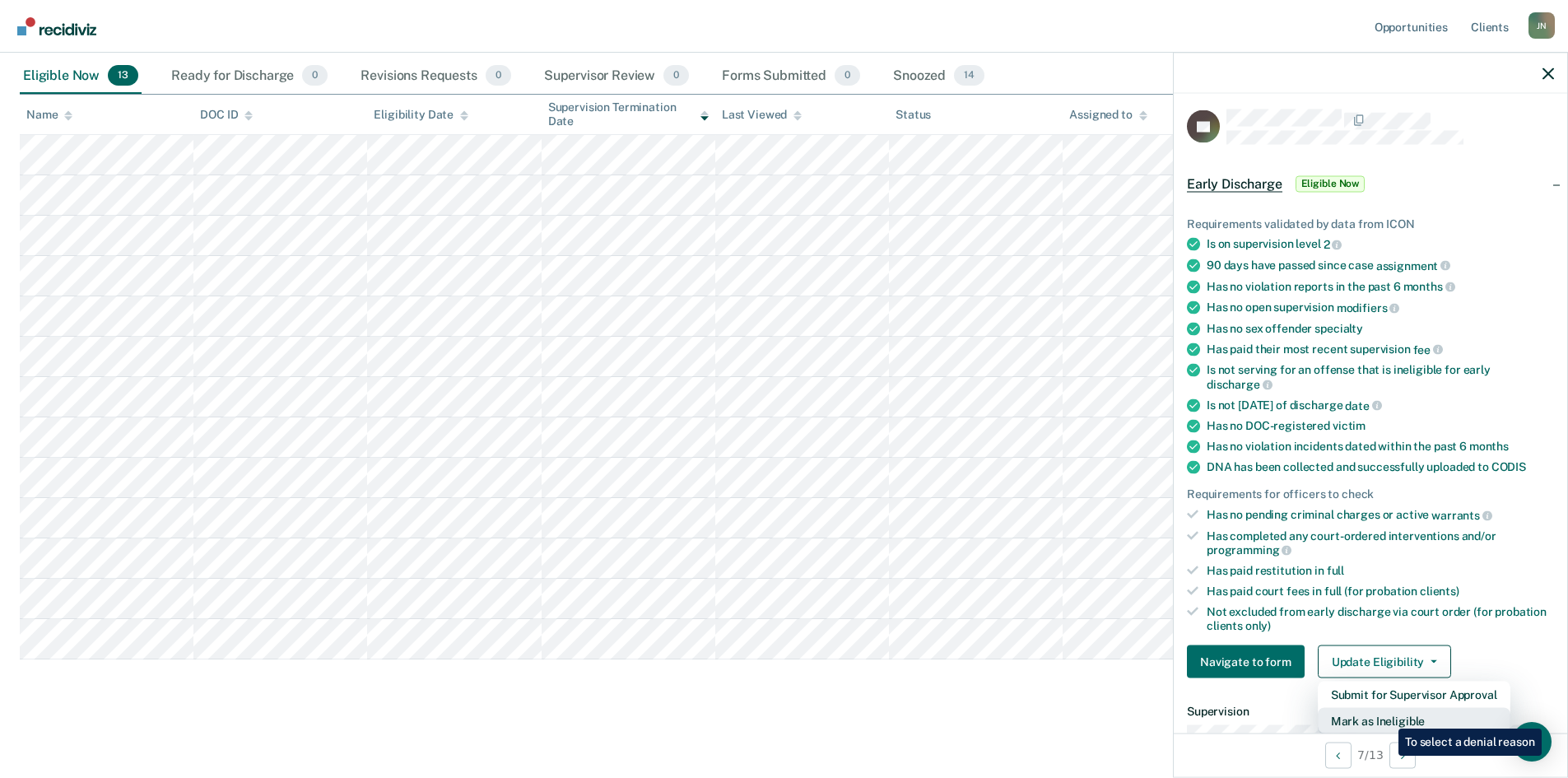
click at [1386, 716] on button "Mark as Ineligible" at bounding box center [1414, 720] width 193 height 26
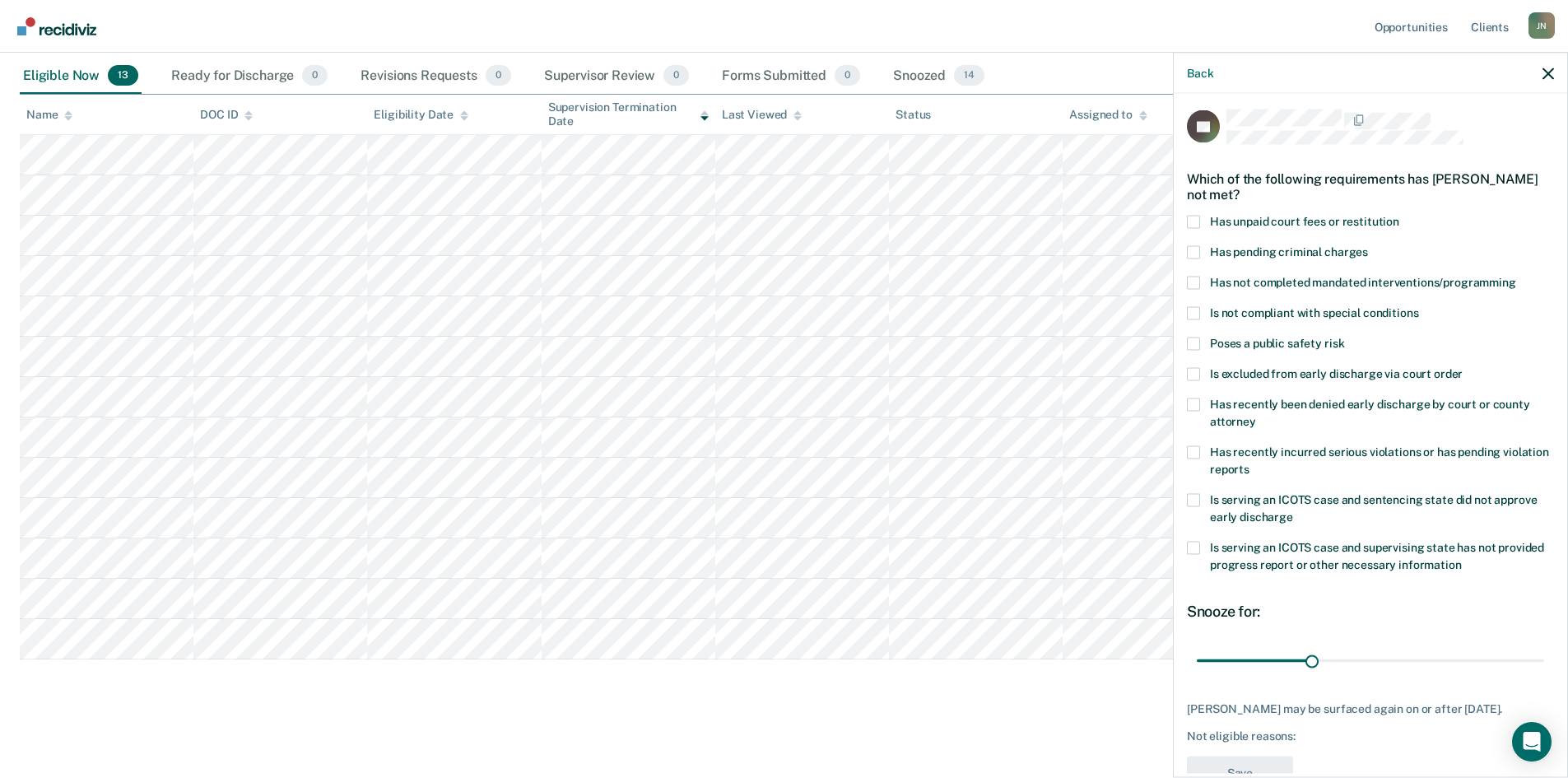
click at [1193, 216] on span at bounding box center [1193, 221] width 13 height 13
click at [1399, 215] on input "Has unpaid court fees or restitution" at bounding box center [1399, 215] width 0 height 0
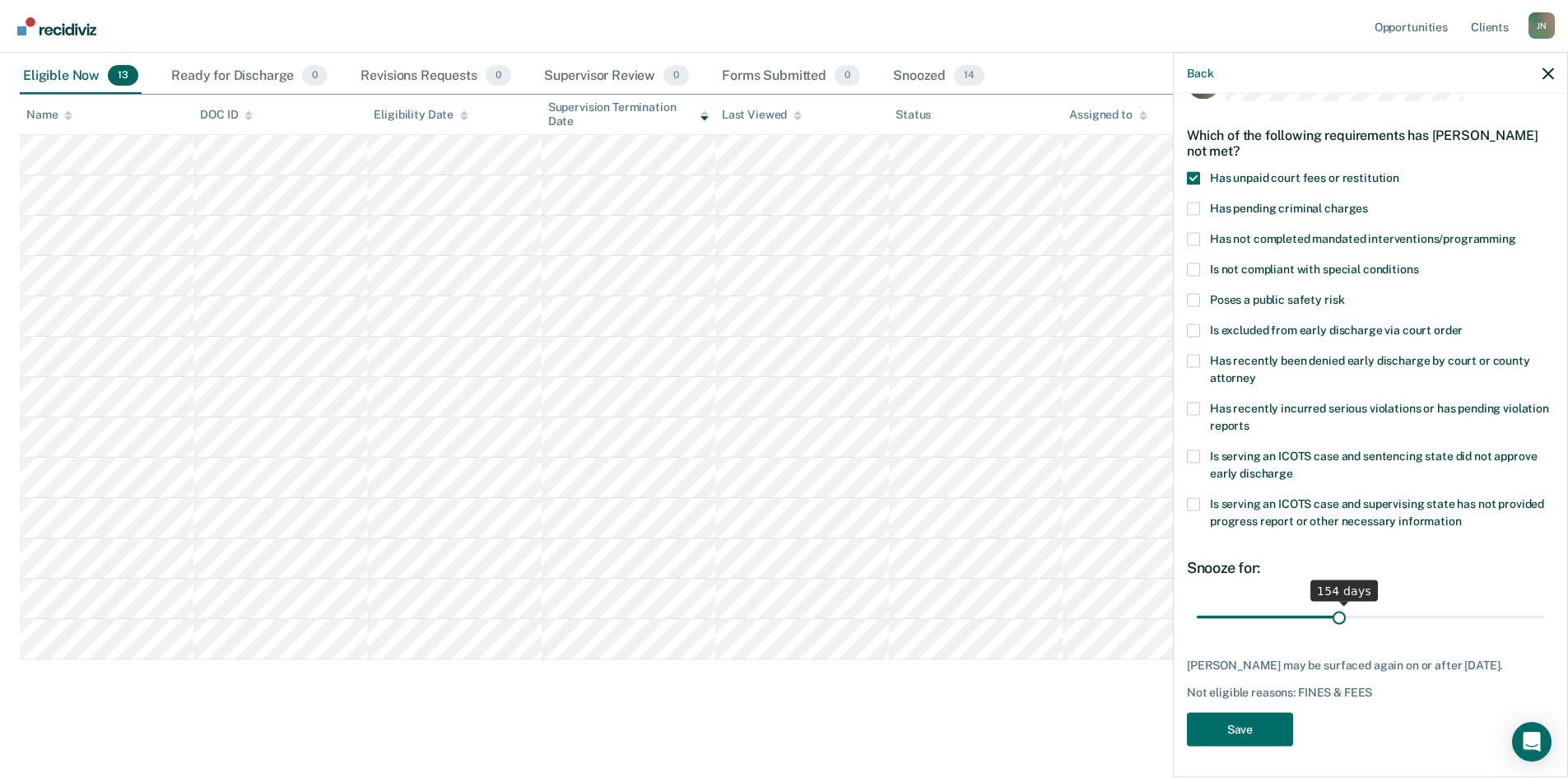
scroll to position [62, 0]
drag, startPoint x: 1233, startPoint y: 603, endPoint x: 1308, endPoint y: 601, distance: 75.0
type input "120"
click at [1308, 601] on input "range" at bounding box center [1370, 615] width 348 height 29
click at [1251, 722] on button "Save" at bounding box center [1240, 727] width 106 height 34
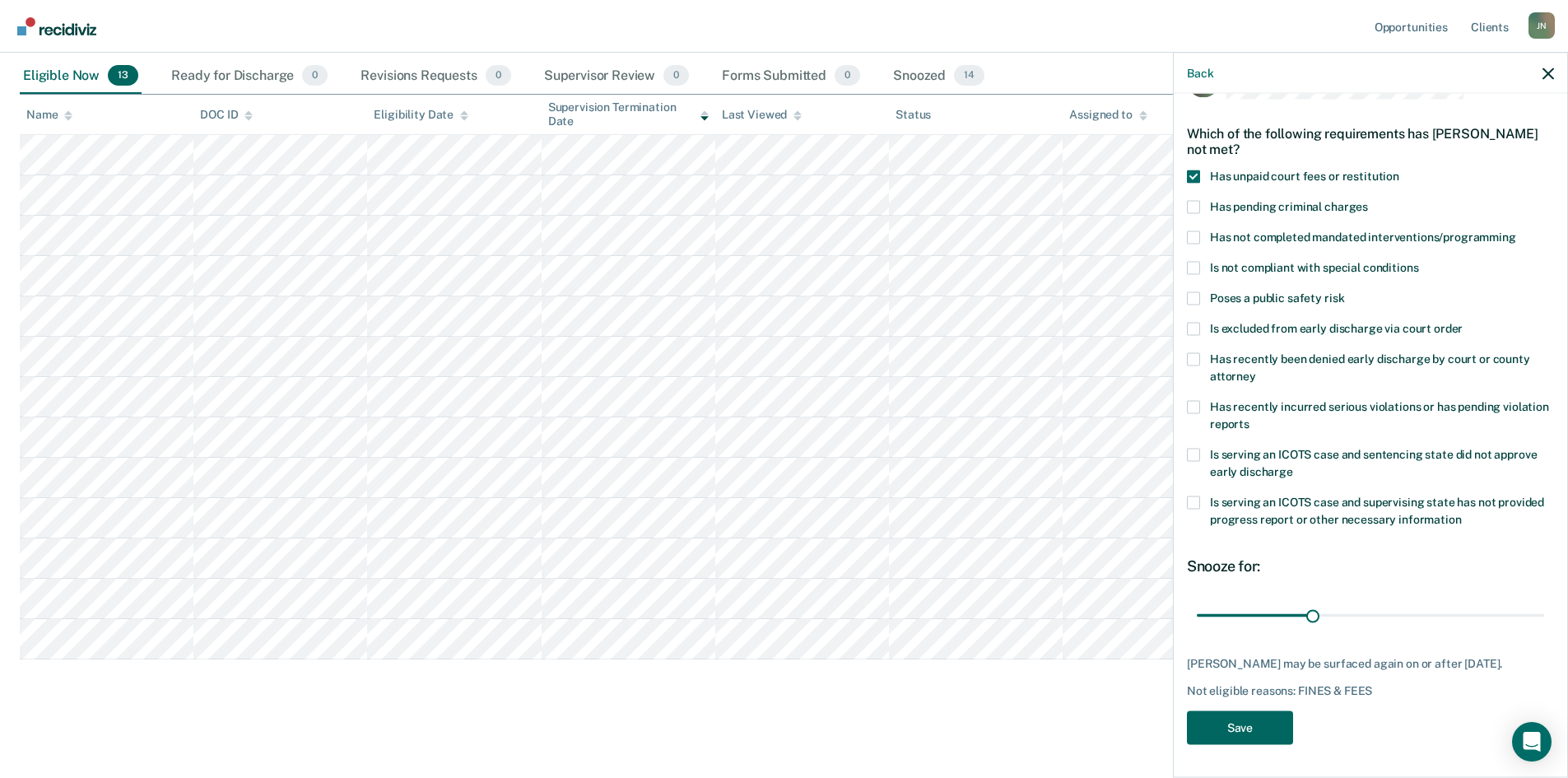
scroll to position [134, 0]
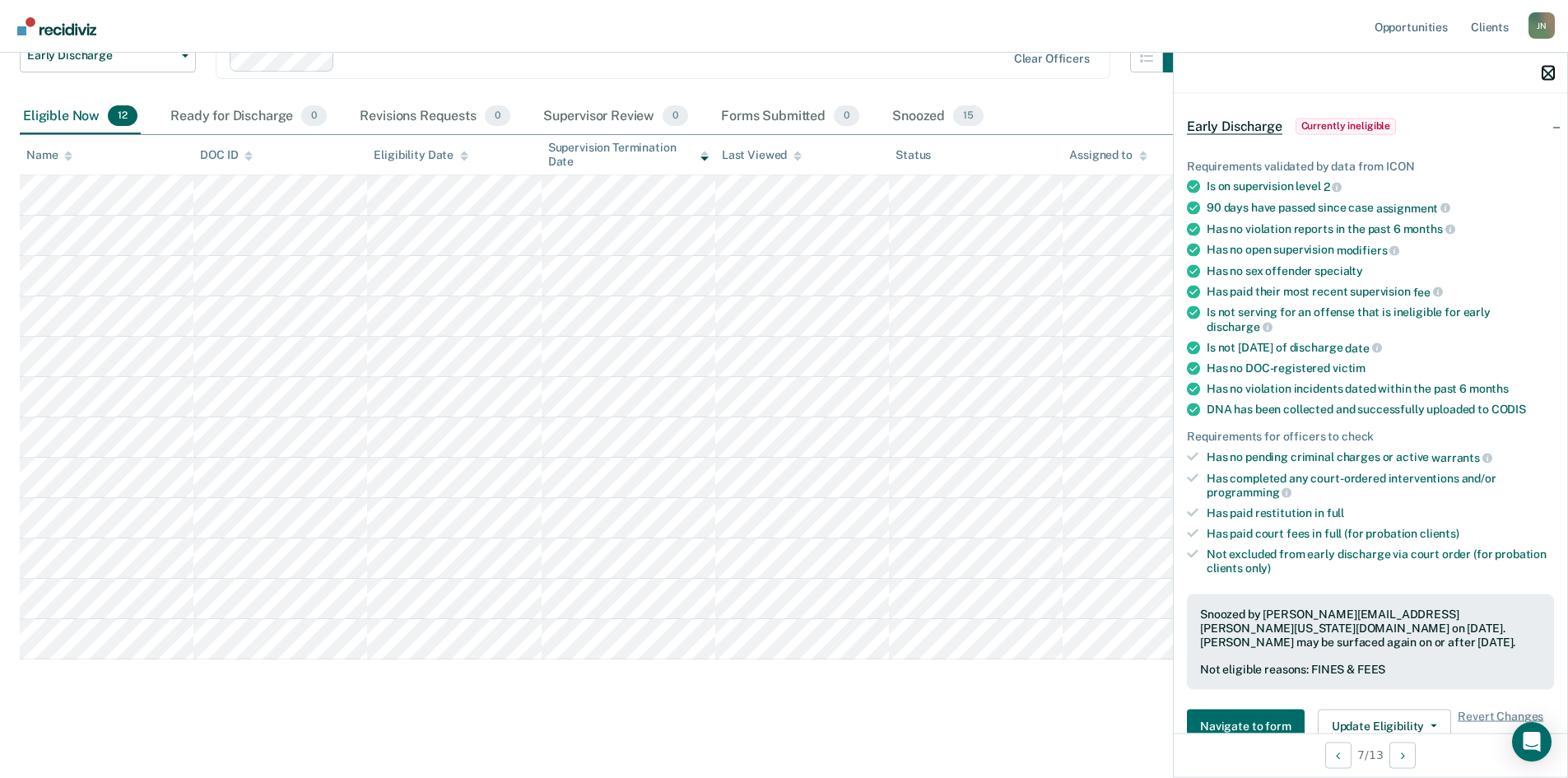
click at [1547, 72] on icon "button" at bounding box center [1547, 72] width 11 height 11
